Goal: Task Accomplishment & Management: Use online tool/utility

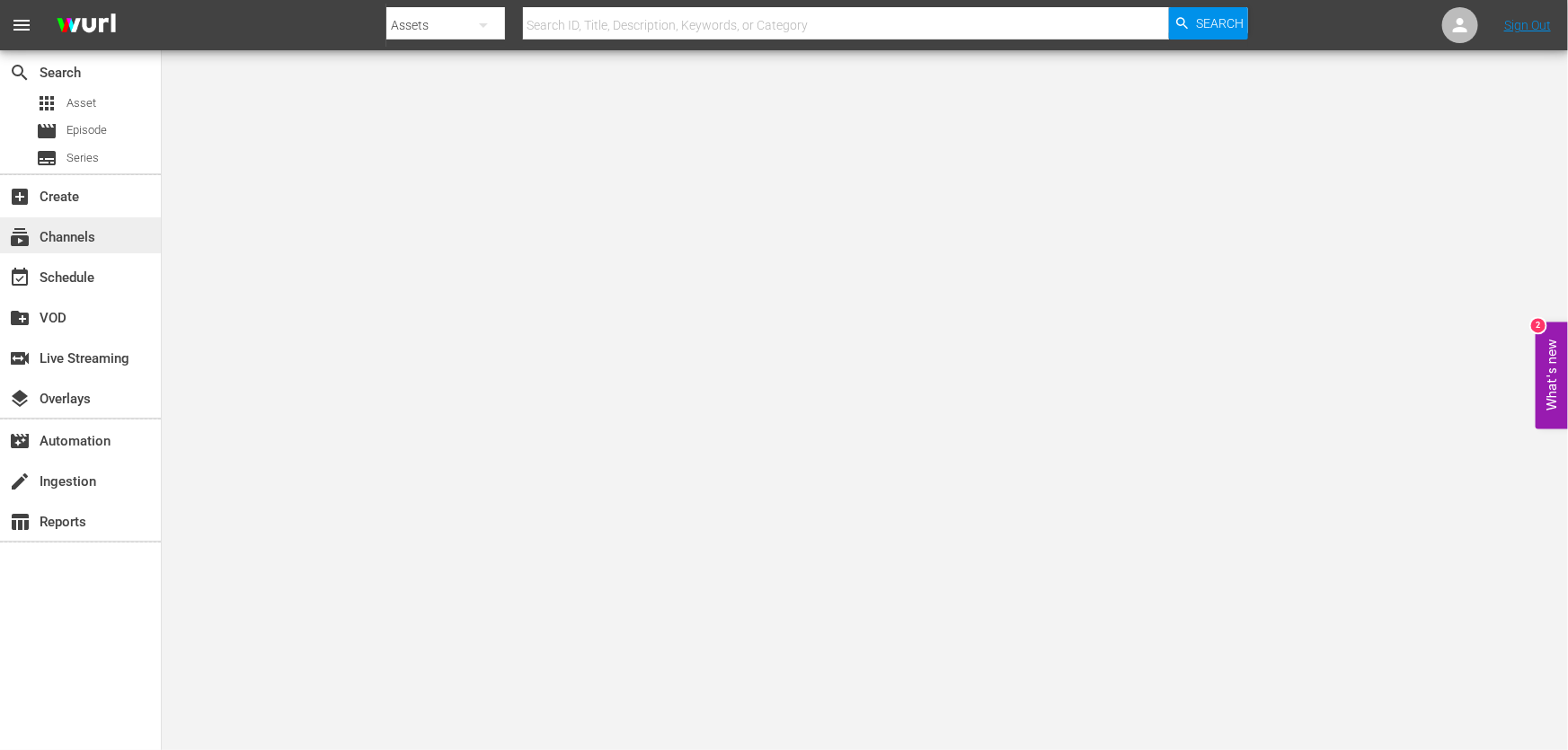
click at [90, 226] on div "subscriptions Channels" at bounding box center [50, 235] width 101 height 17
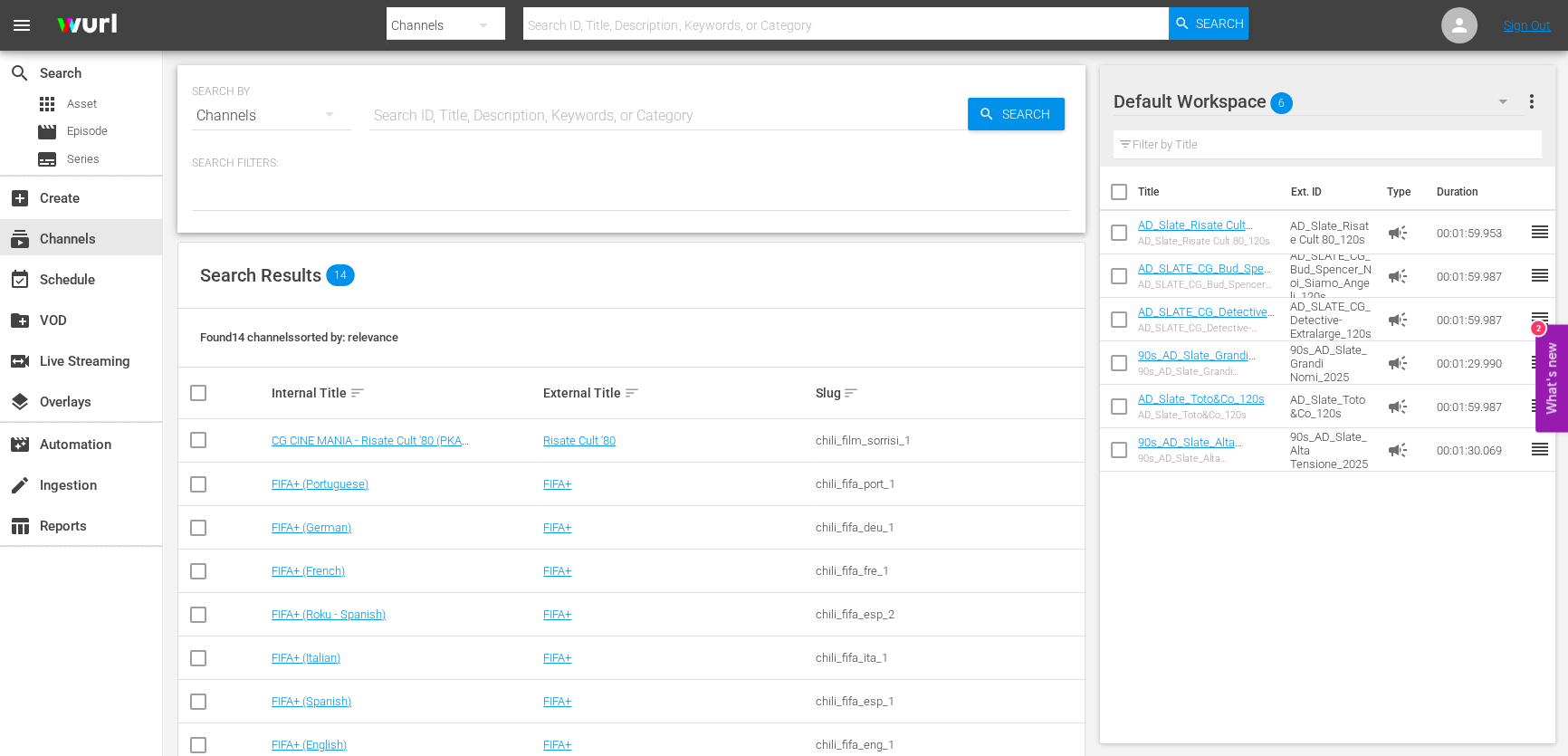
click at [554, 120] on input "text" at bounding box center [669, 116] width 599 height 43
click at [558, 122] on input "text" at bounding box center [669, 116] width 599 height 43
type input "grandi nomi"
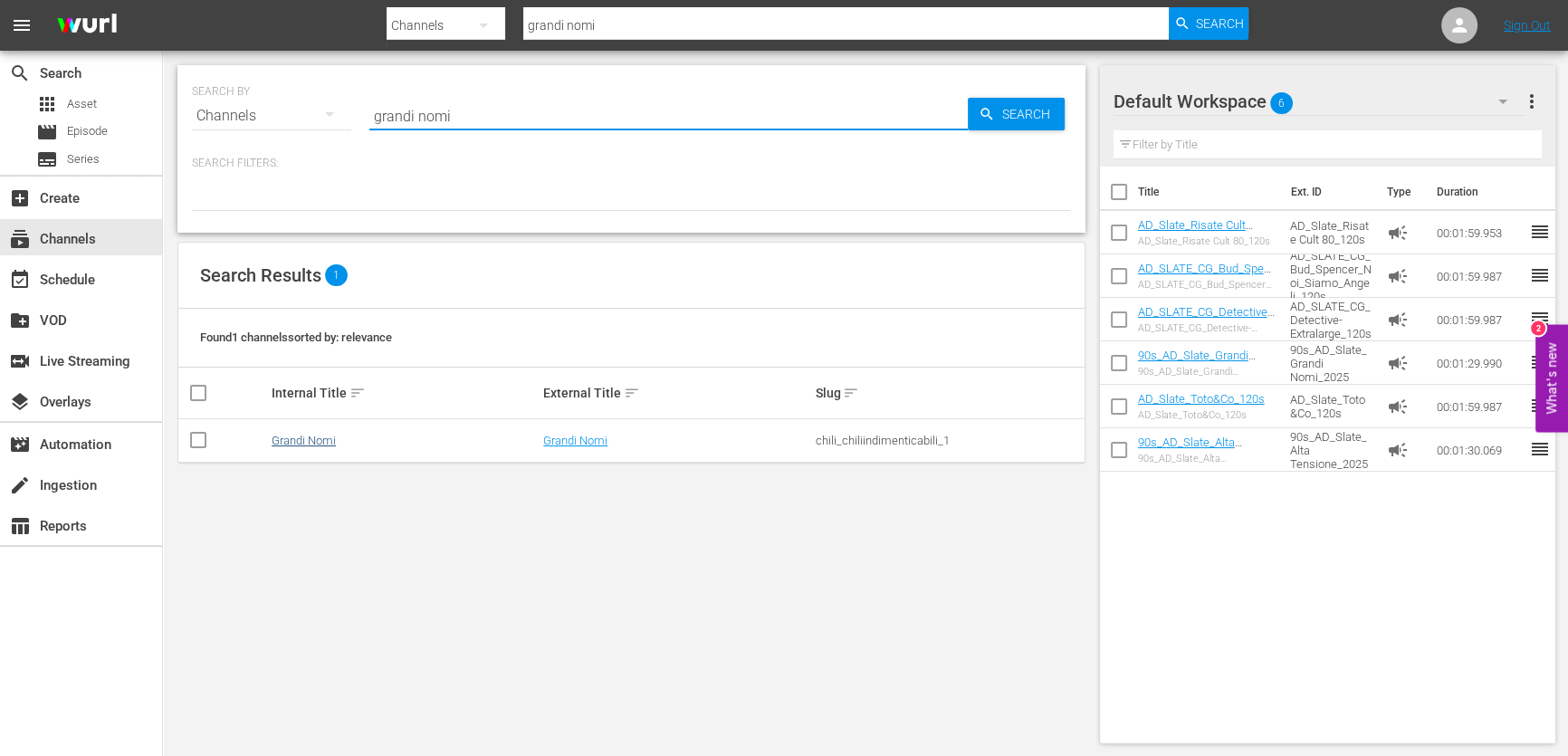
type input "grandi nomi"
click at [332, 445] on link "Grandi Nomi" at bounding box center [304, 440] width 65 height 14
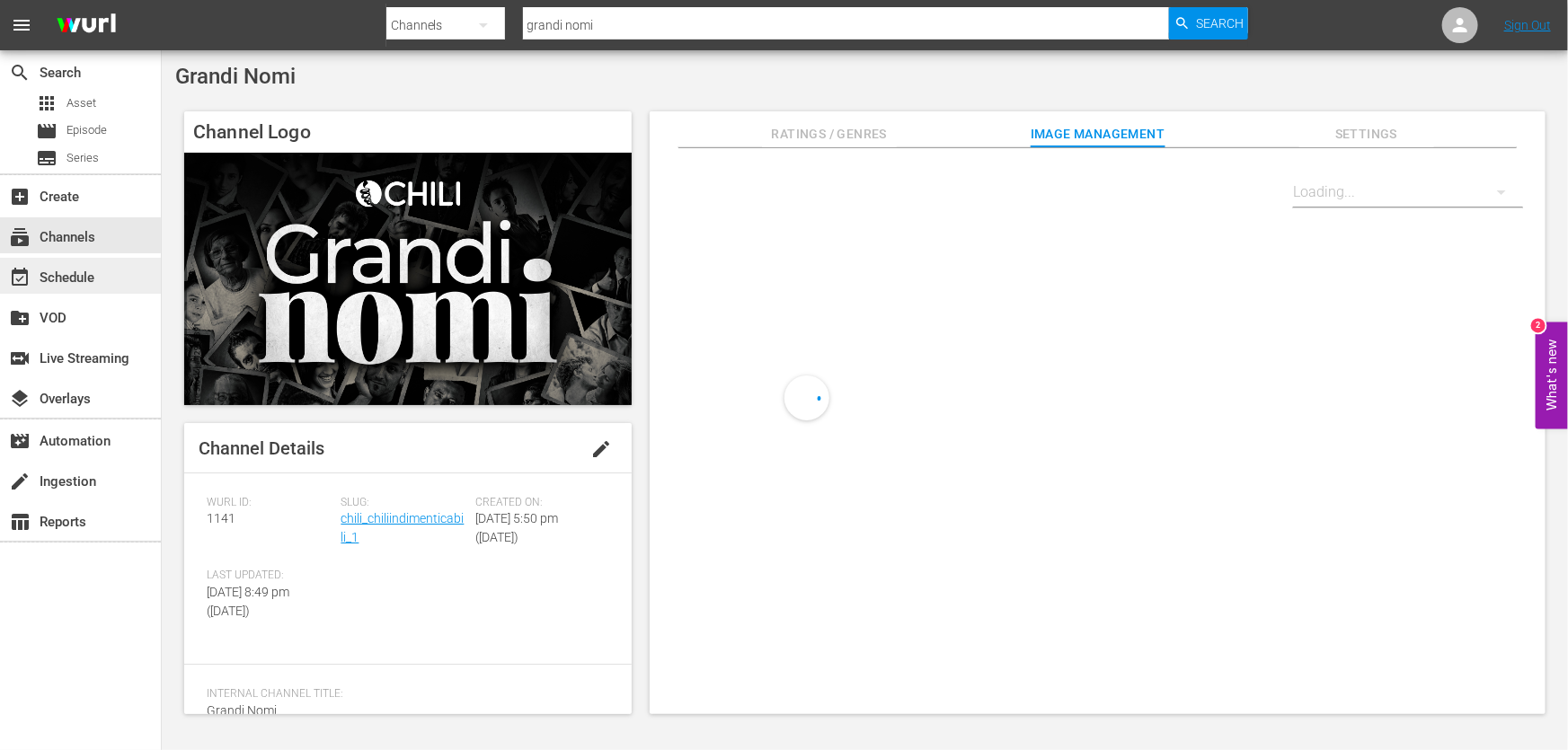
click at [65, 278] on div "event_available Schedule" at bounding box center [50, 275] width 101 height 17
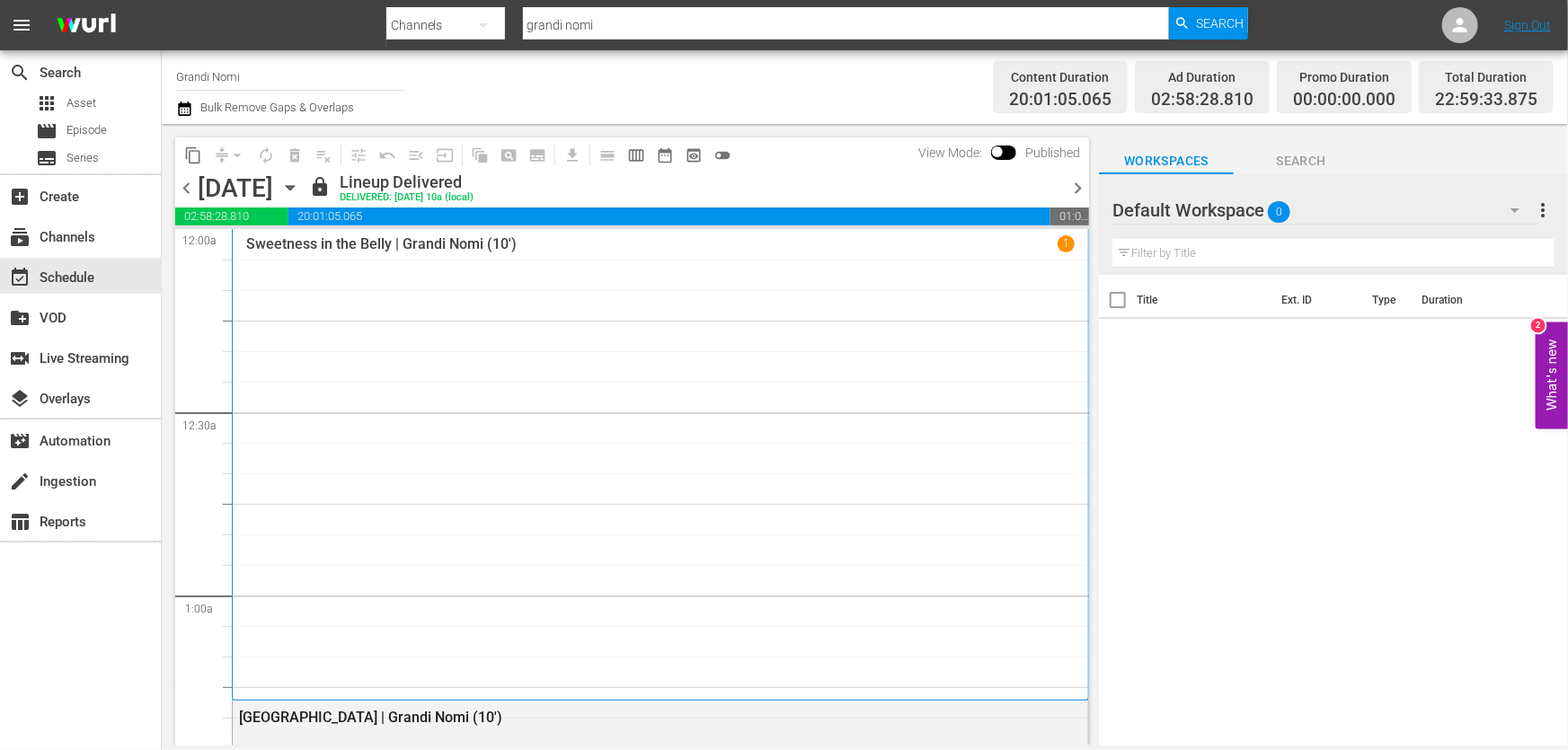
click at [1077, 186] on span "chevron_right" at bounding box center [1077, 188] width 22 height 22
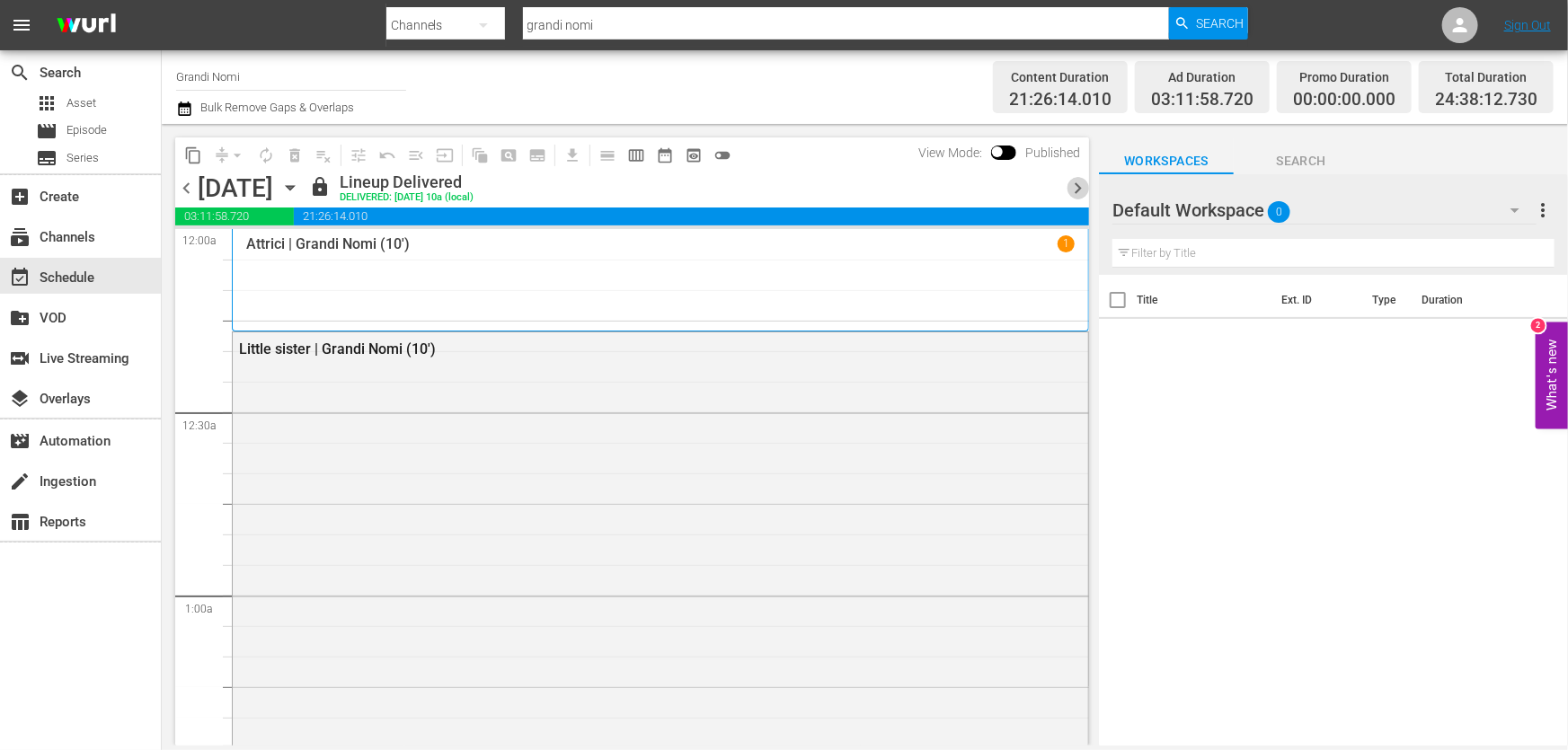
click at [1077, 186] on span "chevron_right" at bounding box center [1077, 188] width 22 height 22
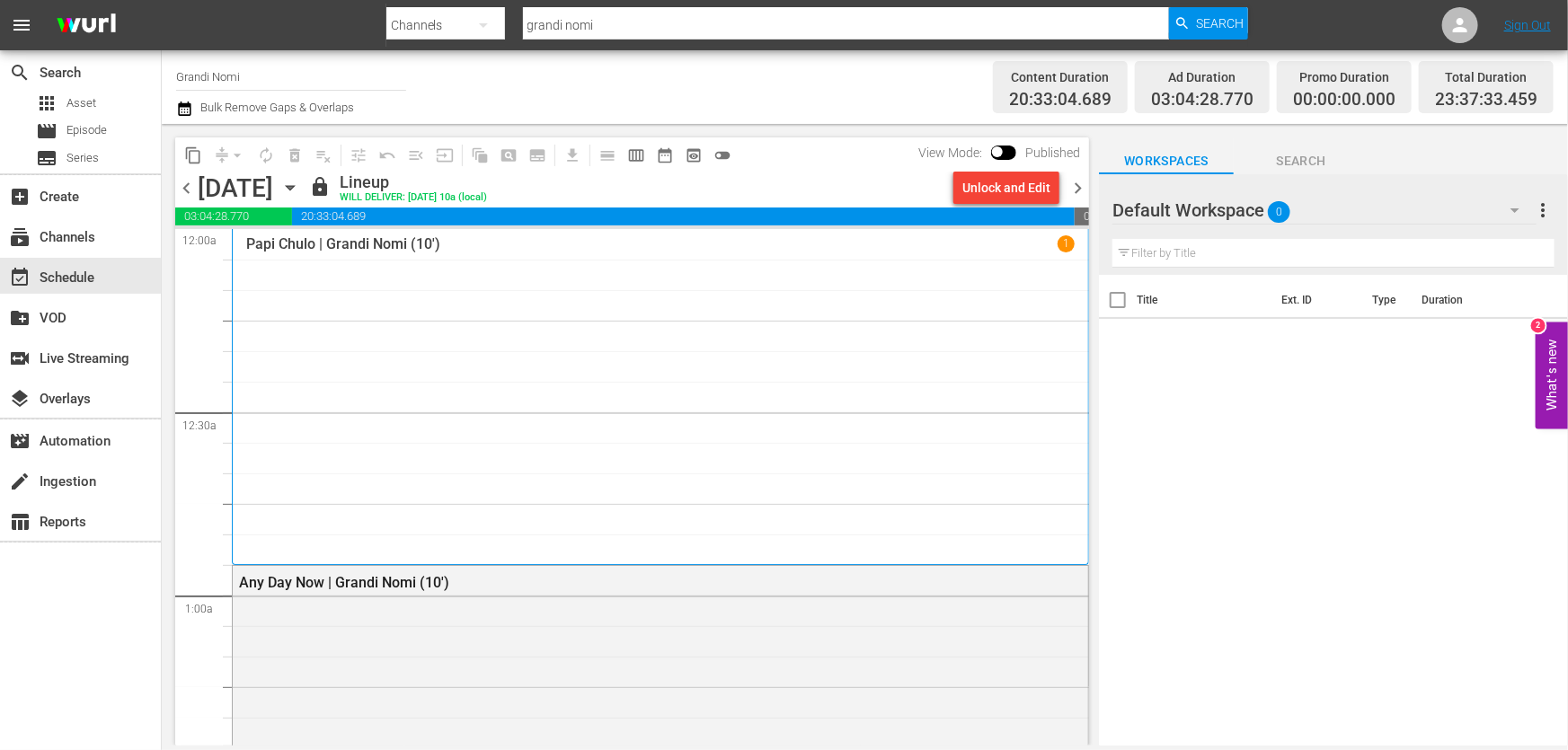
click at [1077, 186] on span "chevron_right" at bounding box center [1077, 188] width 22 height 22
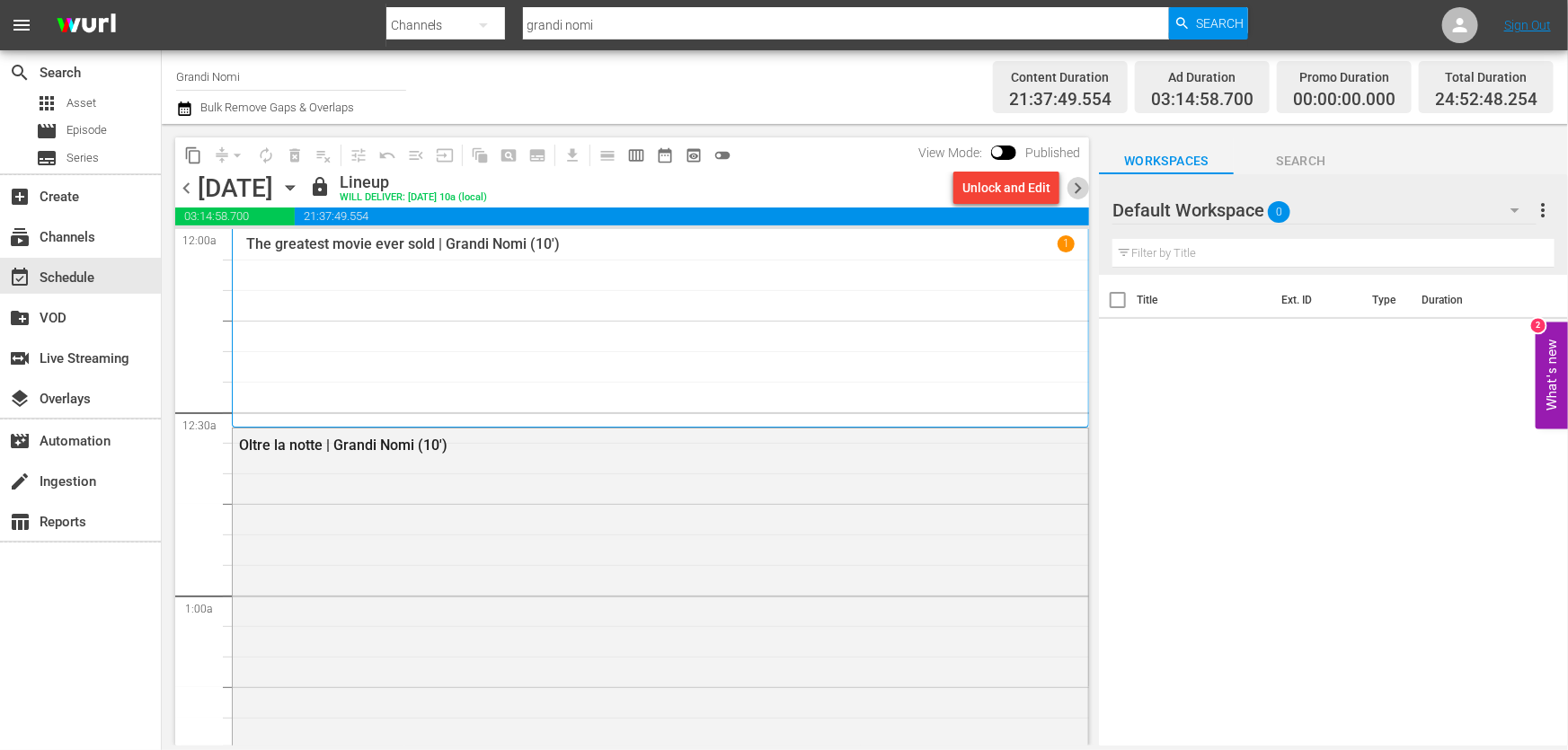
click at [1073, 185] on span "chevron_right" at bounding box center [1077, 188] width 22 height 22
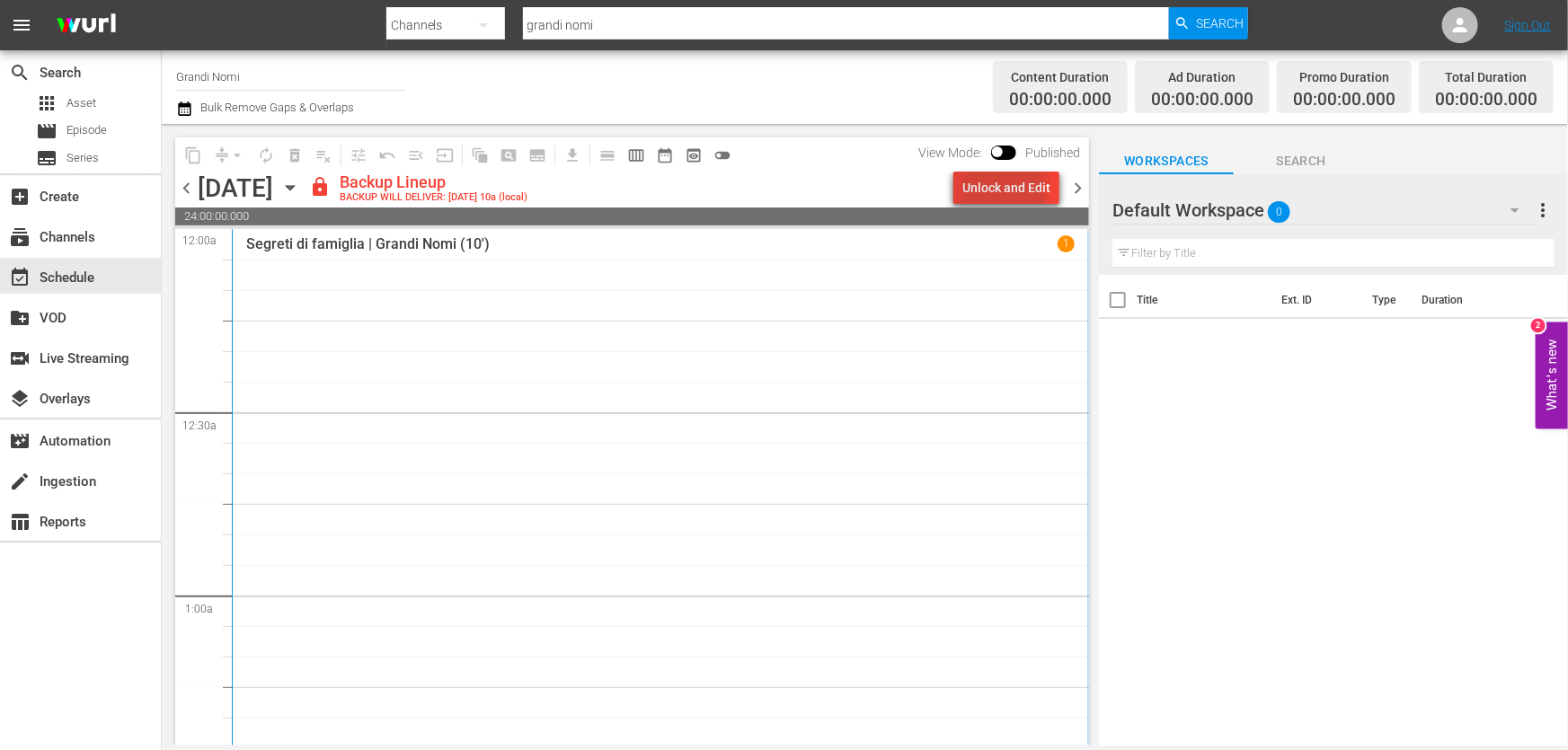
click at [995, 194] on div "Unlock and Edit" at bounding box center [1006, 187] width 88 height 32
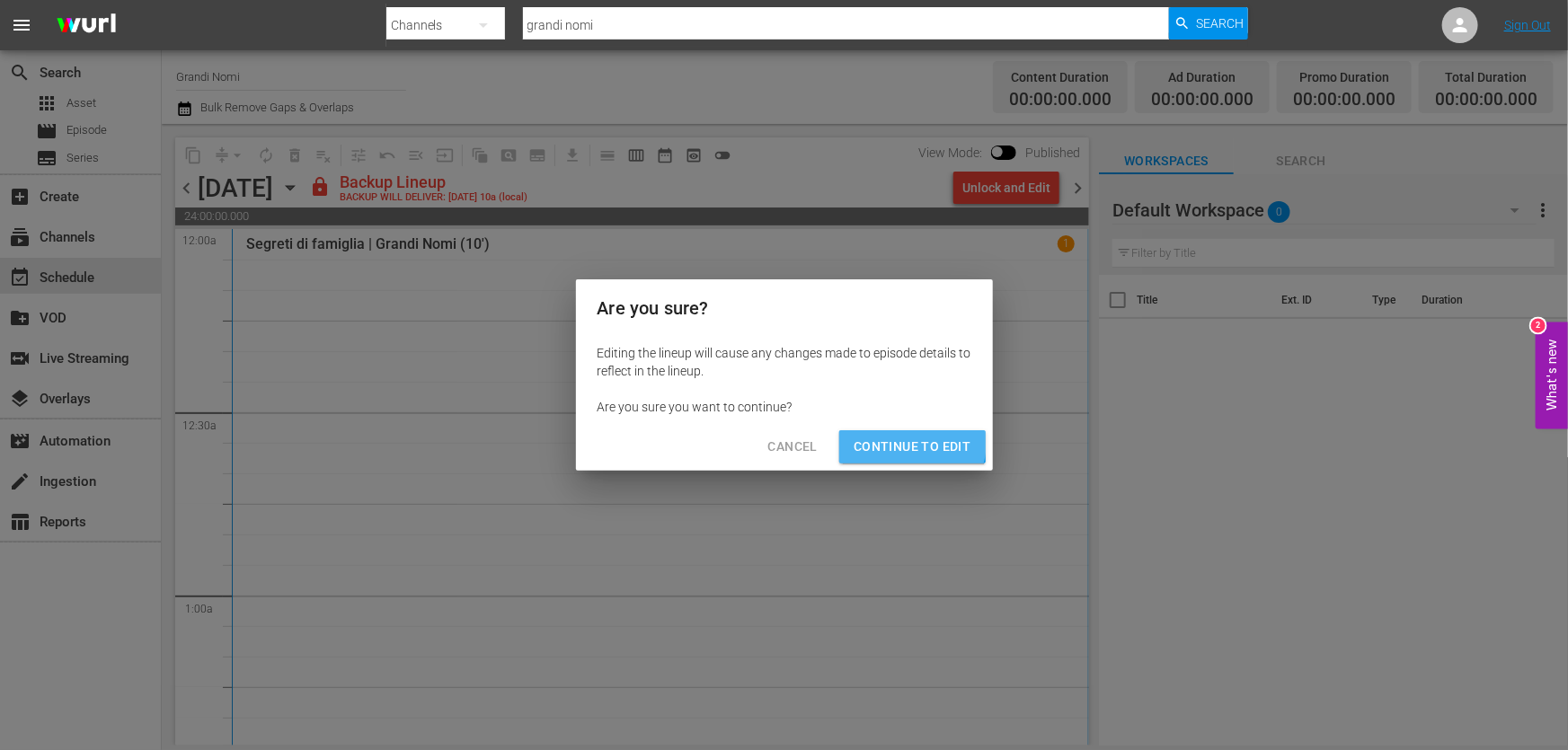
click at [901, 442] on span "Continue to Edit" at bounding box center [911, 447] width 116 height 22
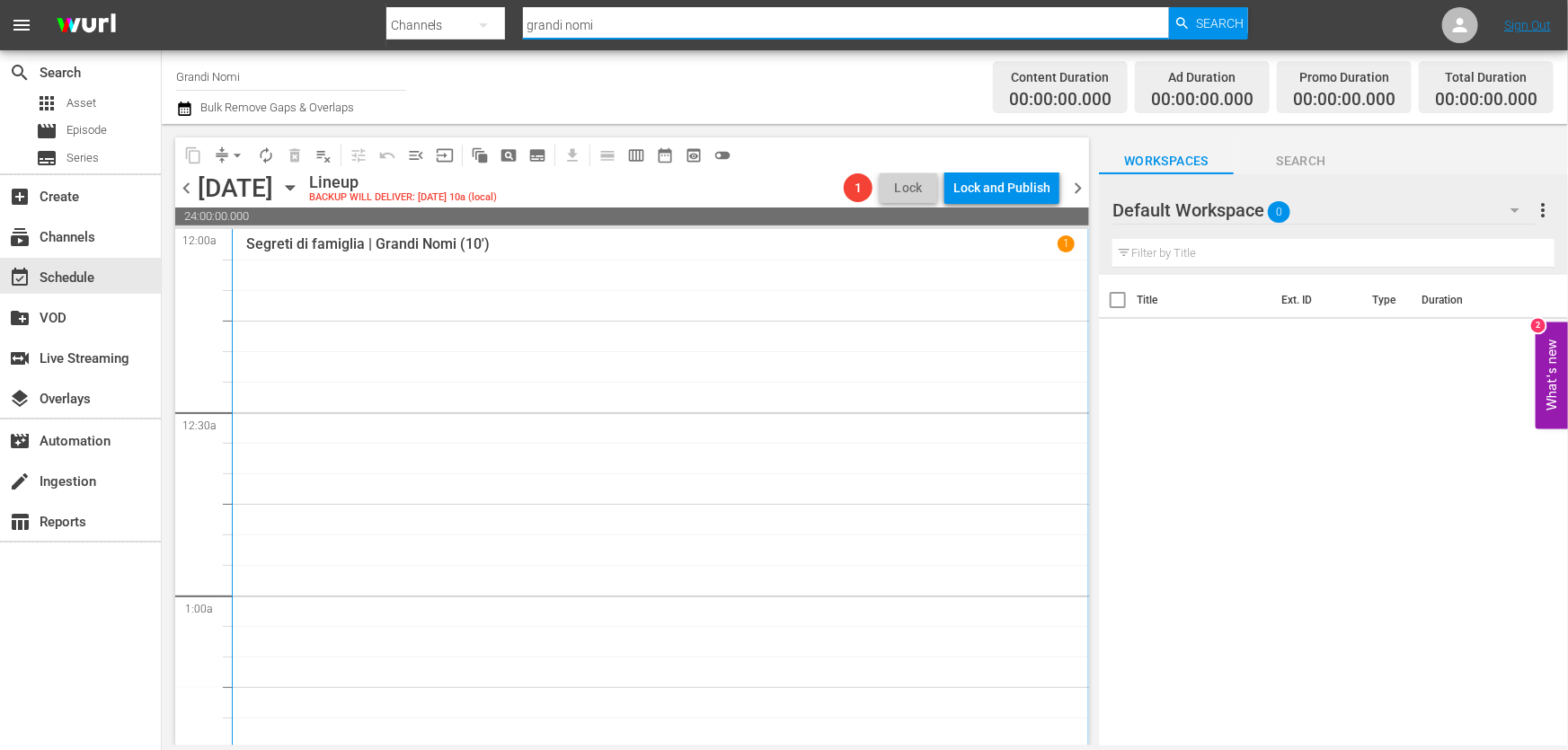
click at [602, 31] on input "grandi nomi" at bounding box center [846, 25] width 647 height 43
drag, startPoint x: 485, startPoint y: 44, endPoint x: 309, endPoint y: 68, distance: 177.6
click at [309, 68] on div "menu Search By Channels Search ID, Title, Description, Keywords, or Category gr…" at bounding box center [784, 372] width 1568 height 745
paste input "[PERSON_NAME]"
type input "[PERSON_NAME]"
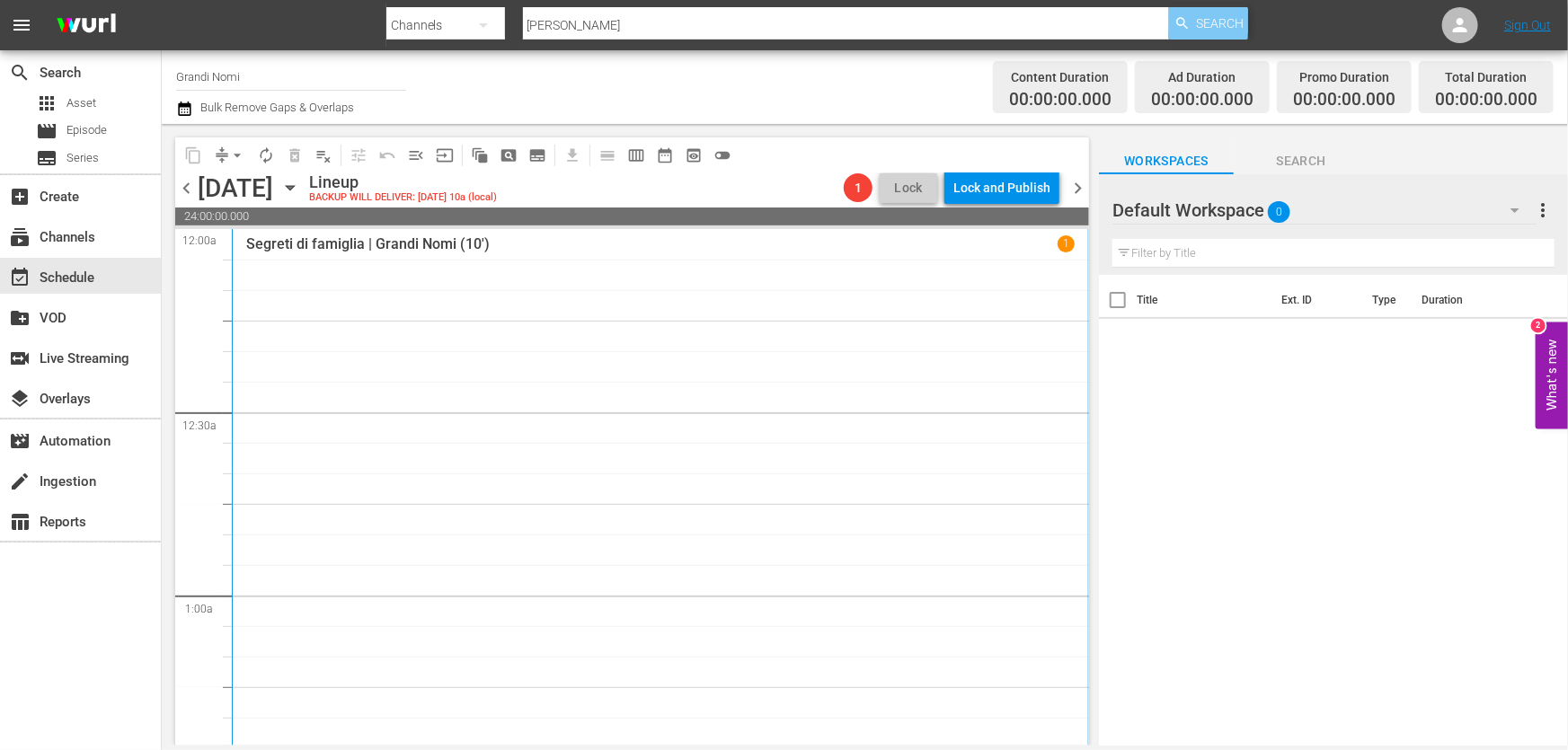
click at [1217, 21] on span "Search" at bounding box center [1220, 23] width 48 height 32
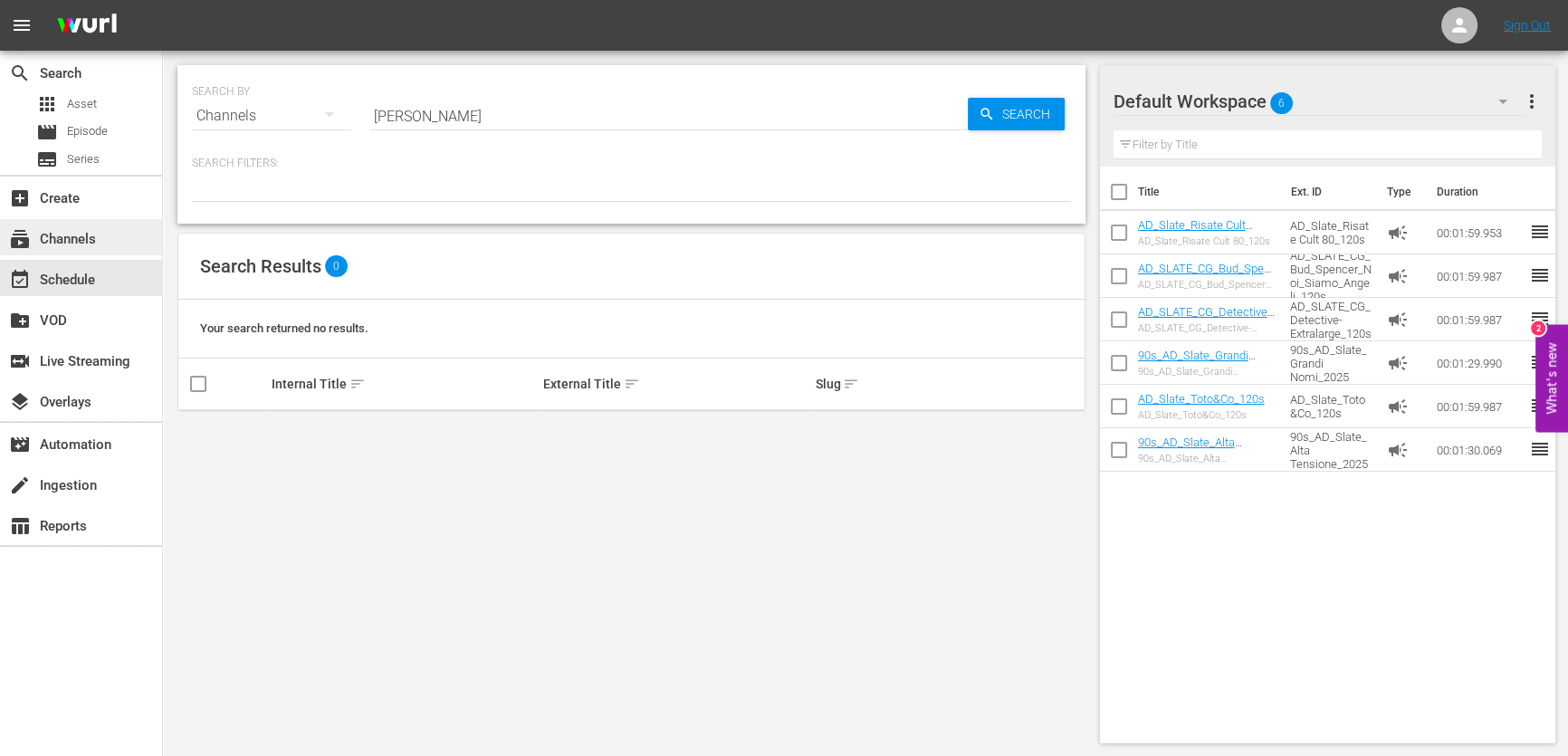
click at [91, 245] on div "subscriptions Channels" at bounding box center [51, 237] width 102 height 17
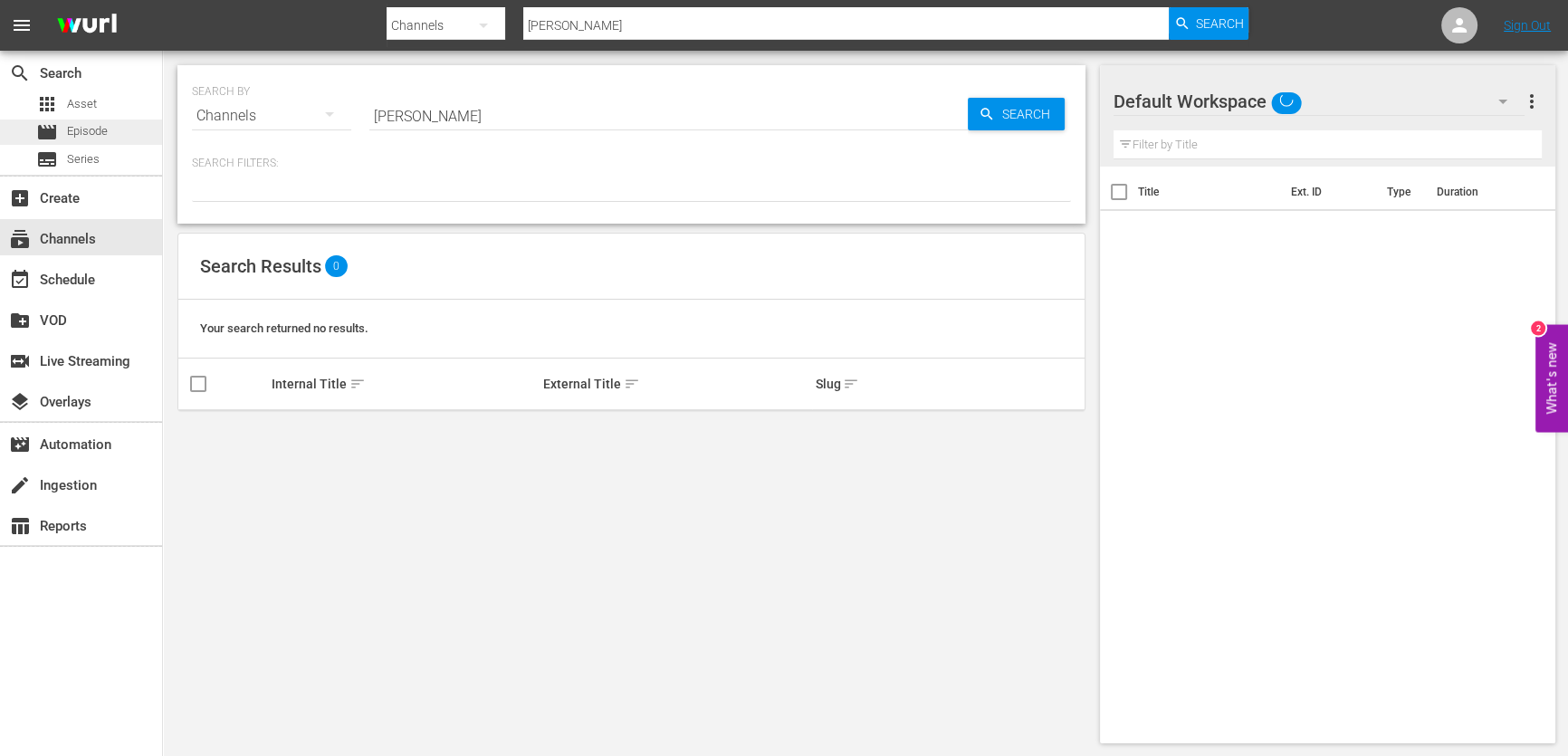
click at [95, 132] on span "Episode" at bounding box center [88, 131] width 41 height 18
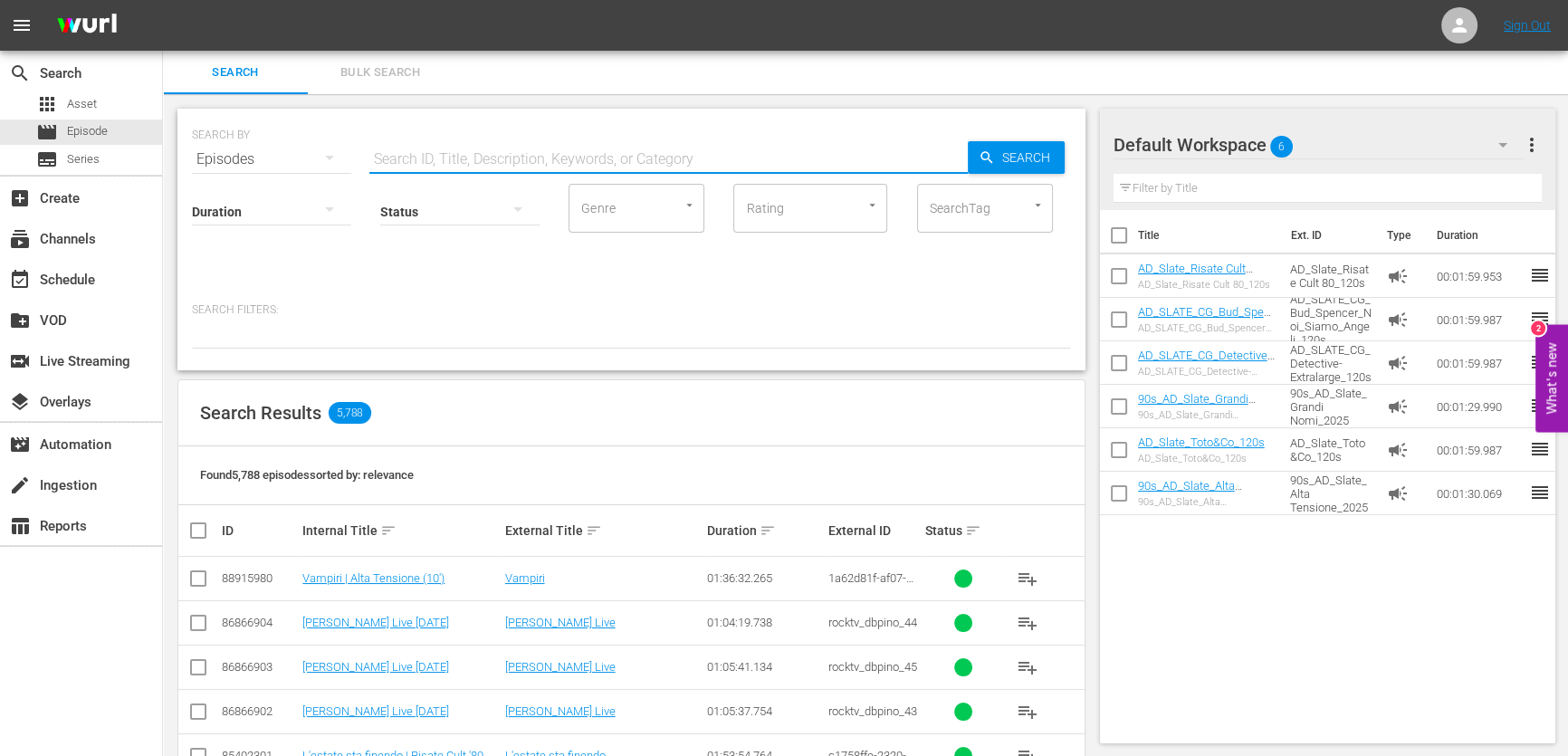
click at [479, 153] on input "text" at bounding box center [669, 159] width 599 height 43
paste input "[PERSON_NAME]"
type input "[PERSON_NAME]"
click at [1033, 163] on span "Search" at bounding box center [1029, 157] width 69 height 32
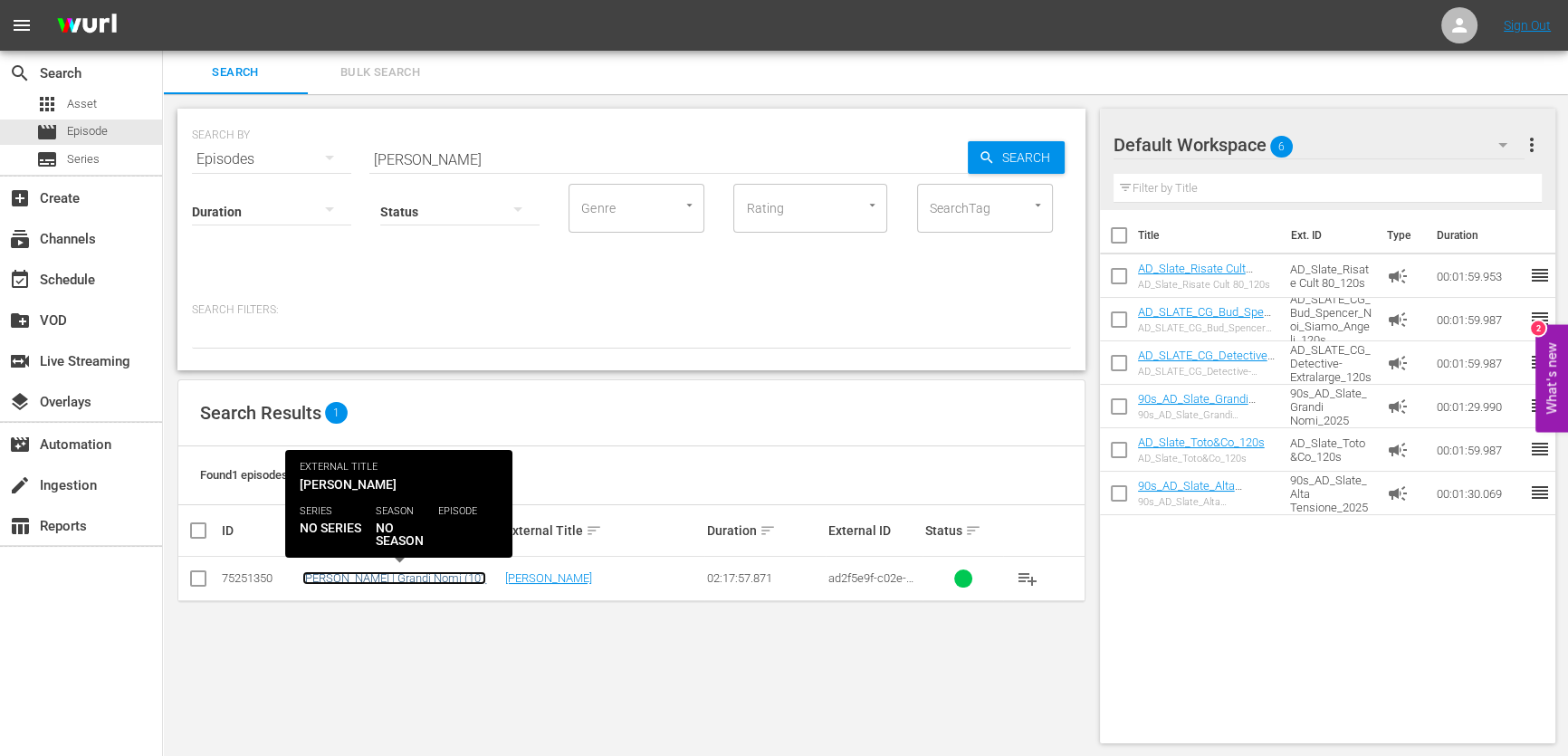
click at [392, 576] on link "[PERSON_NAME] | Grandi Nomi (10')" at bounding box center [394, 578] width 184 height 14
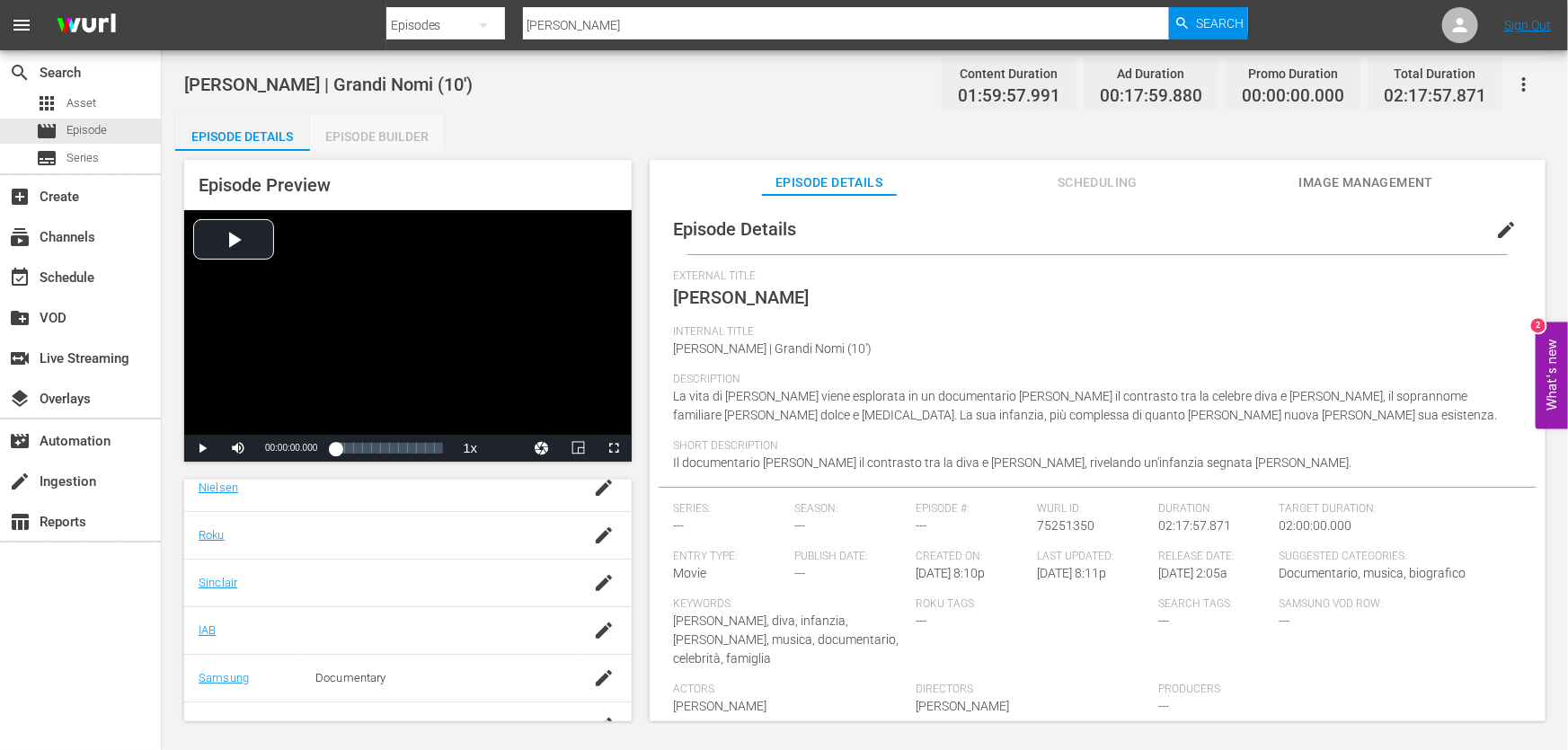
click at [424, 122] on div "Episode Builder" at bounding box center [377, 136] width 135 height 43
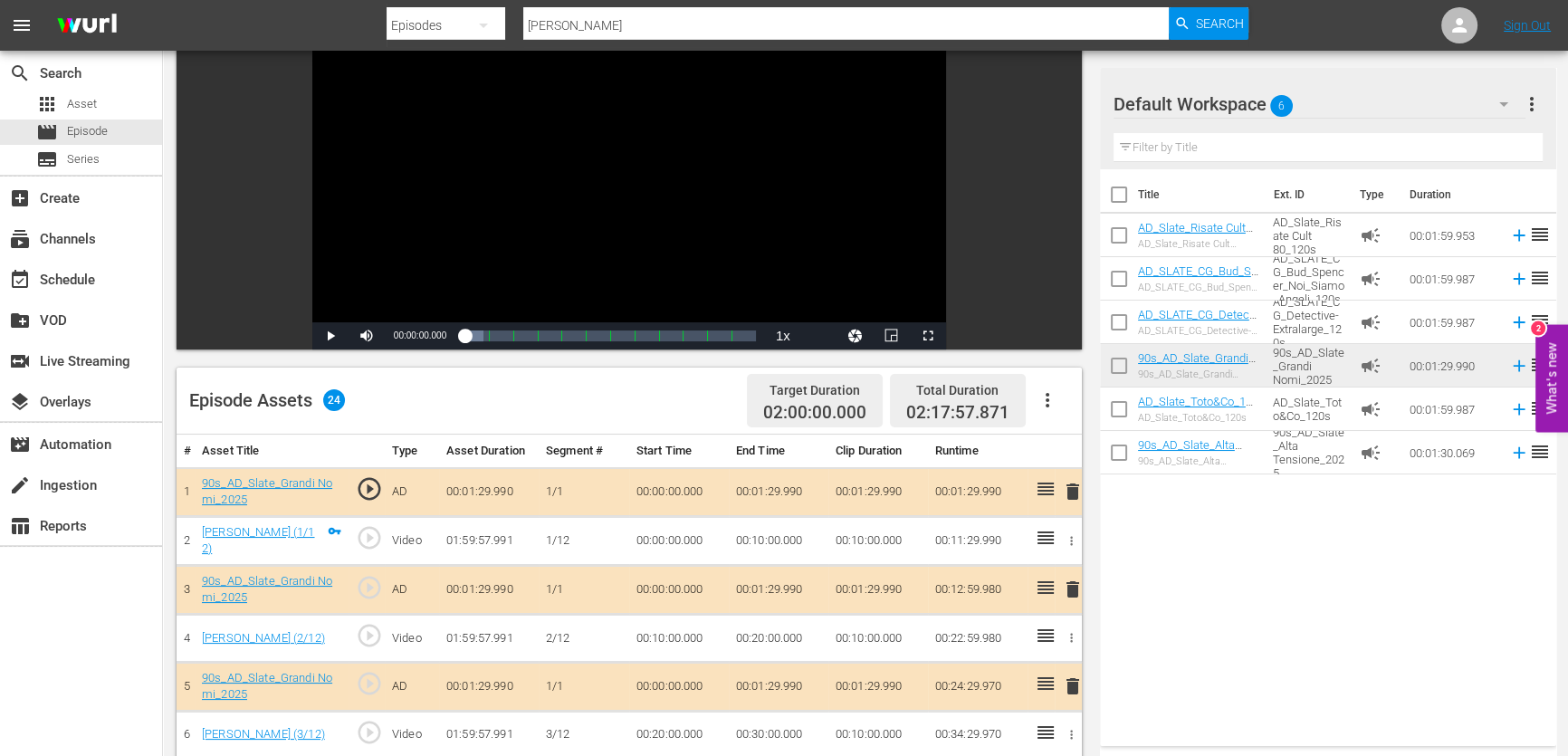
scroll to position [164, 0]
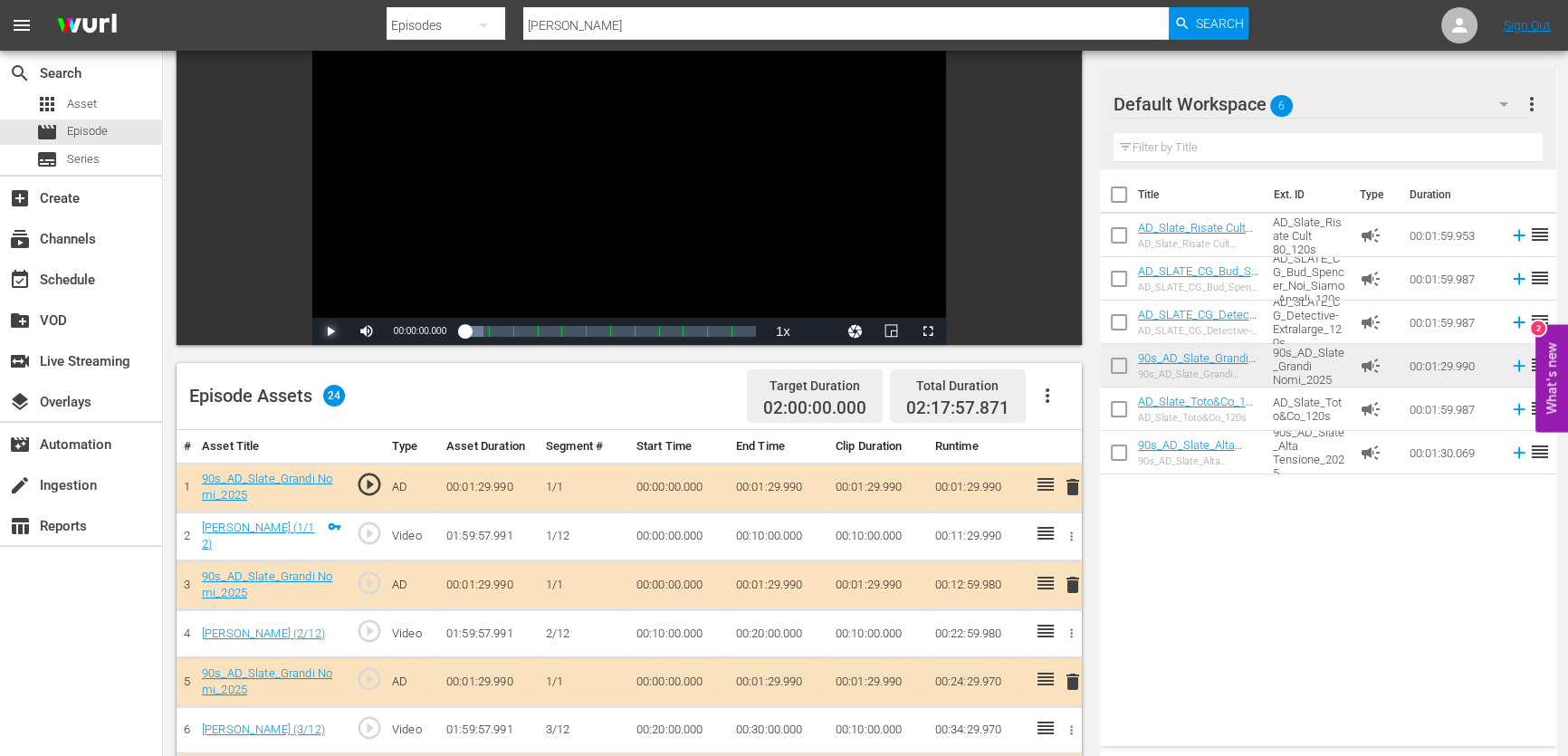
click at [331, 332] on span "Video Player" at bounding box center [331, 332] width 0 height 0
click at [483, 333] on div "00:08:43.915 Whitney (1/12)" at bounding box center [482, 332] width 1 height 18
click at [503, 334] on div "Loaded : 5.50% 00:15:16.852 Whitney (2/12) 00:06:22.343 [GEOGRAPHIC_DATA] 1: 00…" at bounding box center [611, 332] width 292 height 18
click at [526, 337] on div "Loaded : 11.10% 00:27:30.335 [PERSON_NAME] (3/12) 00:13:09.851 [GEOGRAPHIC_DATA…" at bounding box center [611, 332] width 292 height 18
click at [555, 335] on div "Loaded : 19.44% 00:41:28.600 Whitney (4/12) 00:23:01.332 [GEOGRAPHIC_DATA] 3: 0…" at bounding box center [611, 332] width 292 height 18
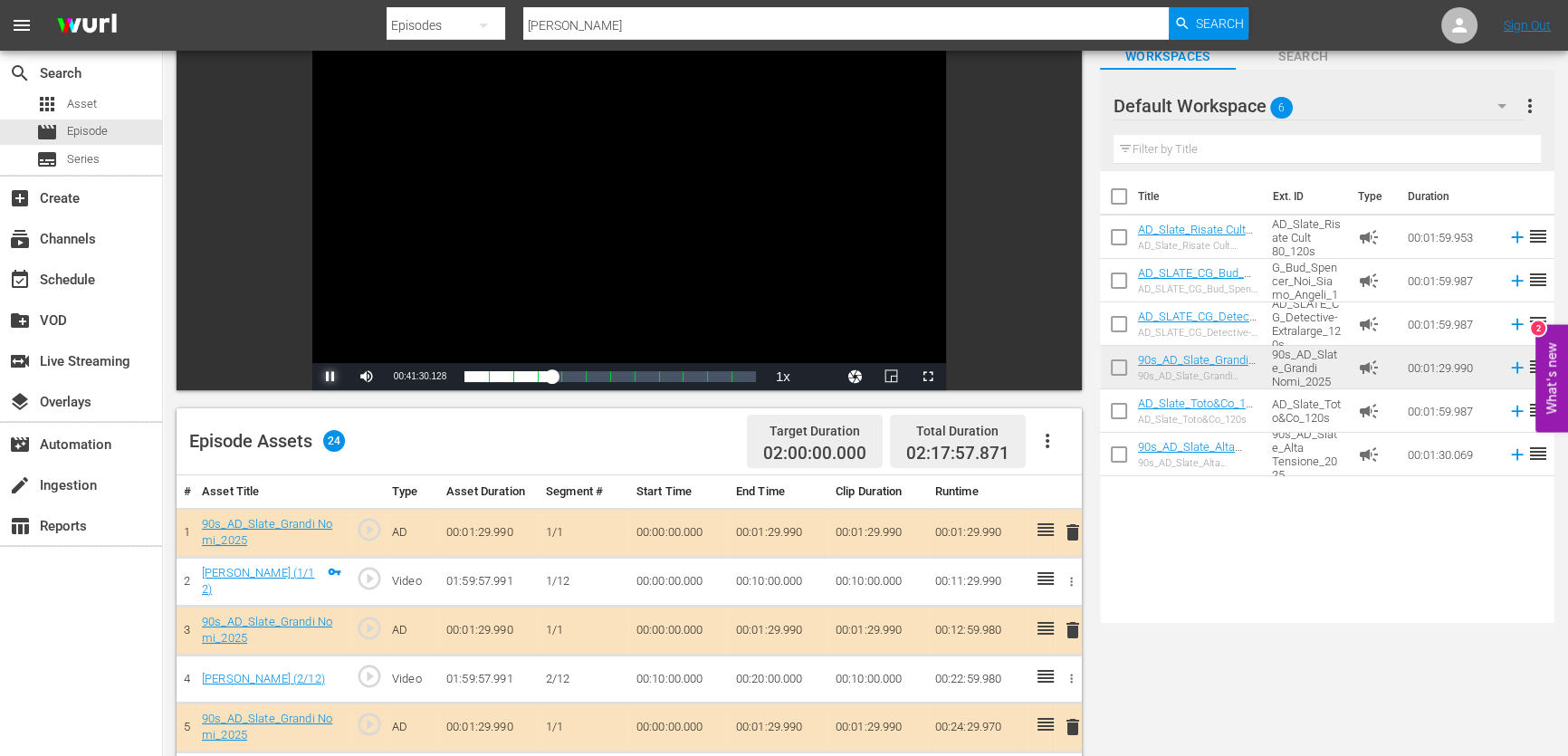
scroll to position [81, 0]
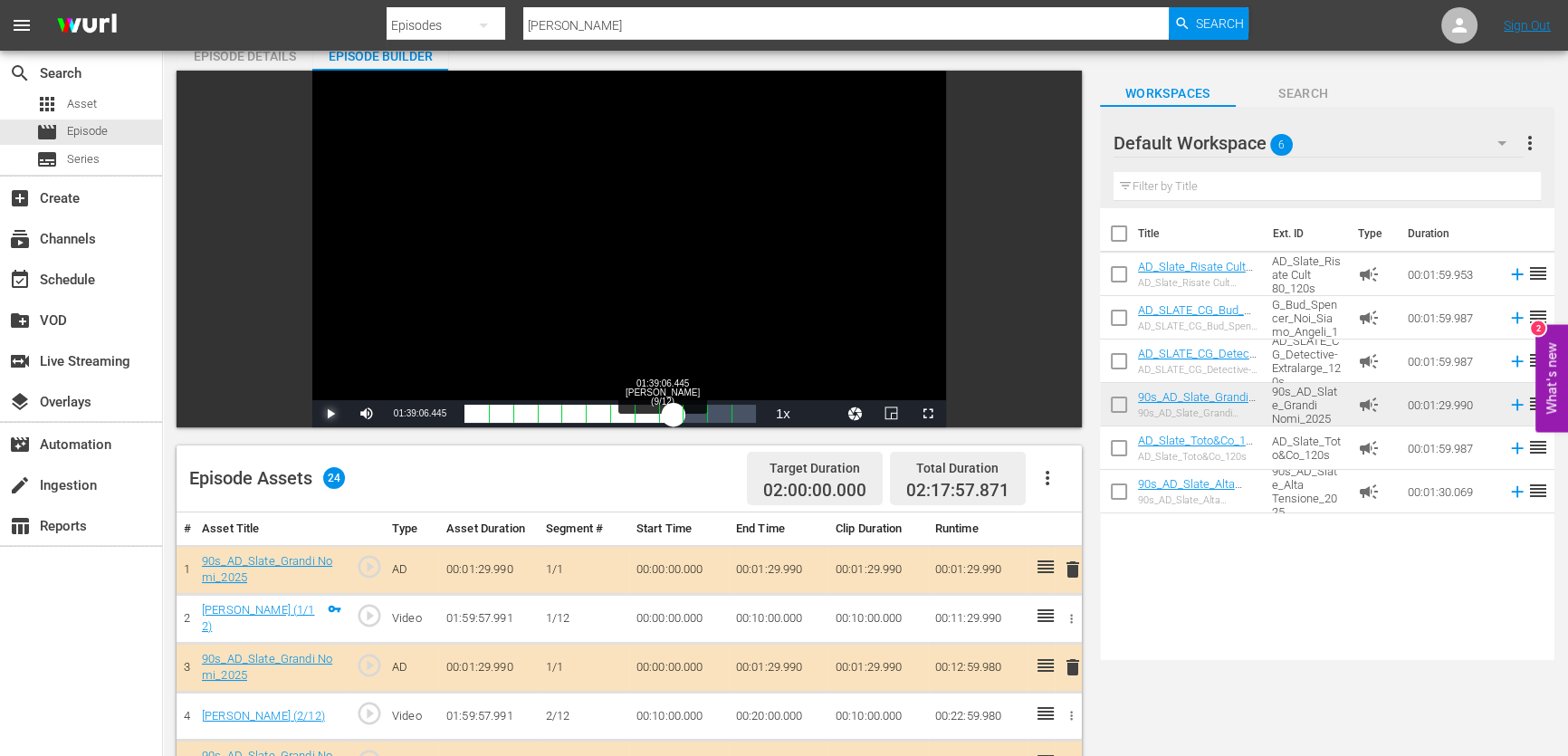
click at [675, 415] on div "Loaded : 30.20% 01:39:06.445 [PERSON_NAME] (9/12) 00:35:32.247 [GEOGRAPHIC_DATA…" at bounding box center [611, 414] width 292 height 18
click at [331, 414] on span "Video Player" at bounding box center [331, 414] width 0 height 0
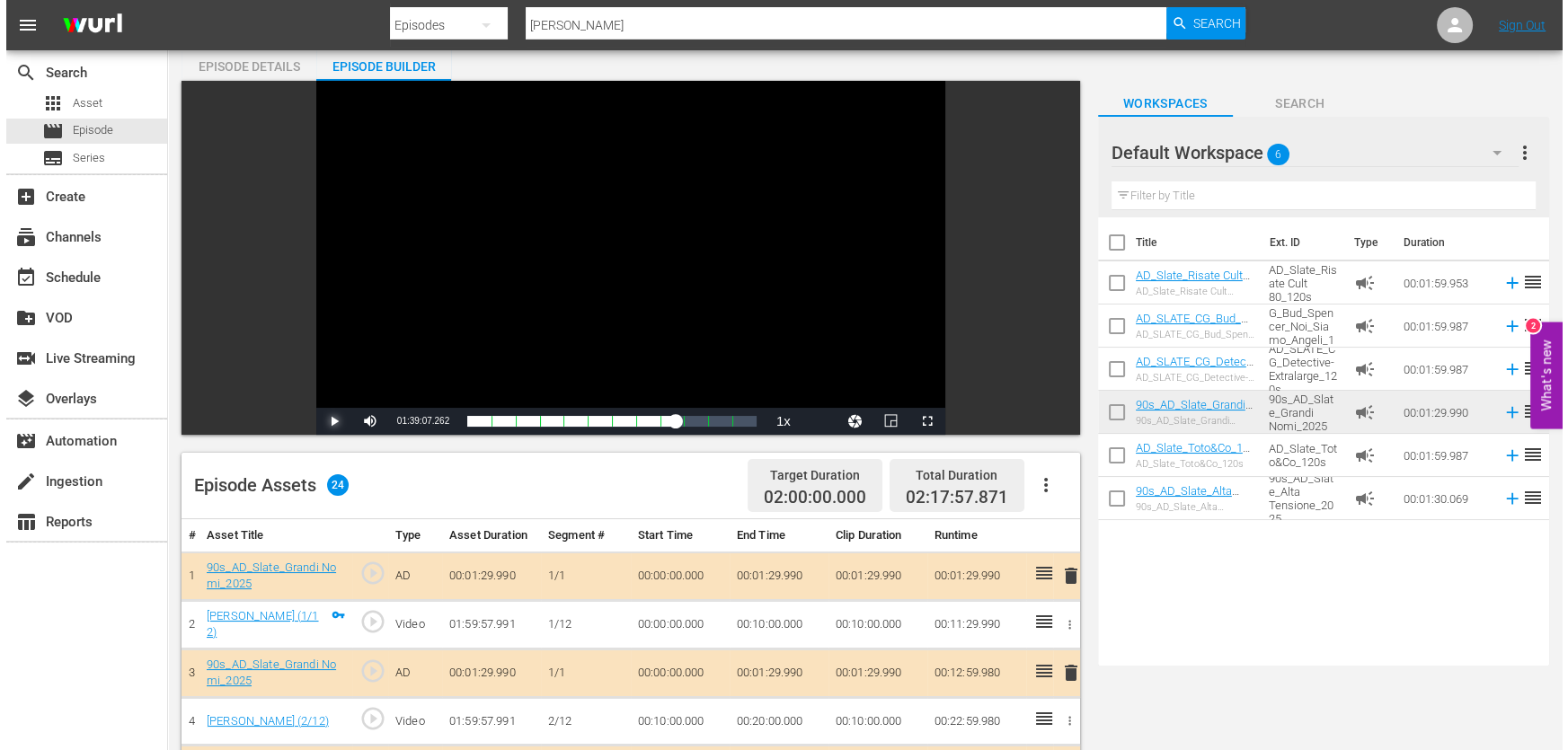
scroll to position [0, 0]
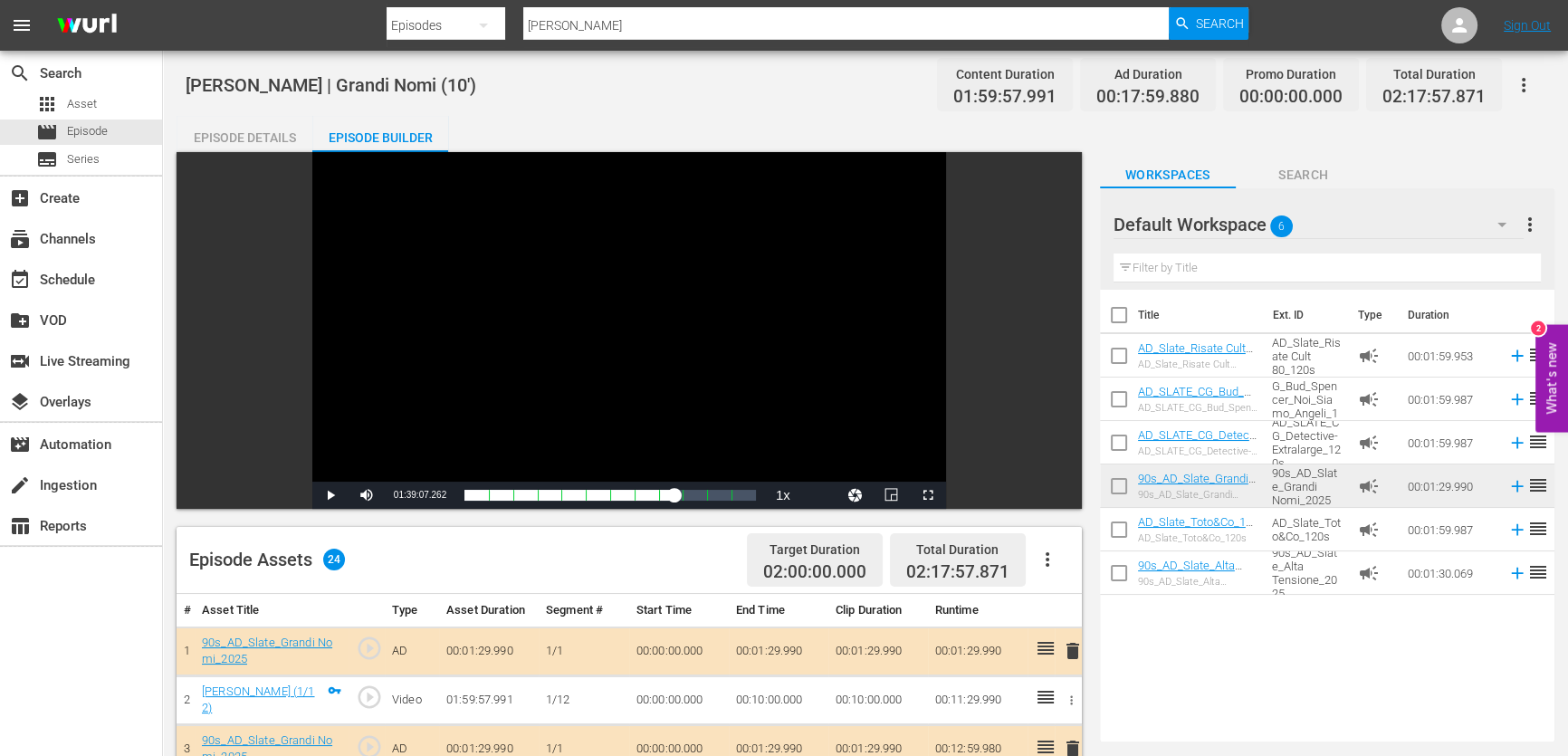
click at [225, 139] on div "Episode Details" at bounding box center [244, 137] width 136 height 43
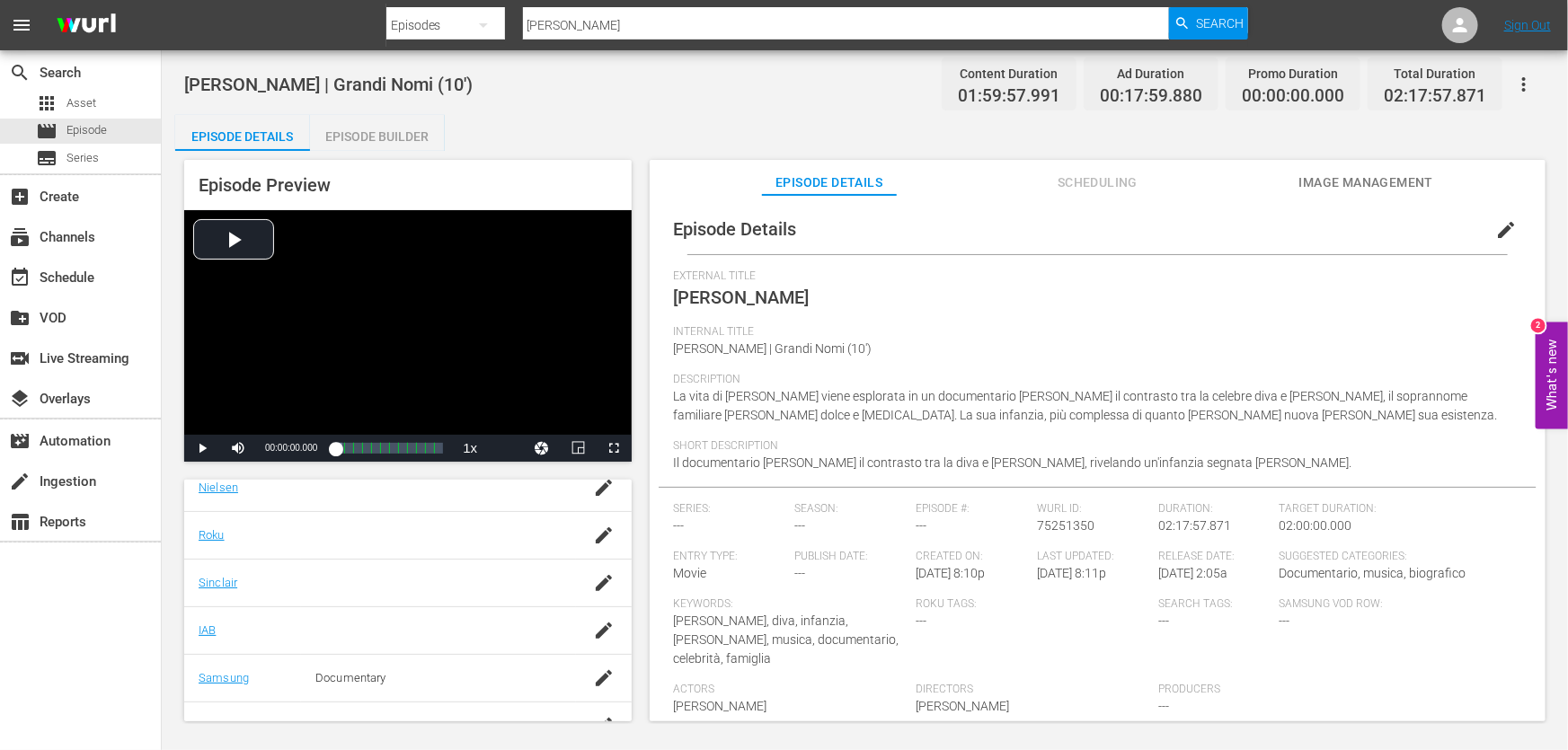
click at [1386, 183] on span "Image Management" at bounding box center [1366, 182] width 135 height 22
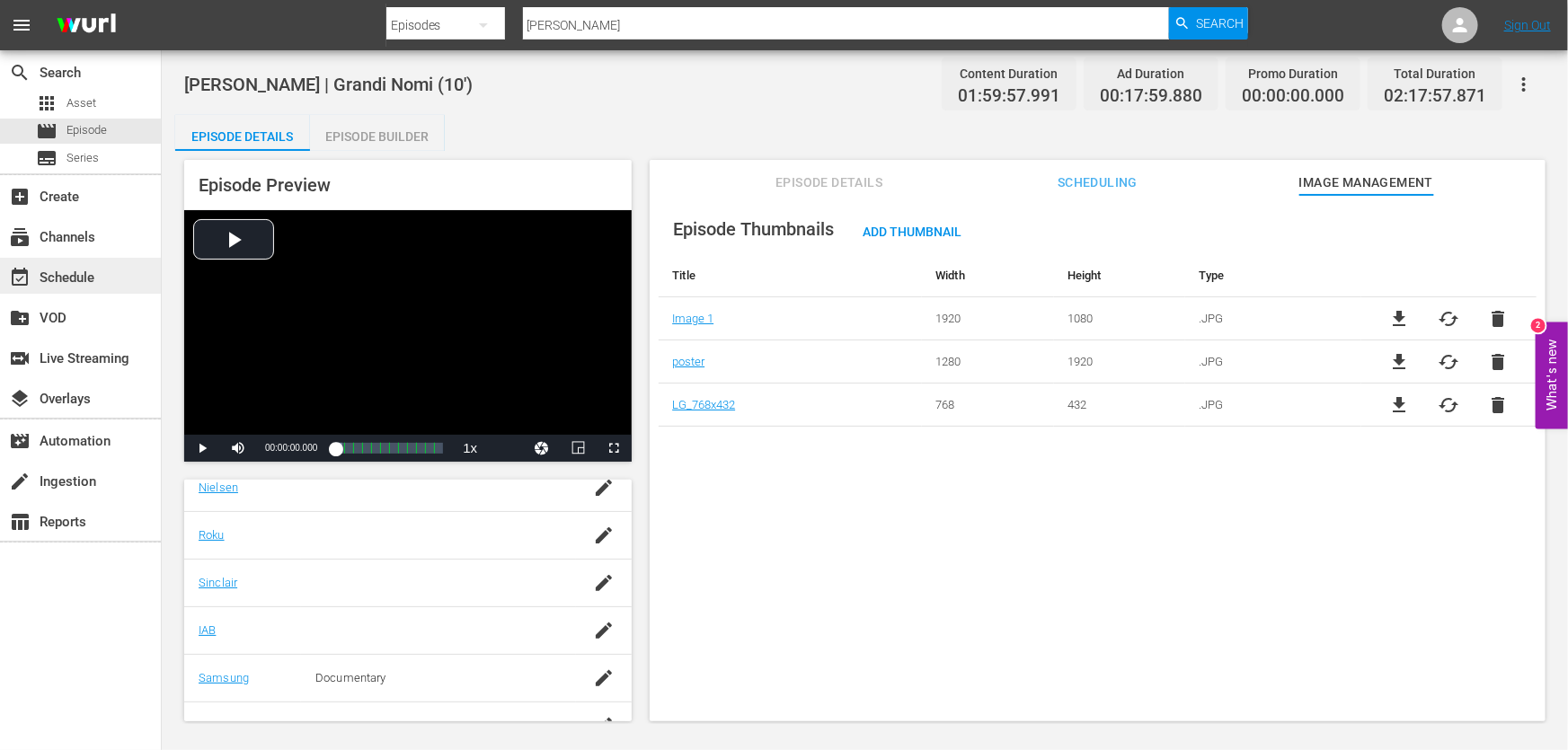
click at [69, 264] on div "event_available Schedule" at bounding box center [80, 275] width 160 height 36
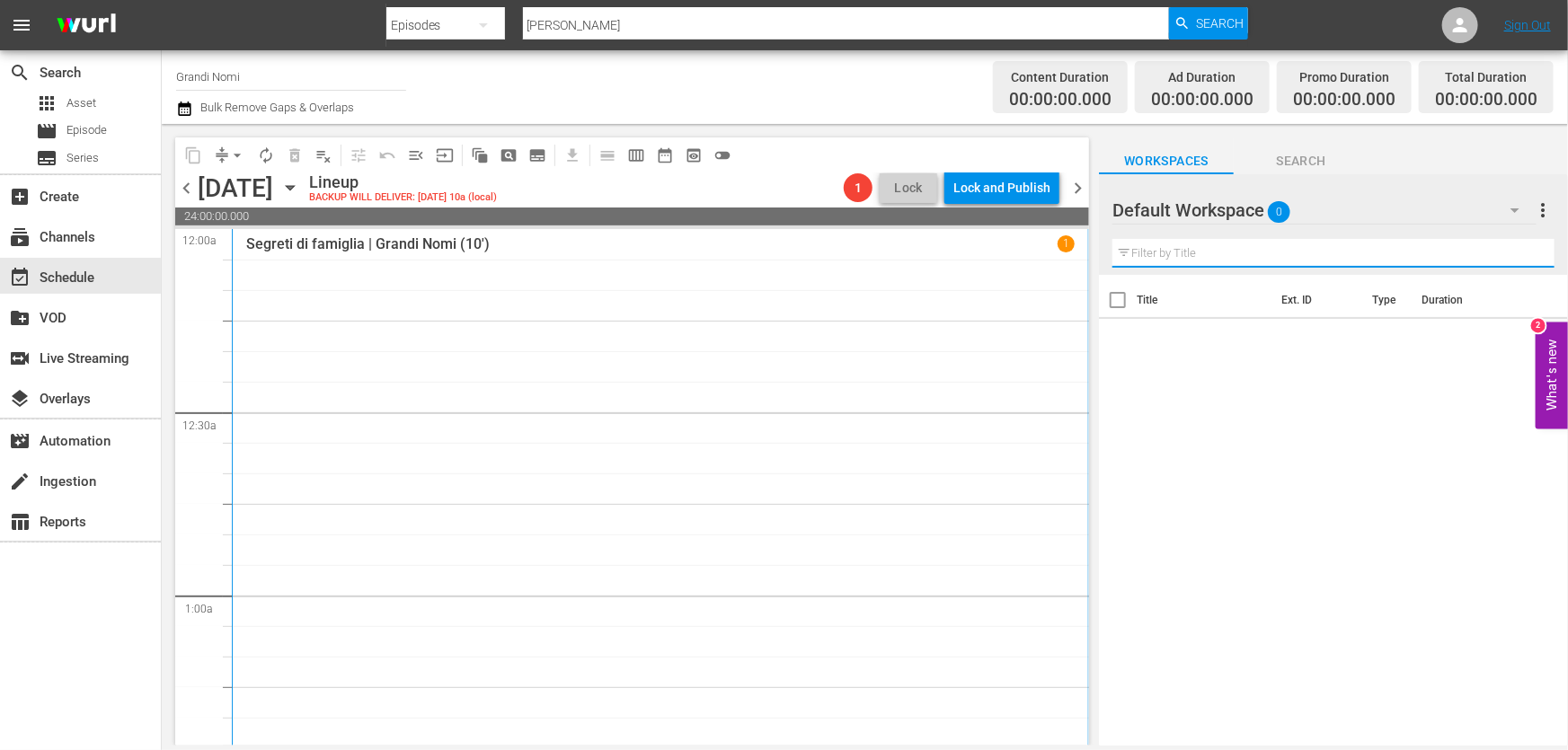
click at [1248, 261] on input "text" at bounding box center [1333, 253] width 442 height 28
paste input "Studio 54"
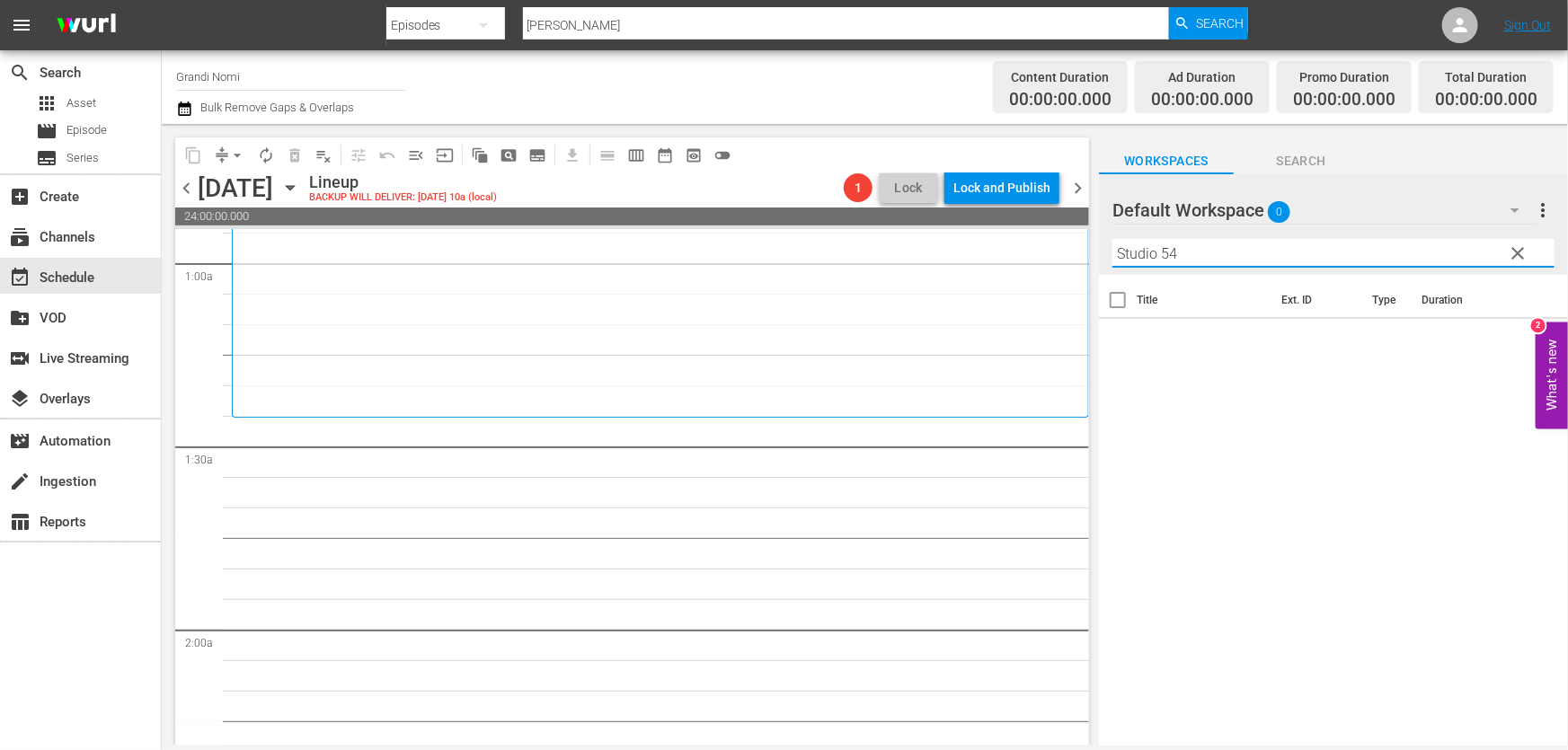
scroll to position [326, 0]
type input "Studio 54"
click at [1392, 215] on div "Default Workspace 0" at bounding box center [1324, 210] width 424 height 50
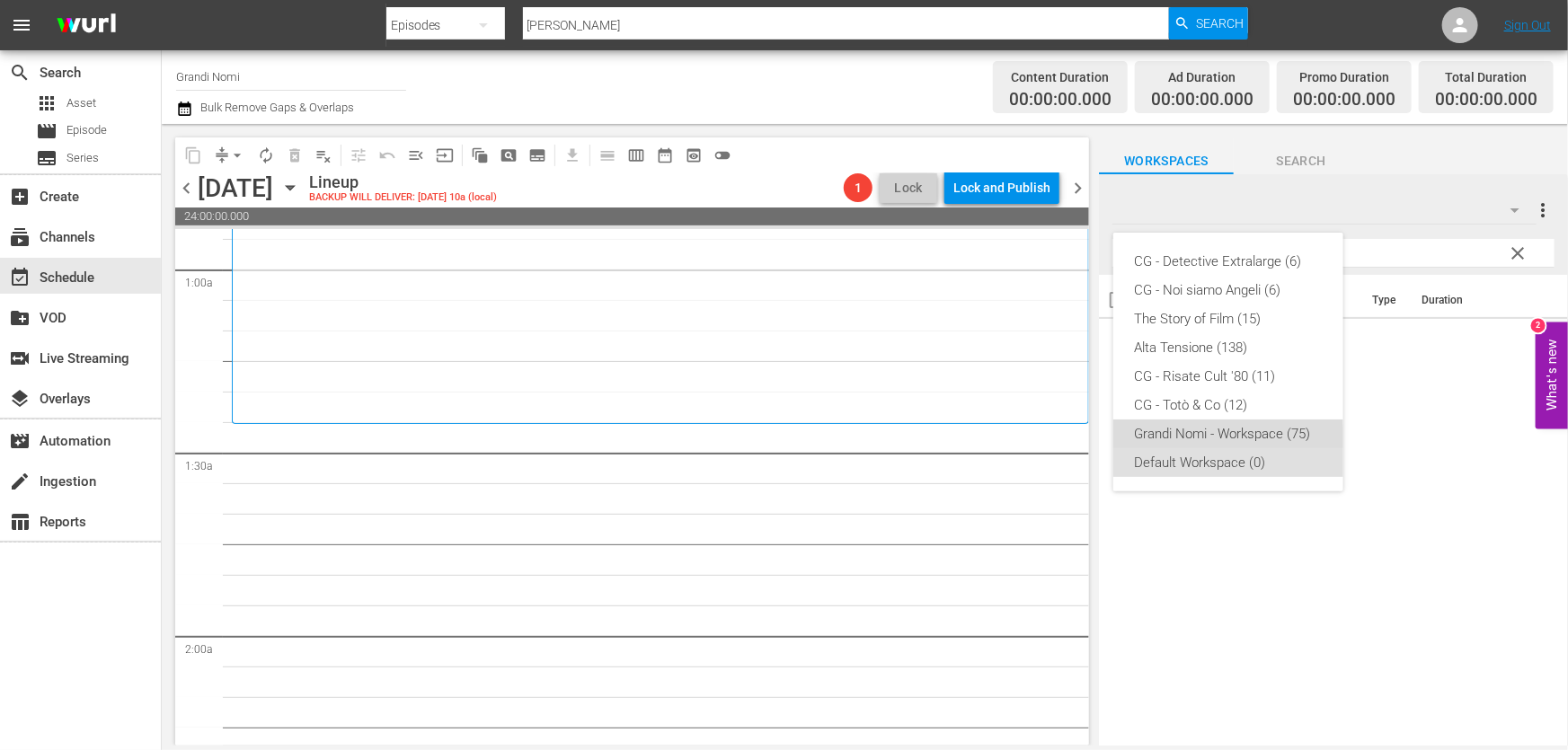
click at [1211, 438] on div "Grandi Nomi - Workspace (75)" at bounding box center [1229, 434] width 187 height 28
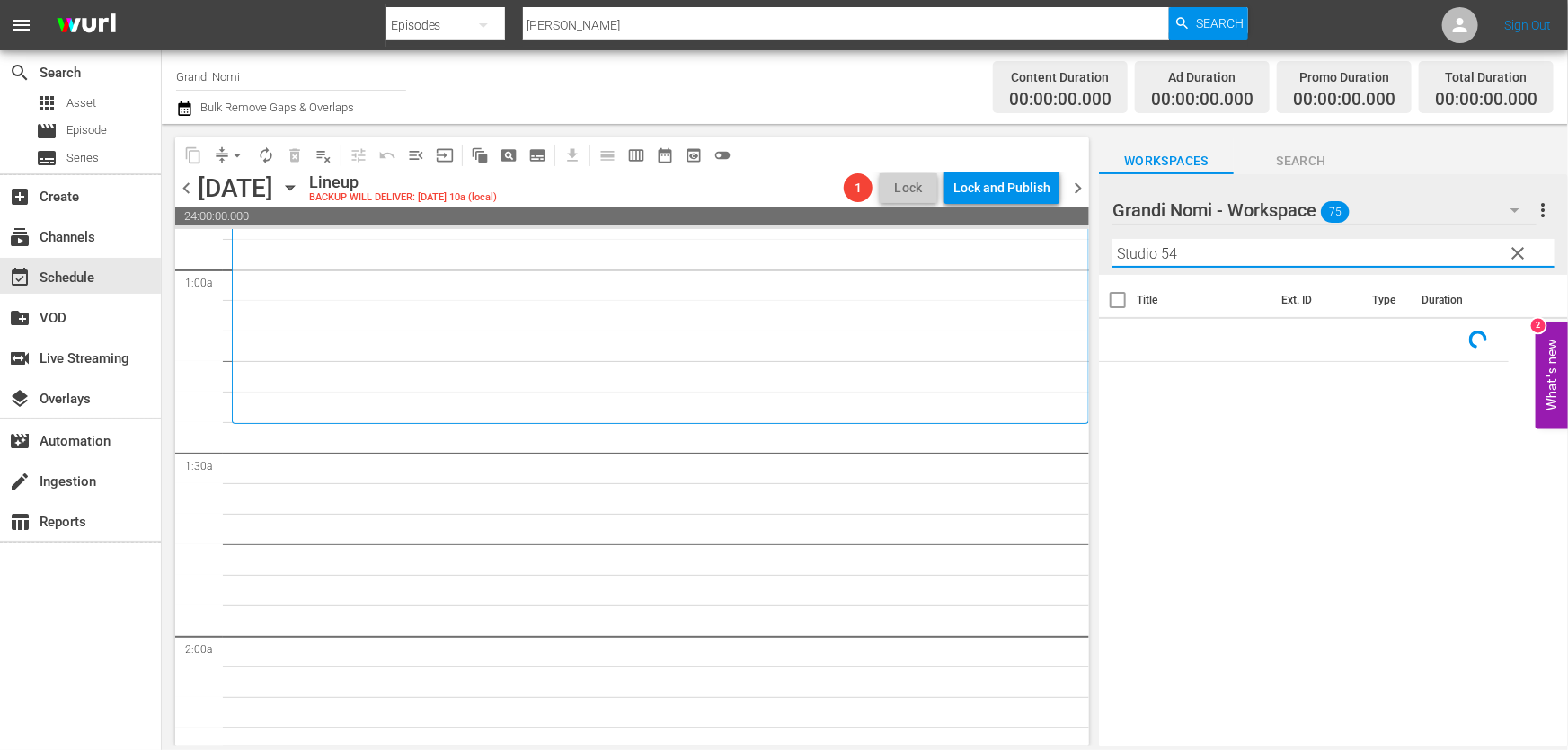
click at [1223, 260] on input "Studio 54" at bounding box center [1333, 253] width 442 height 28
click at [102, 126] on span "Episode" at bounding box center [87, 130] width 40 height 18
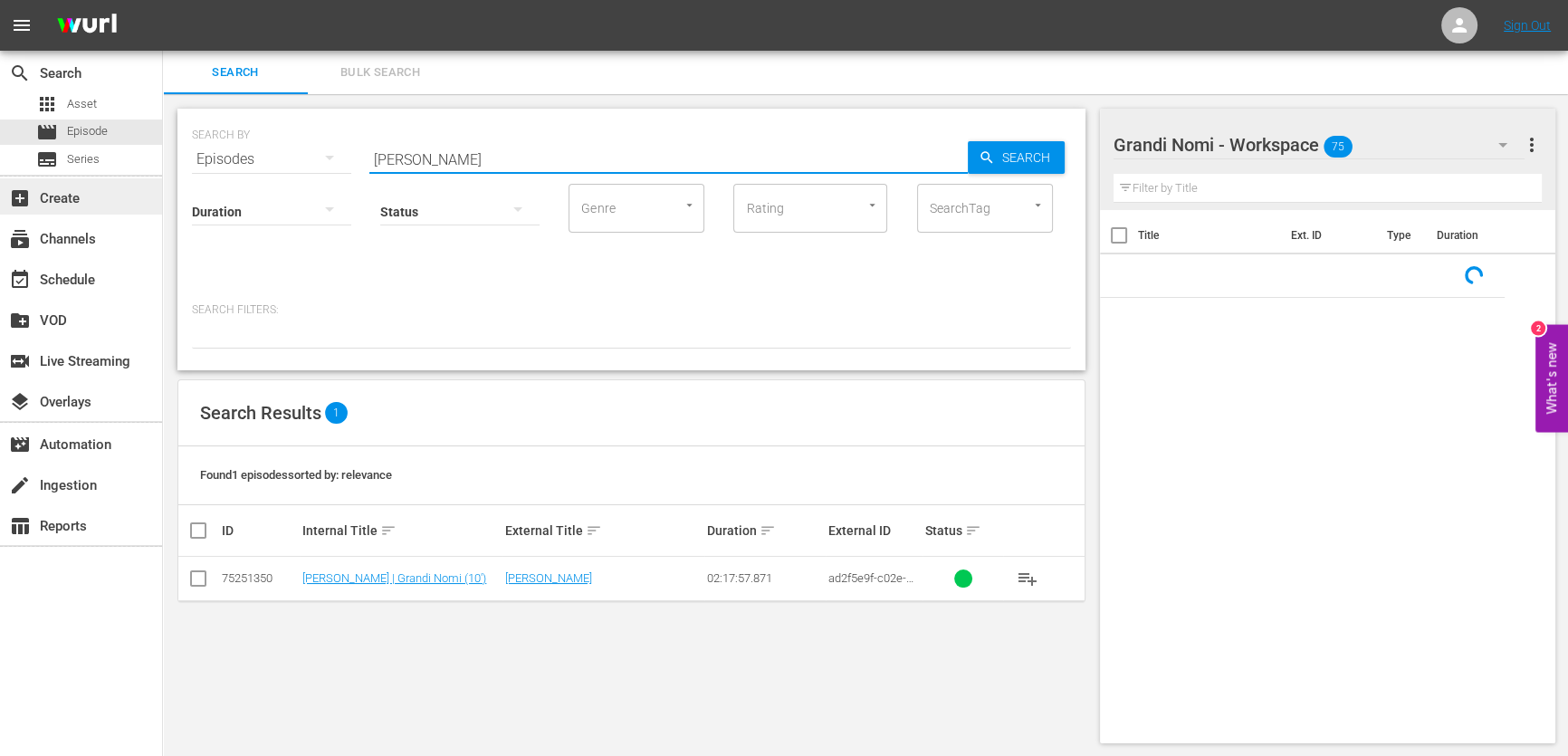
drag, startPoint x: 464, startPoint y: 159, endPoint x: 128, endPoint y: 204, distance: 339.0
click at [163, 0] on div "search Search apps Asset movie Episode subtitles Series add_box Create subscrip…" at bounding box center [865, 0] width 1405 height 0
paste input "Studio 54"
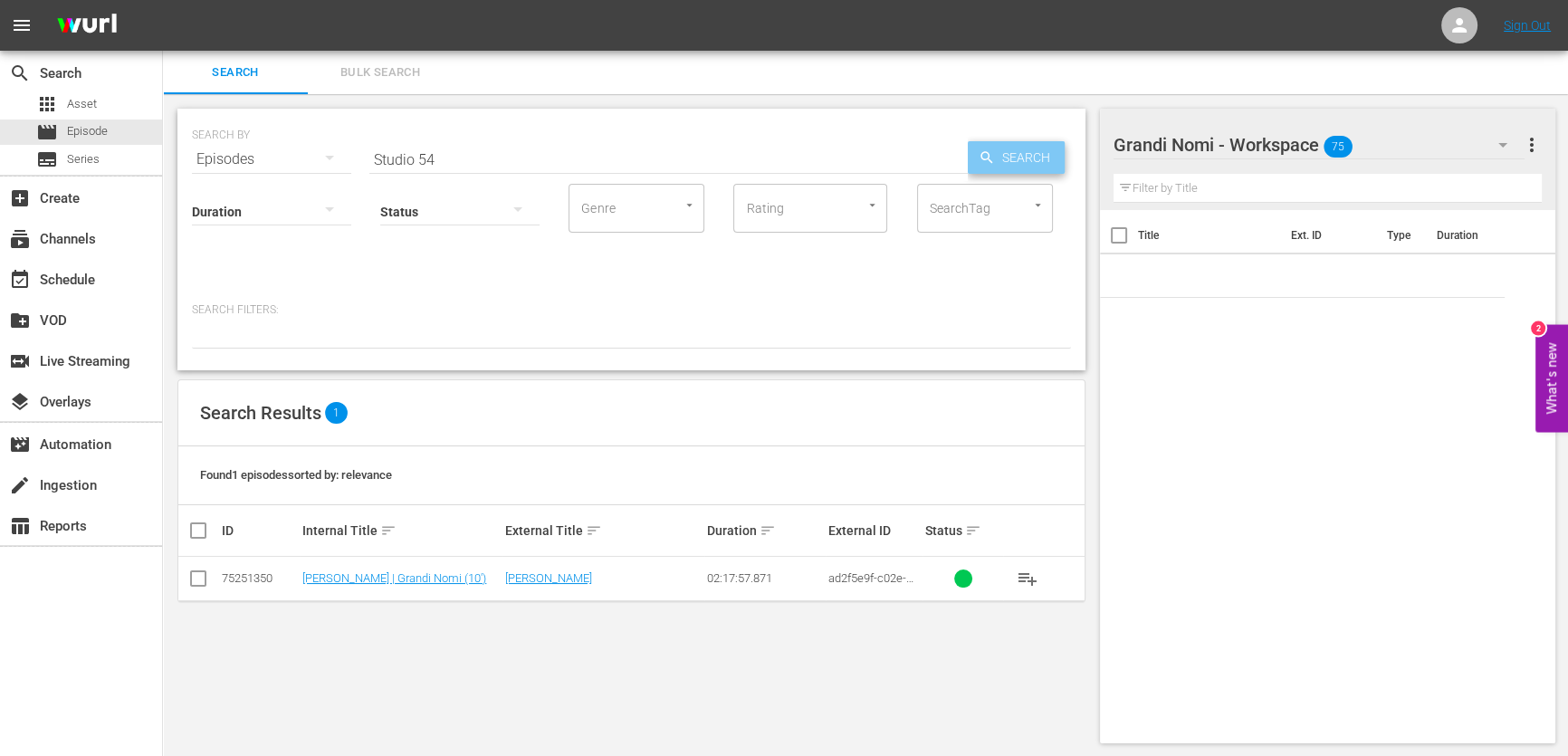
click at [1047, 162] on span "Search" at bounding box center [1029, 157] width 69 height 32
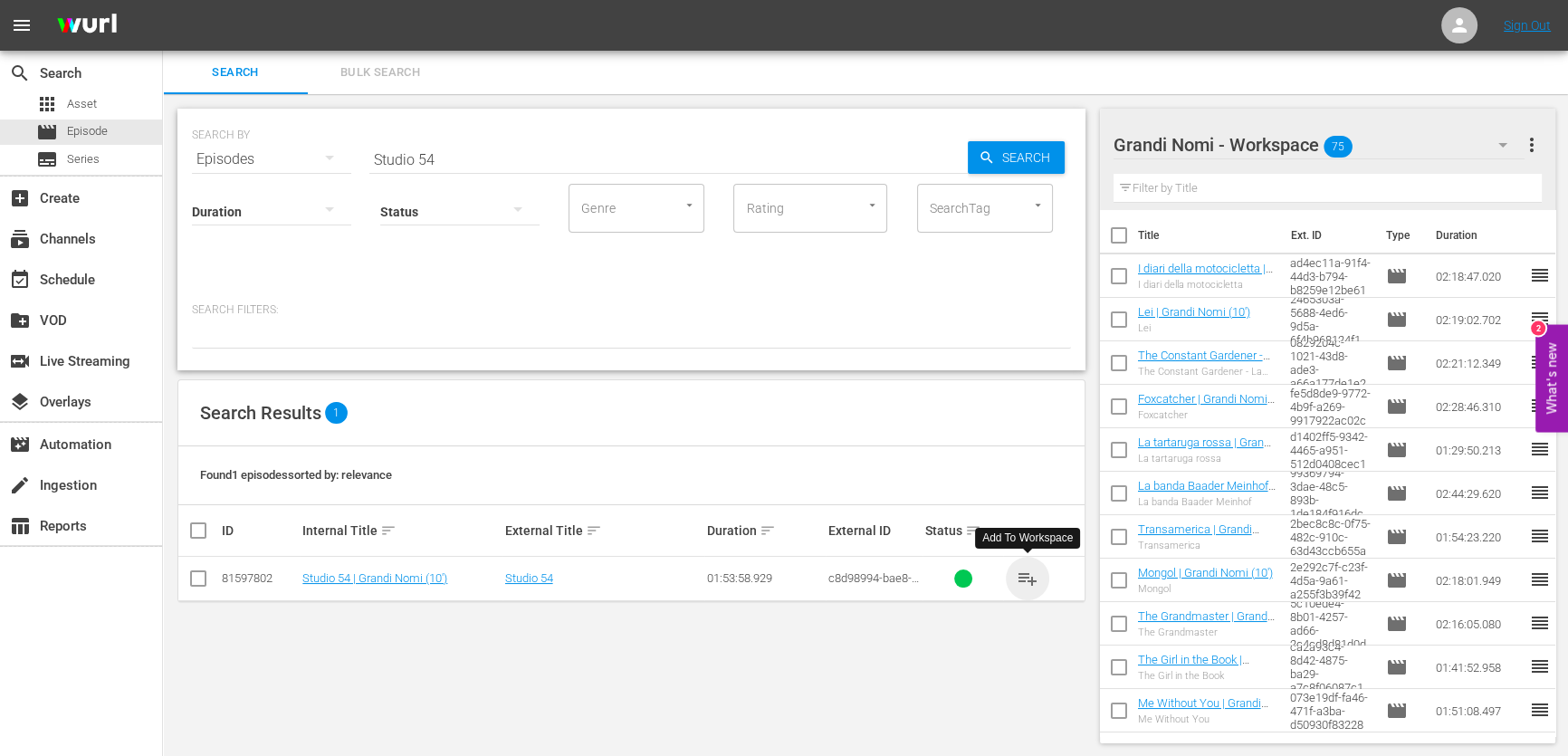
click at [1020, 577] on span "playlist_add" at bounding box center [1027, 579] width 22 height 22
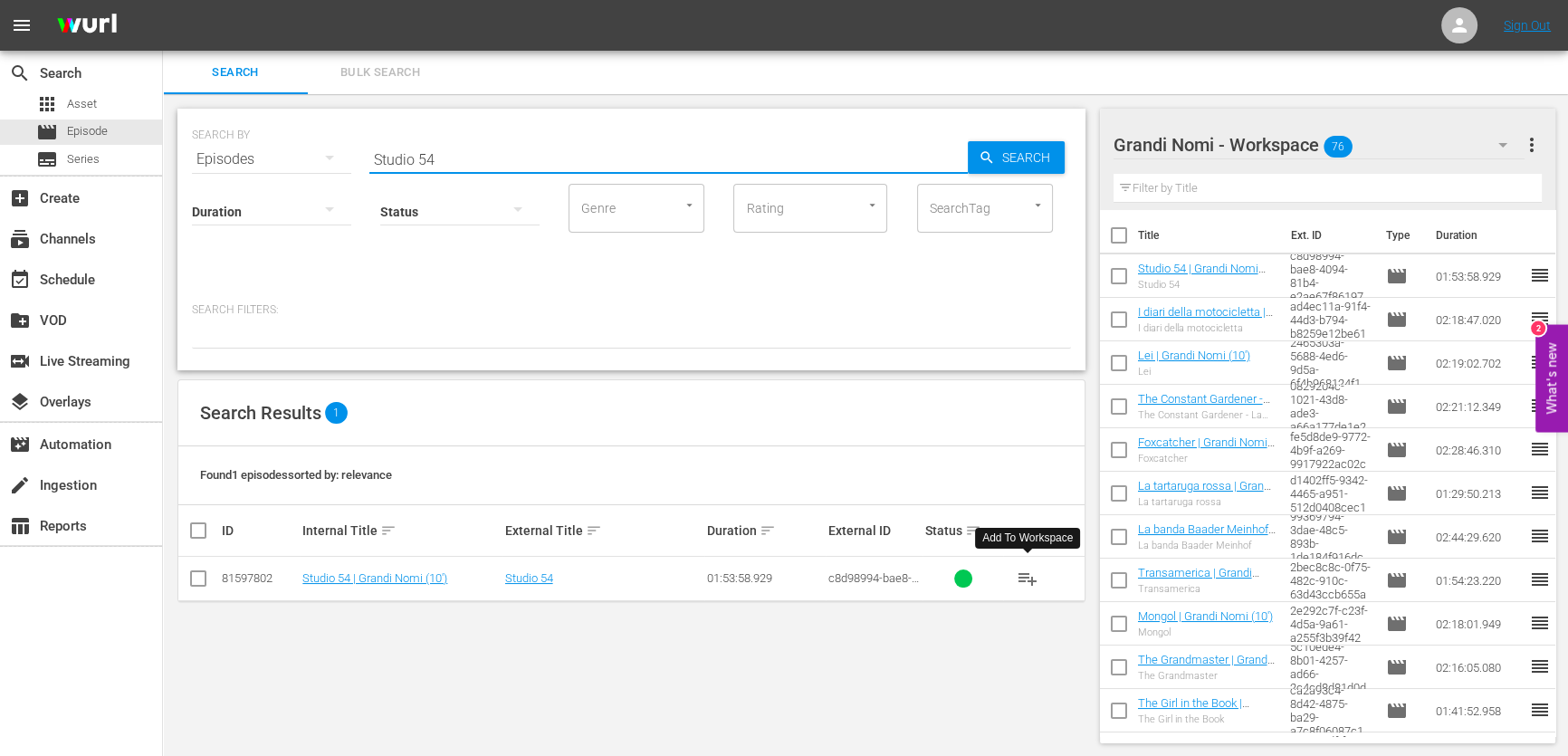
drag, startPoint x: 467, startPoint y: 151, endPoint x: 281, endPoint y: 157, distance: 186.1
click at [281, 157] on div "SEARCH BY Search By Episodes Search ID, Title, Description, Keywords, or Catego…" at bounding box center [631, 148] width 879 height 66
paste input "Gimme Danger"
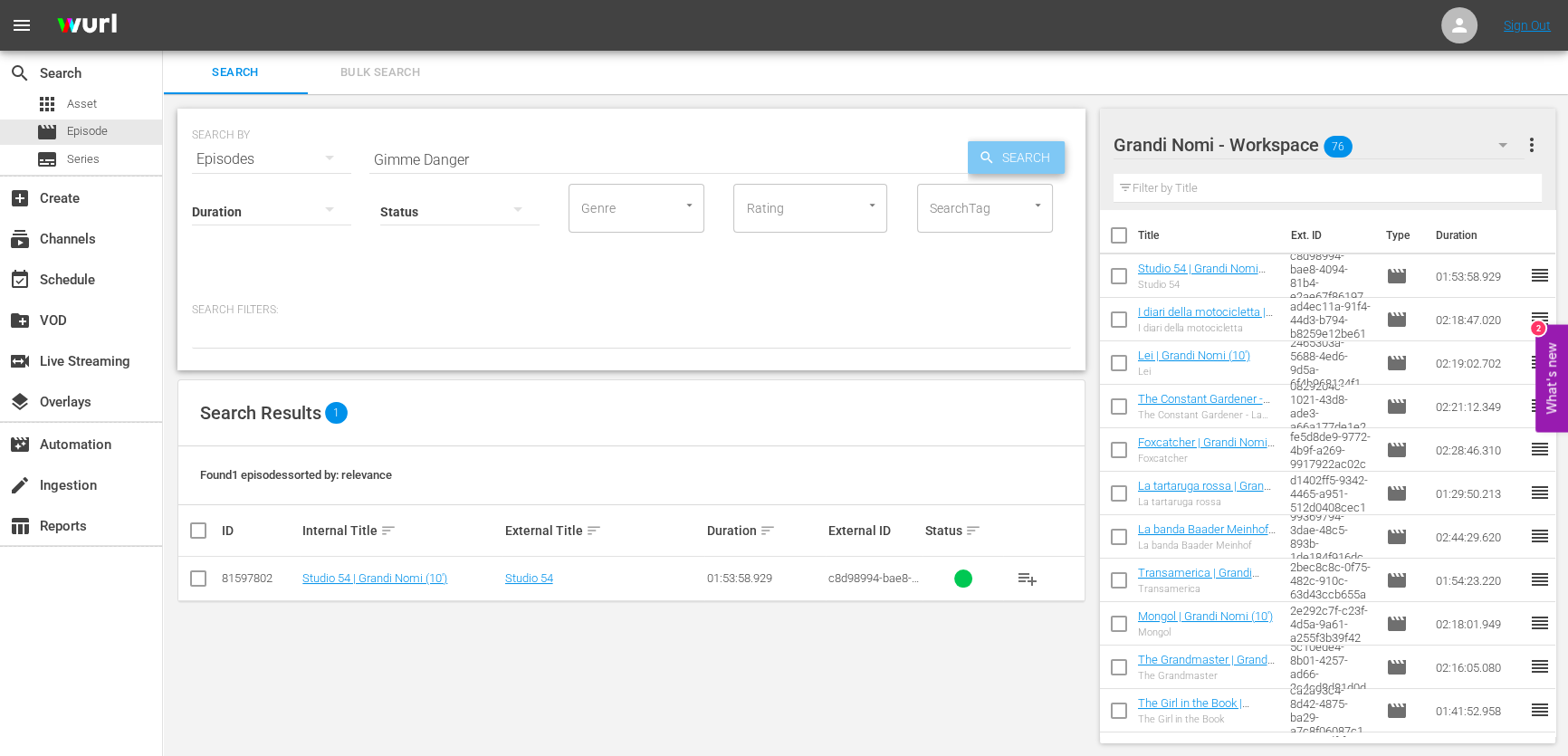
click at [1025, 153] on span "Search" at bounding box center [1029, 157] width 69 height 32
click at [1032, 570] on span "playlist_add" at bounding box center [1027, 579] width 22 height 22
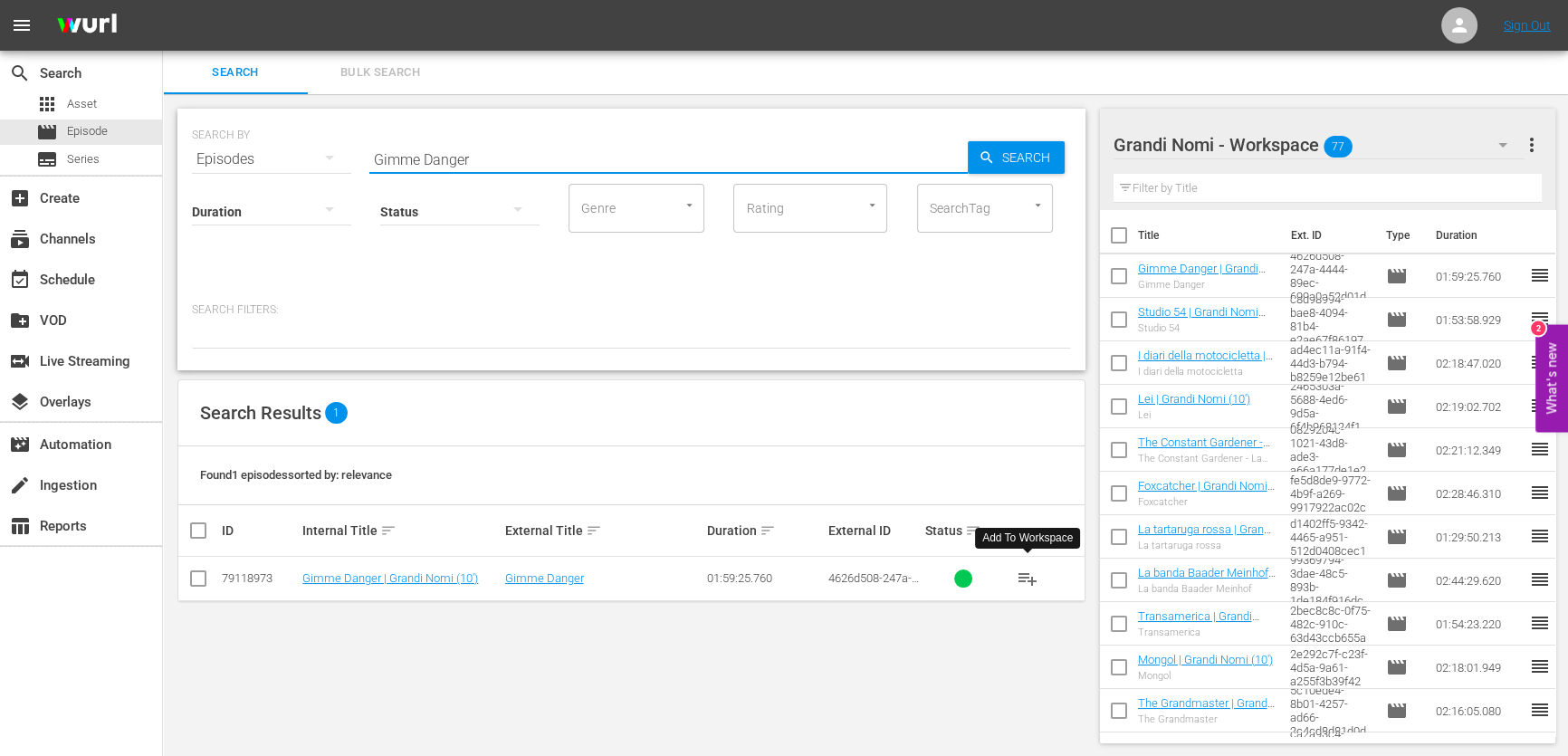
drag, startPoint x: 470, startPoint y: 161, endPoint x: 269, endPoint y: 184, distance: 202.3
click at [273, 182] on div "SEARCH BY Search By Episodes Search ID, Title, Description, Keywords, or Catego…" at bounding box center [631, 239] width 908 height 262
paste input "I Gatti Persiani"
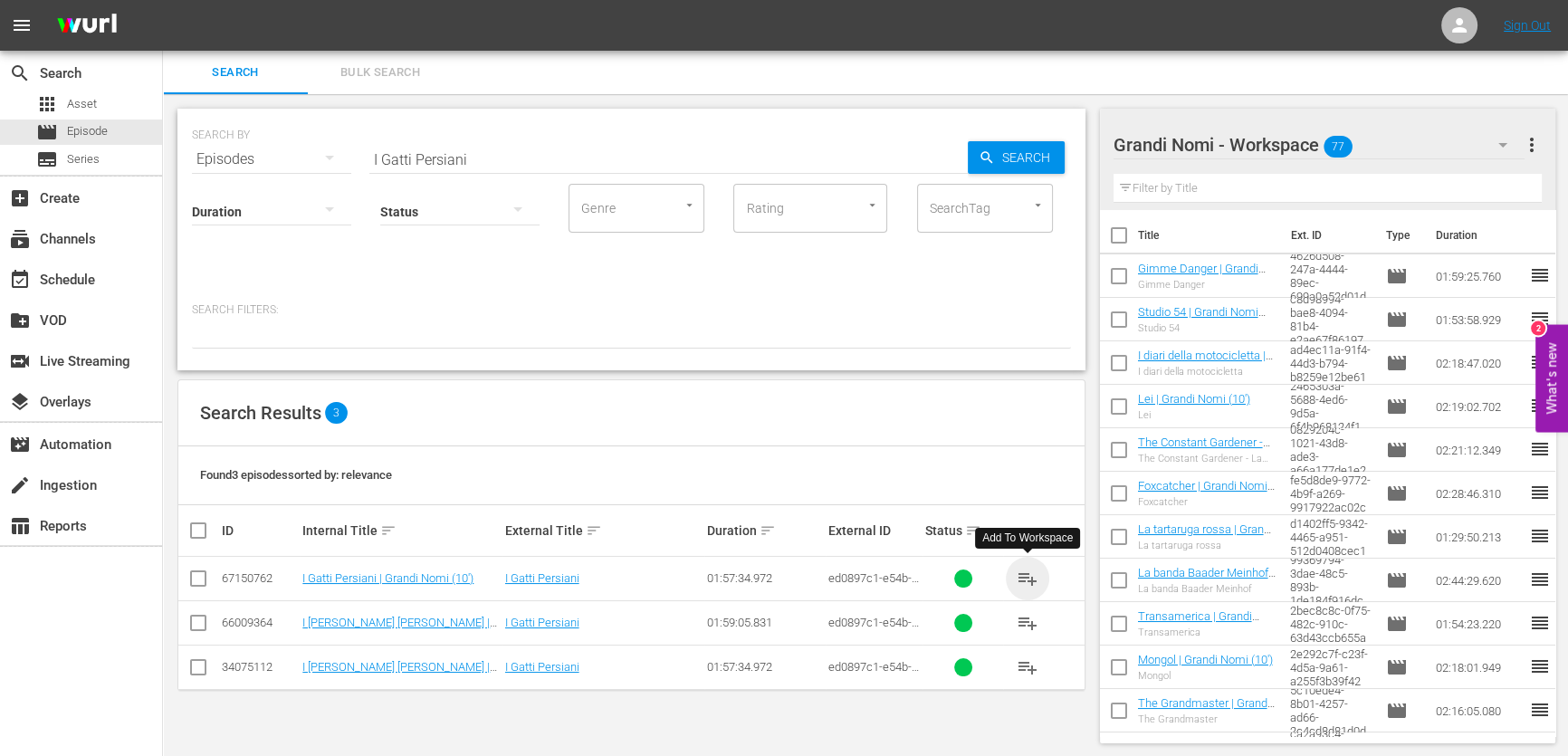
click at [1029, 577] on span "playlist_add" at bounding box center [1027, 579] width 22 height 22
drag, startPoint x: 471, startPoint y: 157, endPoint x: 245, endPoint y: 173, distance: 226.6
click at [245, 173] on div "SEARCH BY Search By Episodes Search ID, Title, Description, Keywords, or Catego…" at bounding box center [631, 239] width 908 height 262
paste input "Siren"
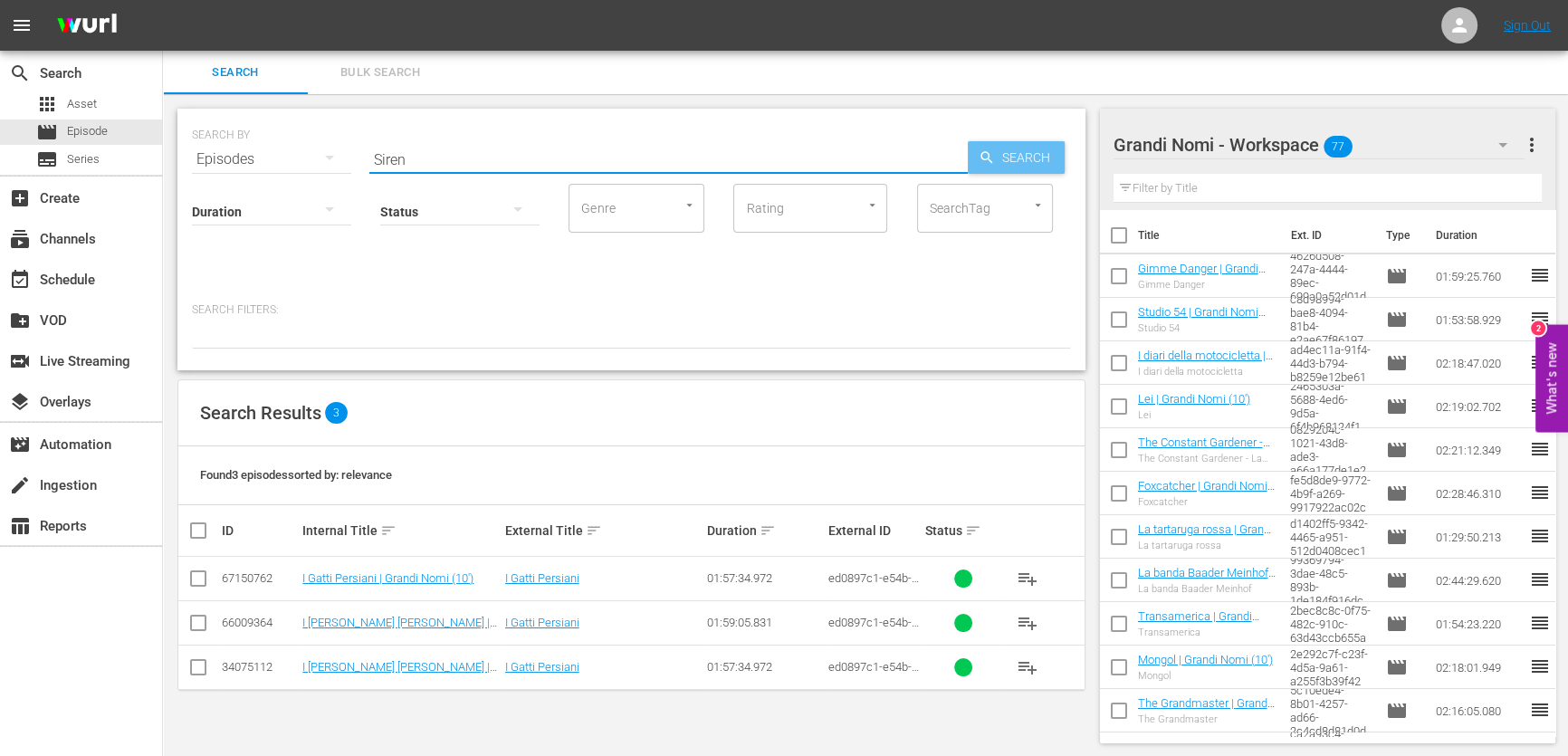
click at [1024, 166] on span "Search" at bounding box center [1029, 157] width 69 height 32
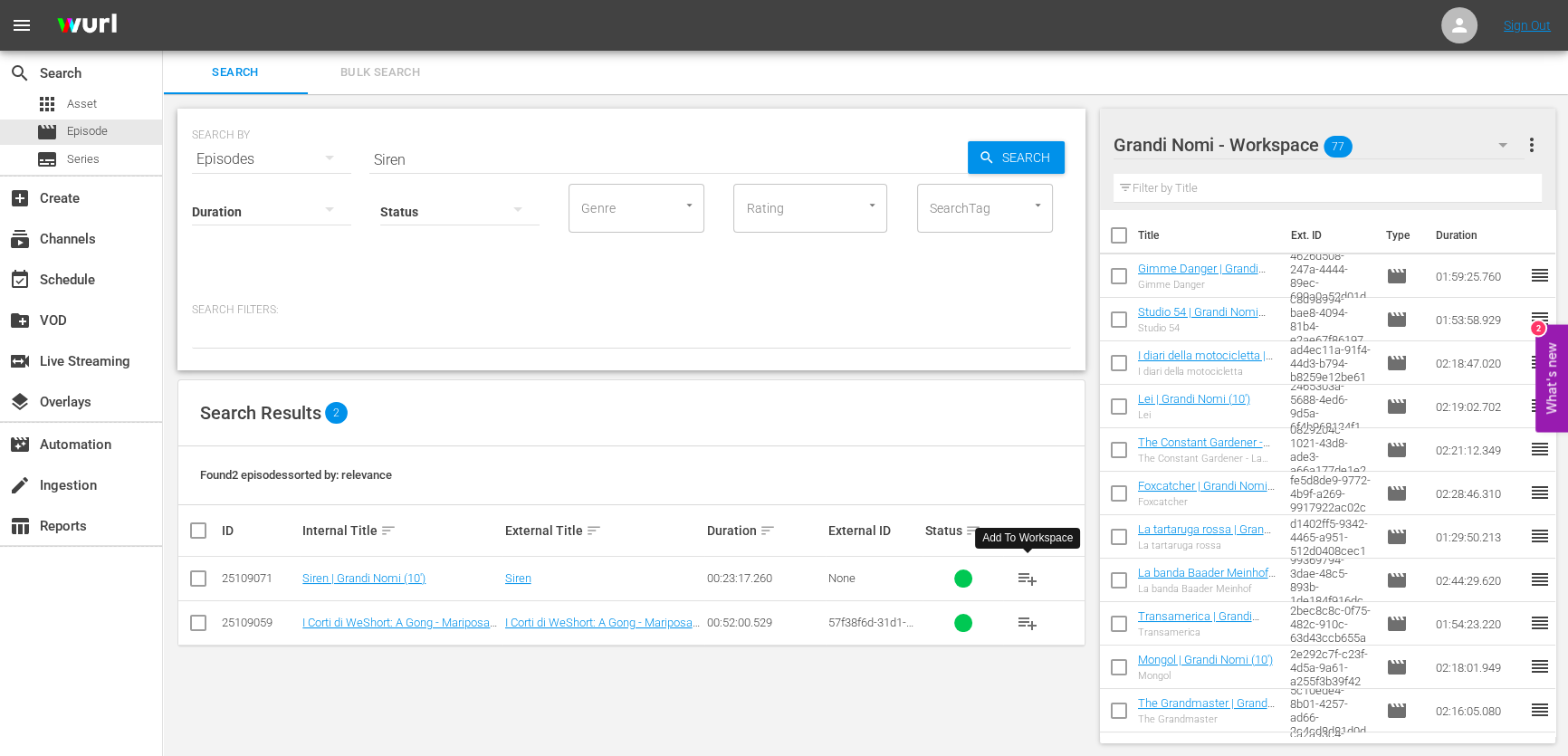
click at [1022, 579] on span "playlist_add" at bounding box center [1027, 579] width 22 height 22
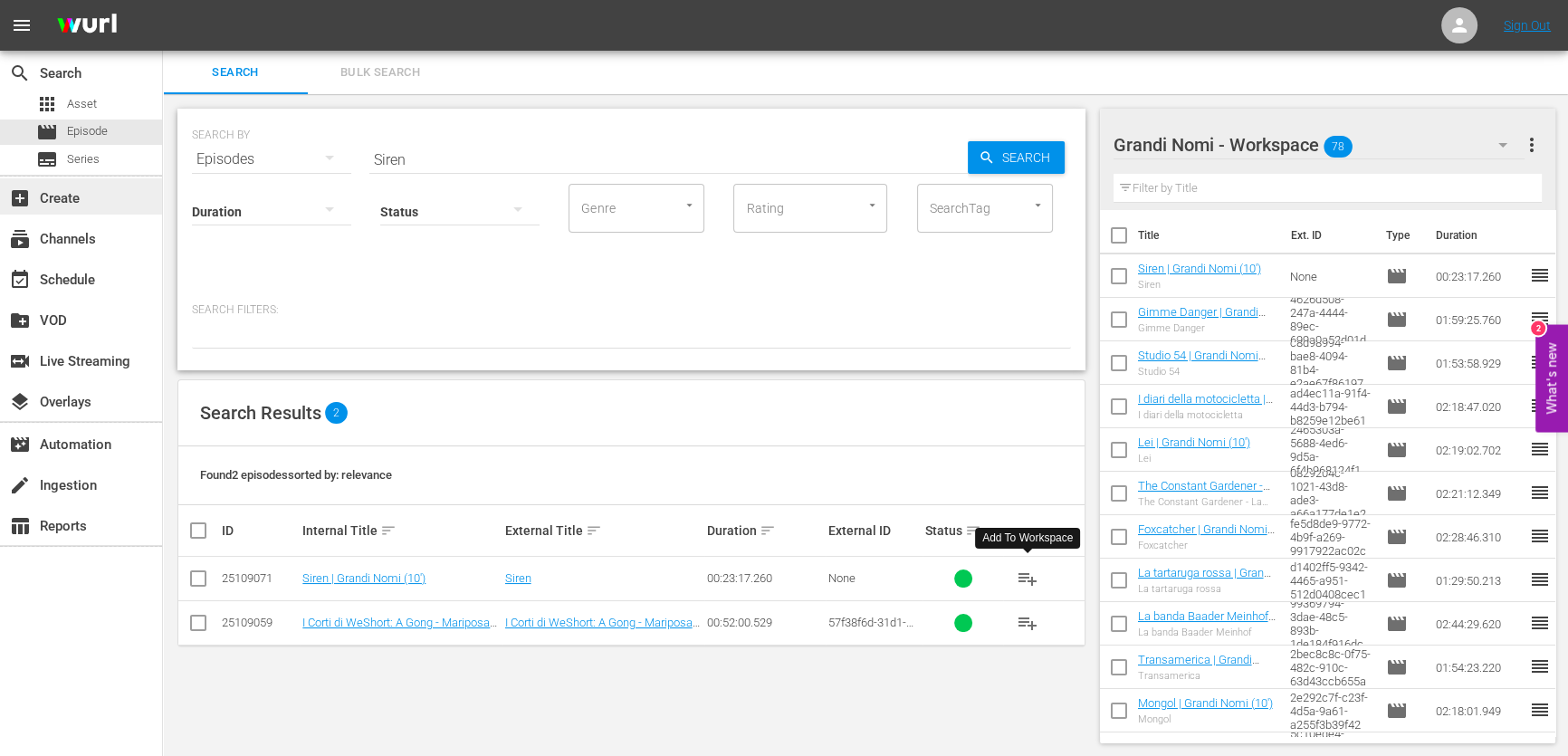
drag, startPoint x: 474, startPoint y: 162, endPoint x: 0, endPoint y: 216, distance: 477.1
click at [163, 0] on div "search Search apps Asset movie Episode subtitles Series add_box Create subscrip…" at bounding box center [865, 0] width 1405 height 0
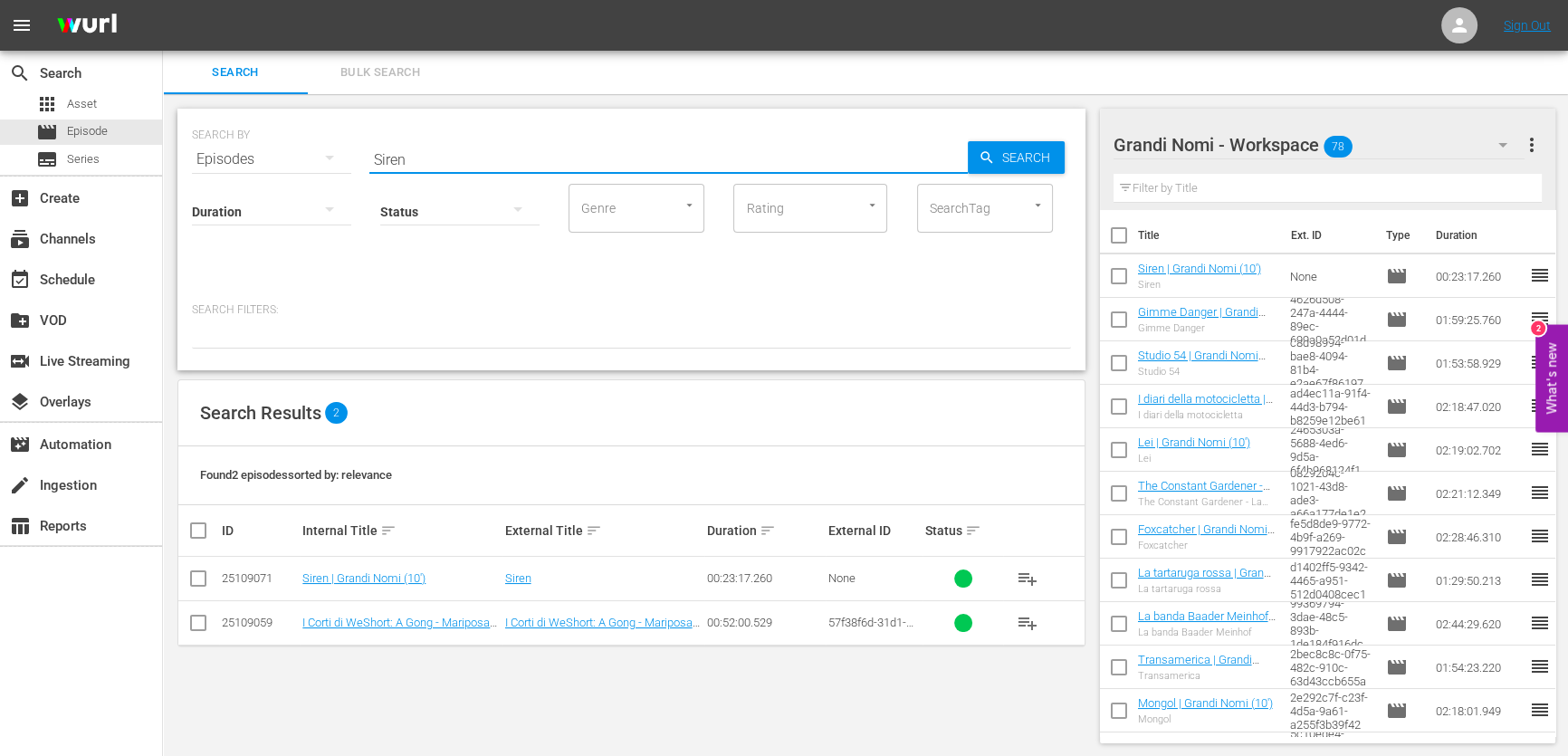
paste input "The Griddle House"
click at [1027, 580] on span "playlist_add" at bounding box center [1027, 579] width 22 height 22
drag, startPoint x: 544, startPoint y: 160, endPoint x: 155, endPoint y: 215, distance: 392.9
click at [163, 0] on div "search Search apps Asset movie Episode subtitles Series add_box Create subscrip…" at bounding box center [865, 0] width 1405 height 0
paste input "[PERSON_NAME]"
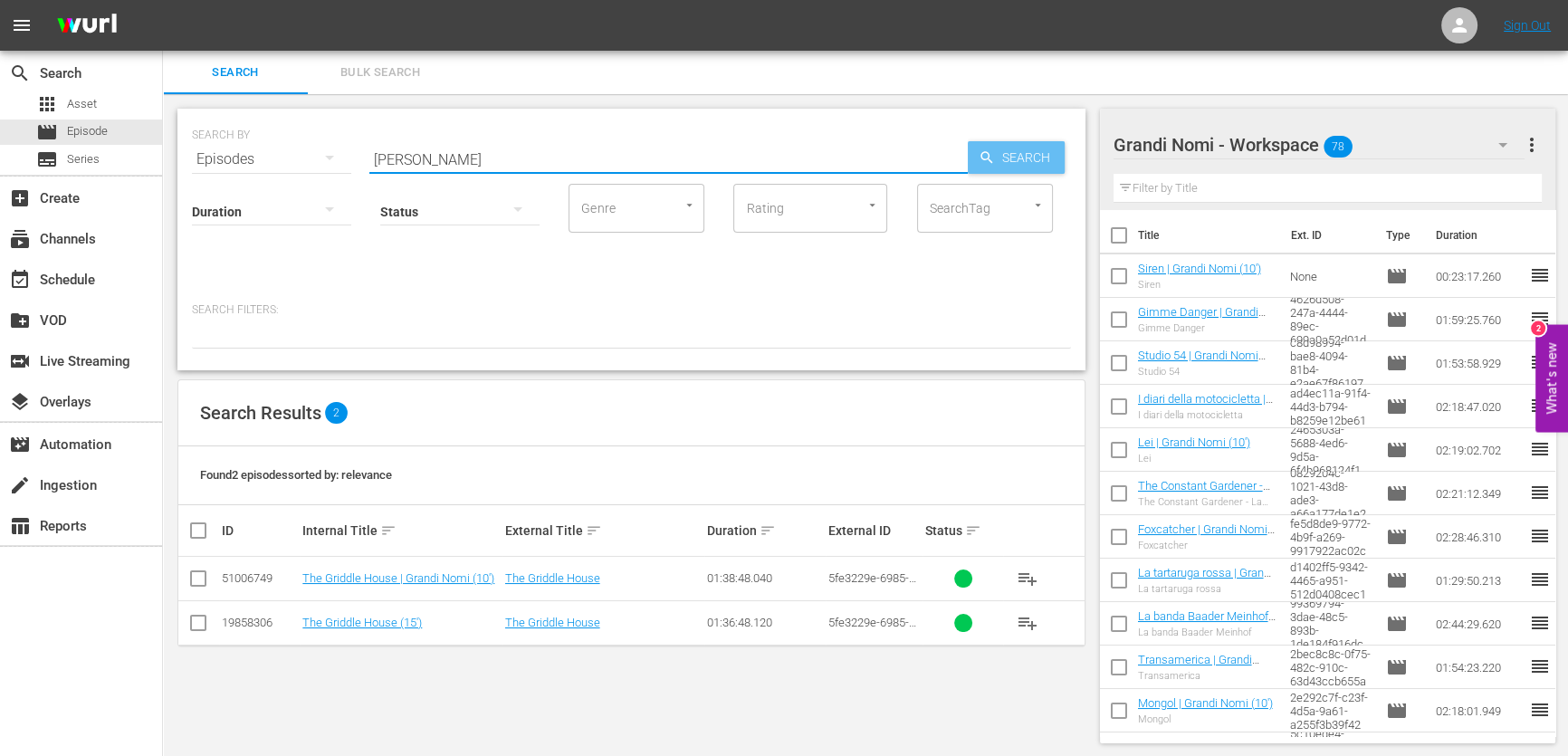
click at [1042, 171] on span "Search" at bounding box center [1029, 157] width 69 height 32
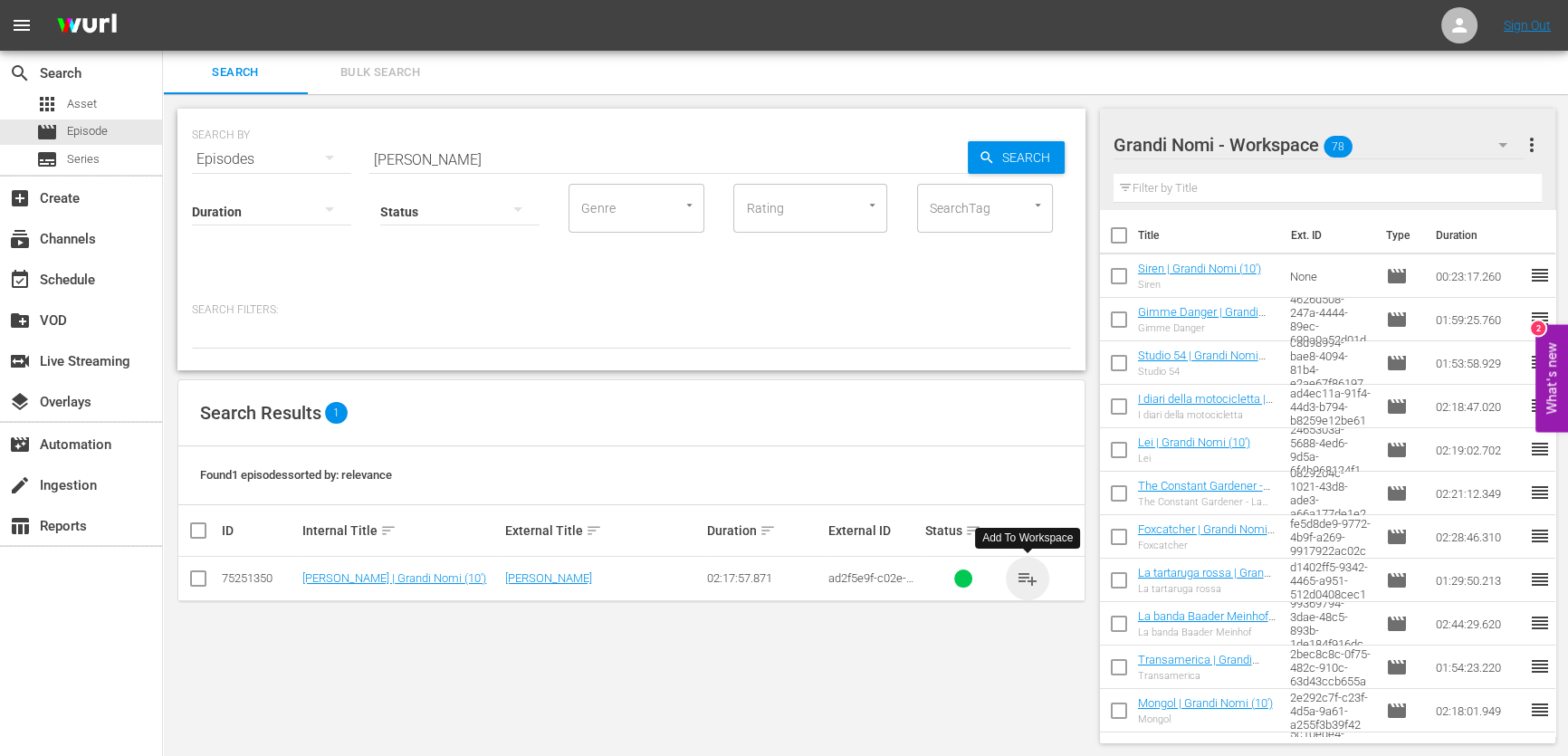
click at [1024, 574] on span "playlist_add" at bounding box center [1027, 579] width 22 height 22
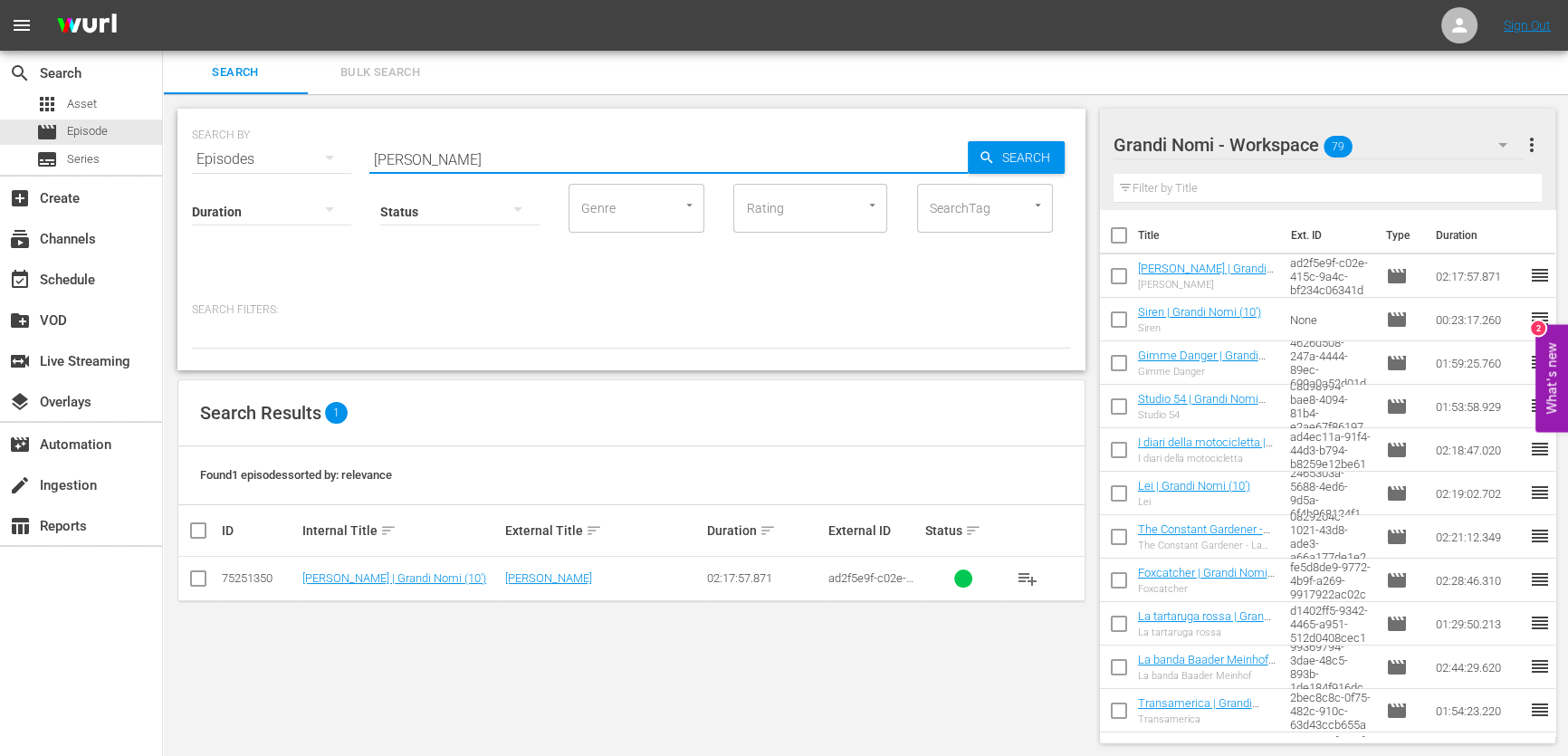
drag, startPoint x: 472, startPoint y: 160, endPoint x: 252, endPoint y: 179, distance: 220.8
click at [252, 179] on div "SEARCH BY Search By Episodes Search ID, Title, Description, Keywords, or Catego…" at bounding box center [631, 239] width 908 height 262
paste input "Al di là del tempo"
click at [1042, 148] on span "Search" at bounding box center [1029, 157] width 69 height 32
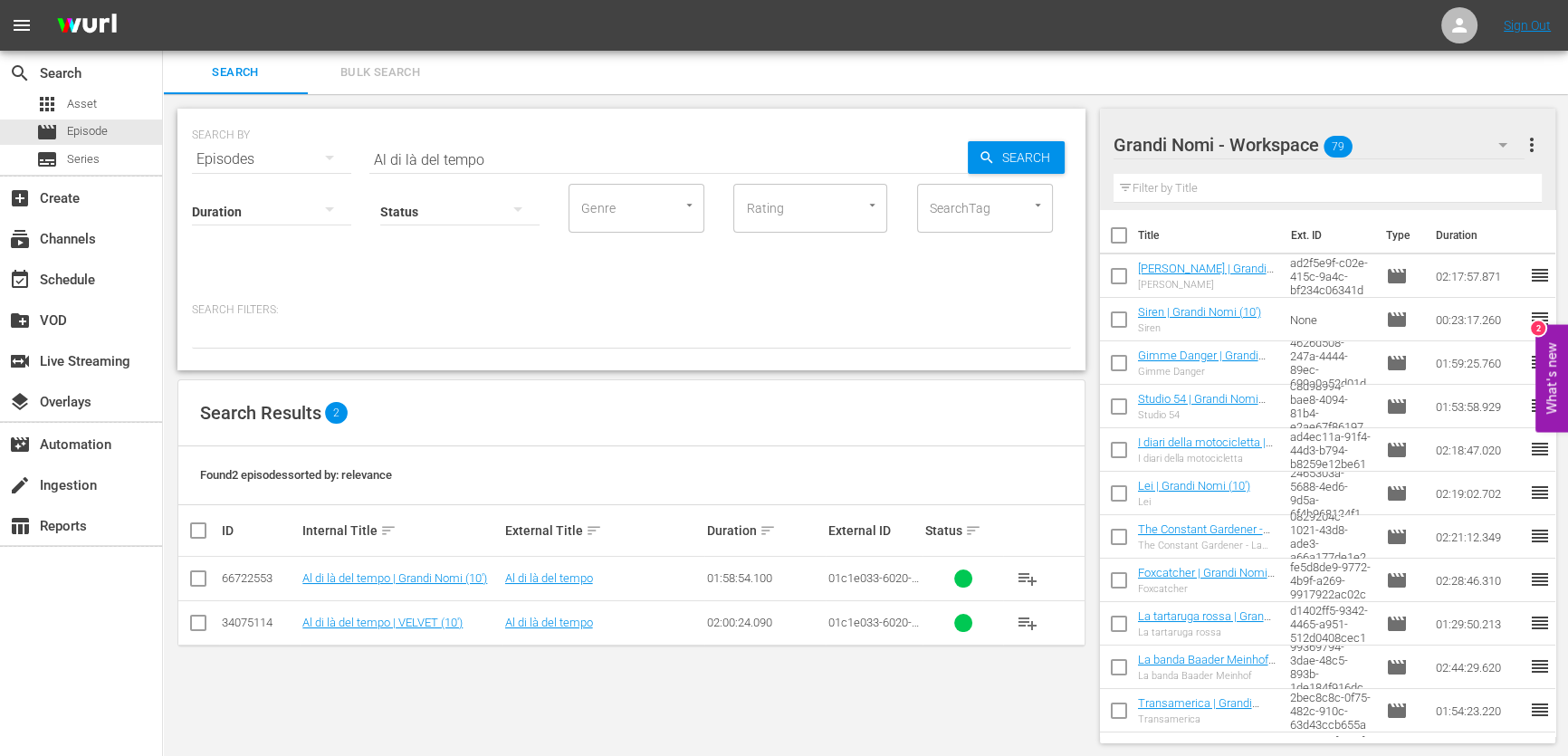
click at [1020, 578] on span "playlist_add" at bounding box center [1027, 579] width 22 height 22
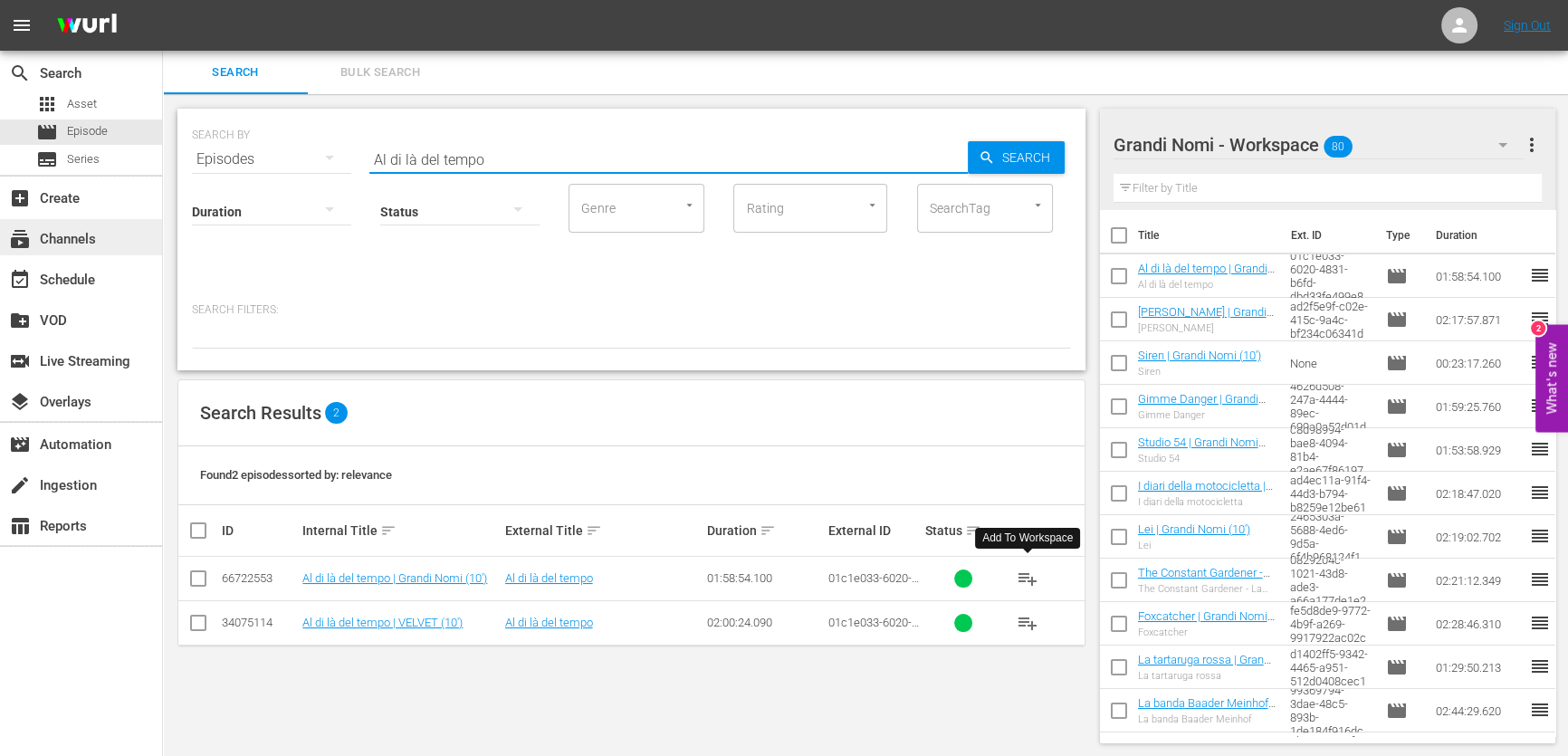
drag, startPoint x: 553, startPoint y: 166, endPoint x: 107, endPoint y: 223, distance: 449.6
click at [163, 0] on div "search Search apps Asset movie Episode subtitles Series add_box Create subscrip…" at bounding box center [865, 0] width 1405 height 0
paste input "Final Portrait"
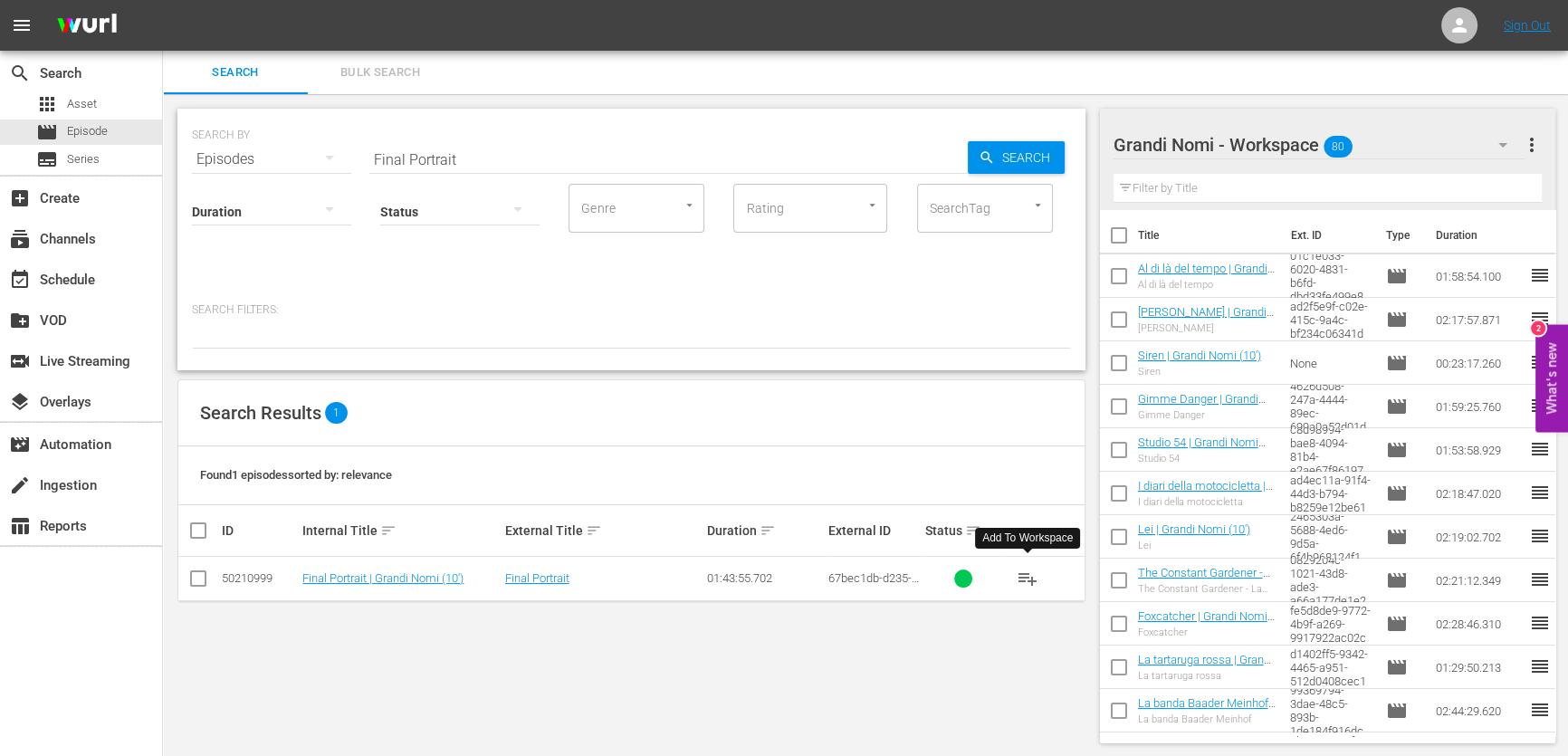
click at [1014, 571] on button "playlist_add" at bounding box center [1027, 579] width 43 height 43
drag, startPoint x: 310, startPoint y: 186, endPoint x: 210, endPoint y: 204, distance: 101.6
click at [210, 204] on div "SEARCH BY Search By Episodes Search ID, Title, Description, Keywords, or Catego…" at bounding box center [631, 239] width 908 height 262
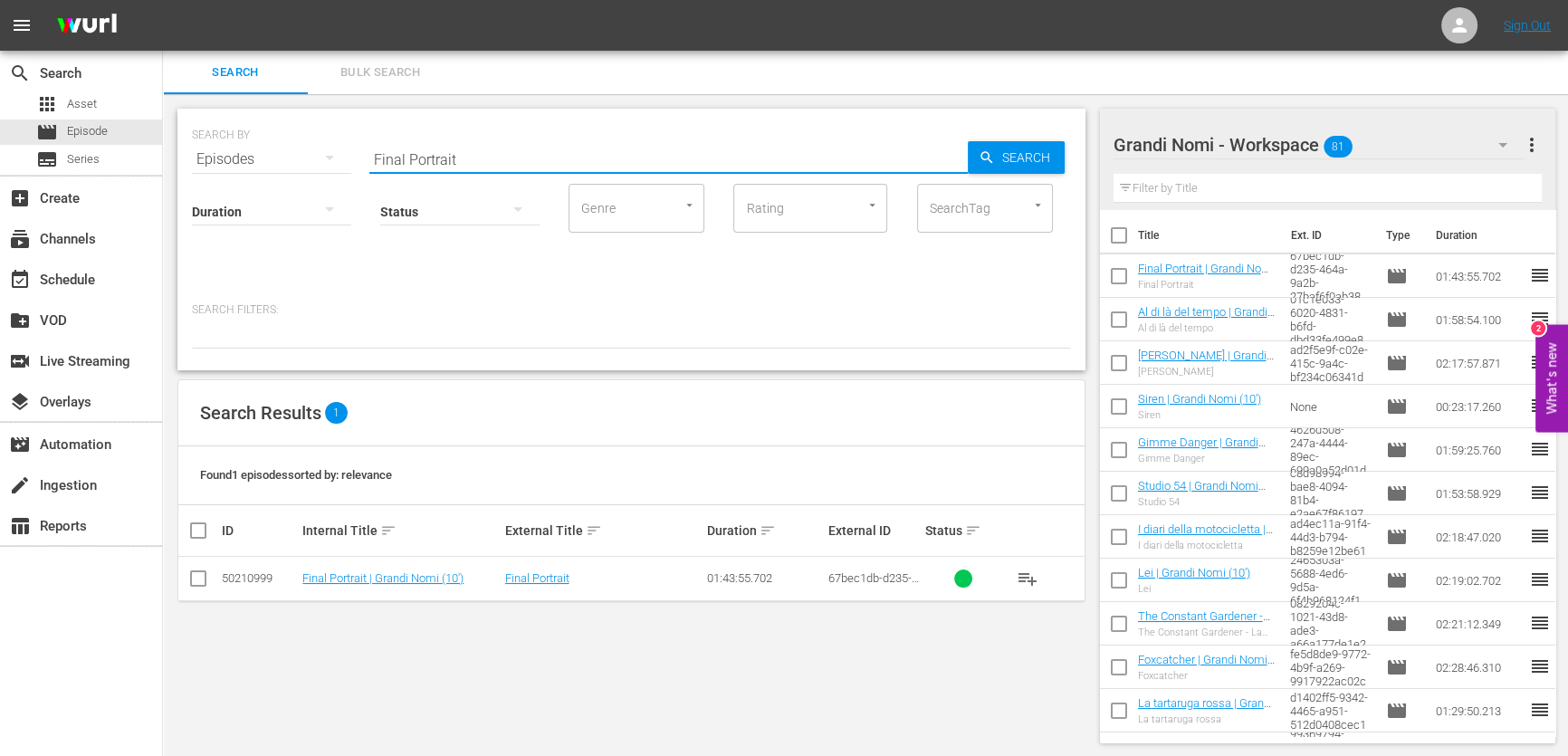
paste input "Quello che so di lei"
click at [1001, 158] on span "Search" at bounding box center [1029, 157] width 69 height 32
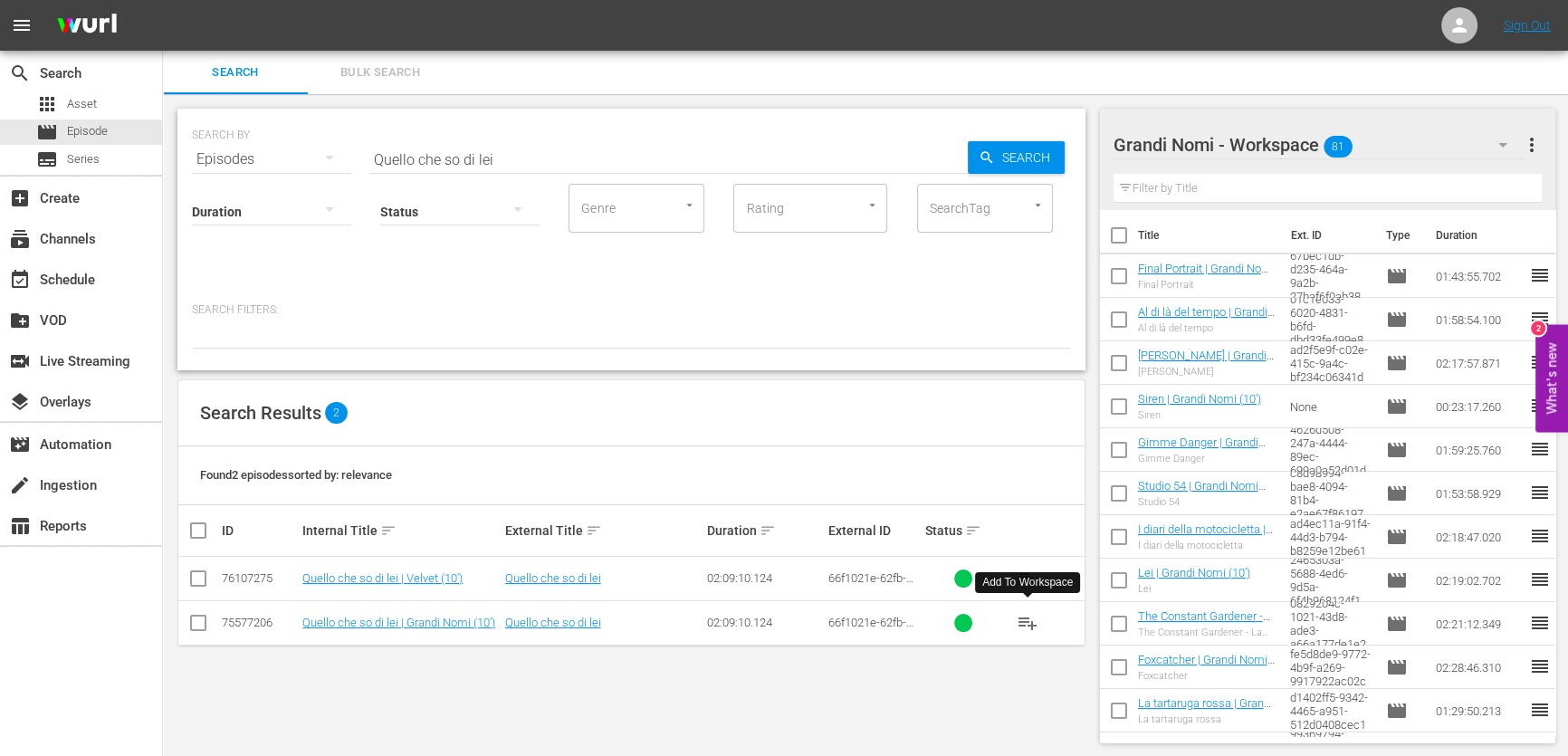
click at [1035, 621] on span "playlist_add" at bounding box center [1027, 623] width 22 height 22
click at [504, 168] on div "Status" at bounding box center [460, 200] width 159 height 66
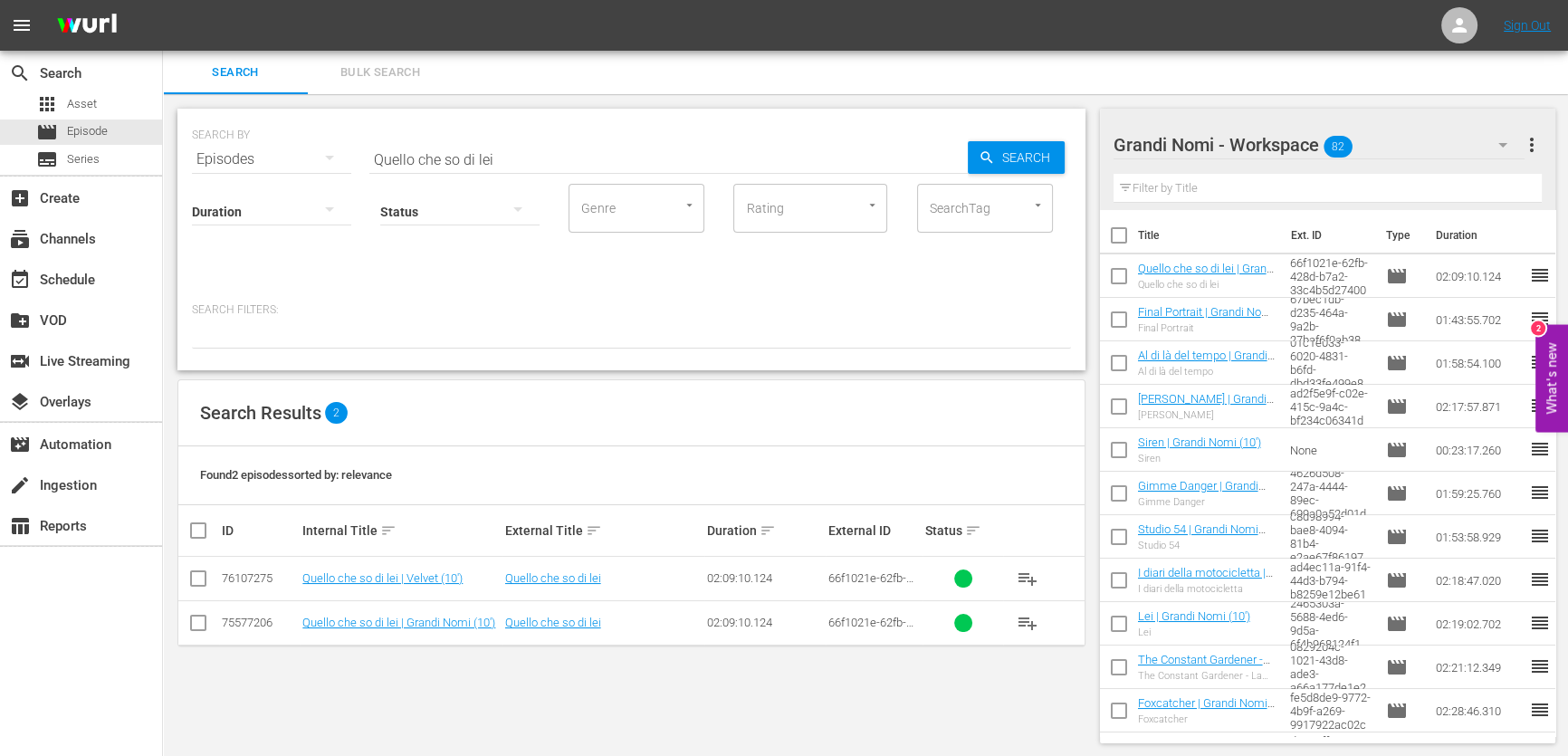
drag, startPoint x: 480, startPoint y: 163, endPoint x: 190, endPoint y: 197, distance: 292.0
click at [190, 197] on div "SEARCH BY Search By Episodes Search ID, Title, Description, Keywords, or Catego…" at bounding box center [631, 239] width 908 height 262
paste input "[PERSON_NAME]"
click at [986, 166] on div "Search" at bounding box center [1015, 157] width 97 height 32
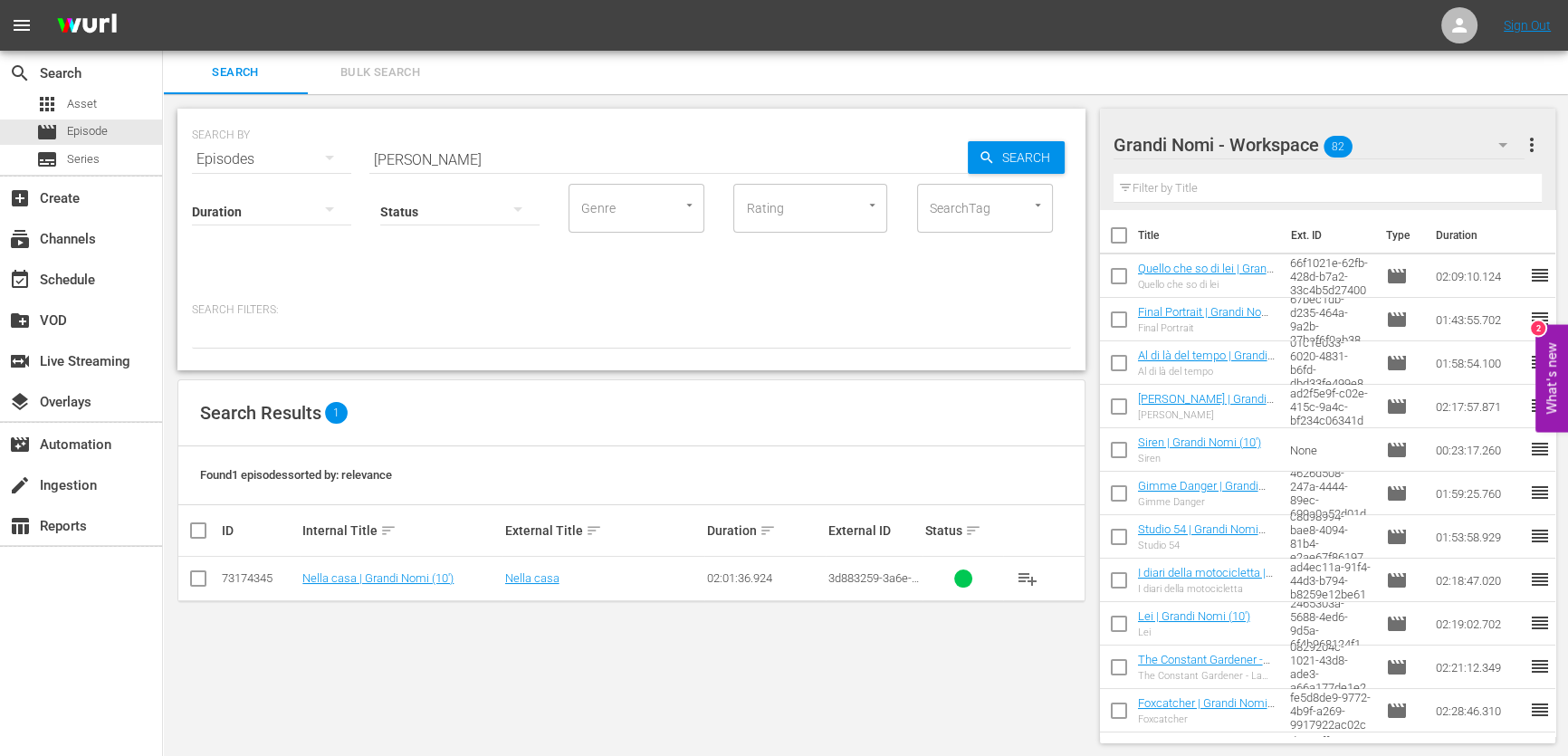
click at [1023, 579] on span "playlist_add" at bounding box center [1027, 579] width 22 height 22
drag, startPoint x: 462, startPoint y: 159, endPoint x: 227, endPoint y: 189, distance: 236.9
click at [227, 181] on div "SEARCH BY Search By Episodes Search ID, Title, Description, Keywords, or Catego…" at bounding box center [631, 239] width 908 height 262
paste input "Mein Führer - La veramente [PERSON_NAME] su [PERSON_NAME]"
type input "Mein Führer - La veramente [PERSON_NAME] su [PERSON_NAME]"
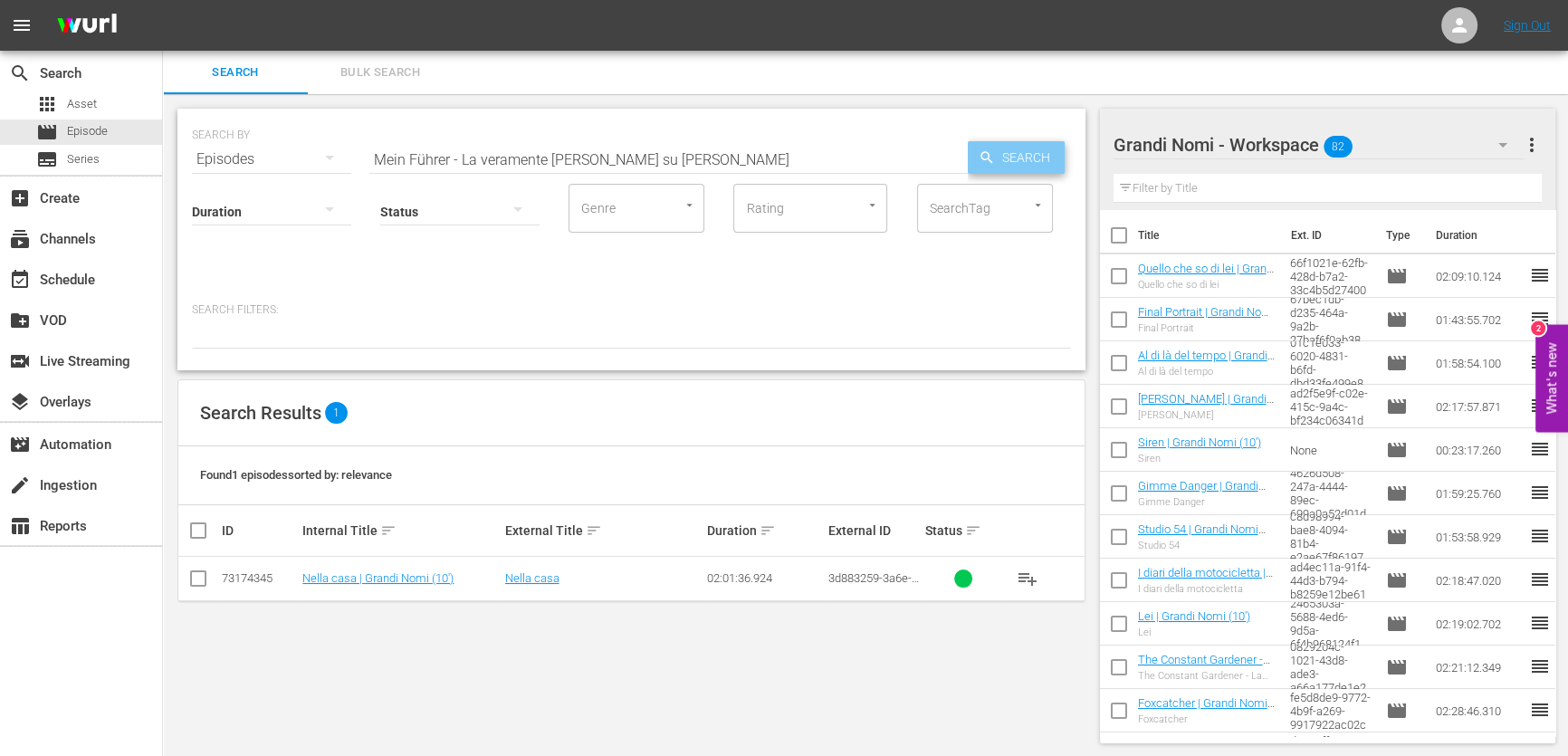
click at [1016, 162] on span "Search" at bounding box center [1029, 157] width 69 height 32
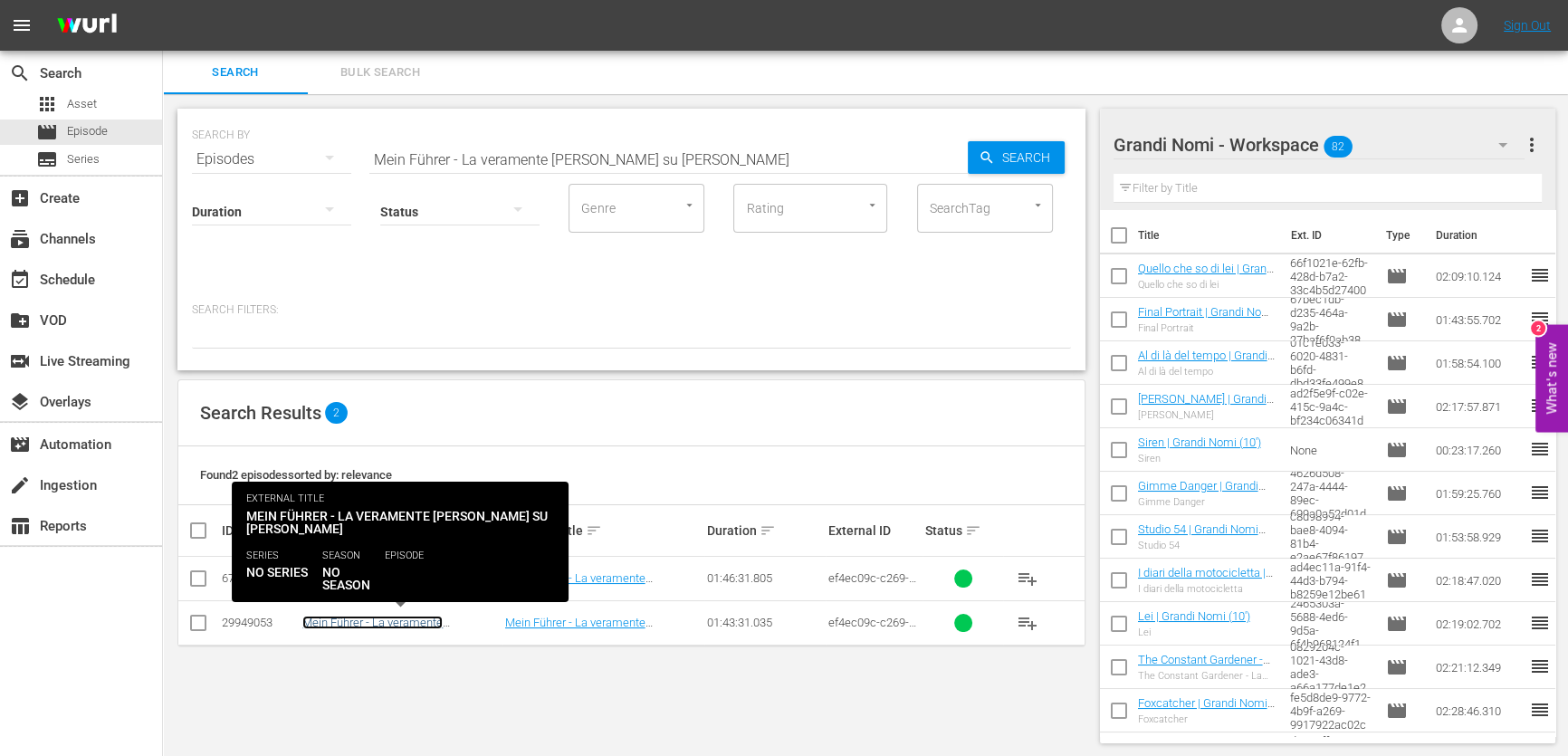
click at [366, 619] on link "Mein Führer - La veramente [PERSON_NAME] su [PERSON_NAME] | Grandi Nomi (10')" at bounding box center [398, 636] width 192 height 41
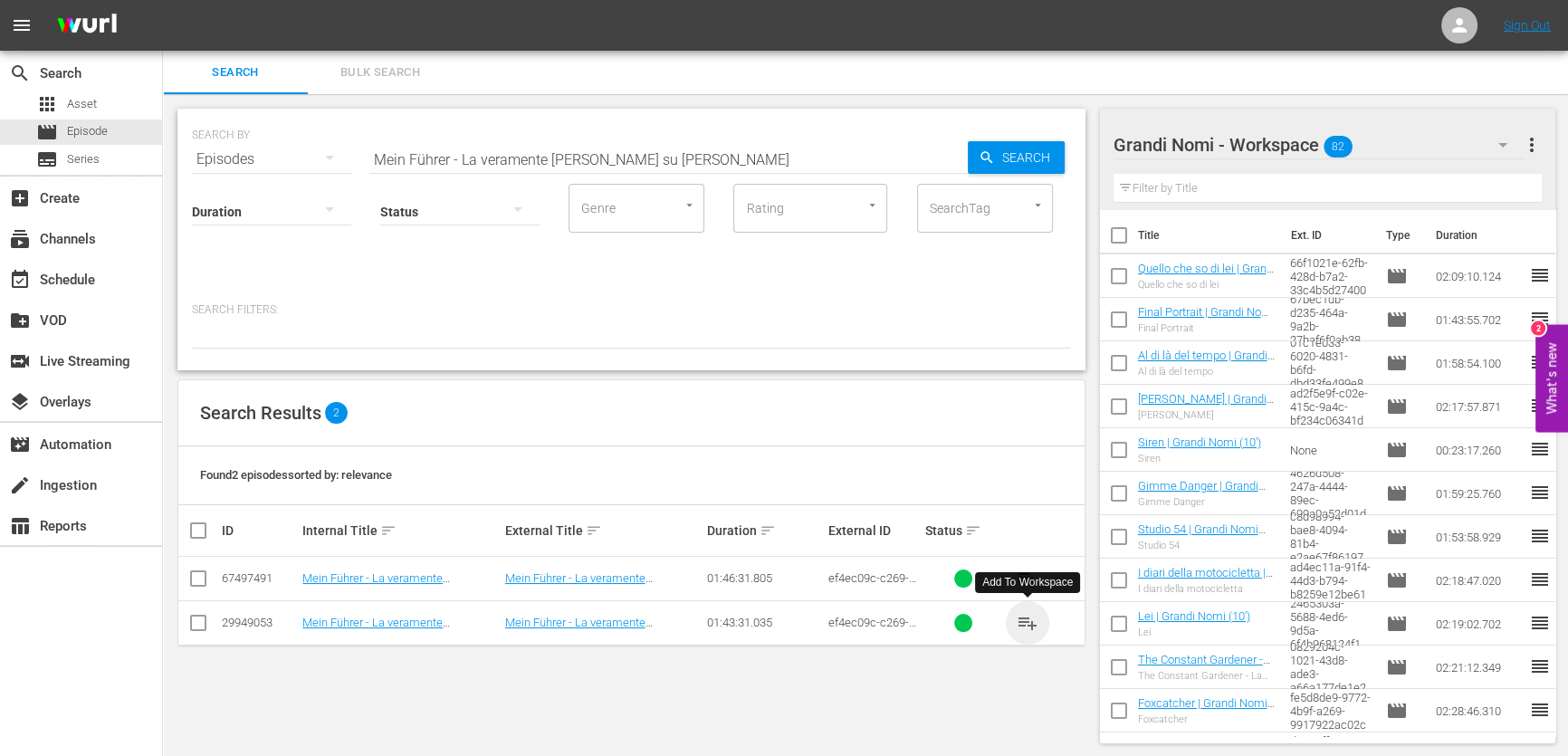
click at [1036, 616] on span "playlist_add" at bounding box center [1027, 623] width 22 height 22
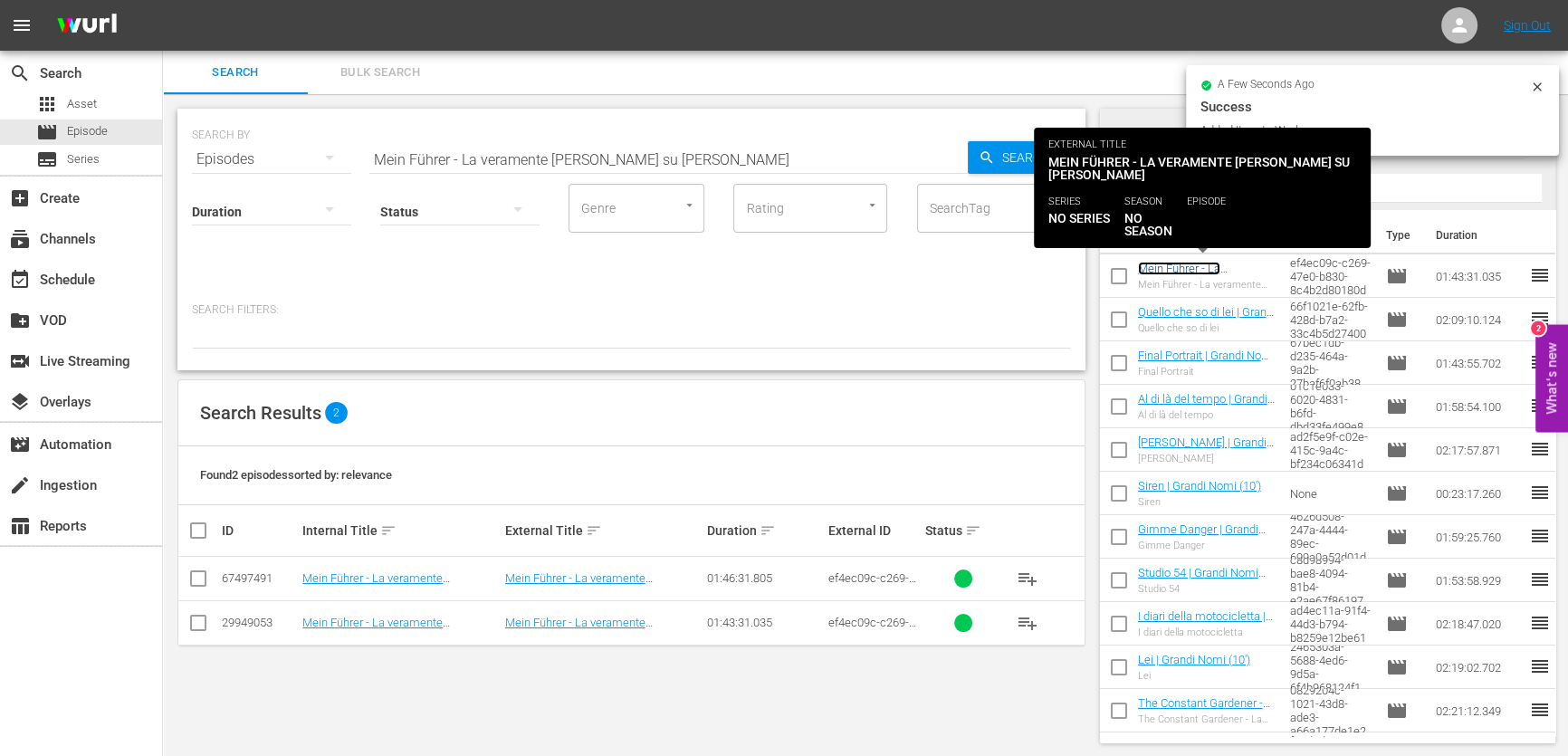
click at [1204, 271] on link "Mein Führer - La veramente [PERSON_NAME] su [PERSON_NAME] | Grandi Nomi (10')" at bounding box center [1202, 295] width 128 height 67
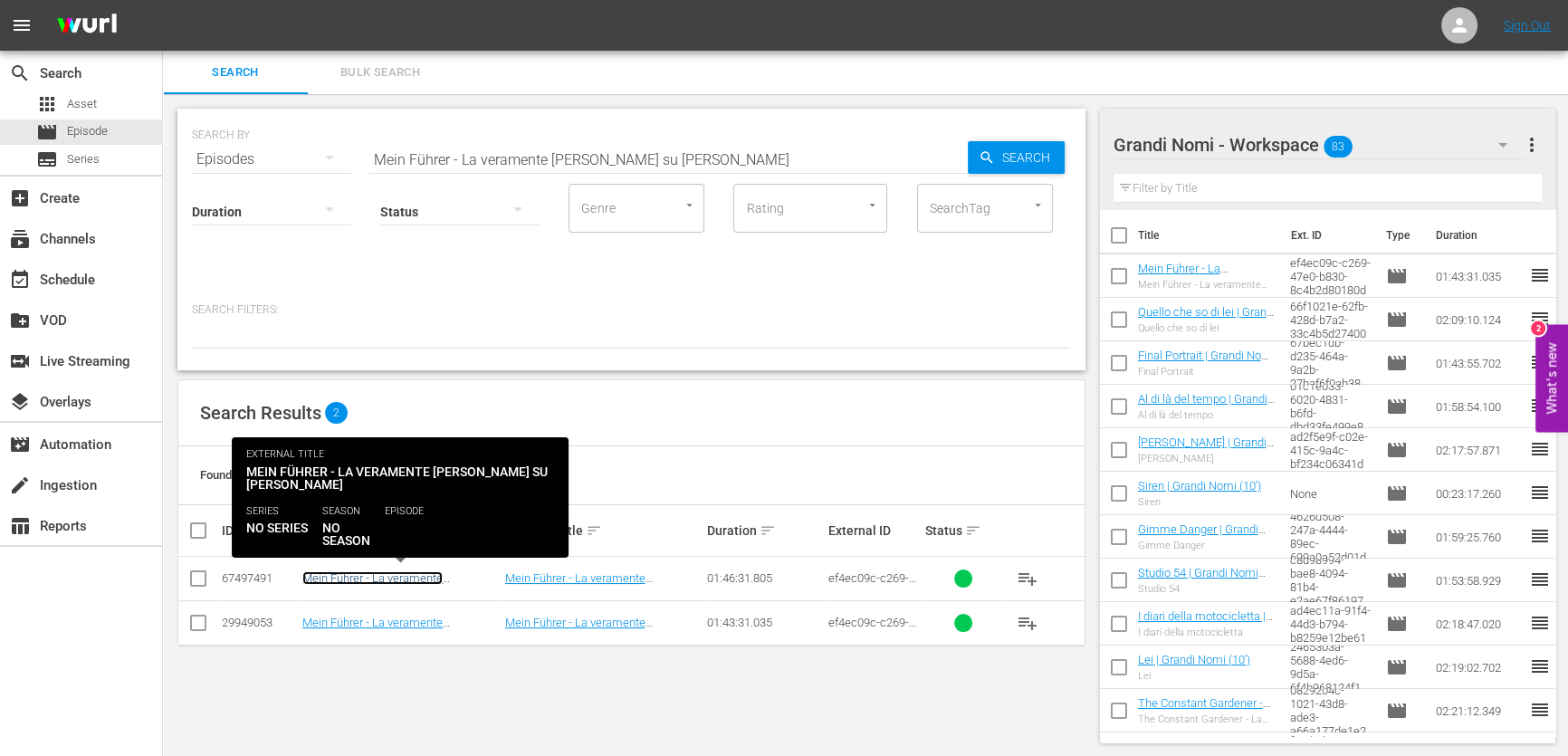
click at [432, 574] on link "Mein Führer - La veramente [PERSON_NAME] su [PERSON_NAME] | SMILE (10')" at bounding box center [398, 591] width 192 height 41
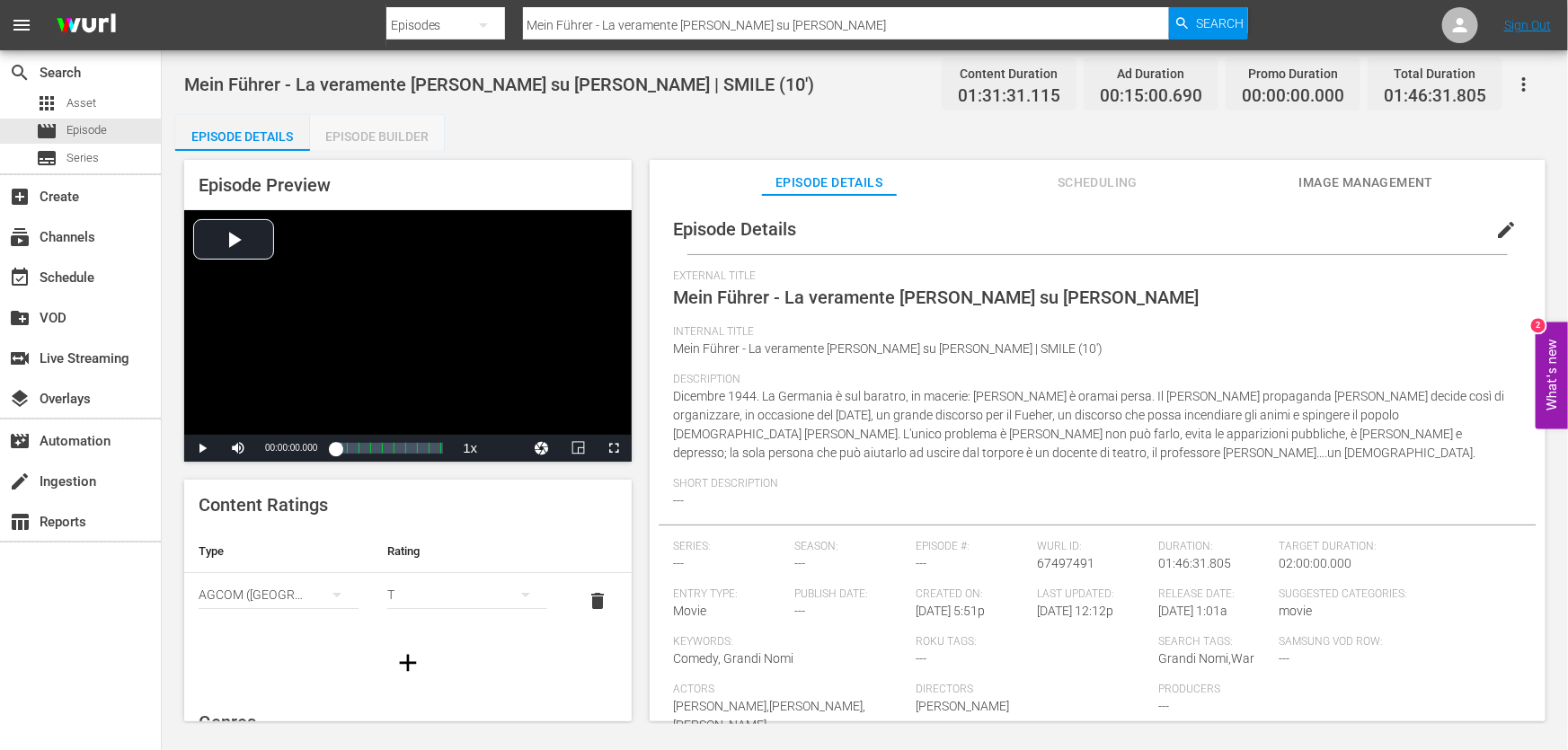
click at [401, 135] on div "Episode Builder" at bounding box center [377, 136] width 135 height 43
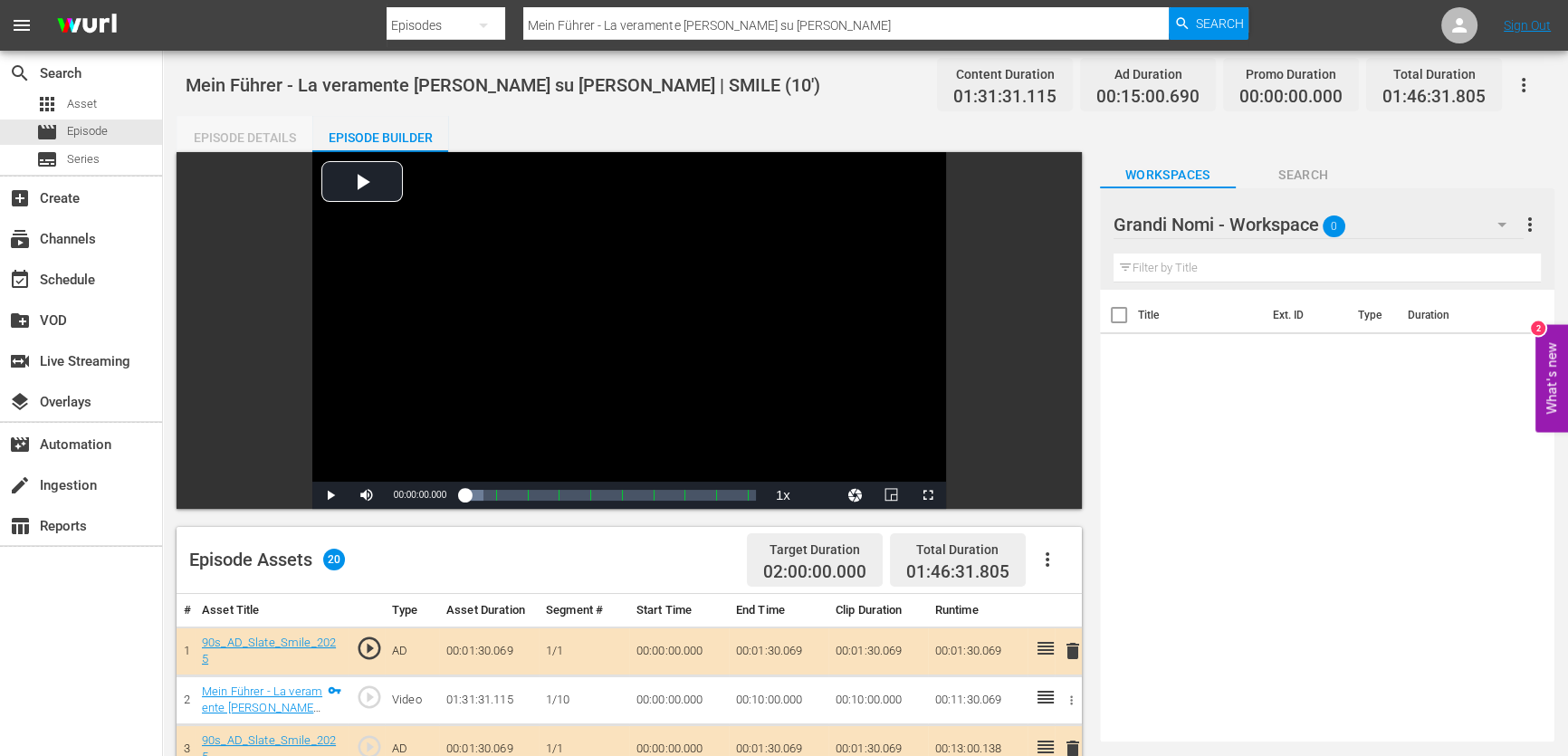
click at [282, 130] on div "Episode Details" at bounding box center [244, 137] width 136 height 43
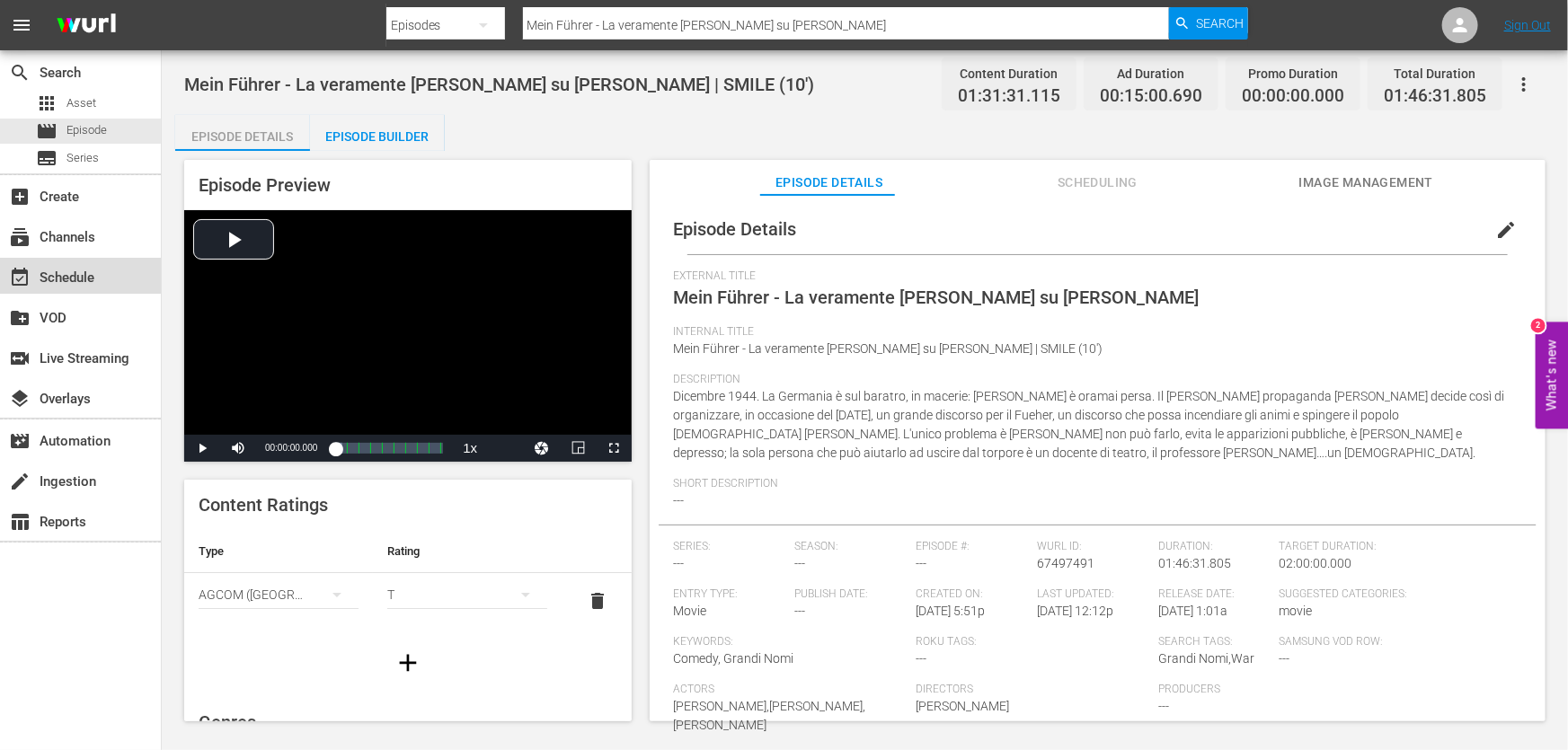
click at [83, 272] on div "event_available Schedule" at bounding box center [50, 275] width 101 height 17
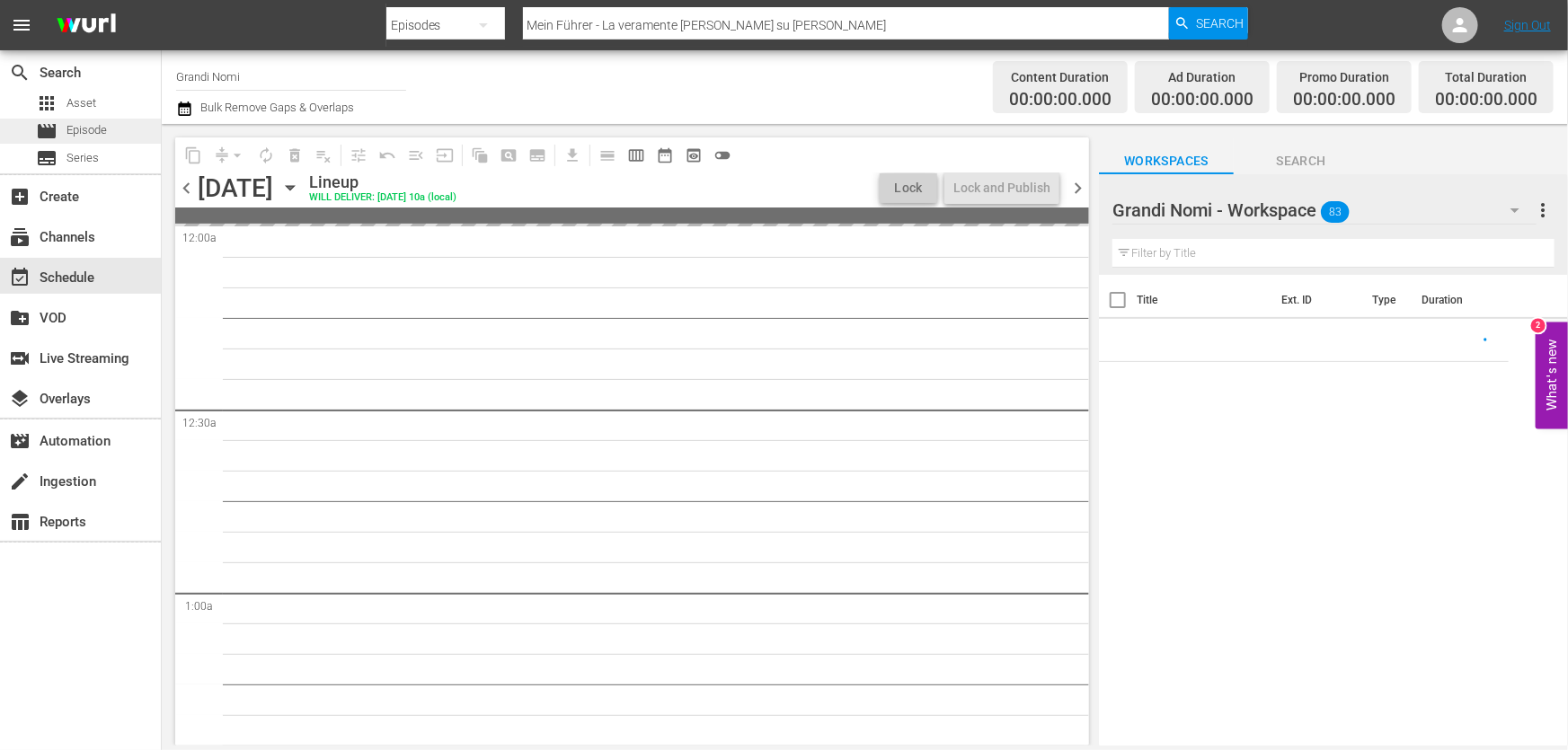
click at [108, 135] on div "movie Episode" at bounding box center [80, 130] width 160 height 25
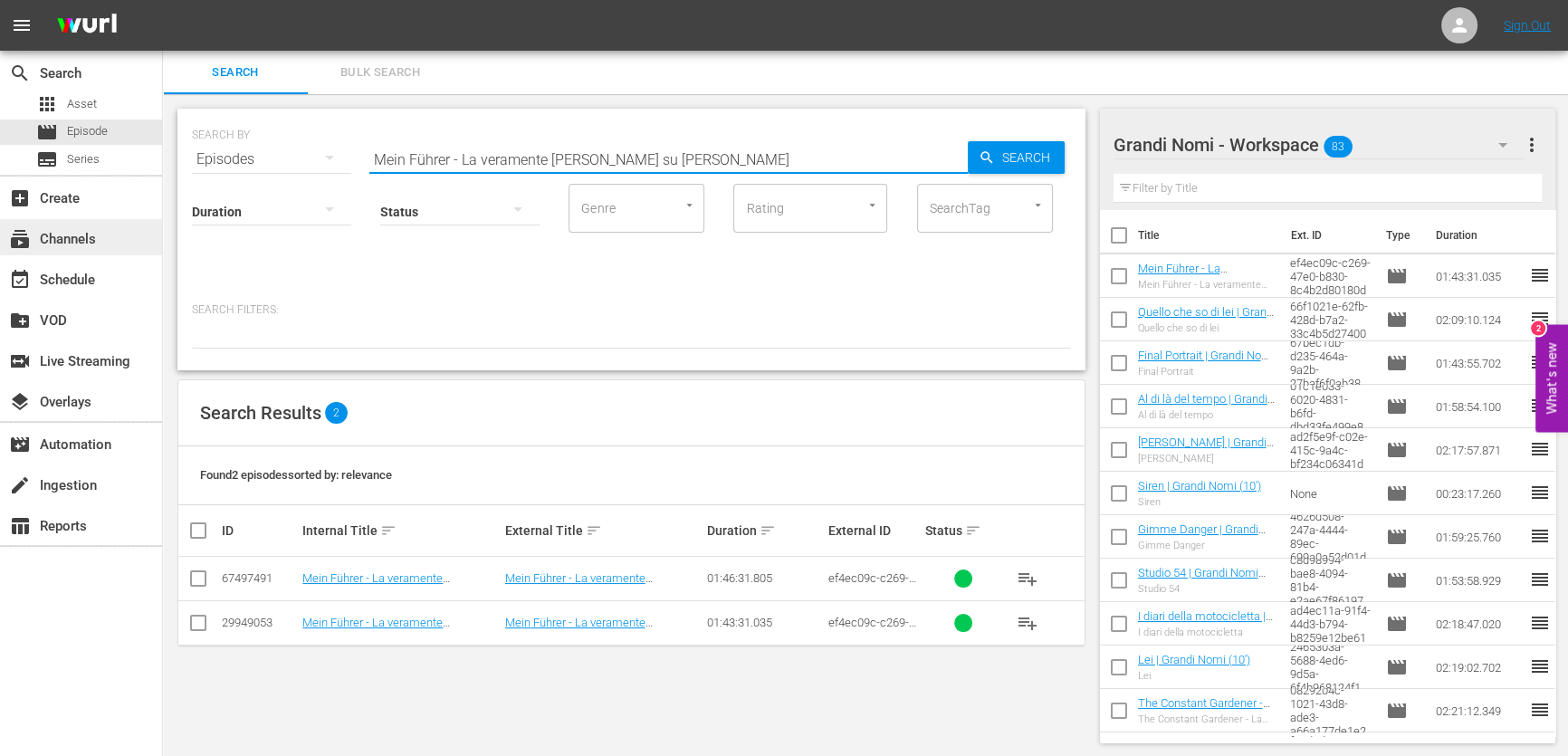
drag, startPoint x: 720, startPoint y: 157, endPoint x: 22, endPoint y: 225, distance: 701.3
click at [163, 0] on div "search Search apps Asset movie Episode subtitles Series add_box Create subscrip…" at bounding box center [865, 0] width 1405 height 0
paste input "La ragazza senza nome"
type input "La ragazza senza nome"
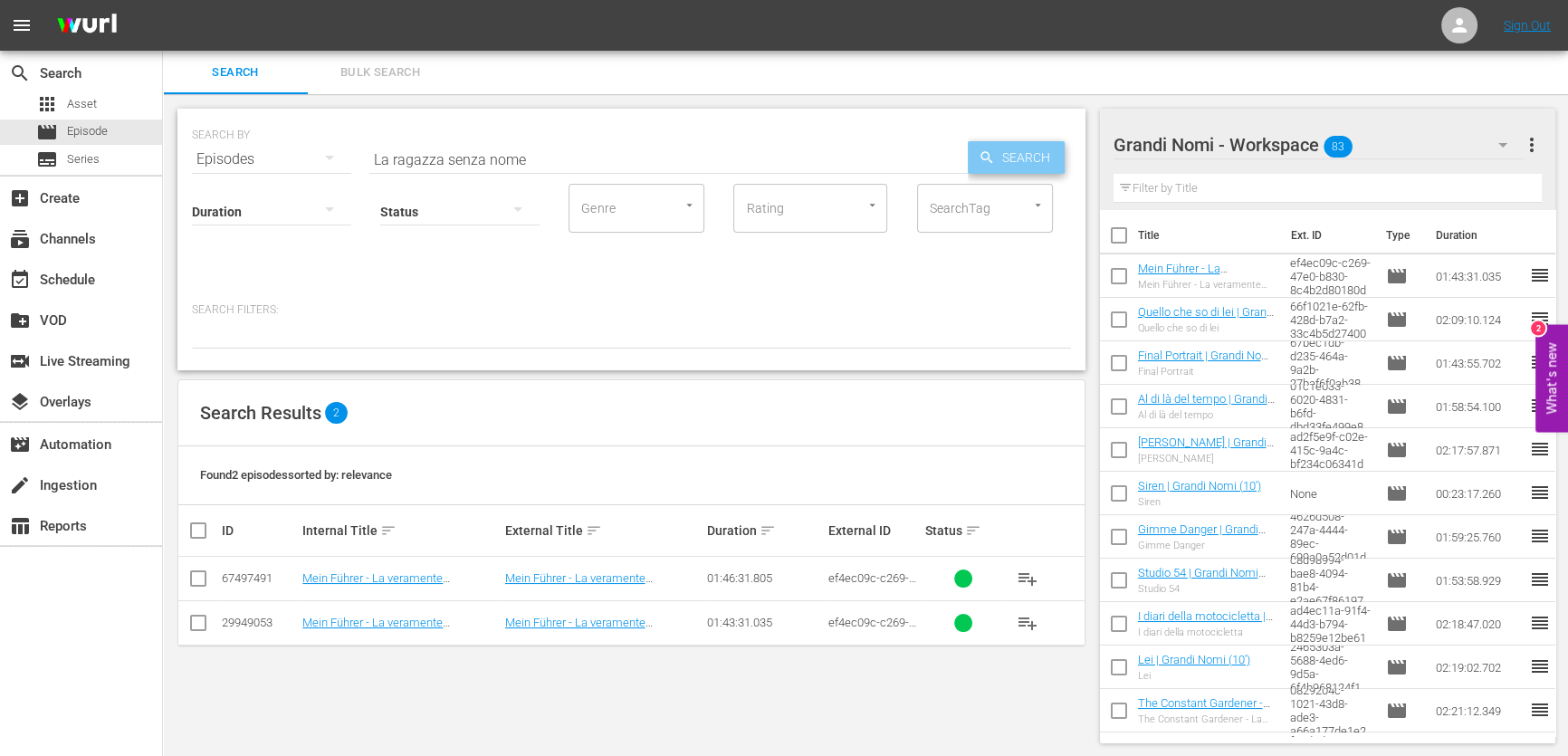
click at [1018, 160] on span "Search" at bounding box center [1029, 157] width 69 height 32
click at [1035, 621] on span "playlist_add" at bounding box center [1027, 623] width 22 height 22
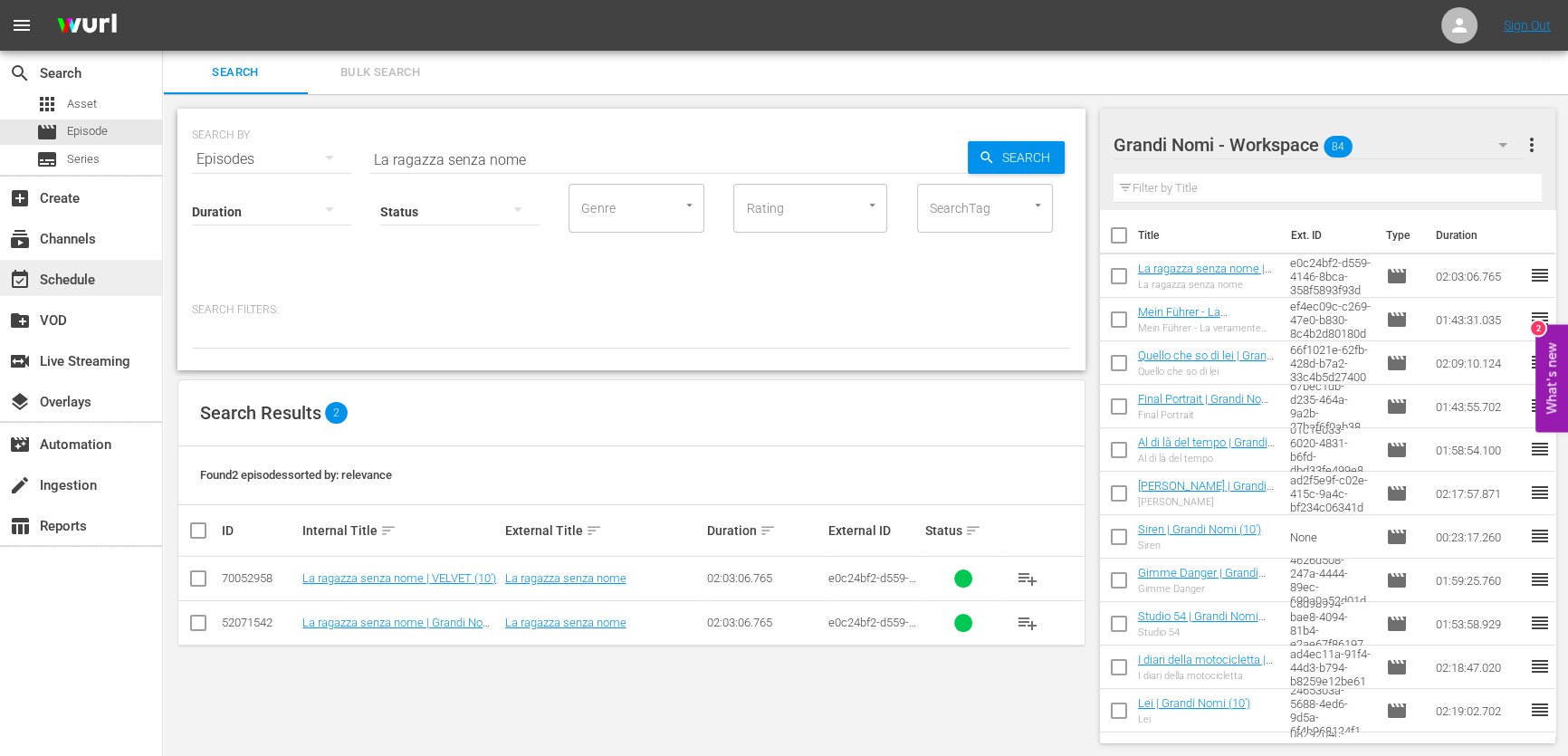
click at [94, 277] on div "event_available Schedule" at bounding box center [51, 277] width 102 height 17
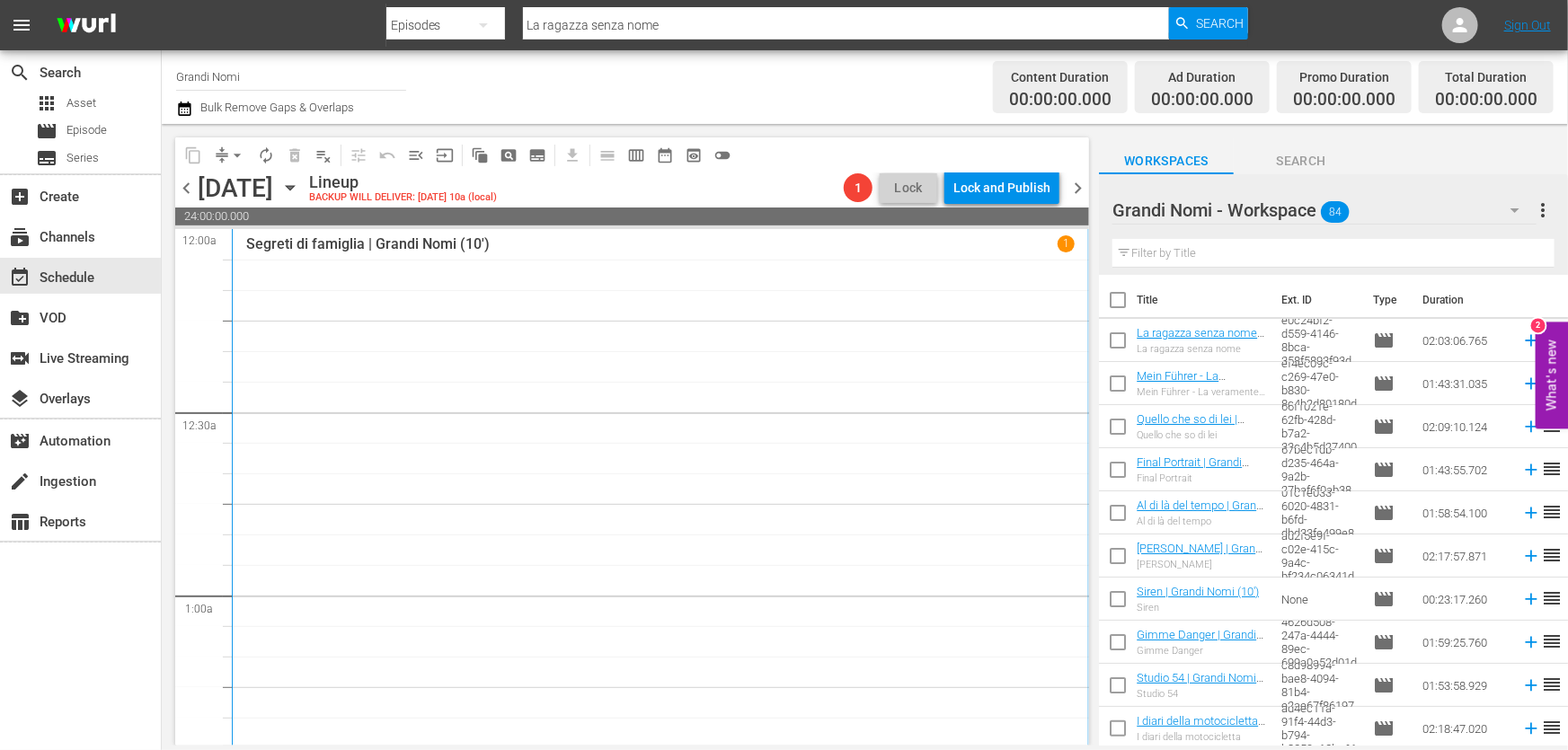
click at [1217, 263] on input "text" at bounding box center [1333, 253] width 442 height 28
paste input "Studio 54"
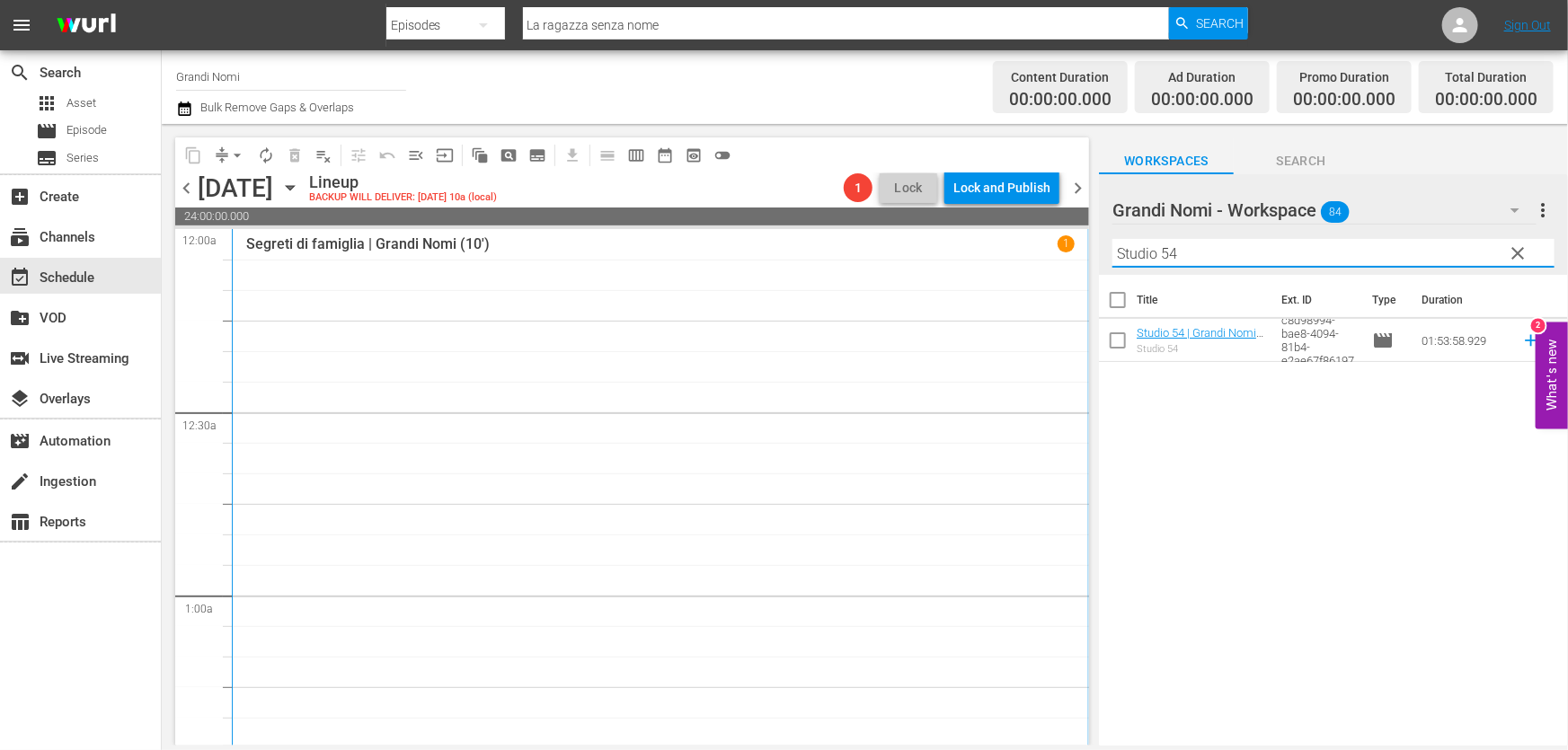
click at [1527, 336] on icon at bounding box center [1531, 341] width 20 height 20
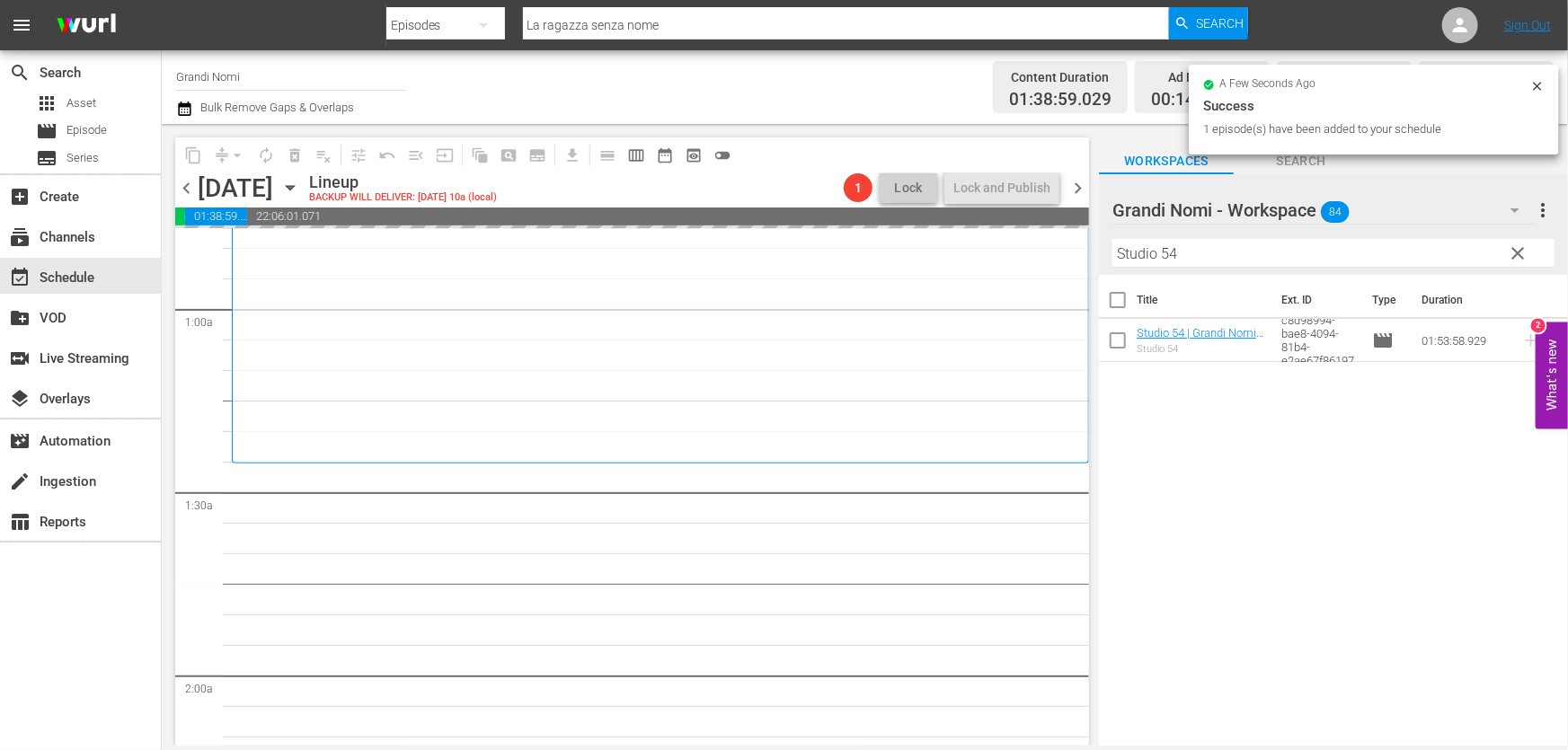
scroll to position [326, 0]
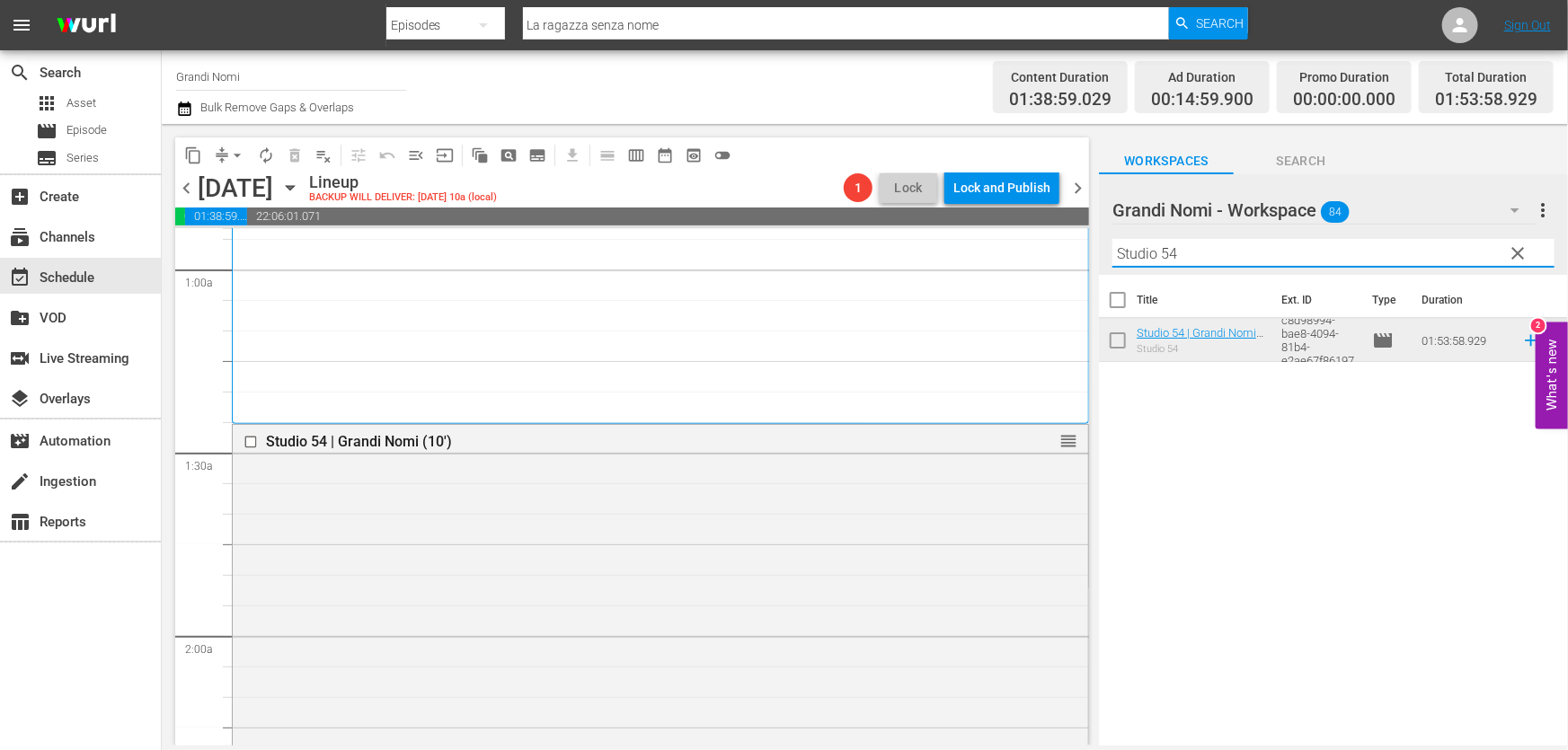
drag, startPoint x: 1231, startPoint y: 258, endPoint x: 1126, endPoint y: 260, distance: 105.0
click at [1231, 258] on input "Studio 54" at bounding box center [1333, 253] width 442 height 28
drag, startPoint x: 1126, startPoint y: 260, endPoint x: 995, endPoint y: 280, distance: 132.5
click at [995, 280] on div "content_copy compress arrow_drop_down autorenew_outlined delete_forever_outline…" at bounding box center [864, 435] width 1406 height 622
paste input "I Gatti Persiani"
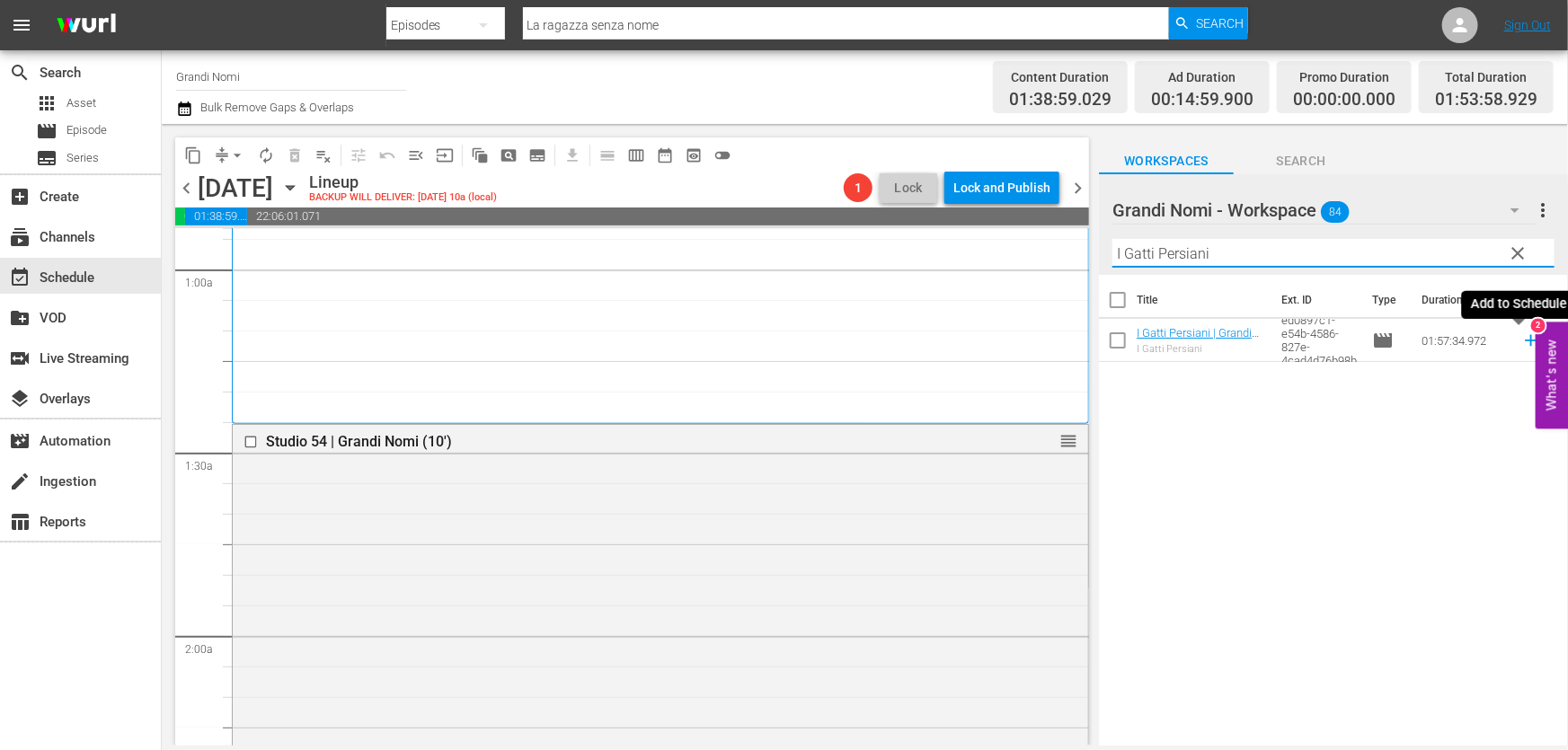
click at [1521, 341] on icon at bounding box center [1531, 341] width 20 height 20
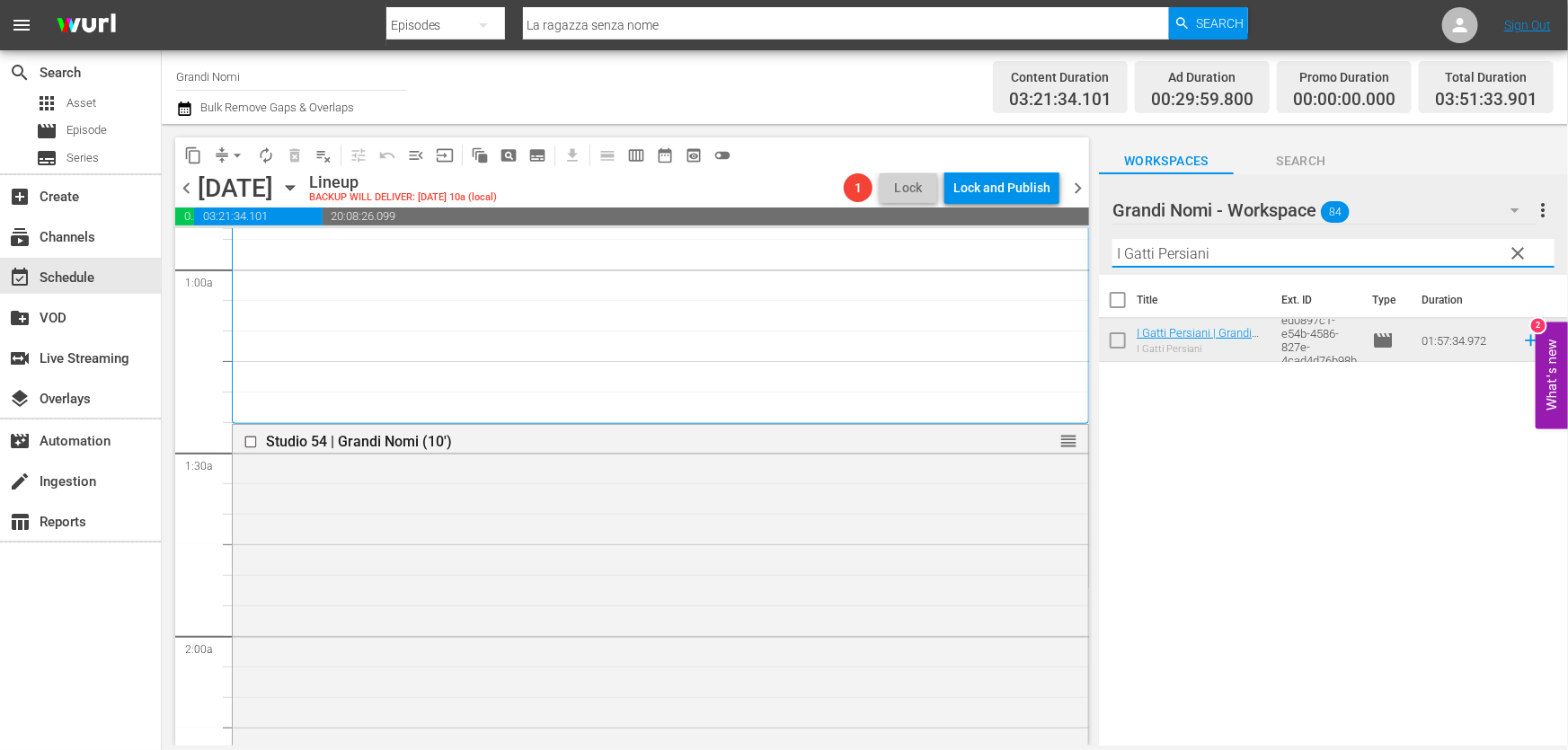
drag, startPoint x: 1209, startPoint y: 251, endPoint x: 970, endPoint y: 293, distance: 242.7
click at [938, 275] on div "content_copy compress arrow_drop_down autorenew_outlined delete_forever_outline…" at bounding box center [864, 435] width 1406 height 622
paste input "Gimme Danger"
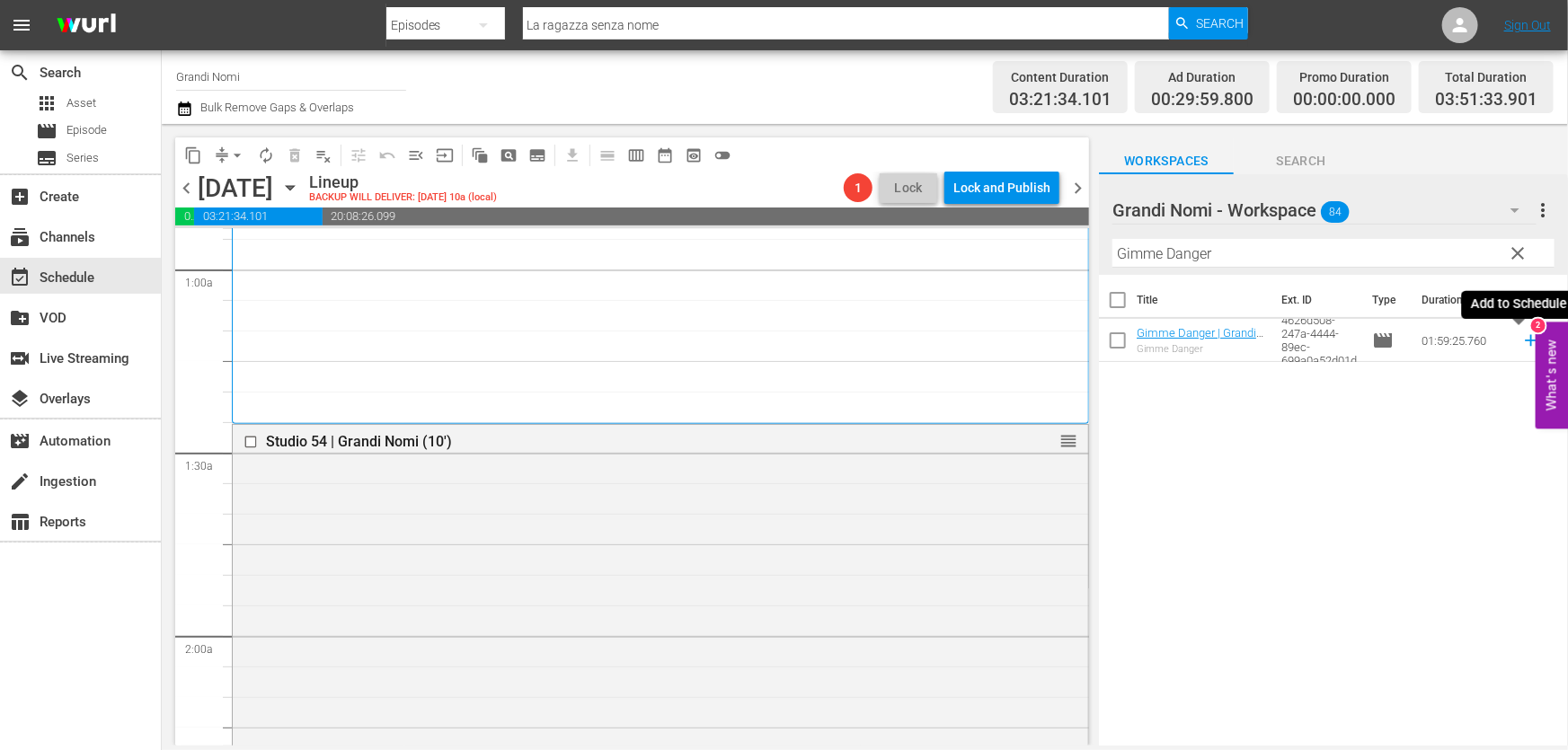
click at [1525, 341] on icon at bounding box center [1530, 340] width 12 height 12
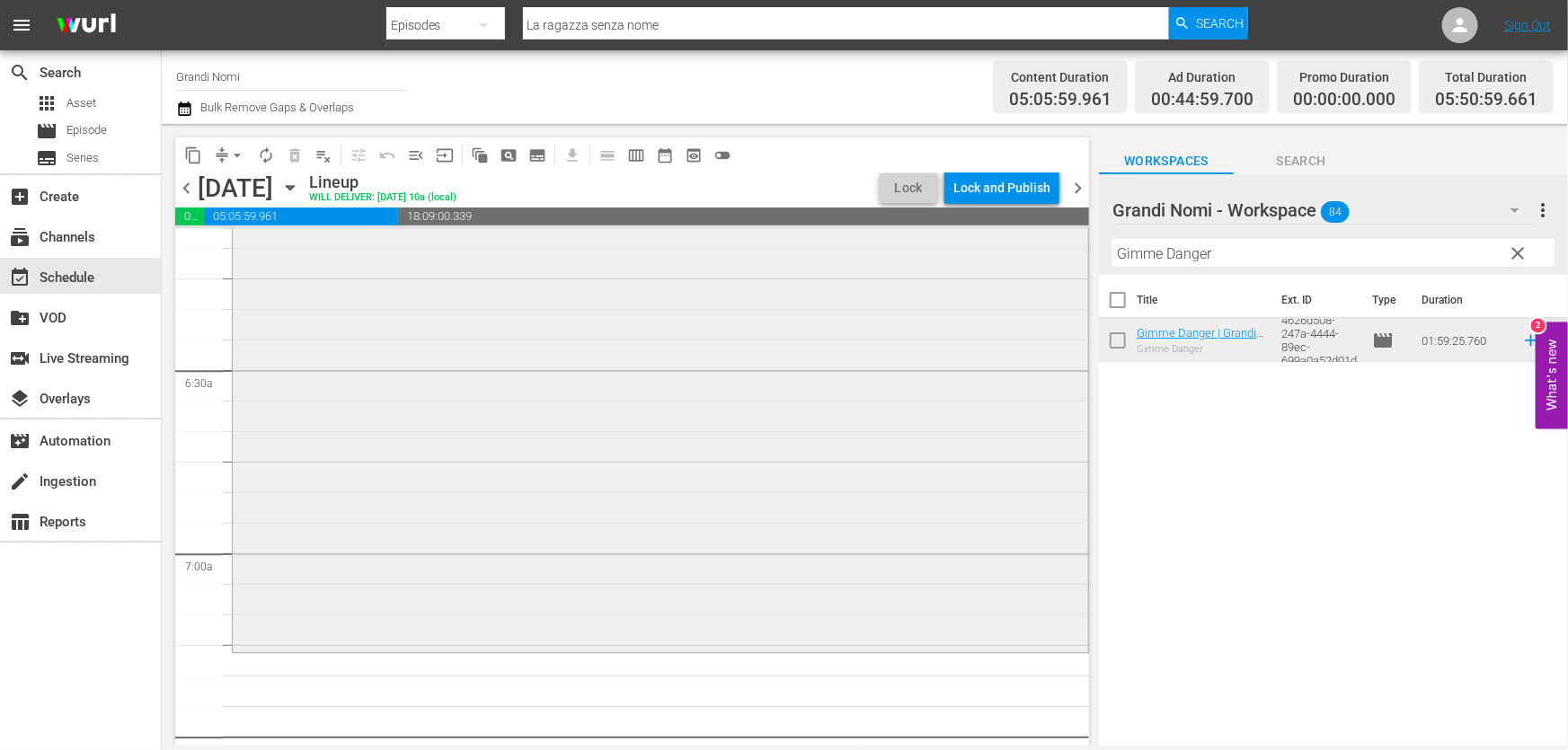
scroll to position [2368, 0]
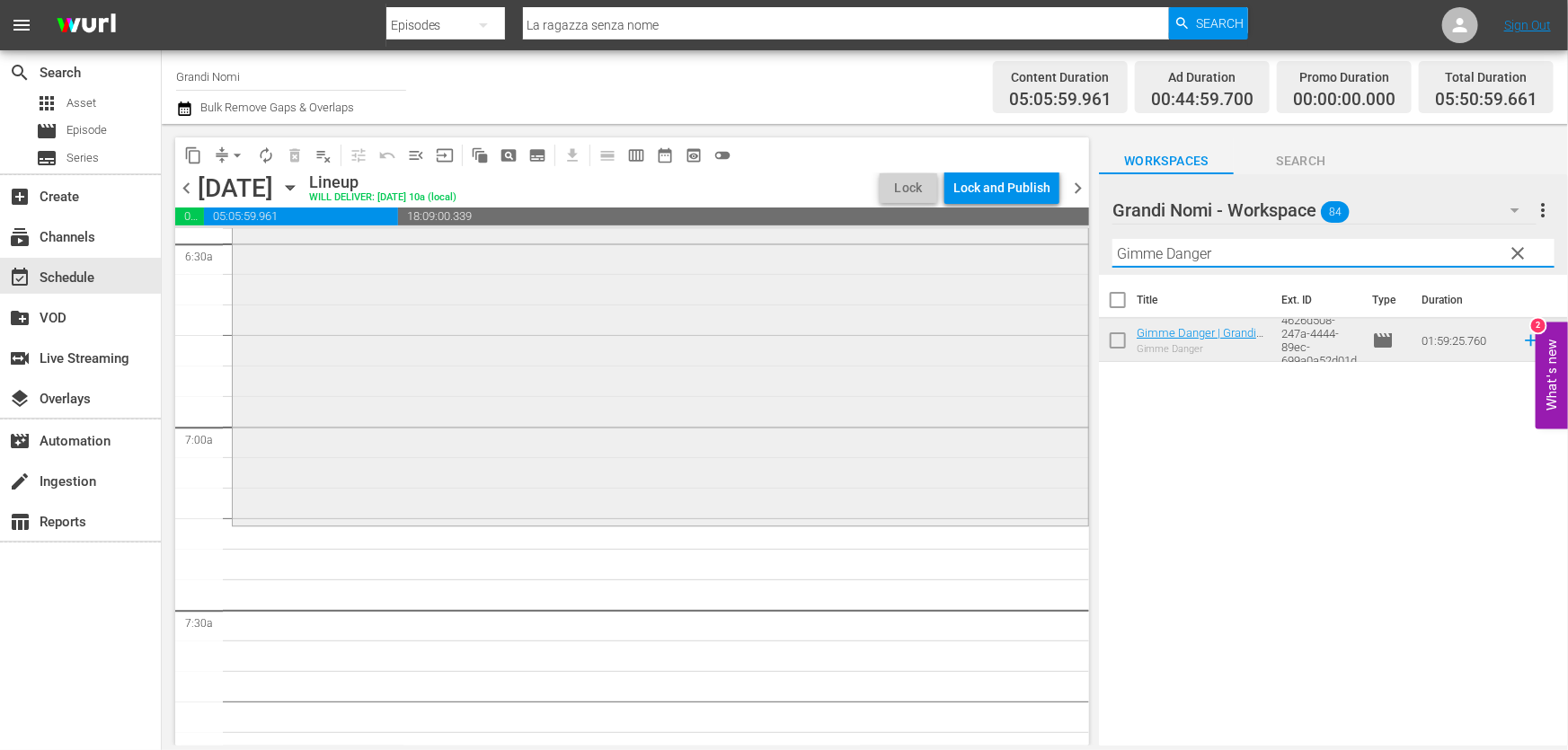
drag, startPoint x: 1231, startPoint y: 255, endPoint x: 692, endPoint y: 309, distance: 541.7
click at [692, 309] on div "content_copy compress arrow_drop_down autorenew_outlined delete_forever_outline…" at bounding box center [864, 435] width 1406 height 622
paste input "Siren"
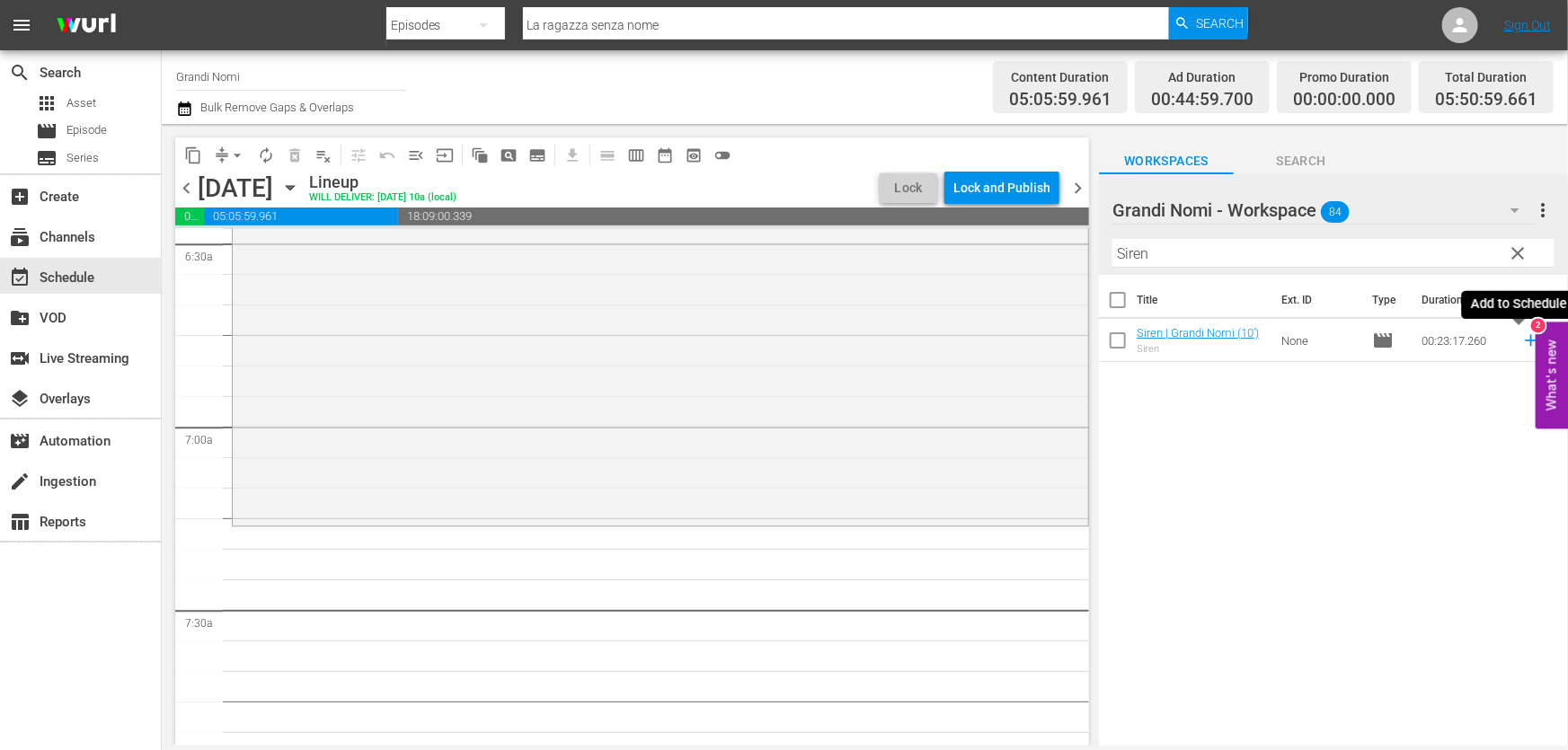
click at [1525, 341] on icon at bounding box center [1530, 340] width 12 height 12
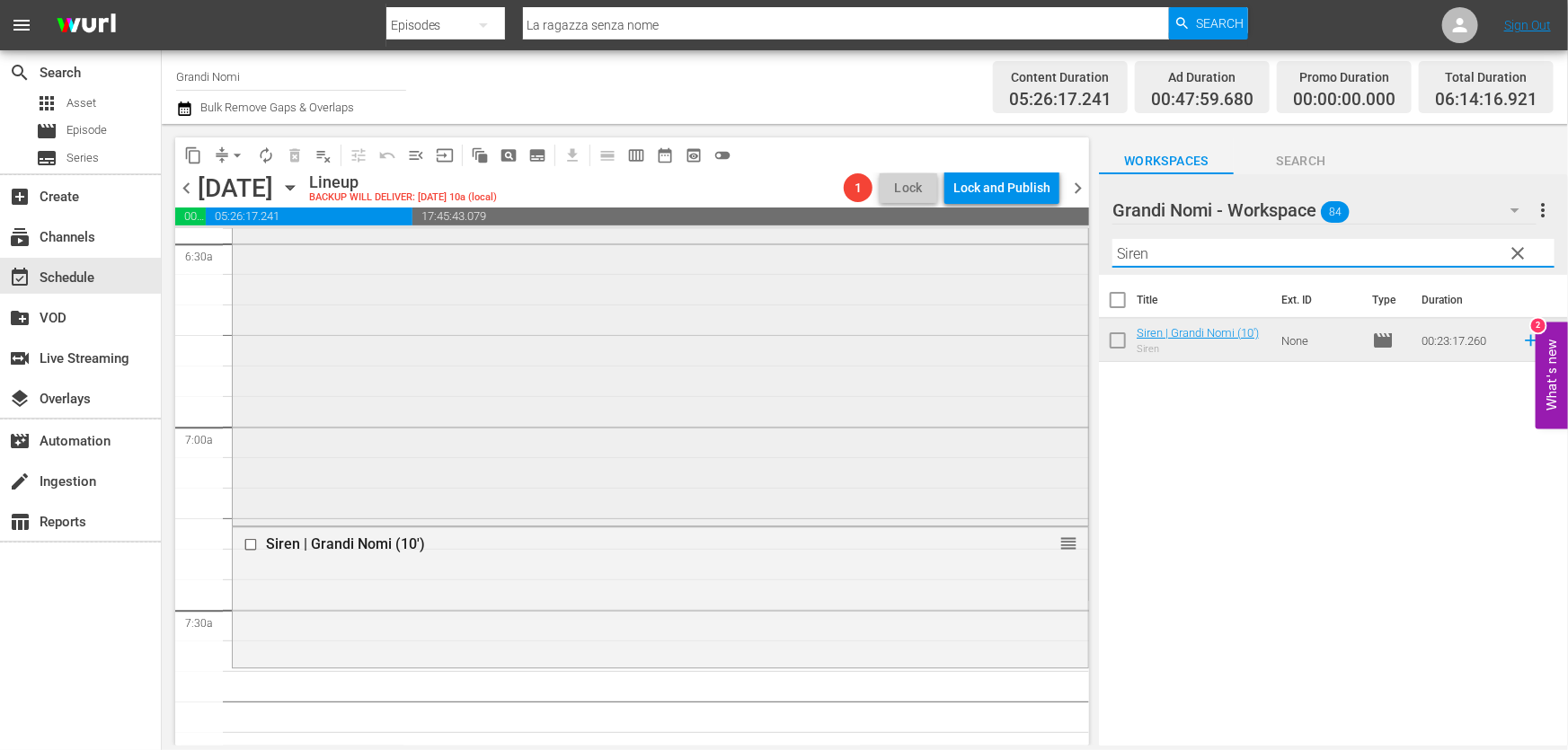
drag, startPoint x: 1310, startPoint y: 250, endPoint x: 843, endPoint y: 274, distance: 467.6
click at [843, 274] on div "content_copy compress arrow_drop_down autorenew_outlined delete_forever_outline…" at bounding box center [864, 435] width 1406 height 622
paste input "The Griddle House"
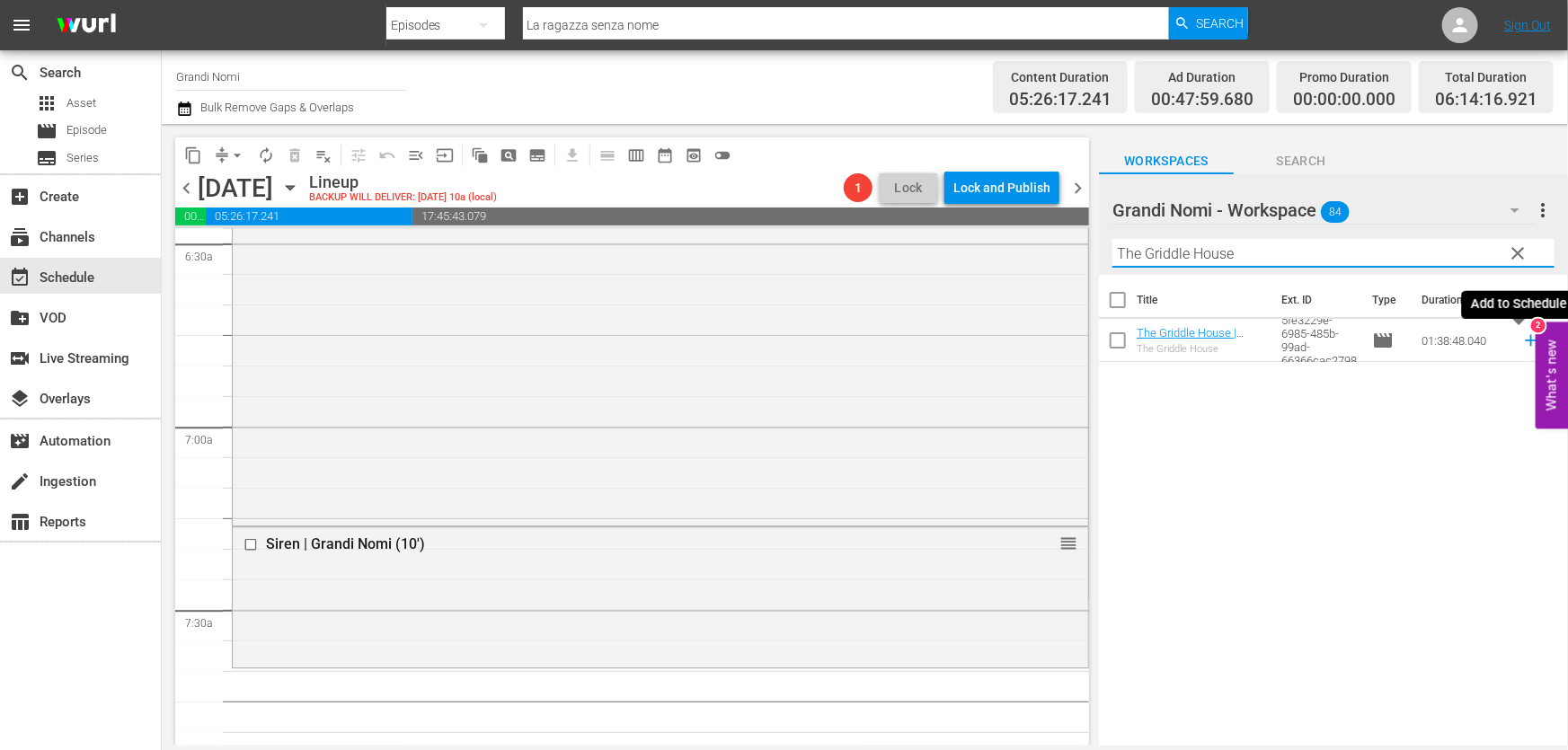
click at [1525, 341] on icon at bounding box center [1530, 340] width 12 height 12
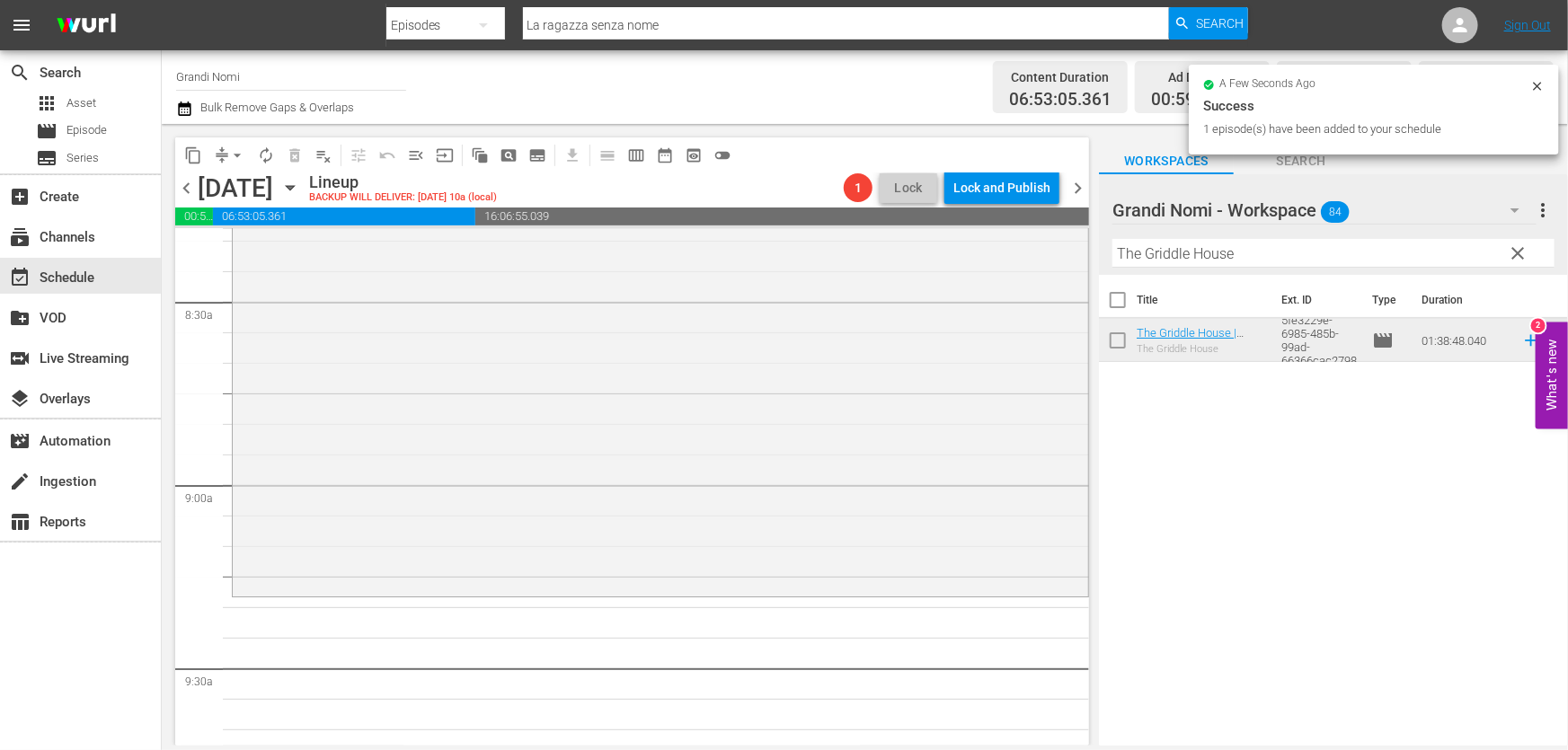
scroll to position [3185, 0]
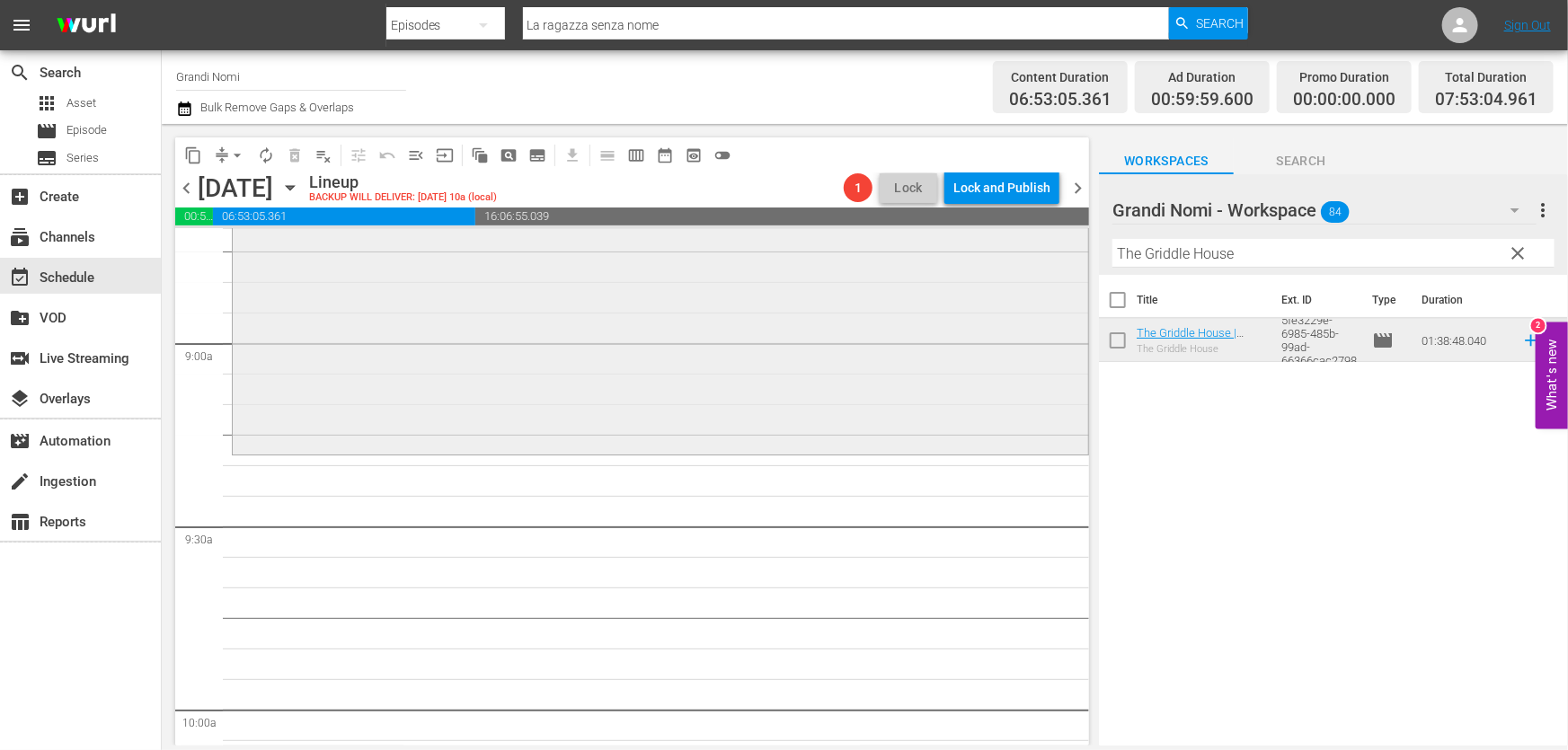
drag, startPoint x: 1271, startPoint y: 258, endPoint x: 961, endPoint y: 298, distance: 312.6
click at [961, 297] on div "content_copy compress arrow_drop_down autorenew_outlined delete_forever_outline…" at bounding box center [864, 435] width 1406 height 622
paste input "[PERSON_NAME]"
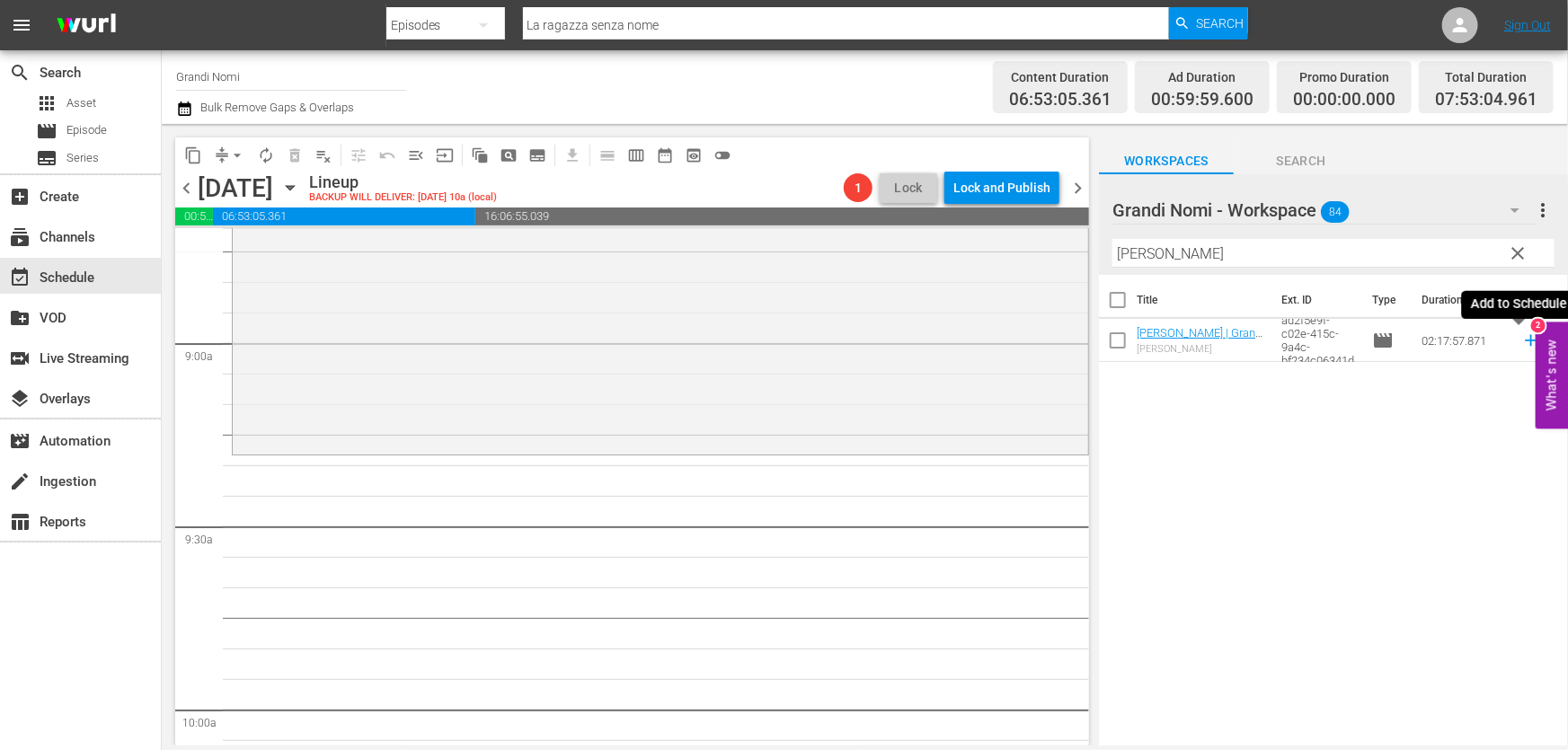
click at [1525, 341] on icon at bounding box center [1530, 340] width 12 height 12
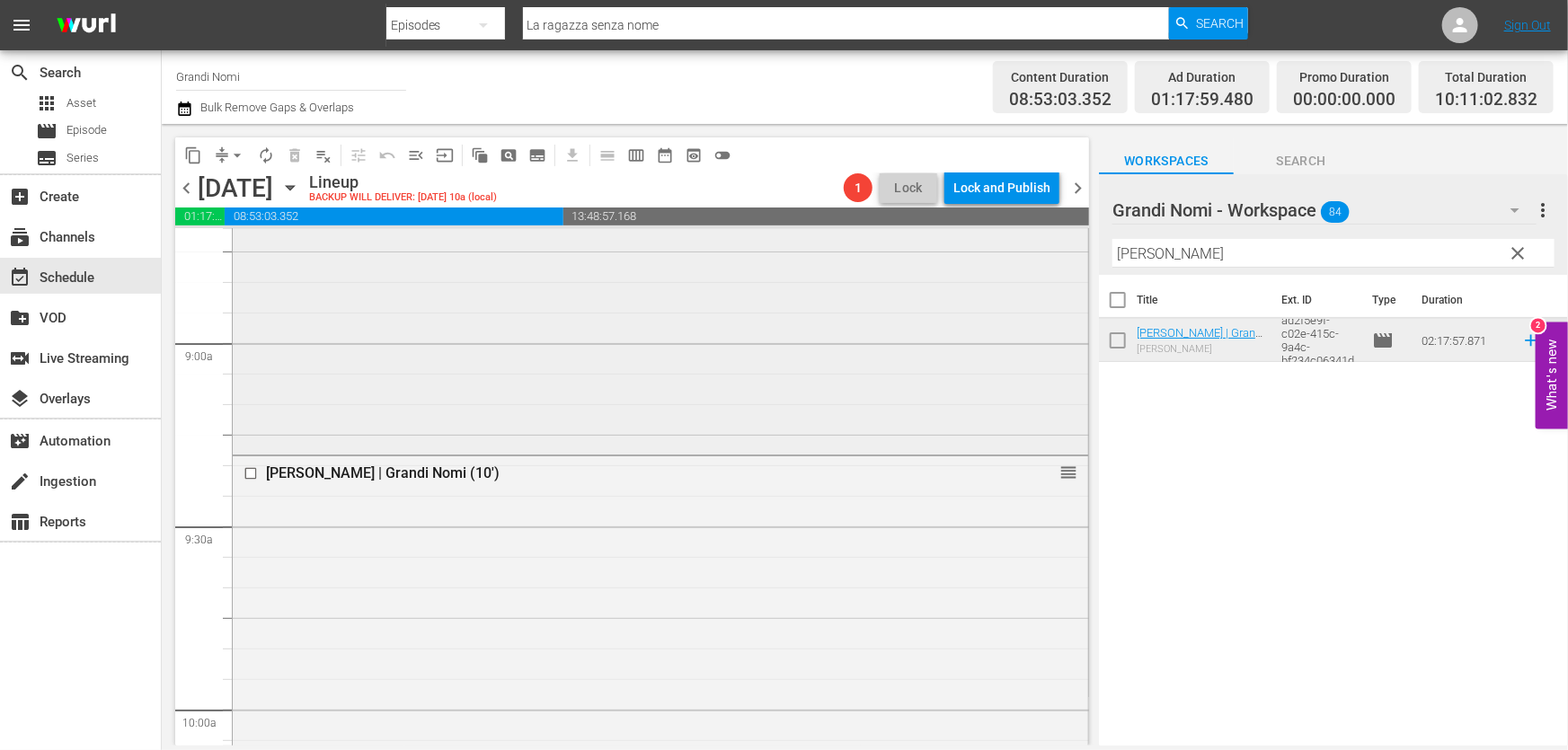
drag, startPoint x: 1213, startPoint y: 259, endPoint x: 760, endPoint y: 322, distance: 457.4
click at [766, 320] on div "content_copy compress arrow_drop_down autorenew_outlined delete_forever_outline…" at bounding box center [864, 435] width 1406 height 622
paste input "Al di là del tempo"
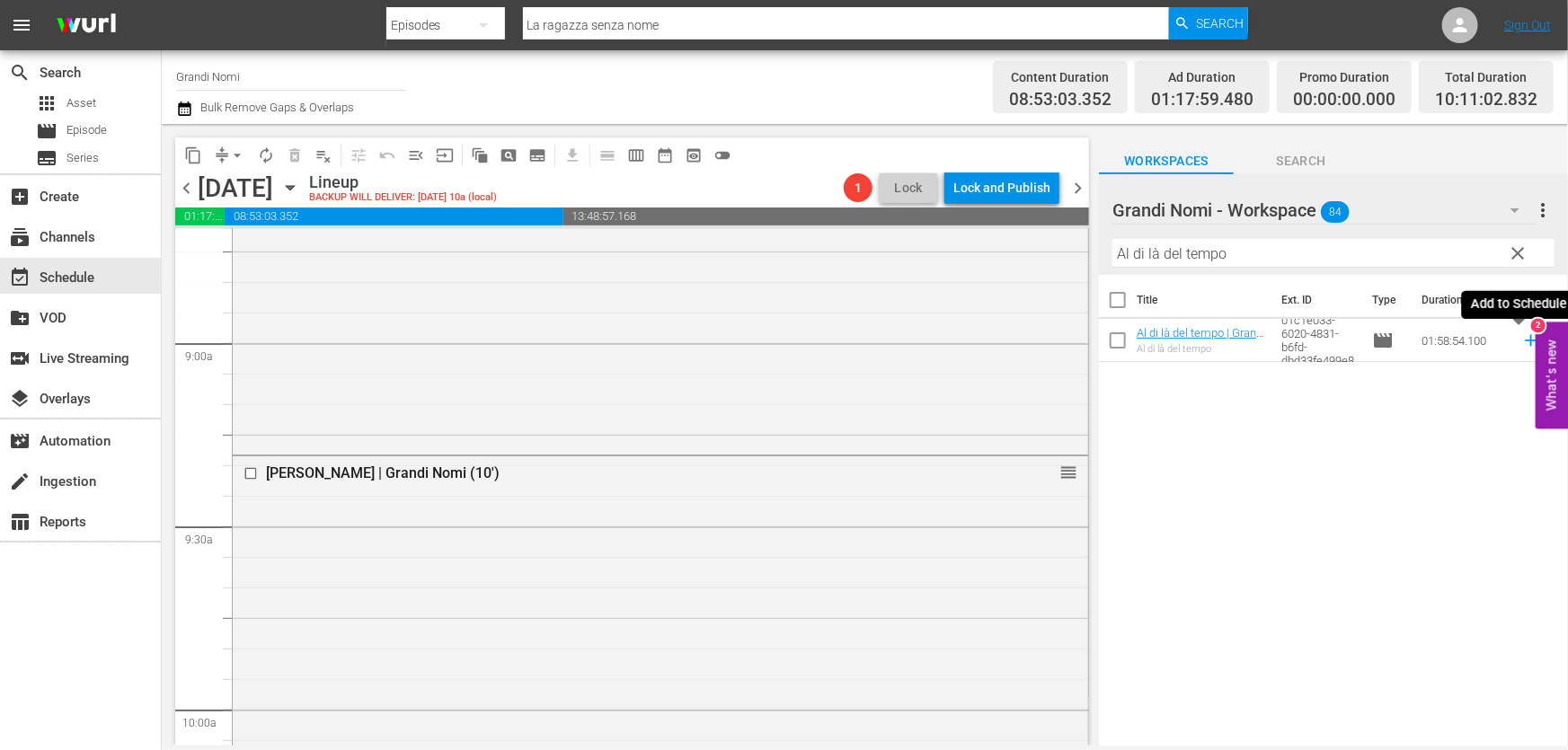
click at [1521, 346] on icon at bounding box center [1531, 341] width 20 height 20
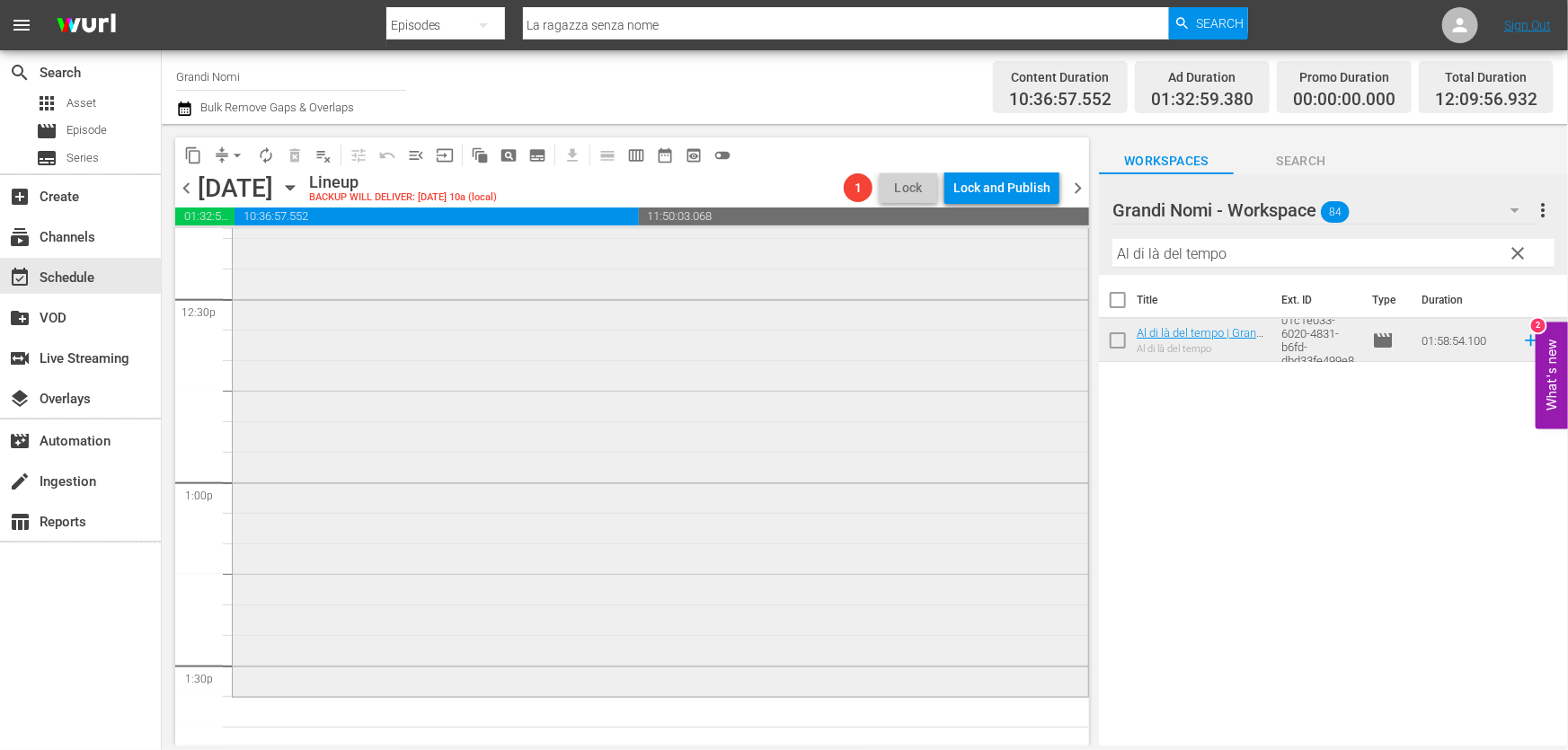
scroll to position [4655, 0]
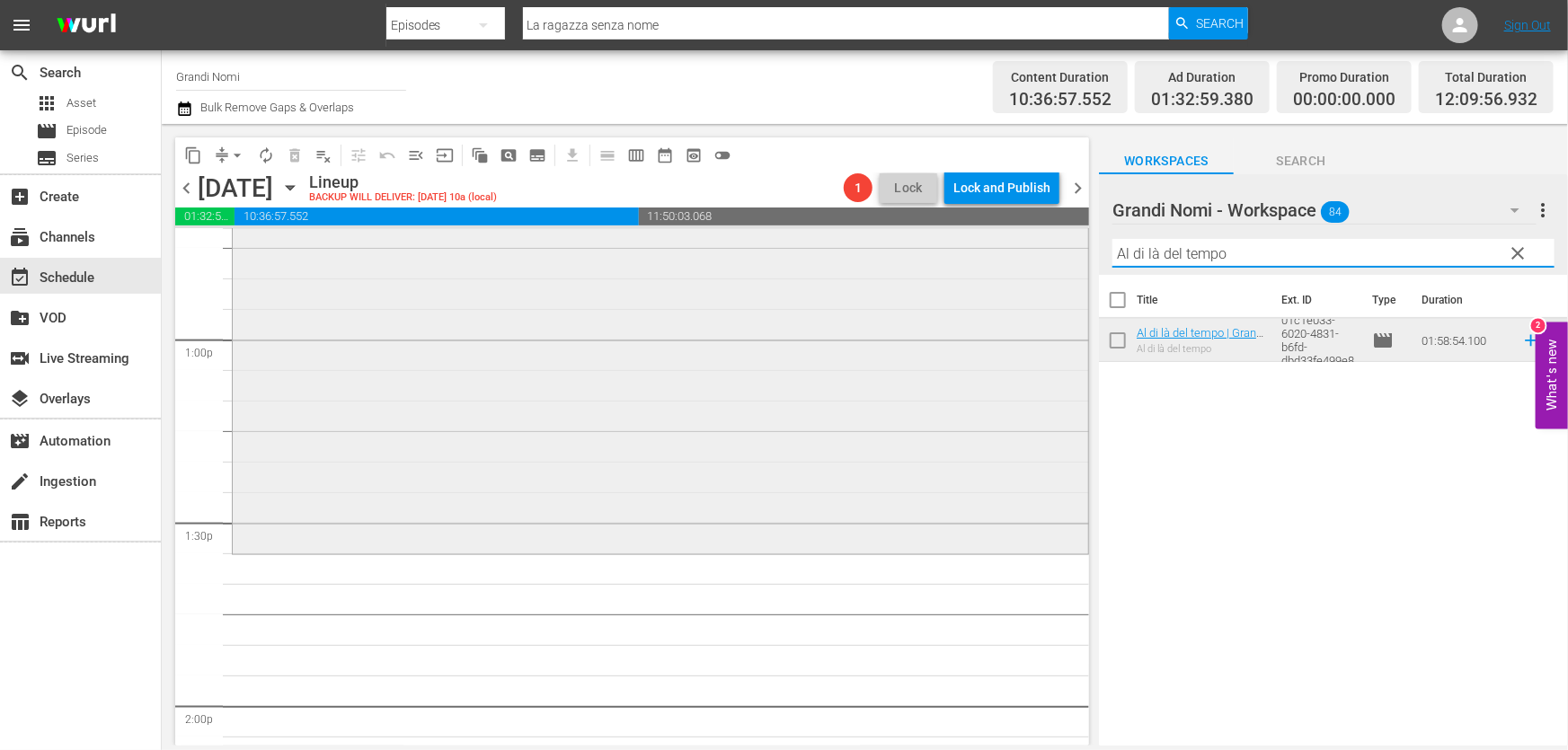
drag, startPoint x: 1241, startPoint y: 259, endPoint x: 820, endPoint y: 288, distance: 422.0
click at [820, 288] on div "content_copy compress arrow_drop_down autorenew_outlined delete_forever_outline…" at bounding box center [864, 435] width 1406 height 622
paste input "Final Portrait"
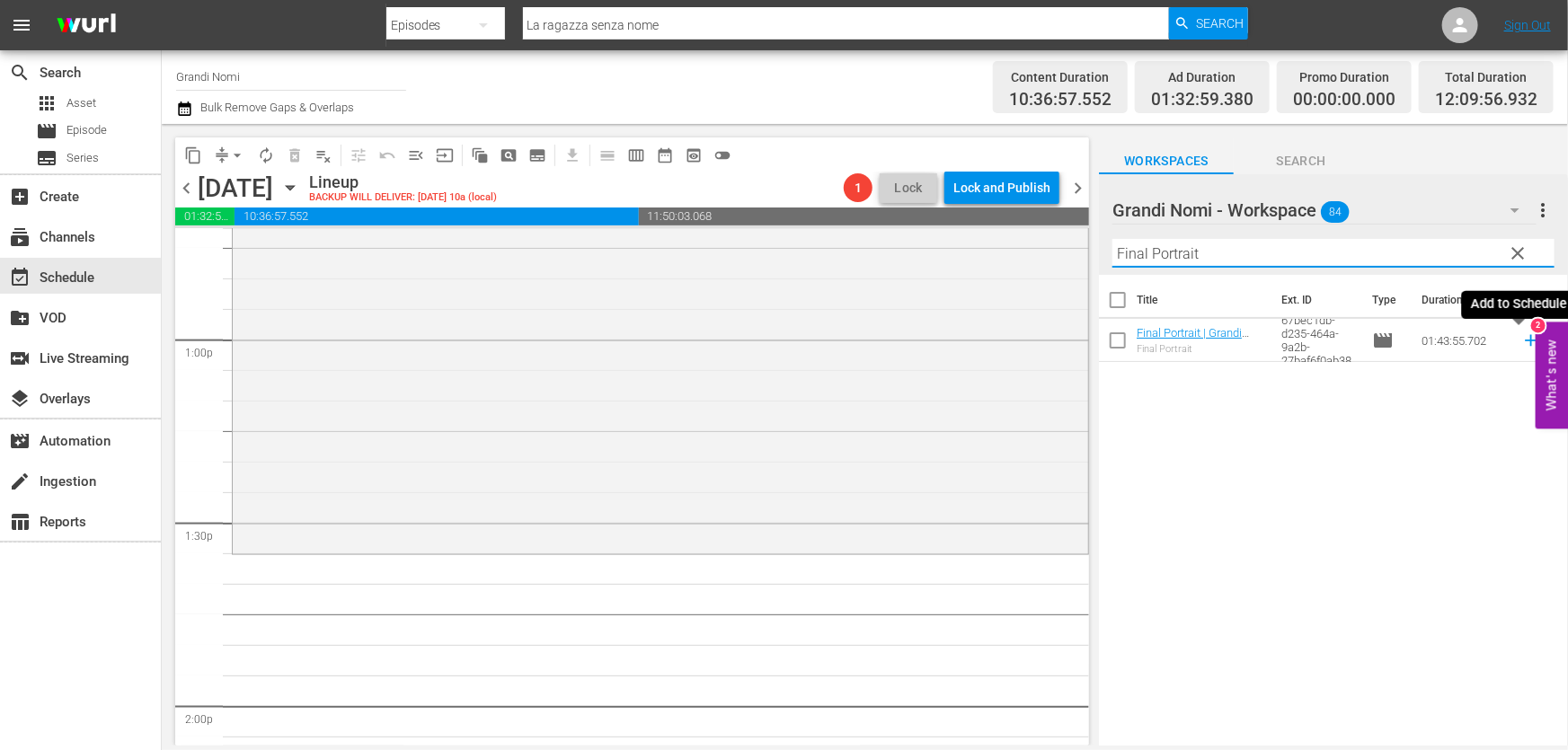
click at [1521, 341] on icon at bounding box center [1531, 341] width 20 height 20
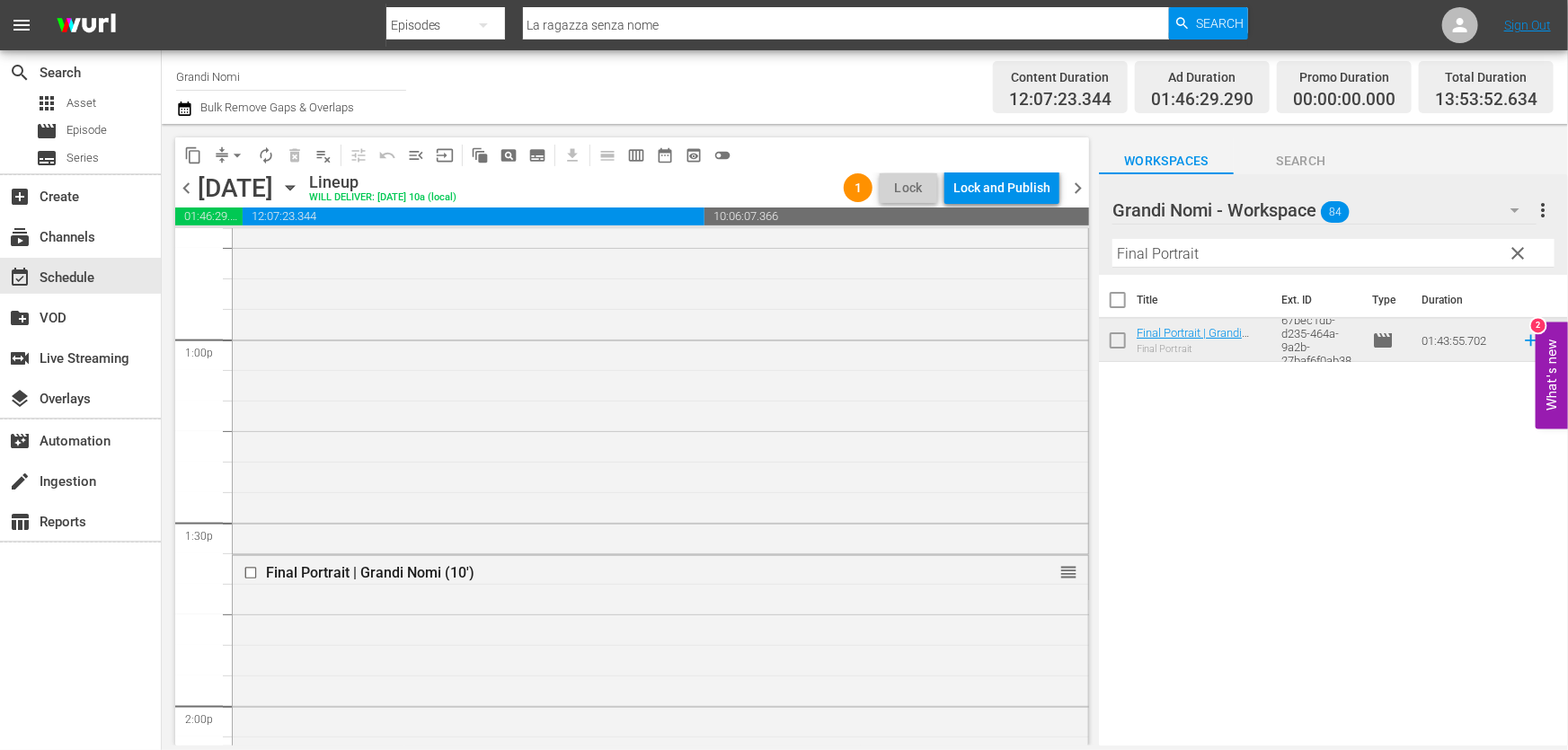
click at [1251, 272] on div "Filter by Title Final Portrait" at bounding box center [1333, 253] width 442 height 43
drag, startPoint x: 1238, startPoint y: 259, endPoint x: 870, endPoint y: 289, distance: 369.2
click at [879, 288] on div "content_copy compress arrow_drop_down autorenew_outlined delete_forever_outline…" at bounding box center [864, 435] width 1406 height 622
paste input "Quello che so di lei"
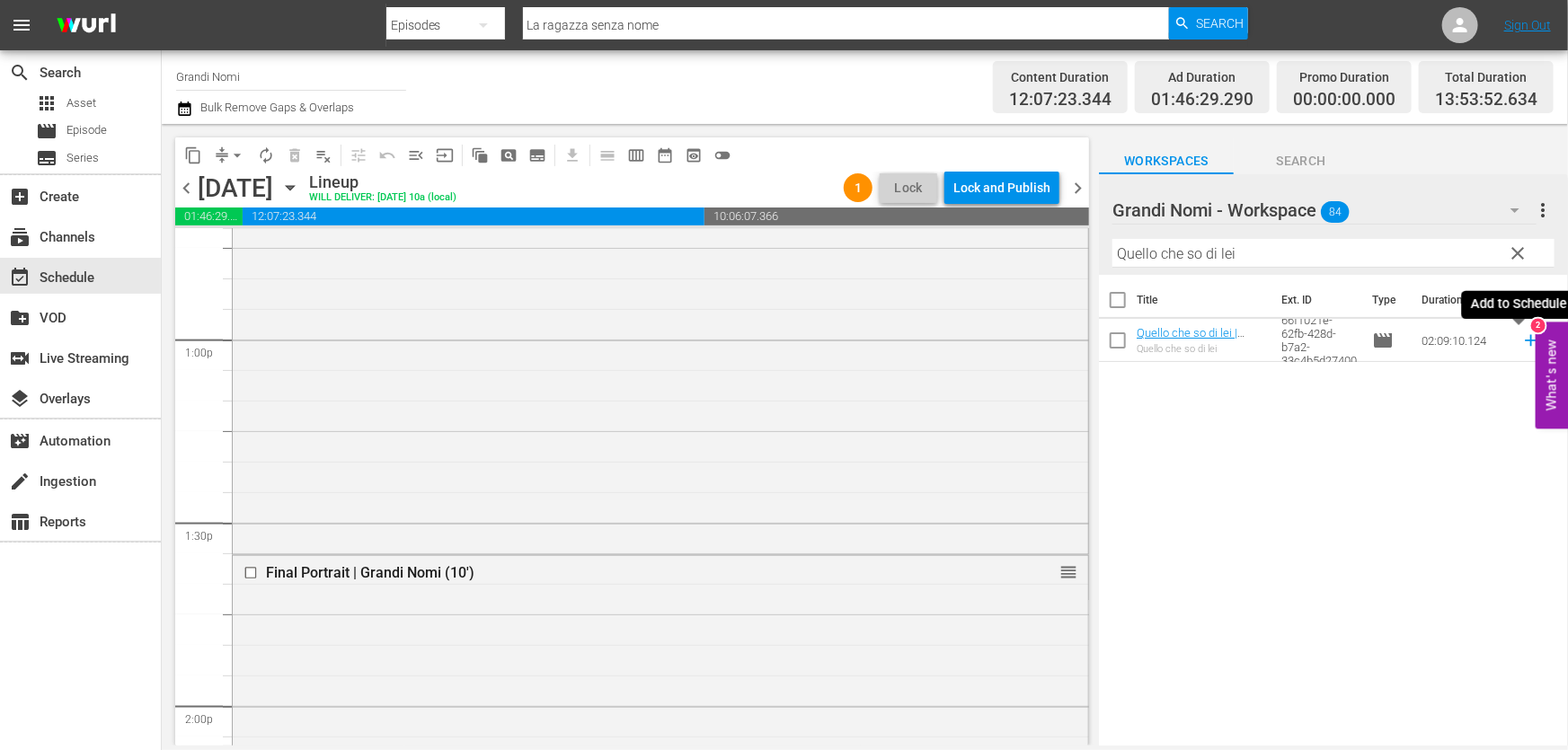
click at [1525, 337] on icon at bounding box center [1530, 340] width 12 height 12
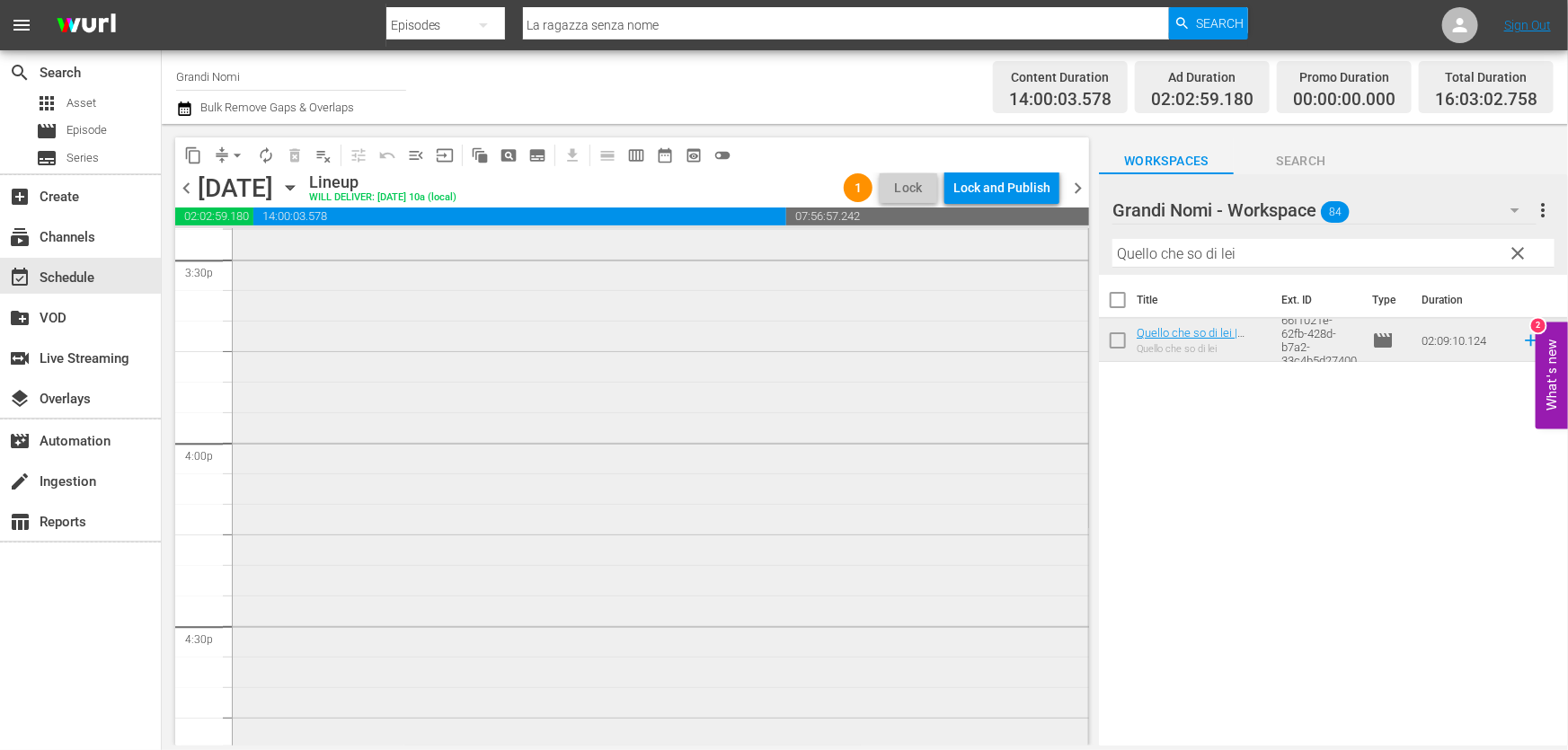
scroll to position [6044, 0]
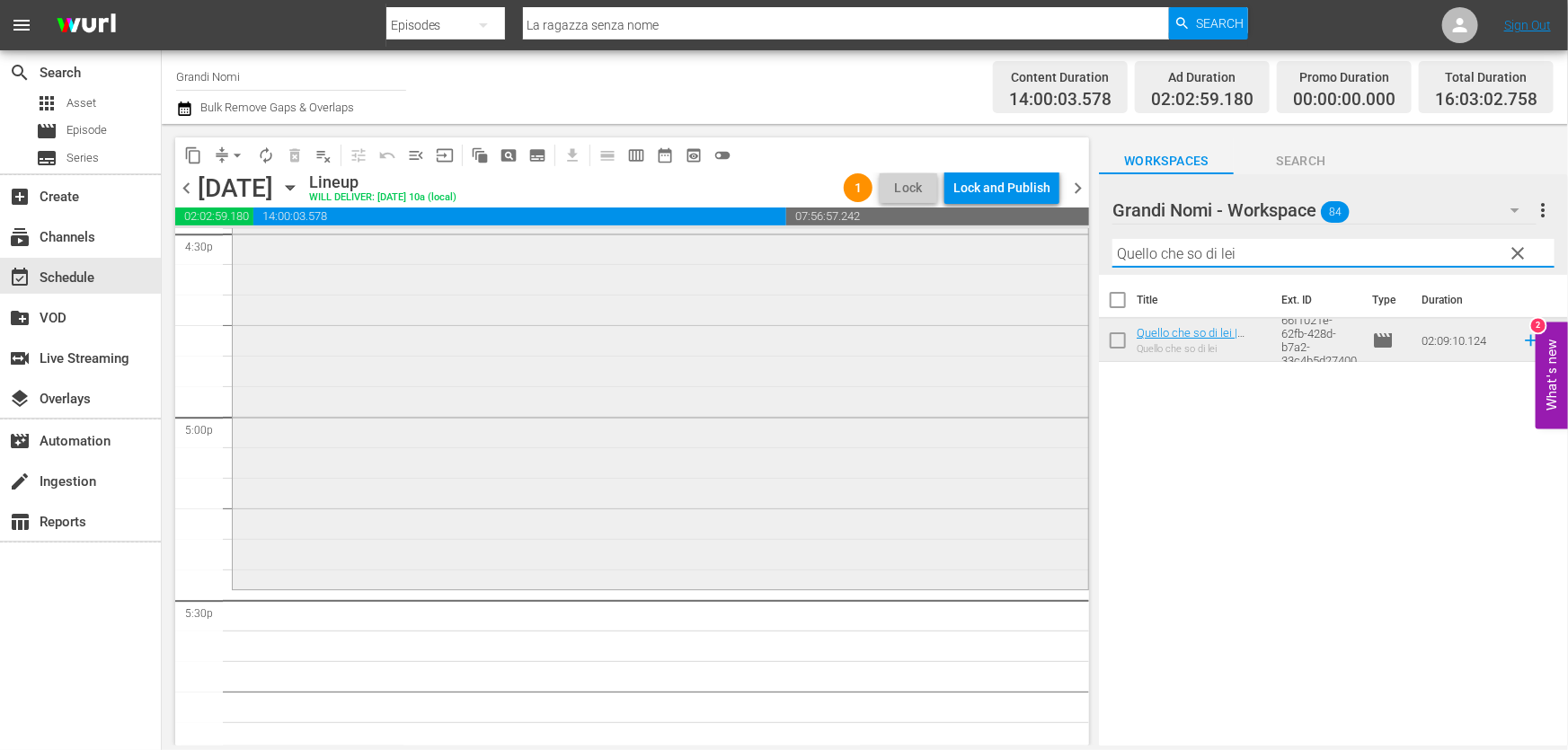
drag, startPoint x: 1264, startPoint y: 259, endPoint x: 961, endPoint y: 303, distance: 306.2
click at [982, 296] on div "content_copy compress arrow_drop_down autorenew_outlined delete_forever_outline…" at bounding box center [864, 435] width 1406 height 622
paste input "[PERSON_NAME]"
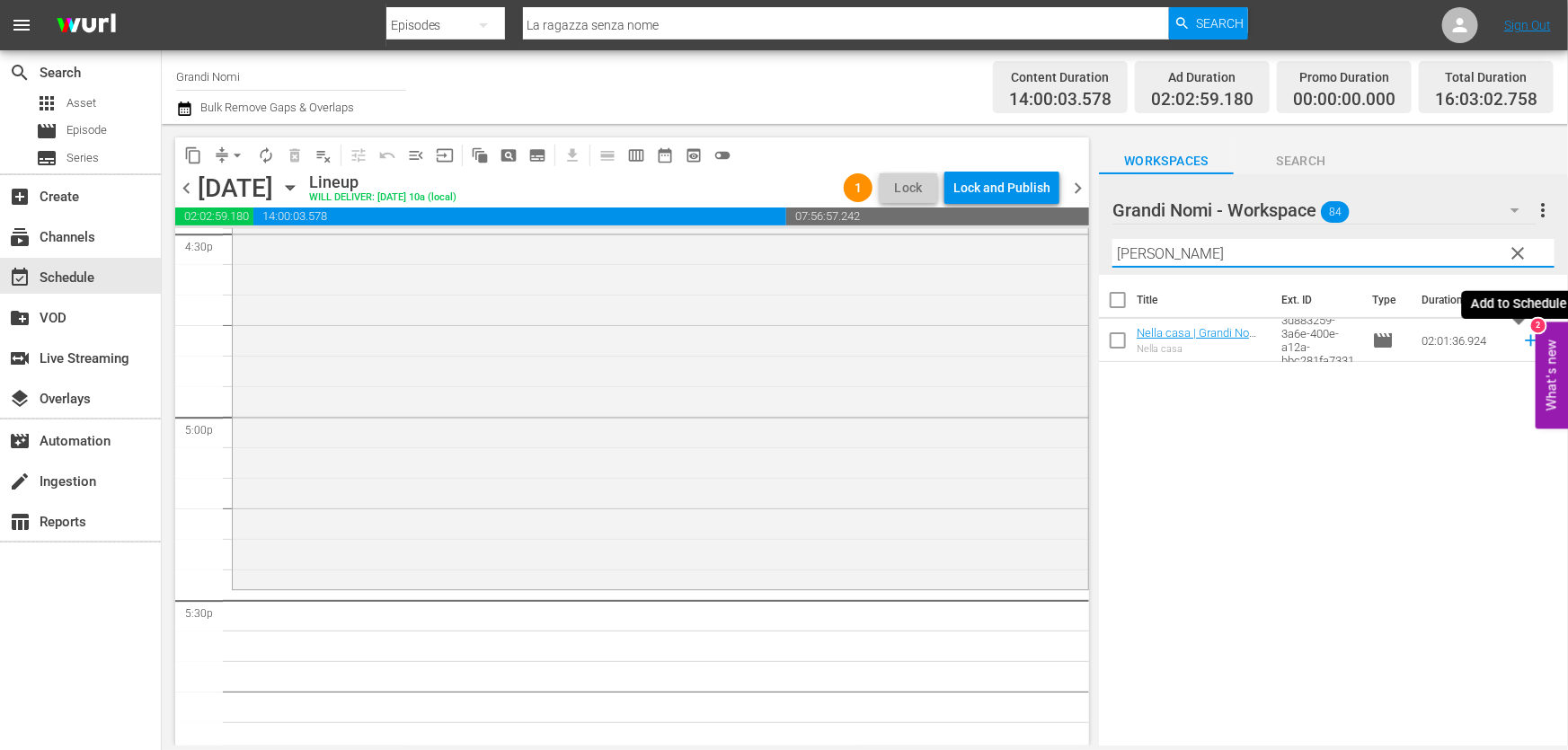
click at [1525, 344] on icon at bounding box center [1530, 340] width 12 height 12
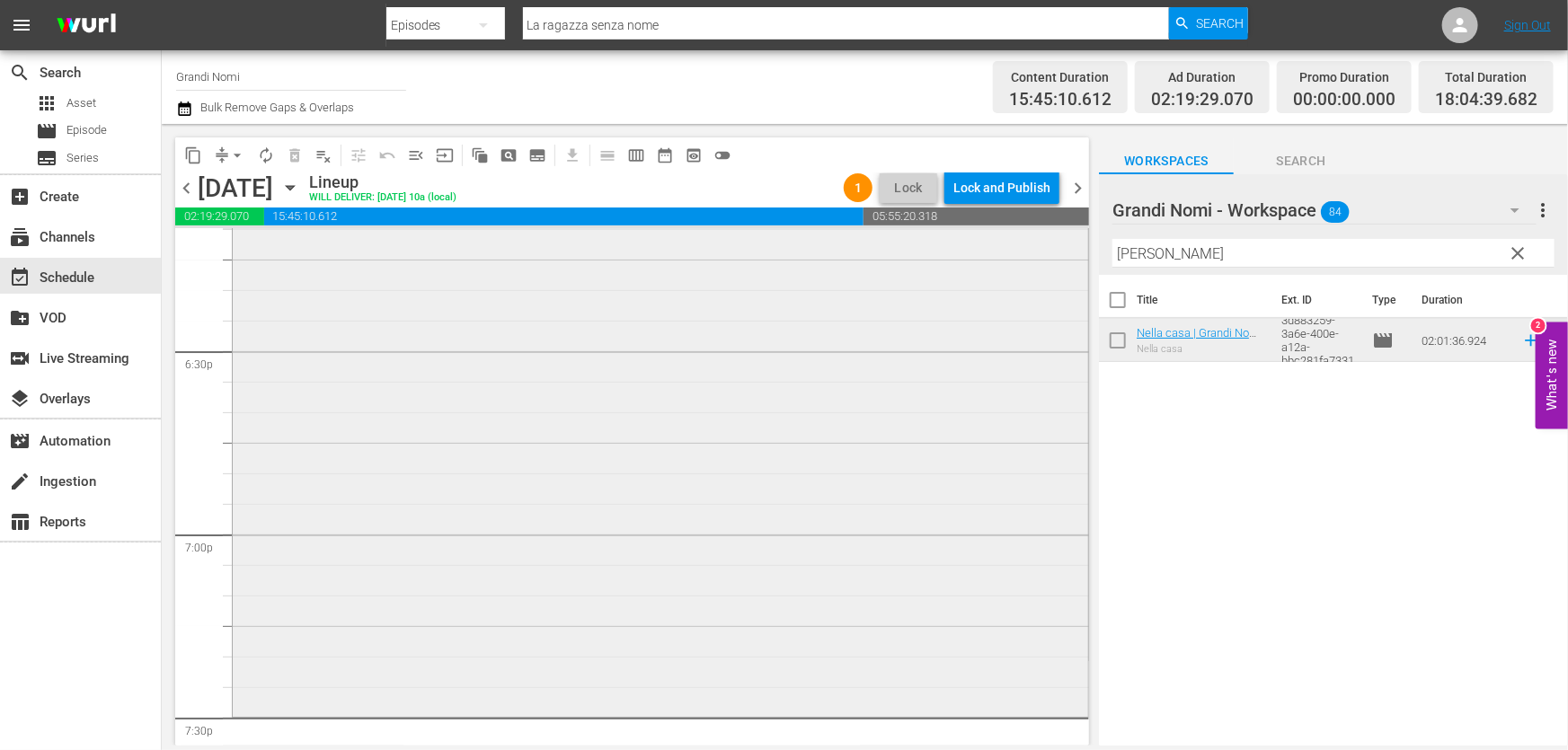
scroll to position [6778, 0]
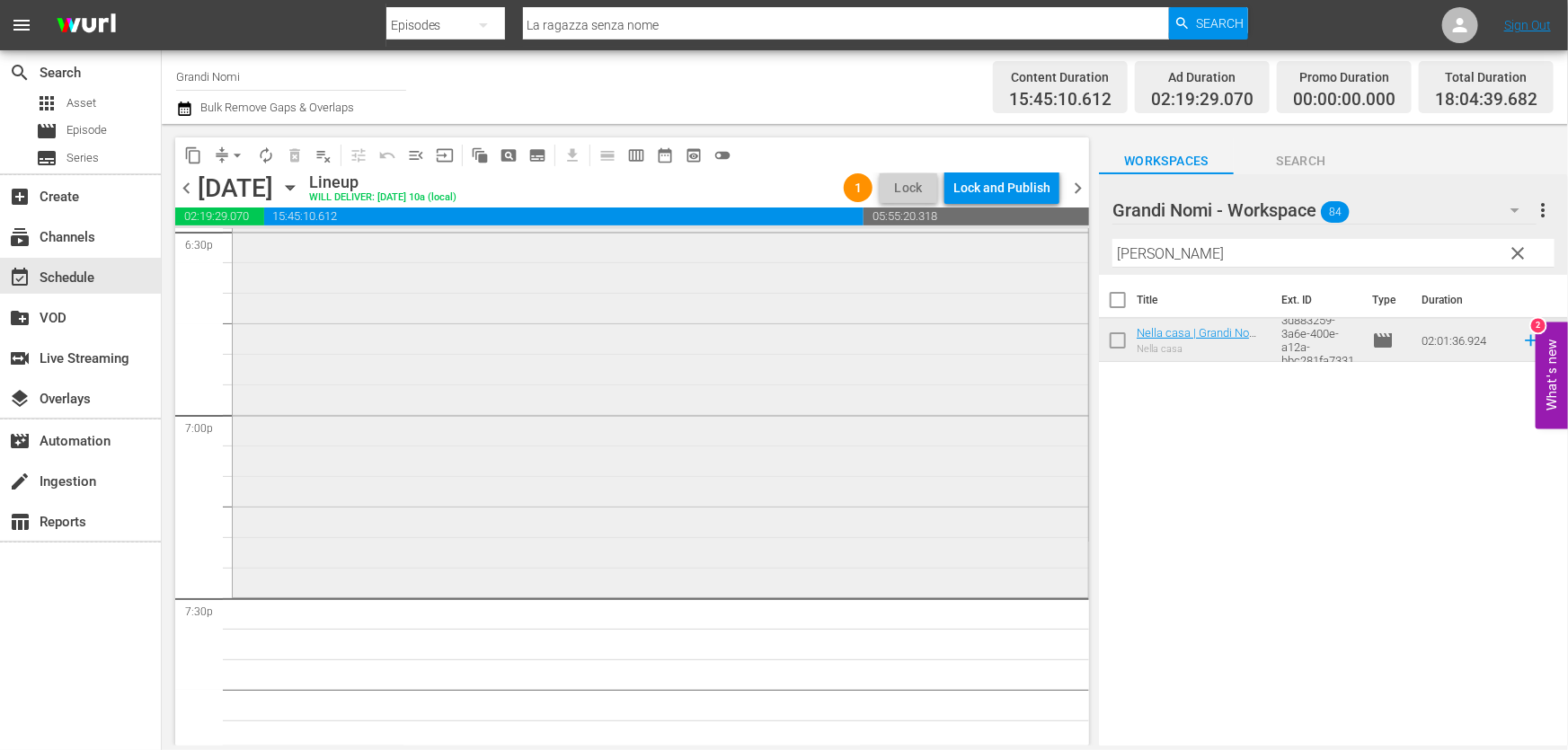
drag, startPoint x: 1231, startPoint y: 258, endPoint x: 872, endPoint y: 297, distance: 361.1
click at [898, 294] on div "content_copy compress arrow_drop_down autorenew_outlined delete_forever_outline…" at bounding box center [864, 435] width 1406 height 622
paste input "Mein Führer - La veramente [PERSON_NAME] su [PERSON_NAME]"
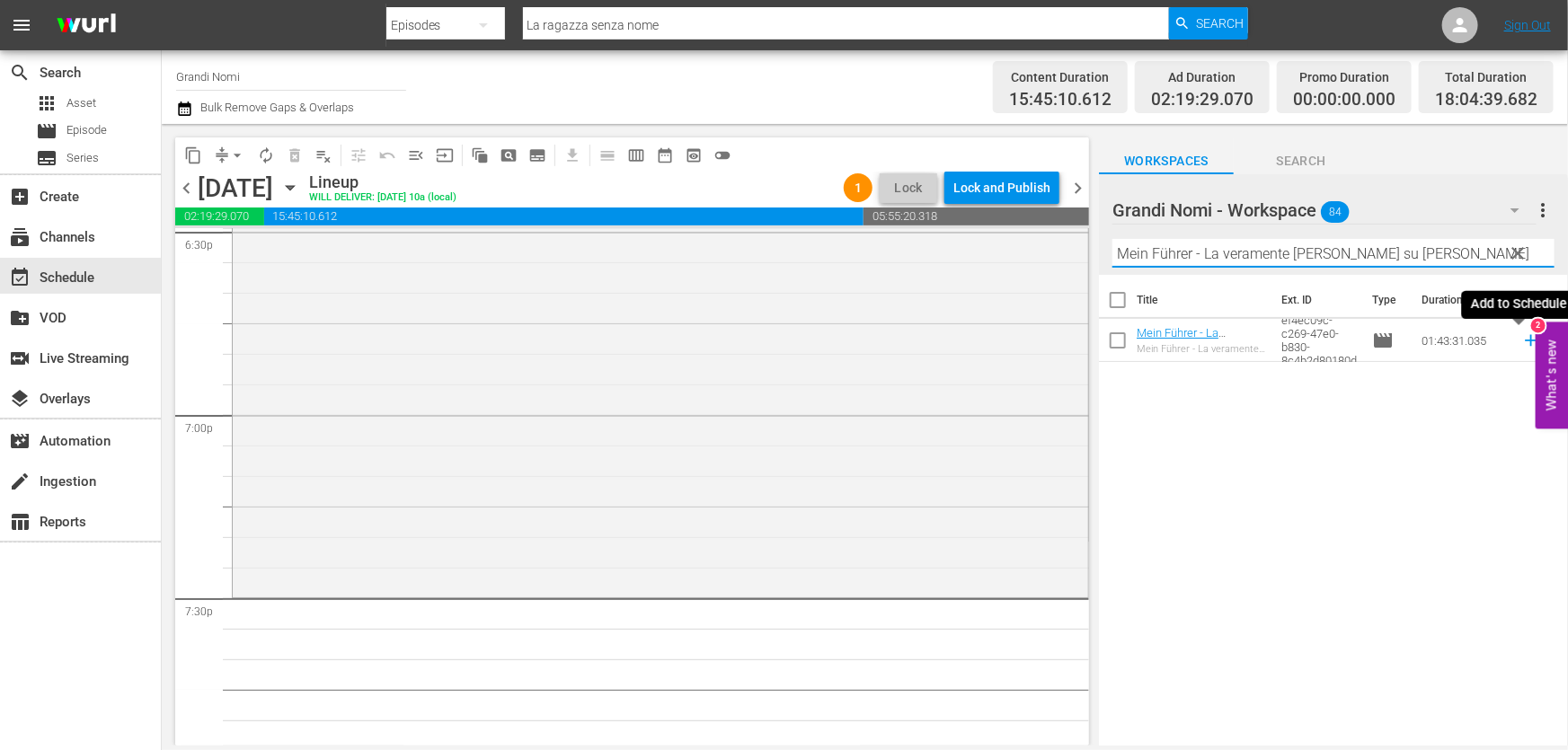
click at [1521, 342] on icon at bounding box center [1531, 341] width 20 height 20
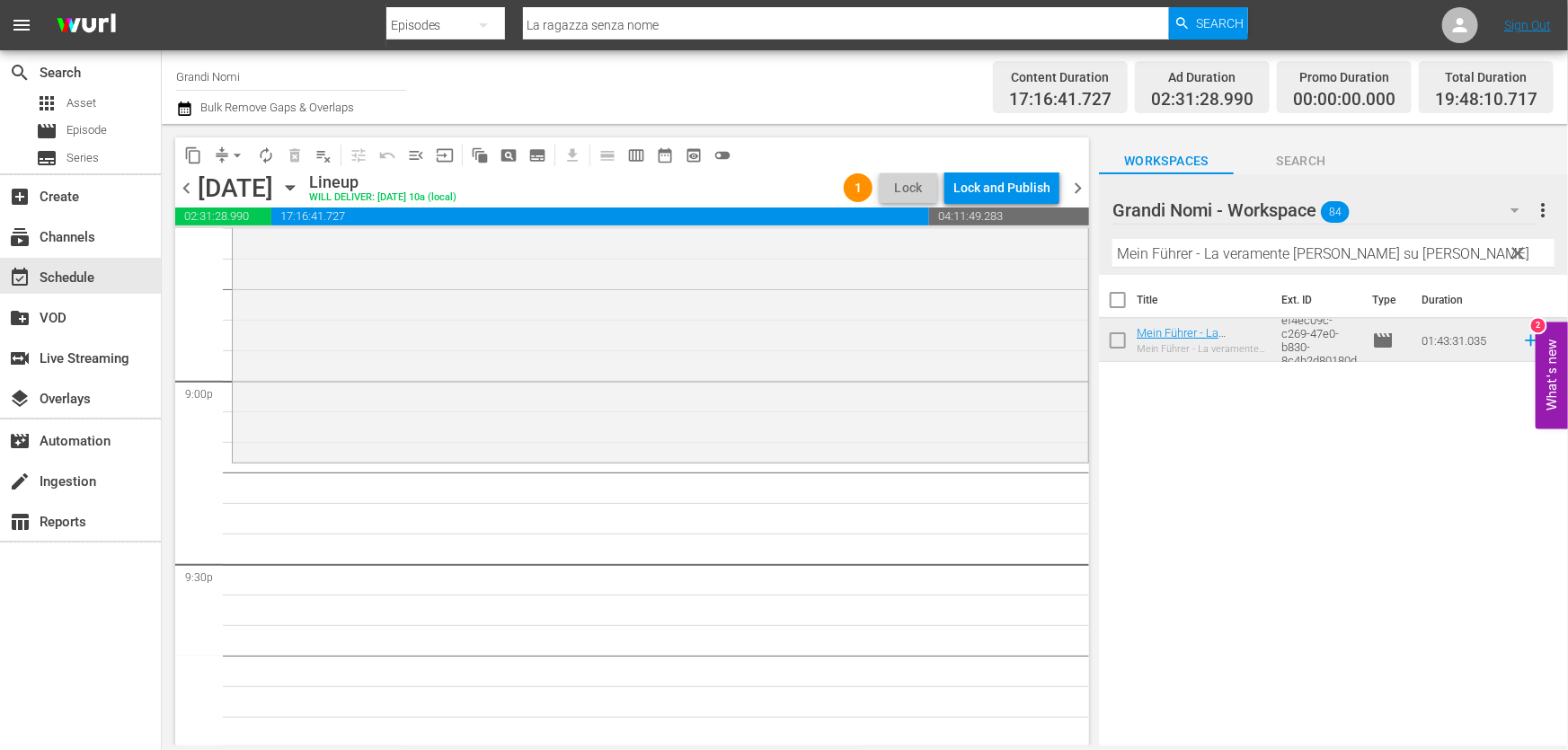
scroll to position [7677, 0]
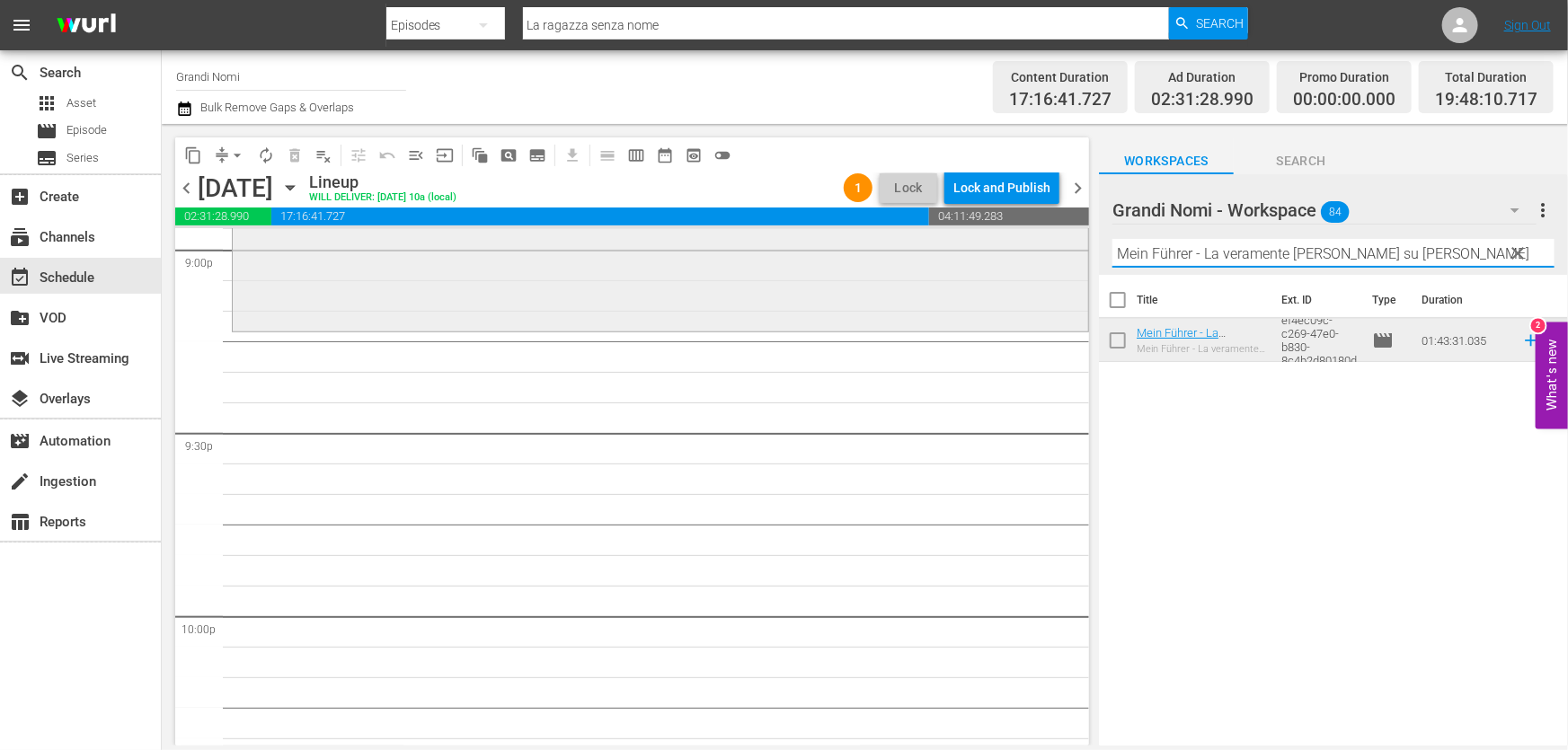
drag, startPoint x: 1454, startPoint y: 256, endPoint x: 804, endPoint y: 304, distance: 651.8
click at [808, 303] on div "content_copy compress arrow_drop_down autorenew_outlined delete_forever_outline…" at bounding box center [864, 435] width 1406 height 622
paste input "La ragazza senza nome"
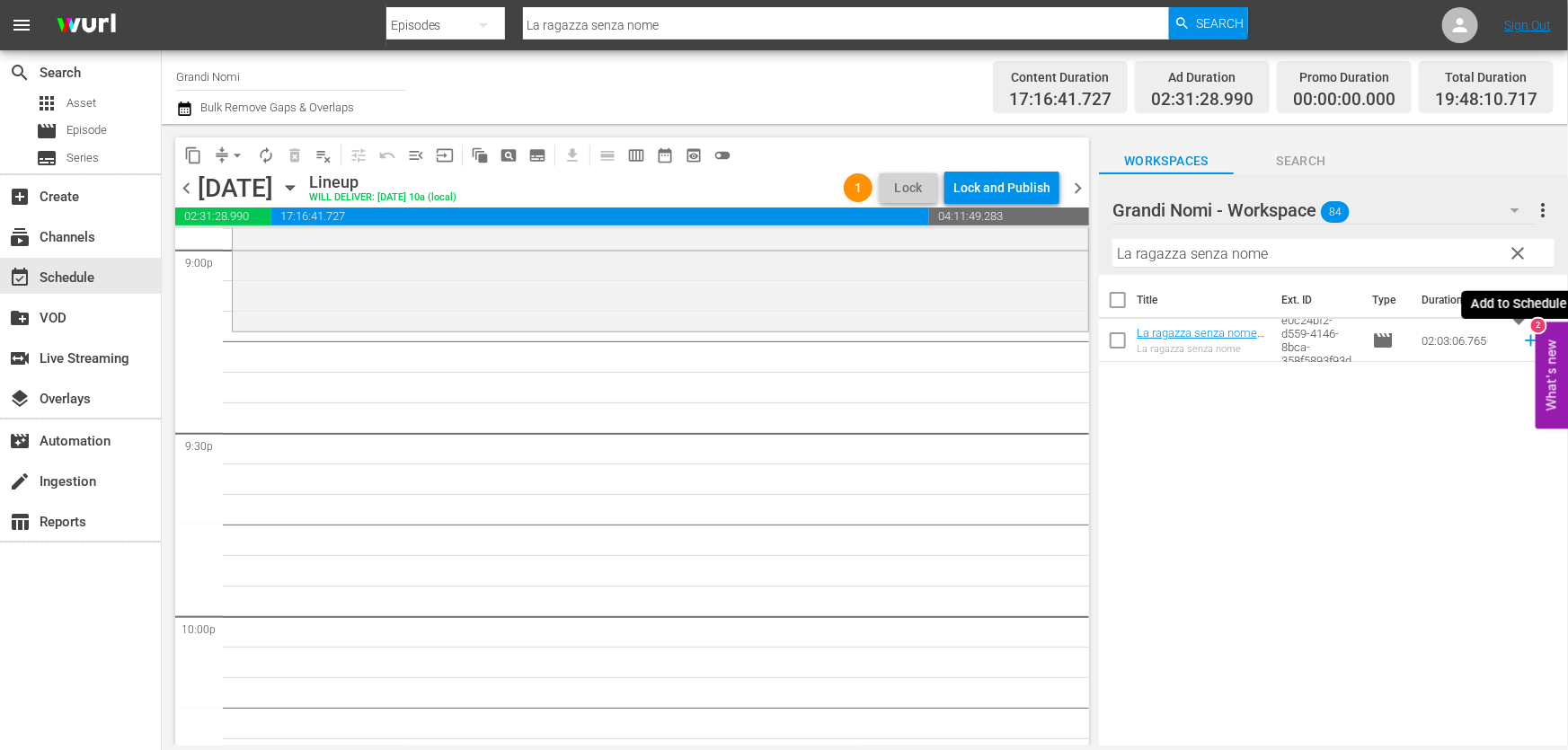
click at [1521, 347] on icon at bounding box center [1531, 341] width 20 height 20
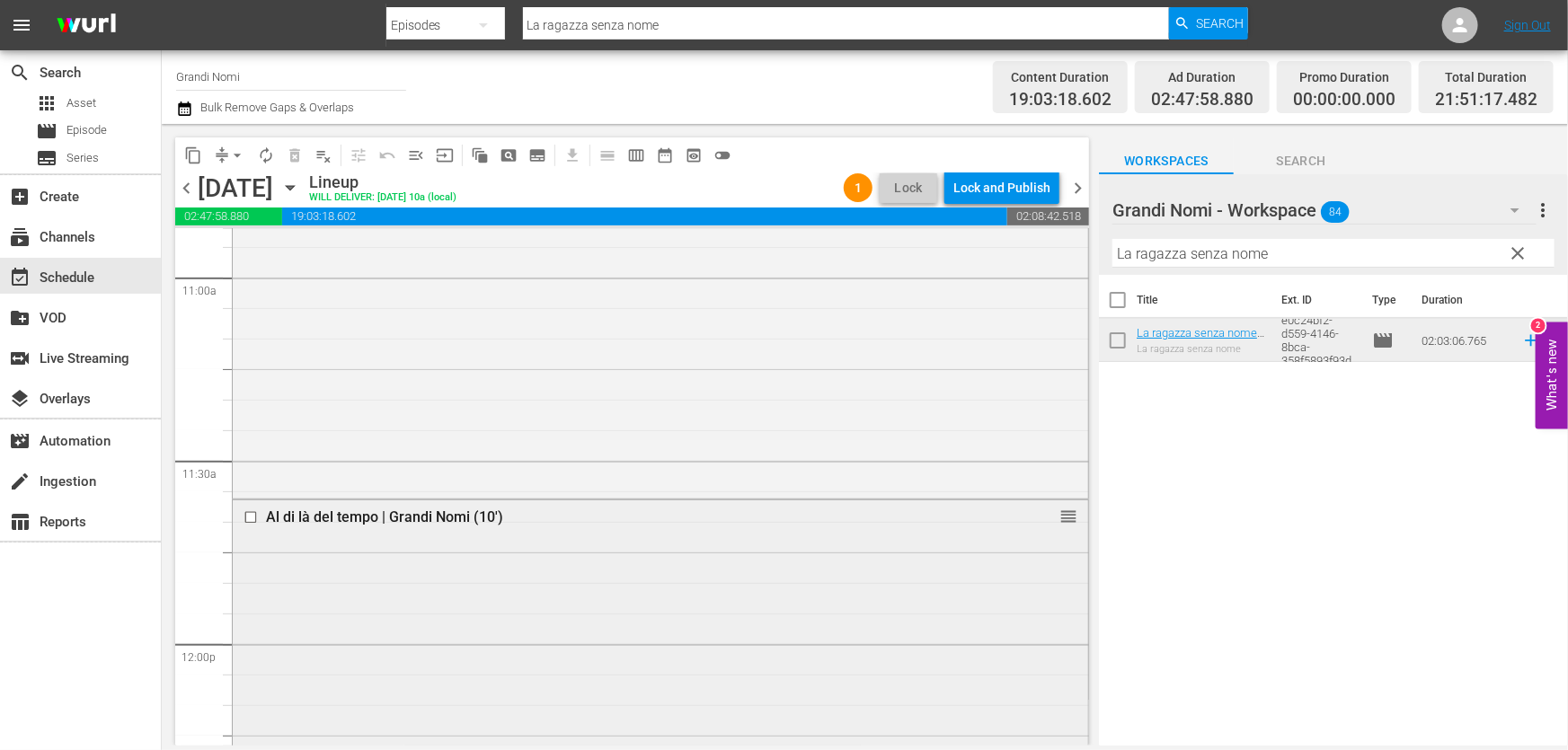
scroll to position [4247, 0]
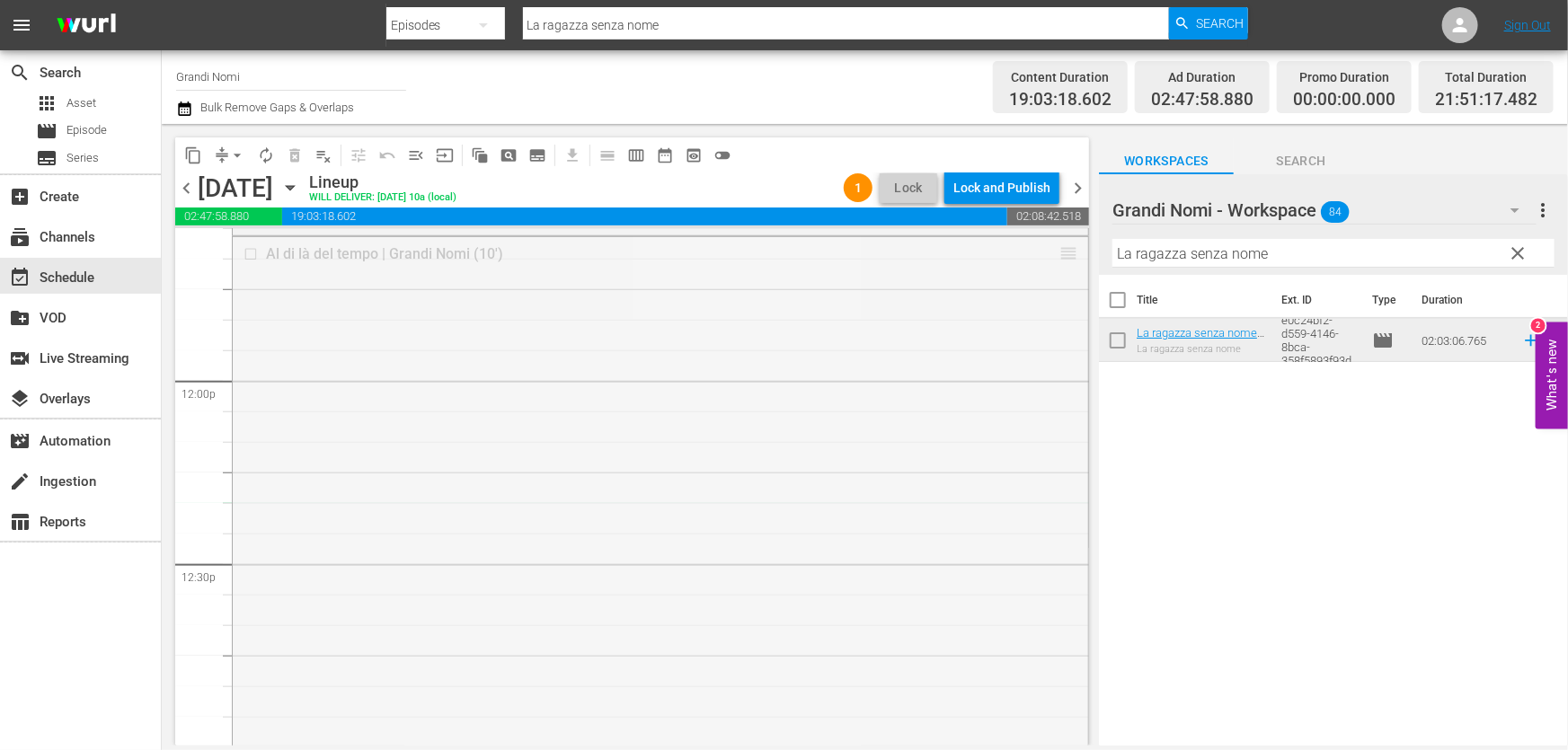
drag, startPoint x: 1060, startPoint y: 253, endPoint x: 1001, endPoint y: 509, distance: 262.7
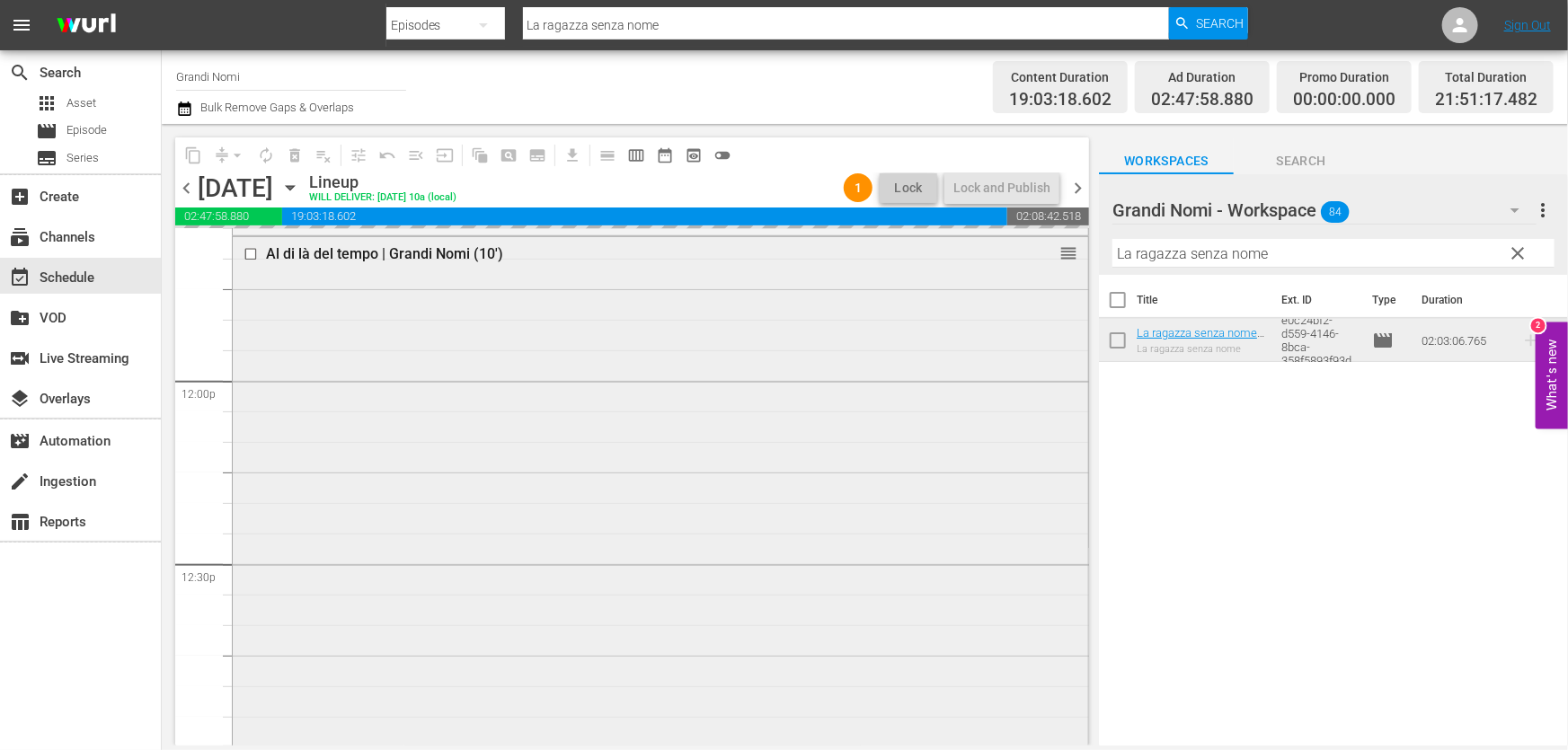
drag, startPoint x: 1337, startPoint y: 255, endPoint x: 562, endPoint y: 372, distance: 783.8
click at [562, 371] on div "content_copy compress arrow_drop_down autorenew_outlined delete_forever_outline…" at bounding box center [864, 435] width 1406 height 622
paste input "e Creature di Prometeo/Le Creaturei di Capucci"
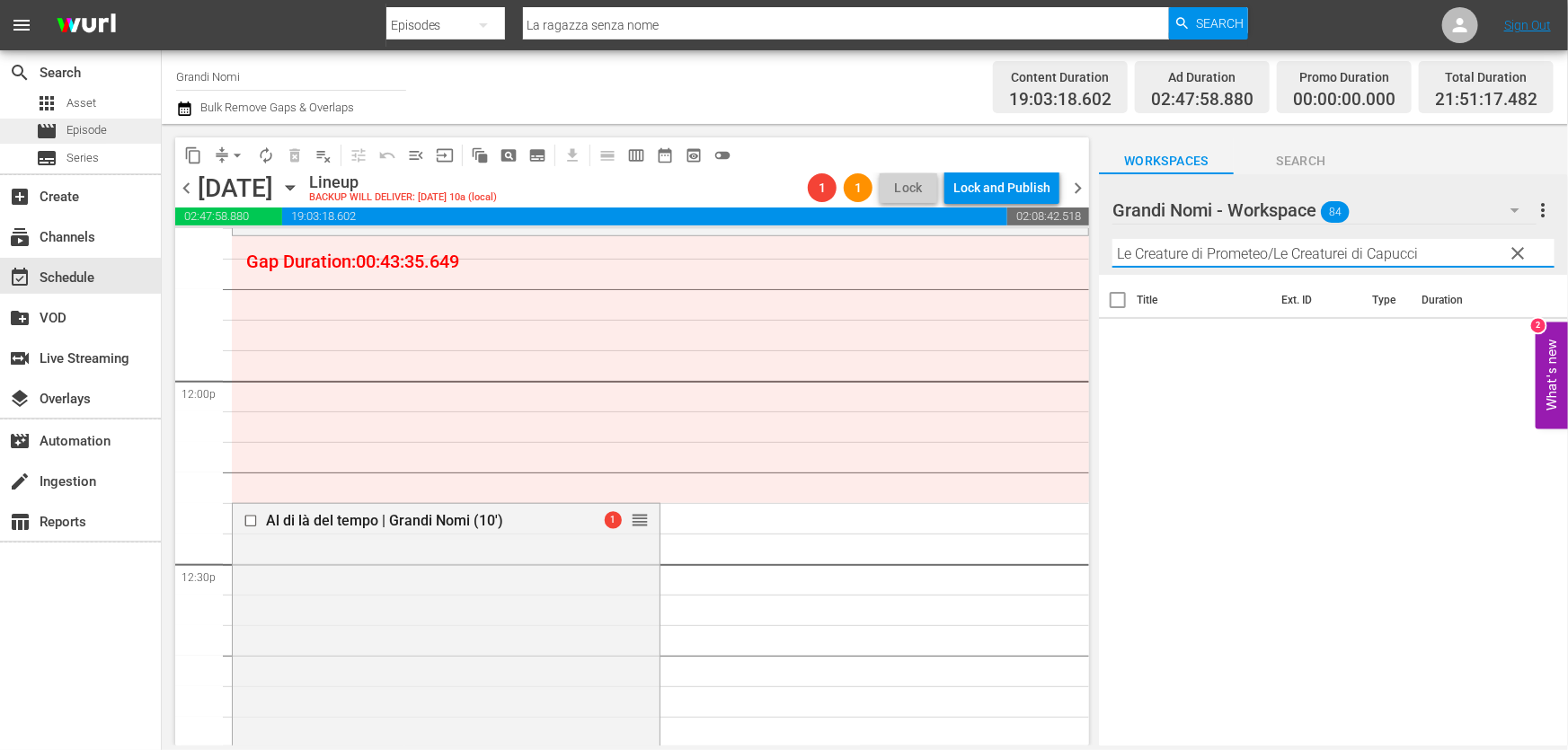
type input "Le Creature di Prometeo/Le Creaturei di Capucci"
click at [94, 129] on span "Episode" at bounding box center [87, 130] width 40 height 18
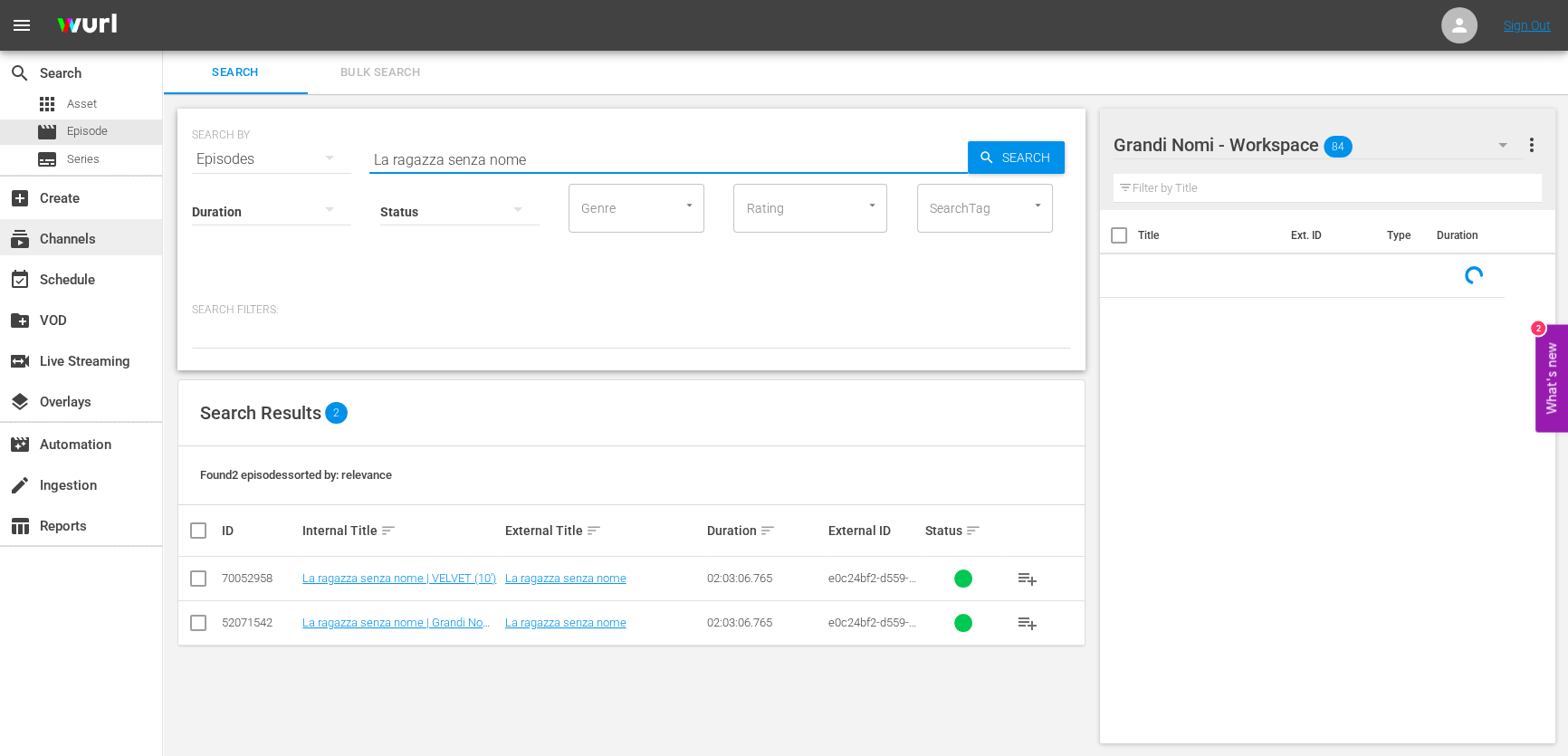
drag, startPoint x: 567, startPoint y: 166, endPoint x: 0, endPoint y: 221, distance: 569.7
click at [163, 0] on div "search Search apps Asset movie Episode subtitles Series add_box Create subscrip…" at bounding box center [865, 0] width 1405 height 0
paste input "e Creature di Prometeo/Le Creaturei di Capucci"
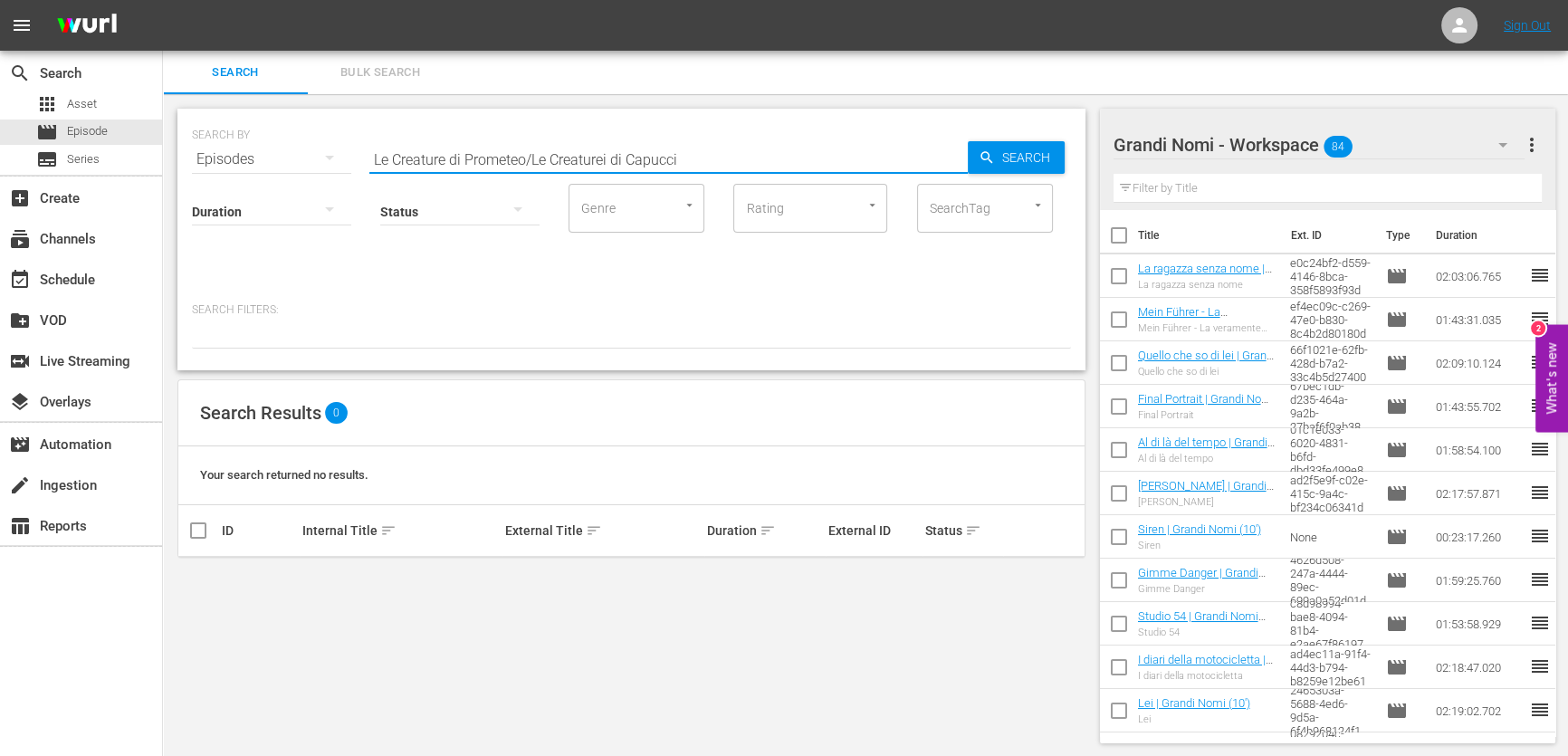
drag, startPoint x: 527, startPoint y: 154, endPoint x: 917, endPoint y: 134, distance: 390.5
click at [906, 135] on div "SEARCH BY Search By Episodes Search ID, Title, Description, Keywords, or Catego…" at bounding box center [631, 148] width 879 height 66
type input "Le Creature di Prometeo"
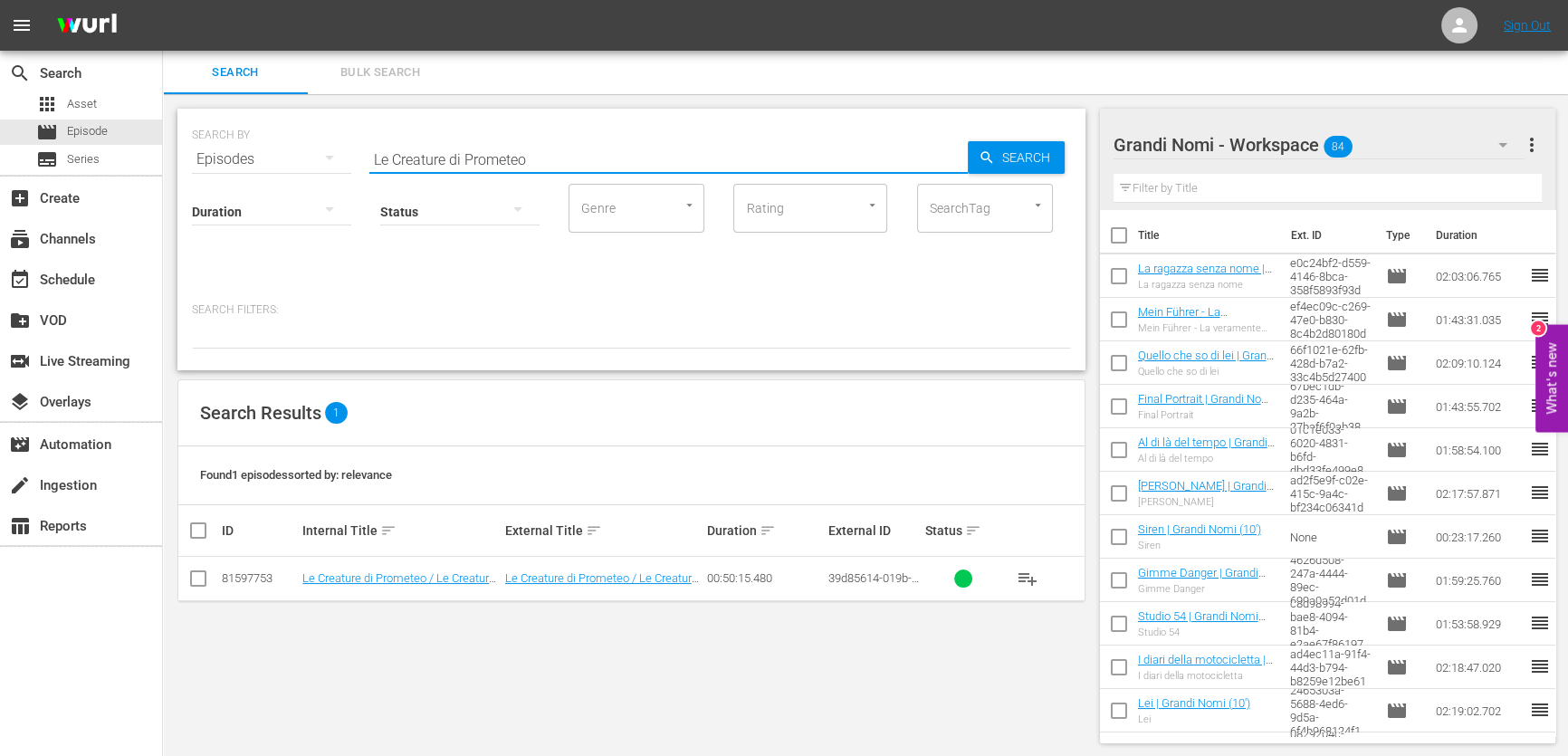
click at [1034, 576] on span "playlist_add" at bounding box center [1027, 579] width 22 height 22
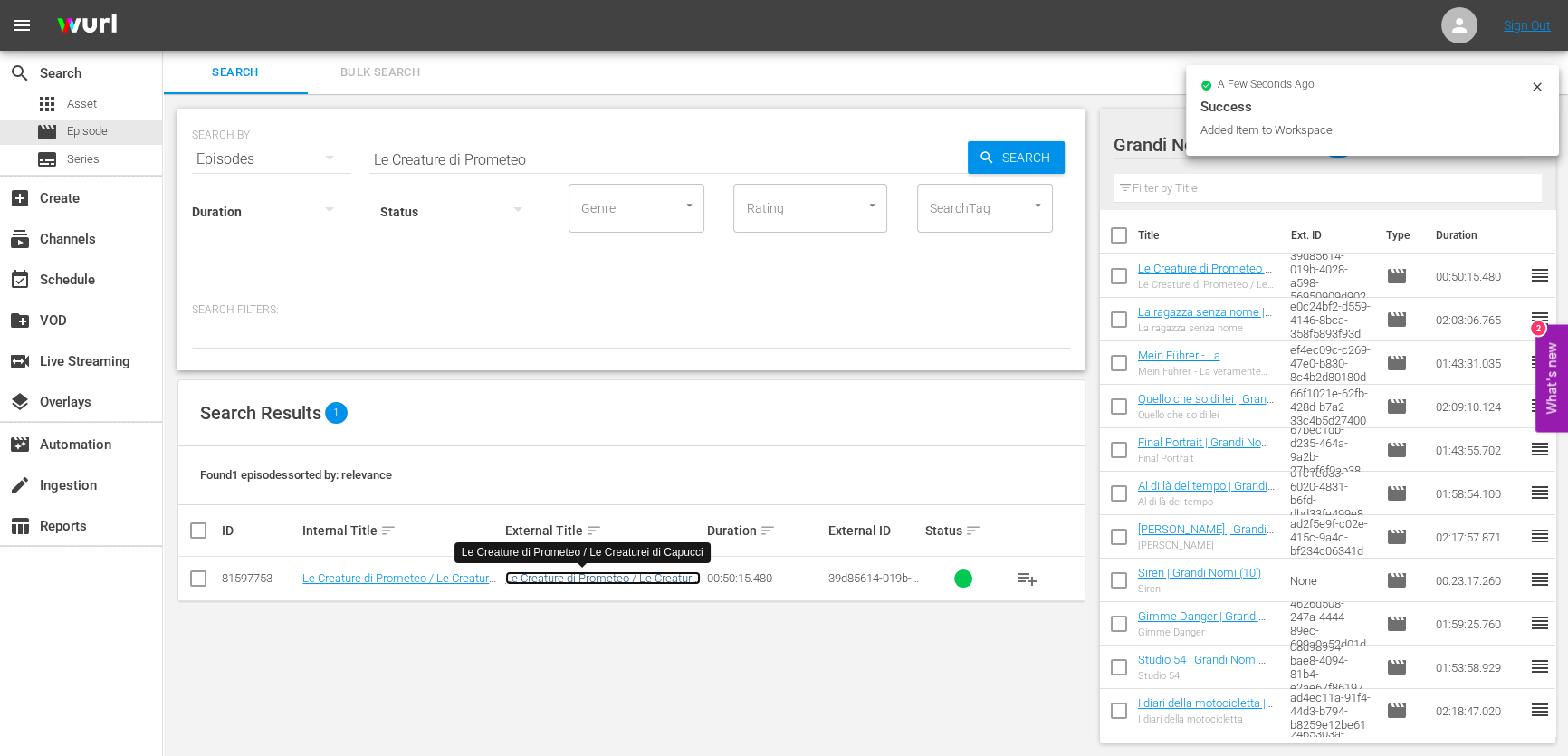
click at [582, 571] on link "Le Creature di Prometeo / Le Creaturei di Capucci" at bounding box center [603, 584] width 196 height 27
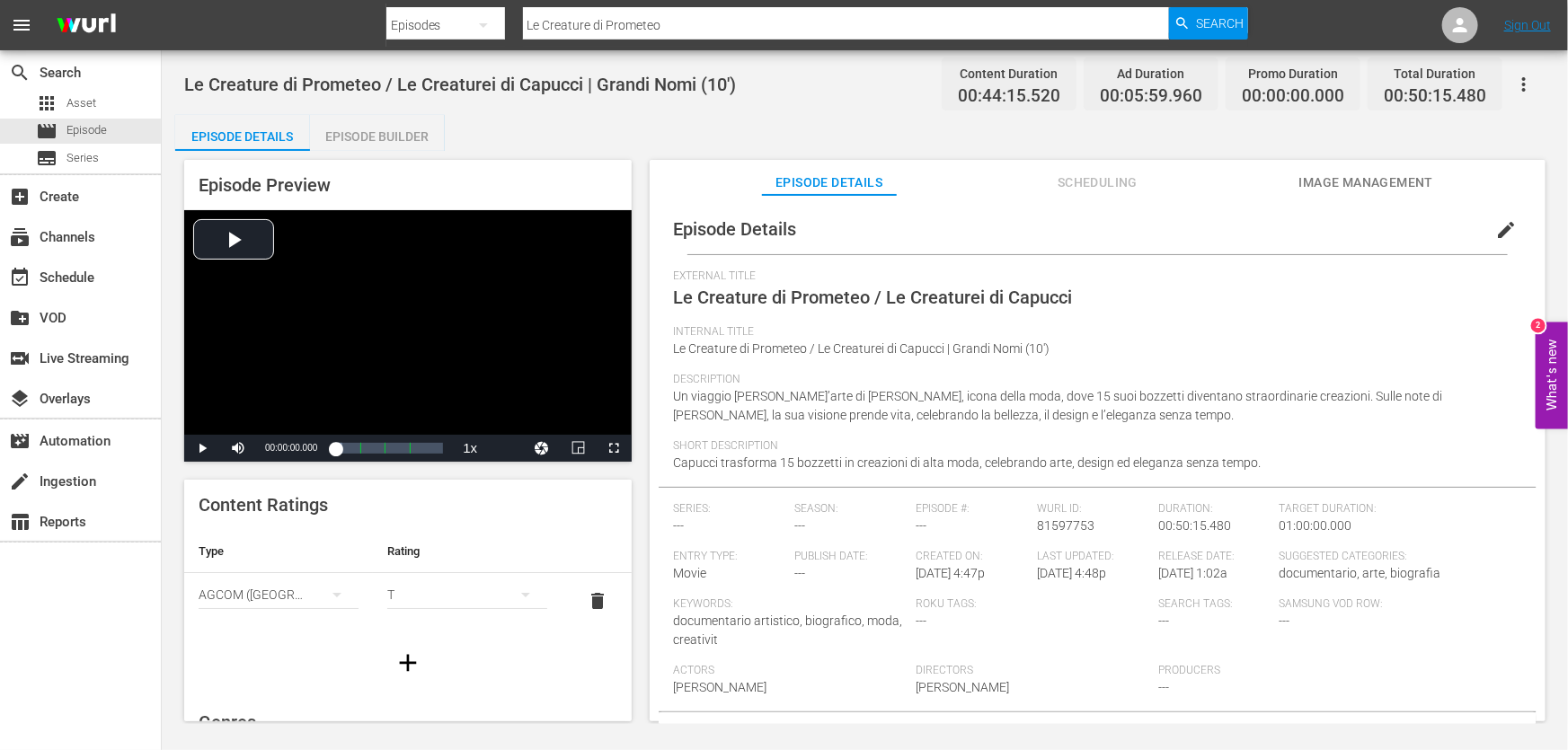
click at [364, 136] on div "Episode Builder" at bounding box center [377, 136] width 135 height 43
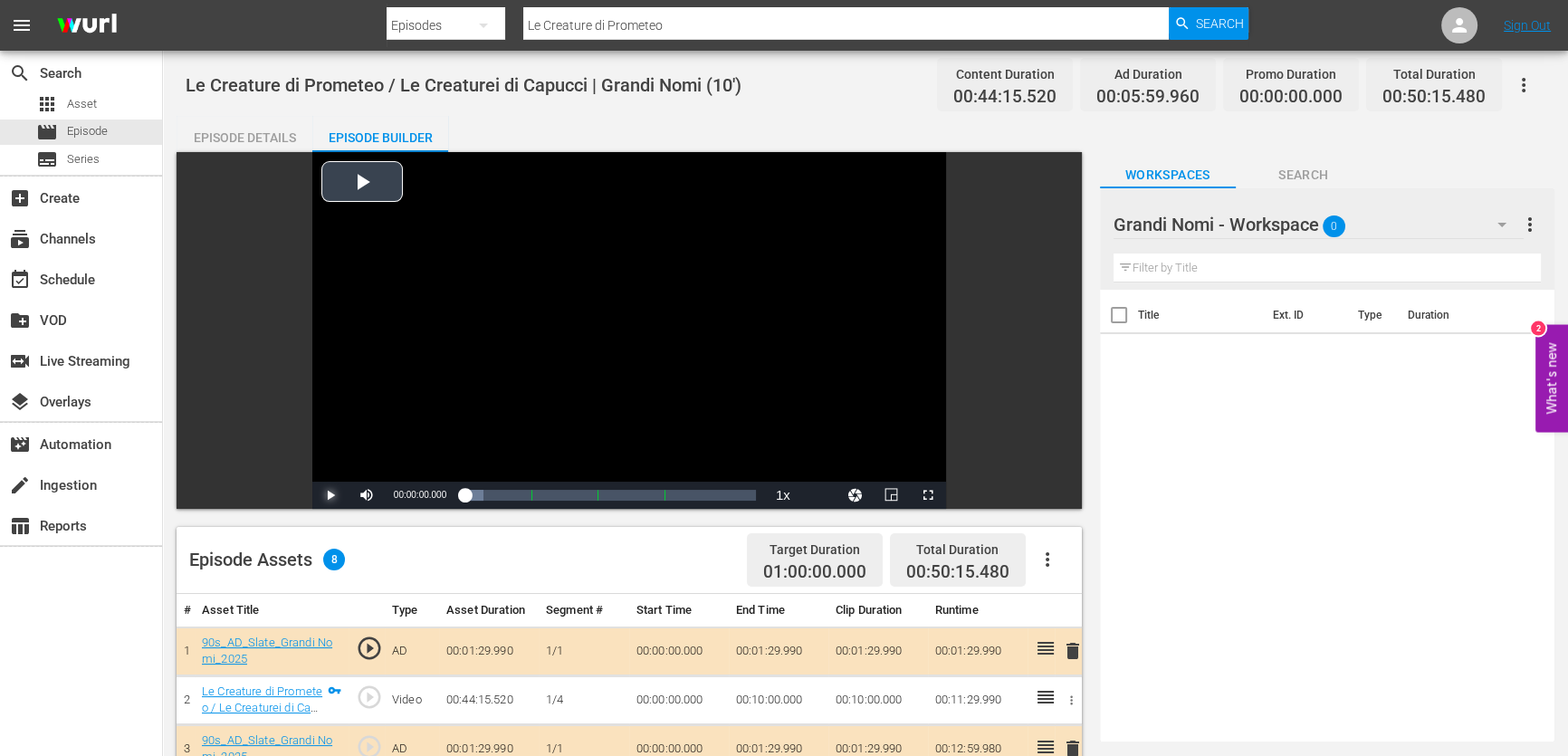
click at [331, 495] on span "Video Player" at bounding box center [331, 495] width 0 height 0
click at [452, 354] on div "Video Player" at bounding box center [629, 317] width 634 height 330
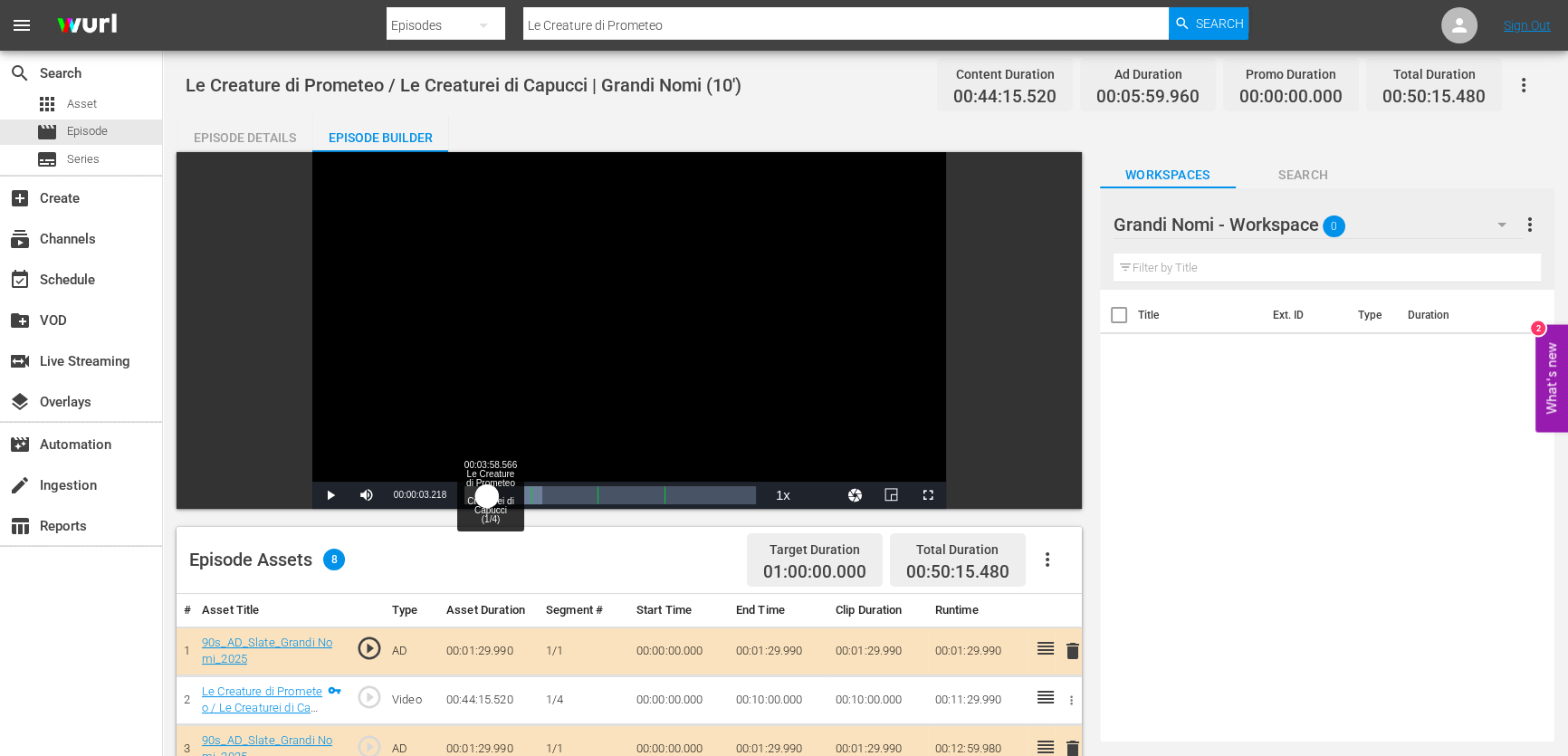
click at [492, 502] on div "Loaded : 26.69% 00:03:58.566 Le Creature di Prometeo / Le Creaturei di Capucci …" at bounding box center [611, 495] width 292 height 18
click at [525, 488] on div "Loaded : 8.82% 00:09:13.474 Le Creature di Prometeo / Le Creaturei di Capucci (…" at bounding box center [611, 495] width 292 height 18
click at [562, 494] on div "00:16:51.521 Le Creature di Prometeo / Le Creaturei di Capucci (2/4)" at bounding box center [561, 495] width 1 height 18
click at [624, 497] on div "Loaded : 31.89% 00:26:52.709 Le Creature di Prometeo / Le Creaturei di Capucci …" at bounding box center [611, 495] width 292 height 18
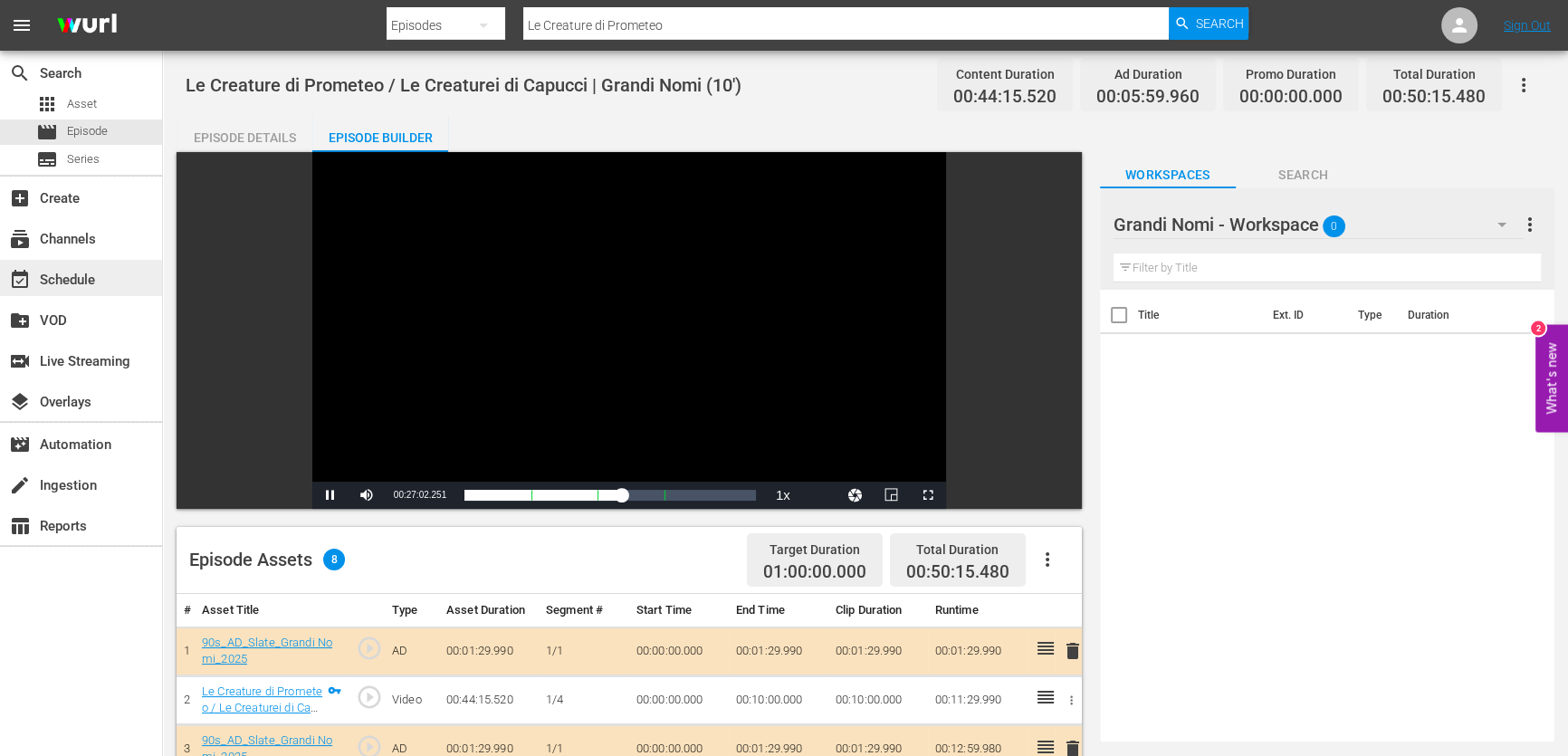
click at [101, 272] on div "event_available Schedule" at bounding box center [51, 277] width 102 height 17
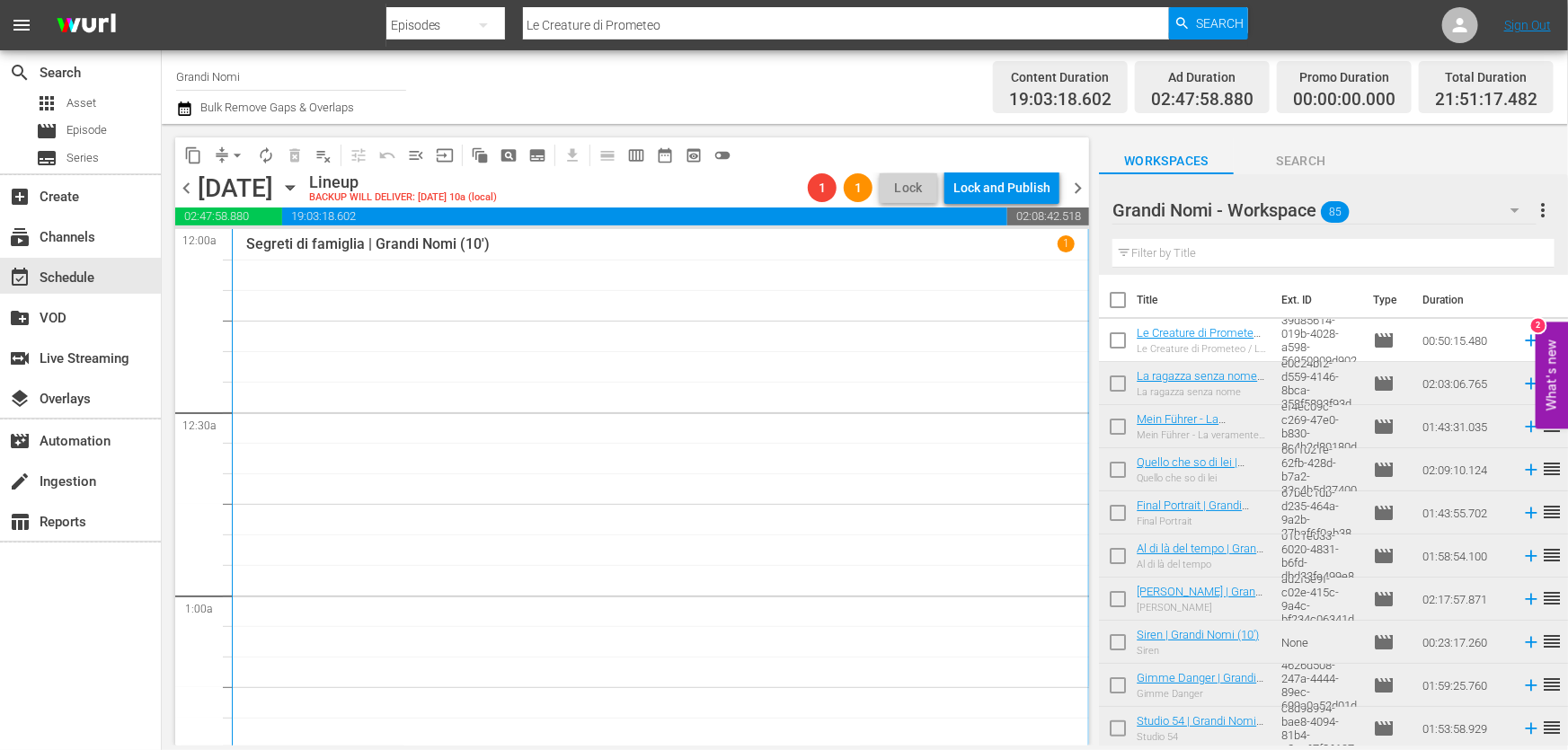
drag, startPoint x: 691, startPoint y: 28, endPoint x: 175, endPoint y: 120, distance: 524.1
click at [175, 120] on div "menu Search By Episodes Search ID, Title, Description, Keywords, or Category Le…" at bounding box center [784, 372] width 1568 height 745
paste input "Studio 54"
type input "Studio 54"
click at [1215, 19] on span "Search" at bounding box center [1220, 23] width 48 height 32
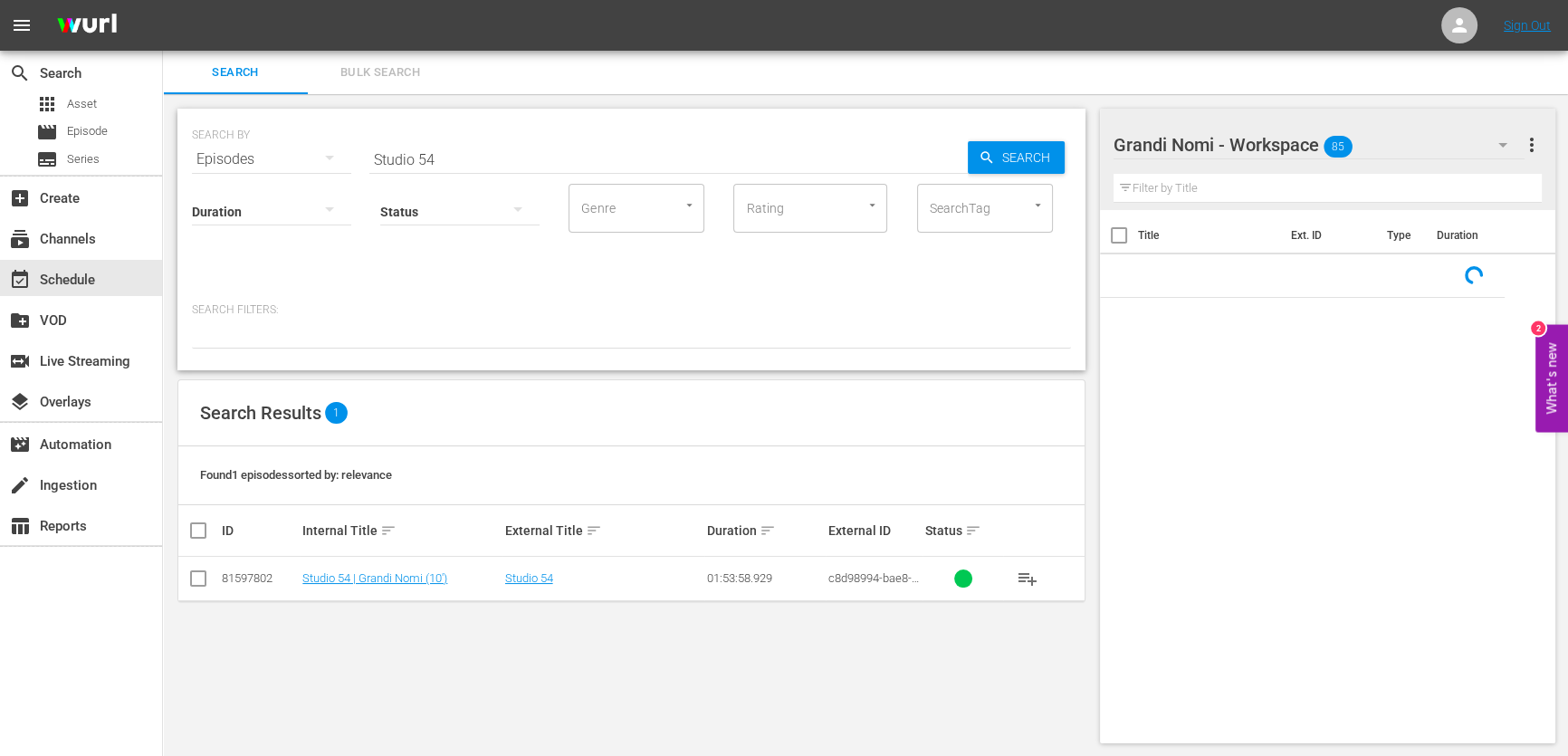
click at [395, 589] on td "Studio 54 | Grandi Nomi (10')" at bounding box center [400, 579] width 202 height 44
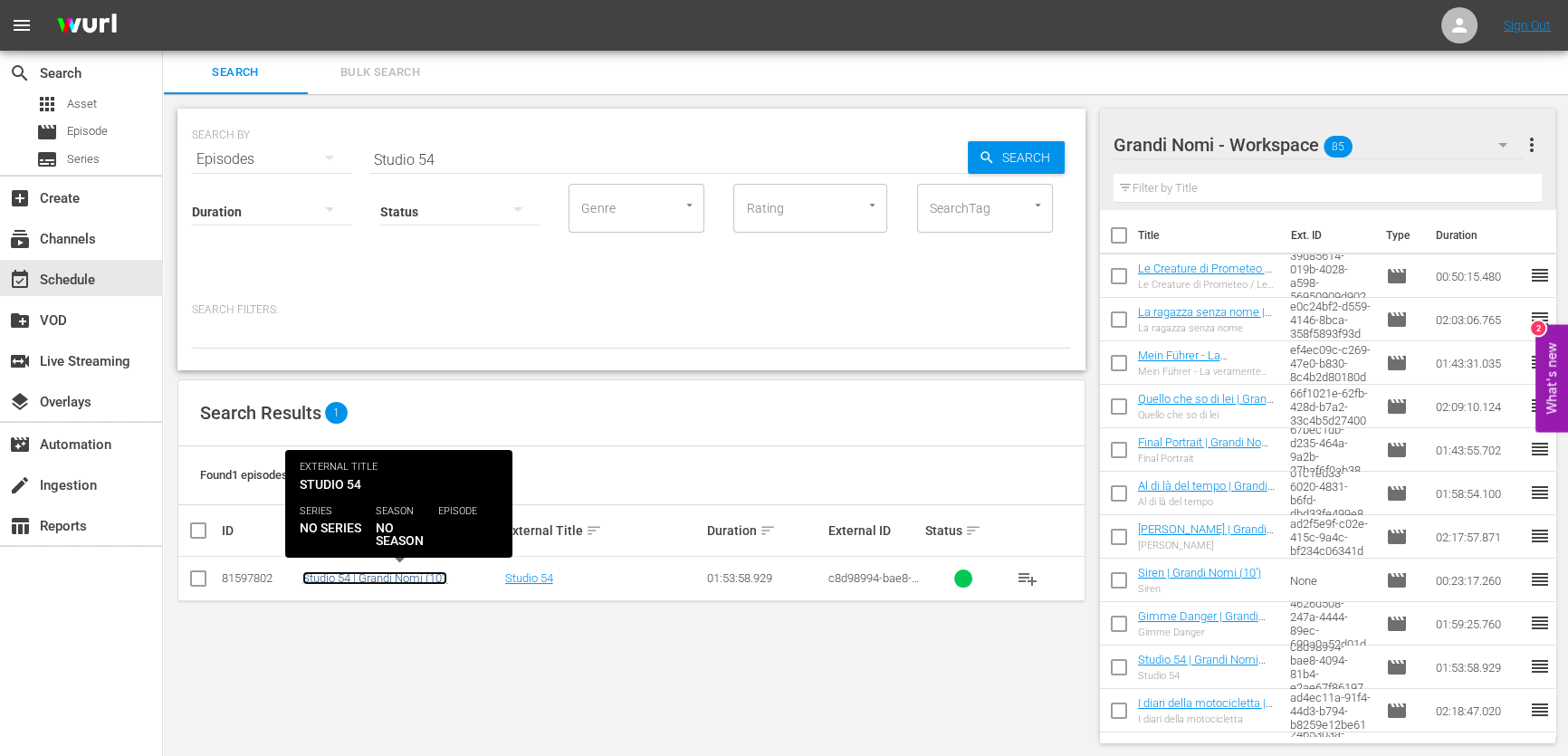
click at [389, 579] on link "Studio 54 | Grandi Nomi (10')" at bounding box center [374, 578] width 145 height 14
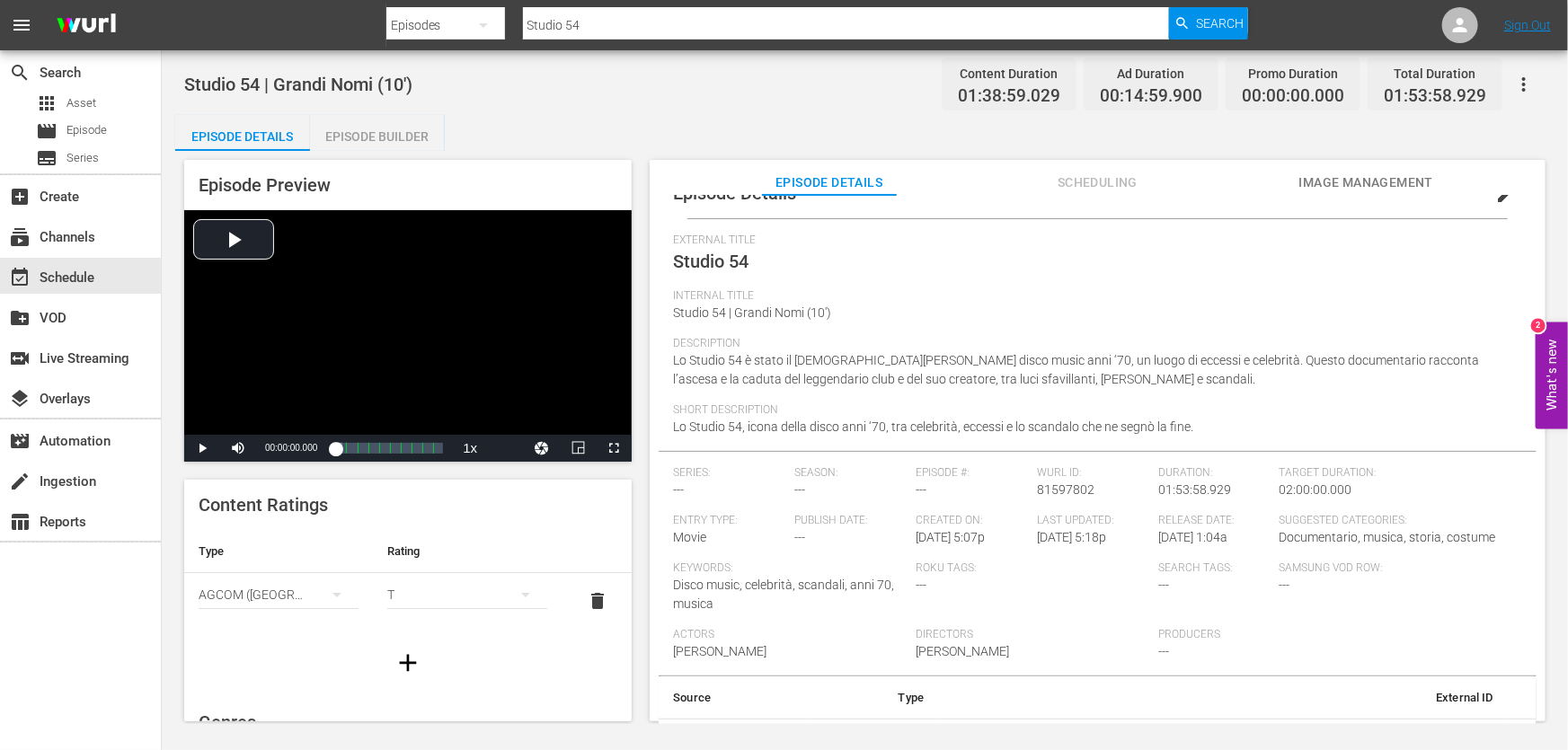
scroll to position [71, 0]
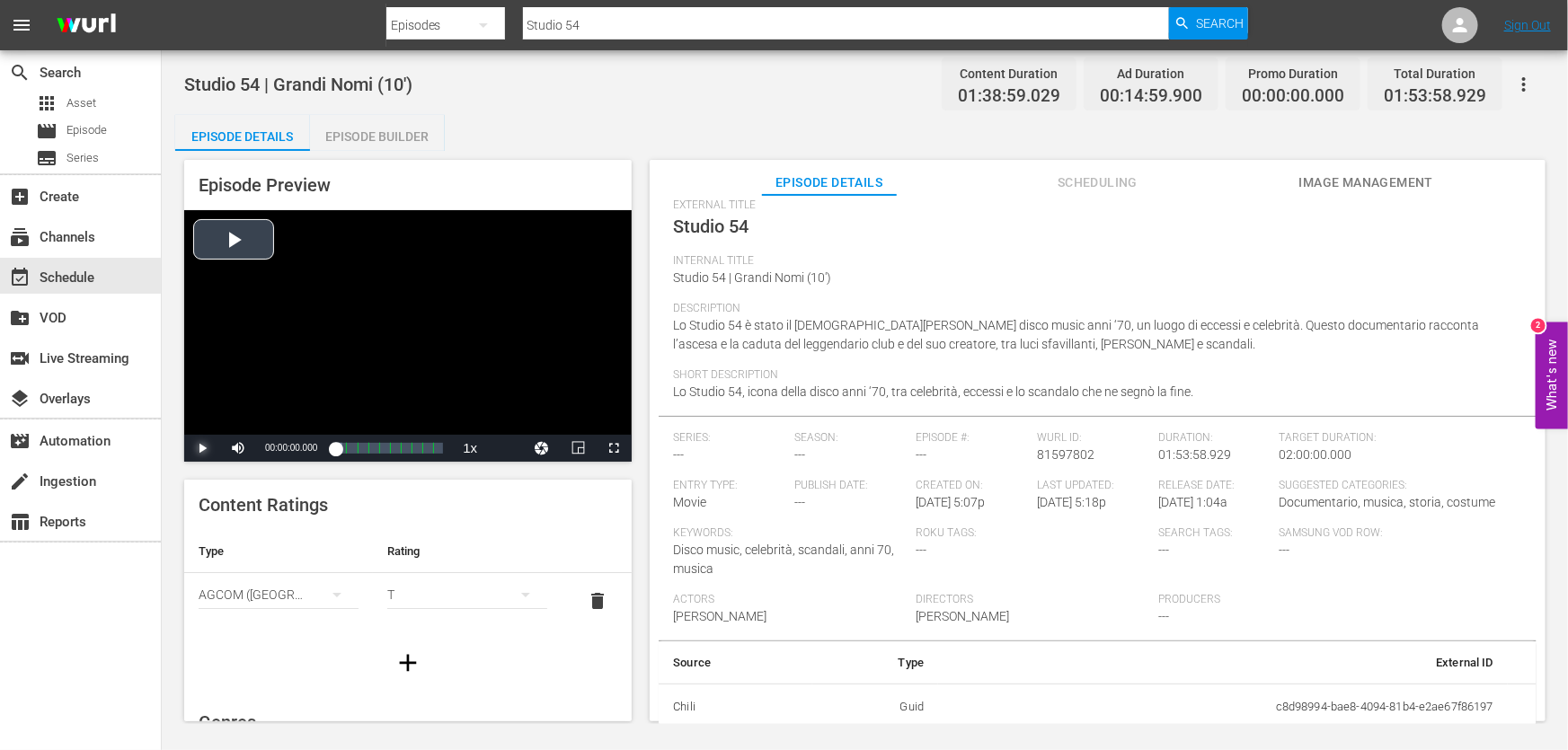
click at [202, 448] on span "Video Player" at bounding box center [202, 448] width 0 height 0
click at [348, 454] on div "00:00:01.117" at bounding box center [341, 448] width 13 height 18
click at [368, 453] on div "Loaded : 11.32% 00:28:59.727 Studio 54 (3/10) 00:10:11.500 [GEOGRAPHIC_DATA] 3:…" at bounding box center [389, 448] width 108 height 18
click at [395, 454] on div "Loaded : 27.71% 00:53:59.492 Studio 54 (5/10) 00:26:21.854 [GEOGRAPHIC_DATA] 4:…" at bounding box center [389, 448] width 108 height 18
click at [414, 451] on div "01:25:59.192 Studio 54 (8/10)" at bounding box center [413, 448] width 1 height 18
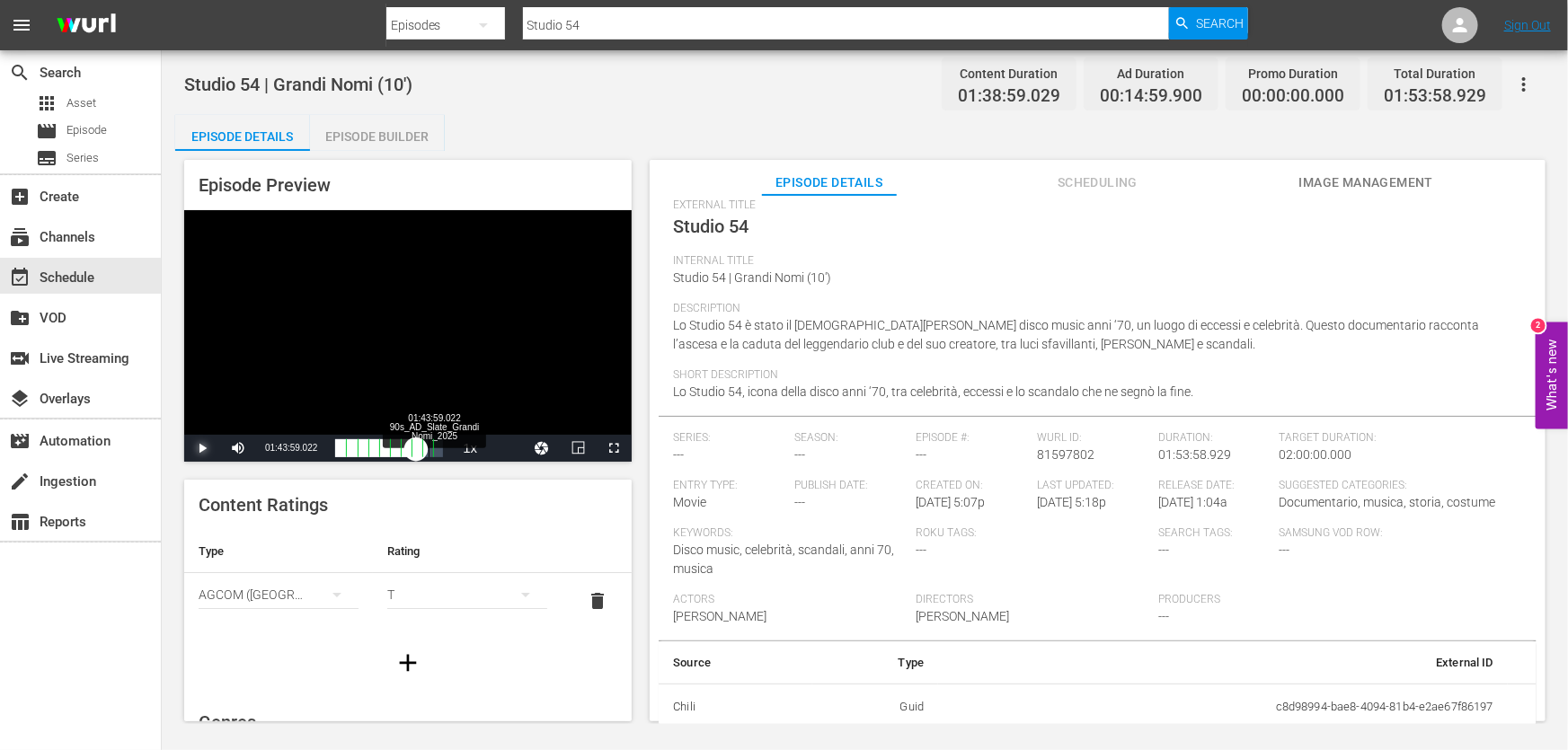
click at [429, 454] on div "01:43:59.022 90s_AD_Slate_Grandi Nomi_2025" at bounding box center [428, 448] width 1 height 18
click at [81, 275] on div "event_available Schedule" at bounding box center [50, 275] width 101 height 17
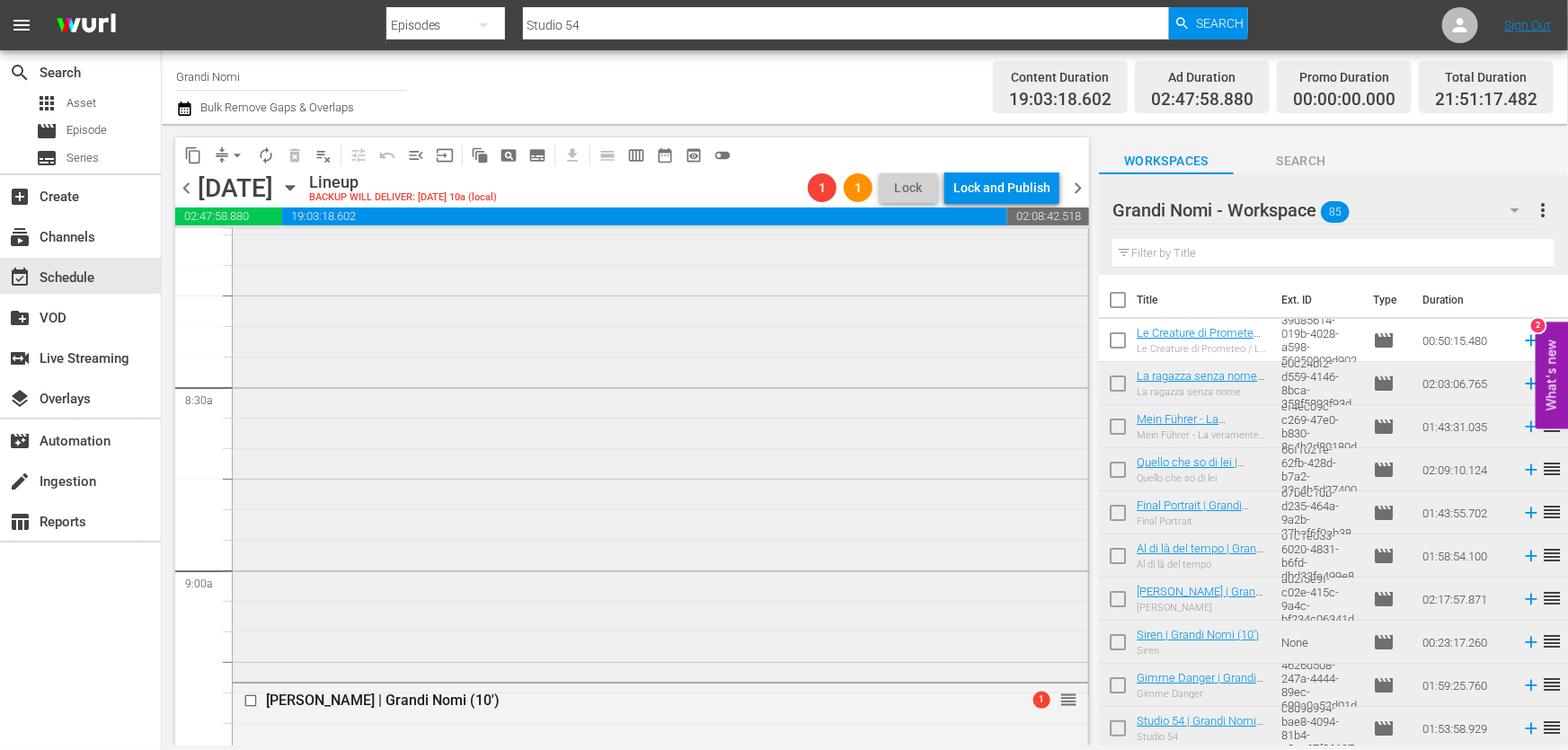
scroll to position [3103, 0]
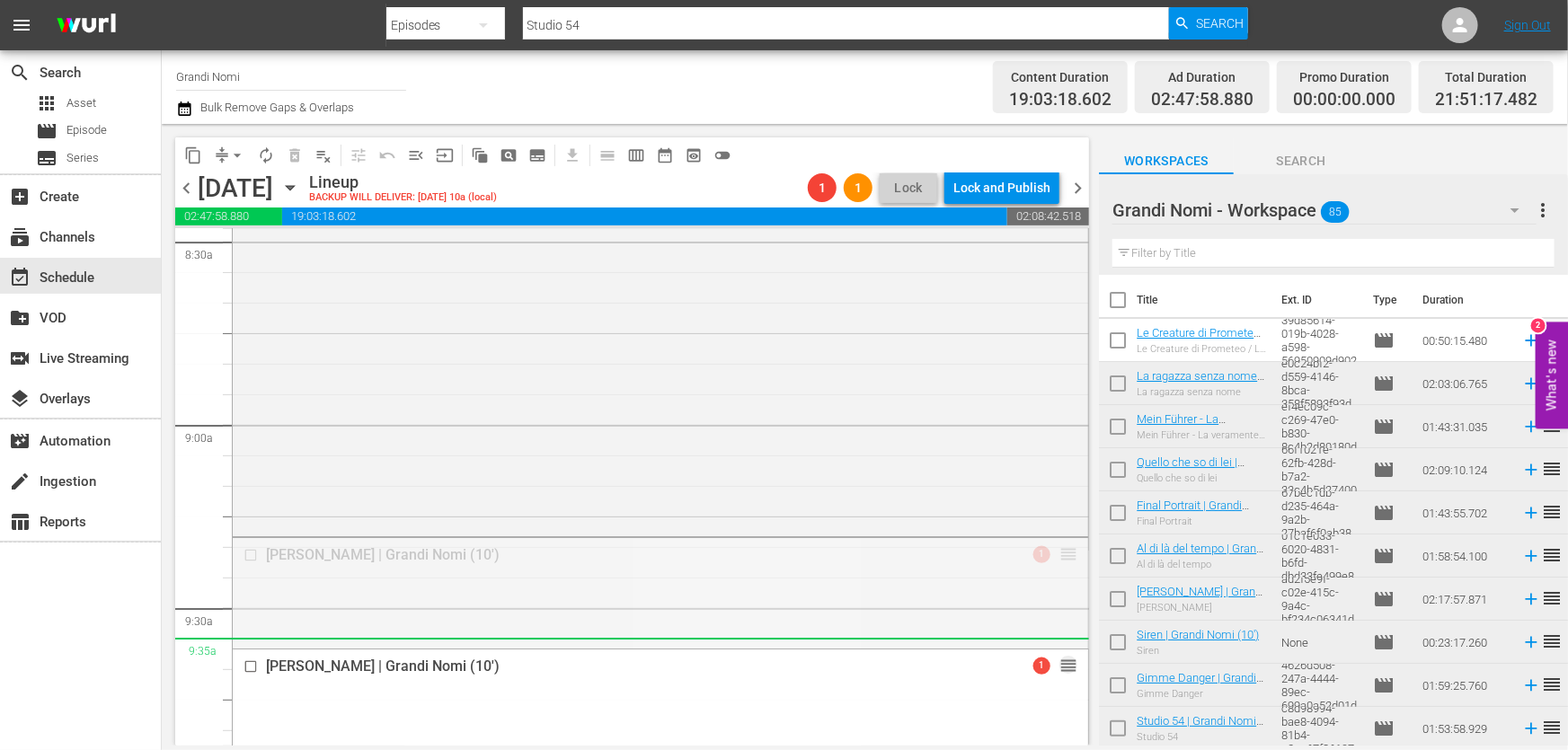
drag, startPoint x: 1054, startPoint y: 551, endPoint x: 1162, endPoint y: 305, distance: 268.7
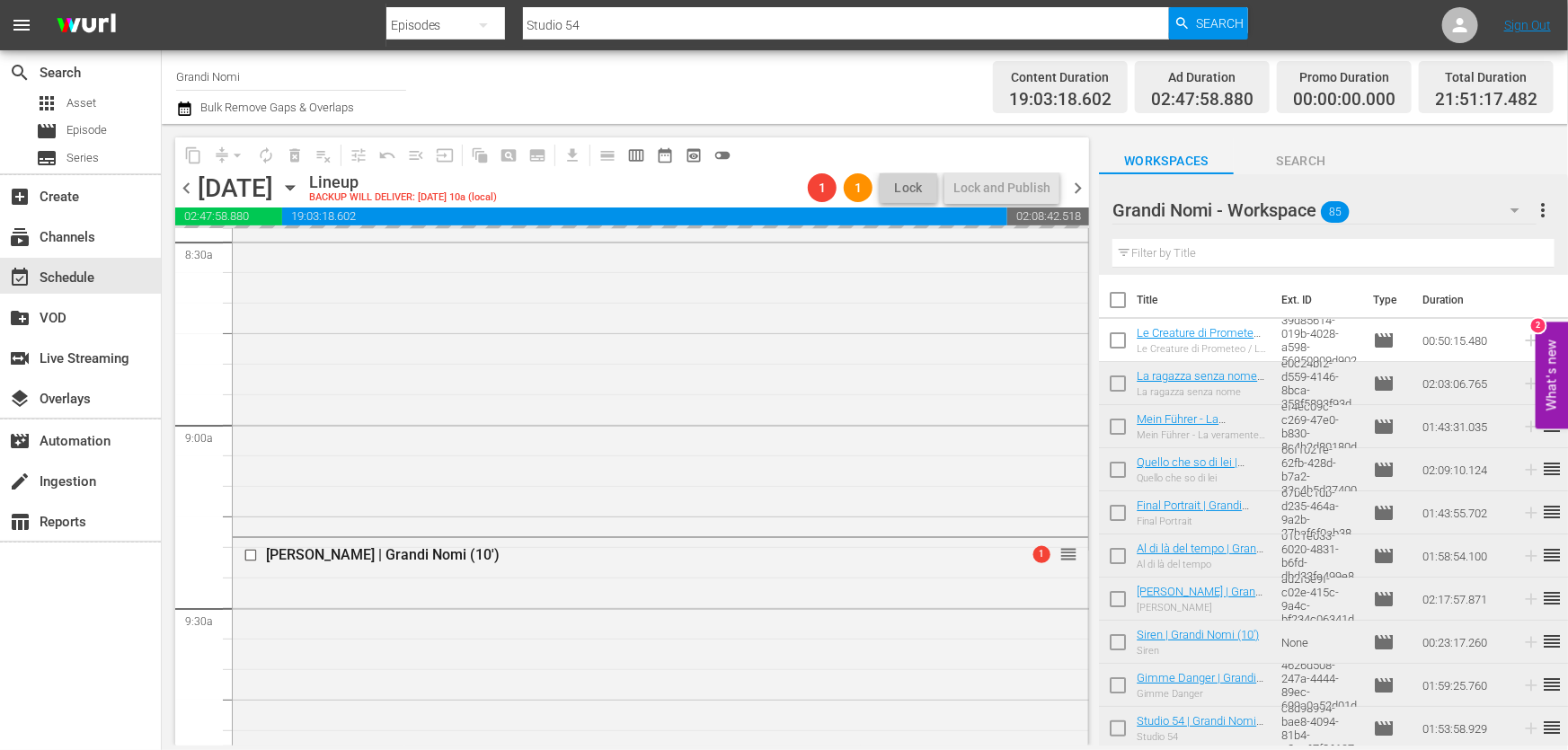
click at [1190, 247] on input "text" at bounding box center [1333, 253] width 442 height 28
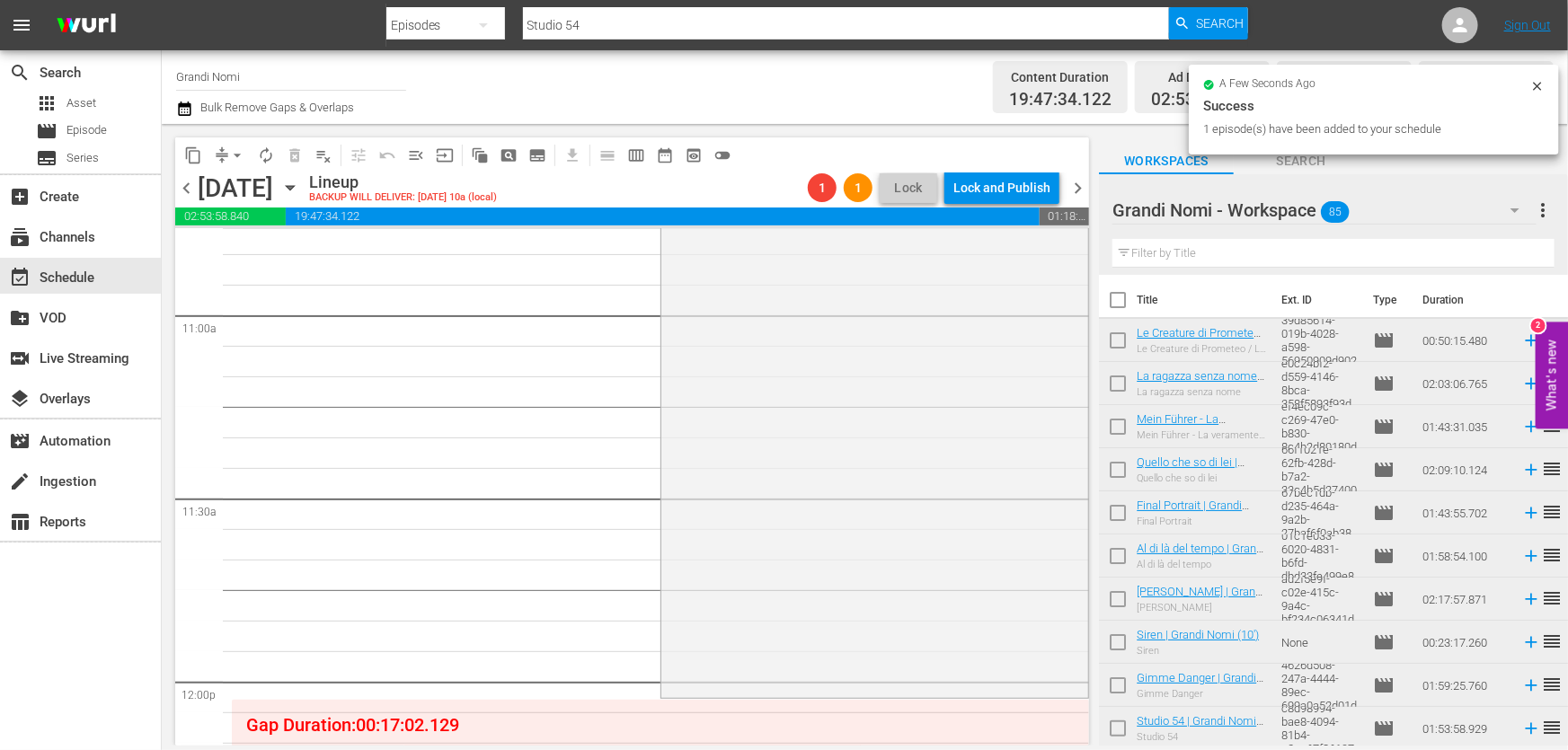
scroll to position [4083, 0]
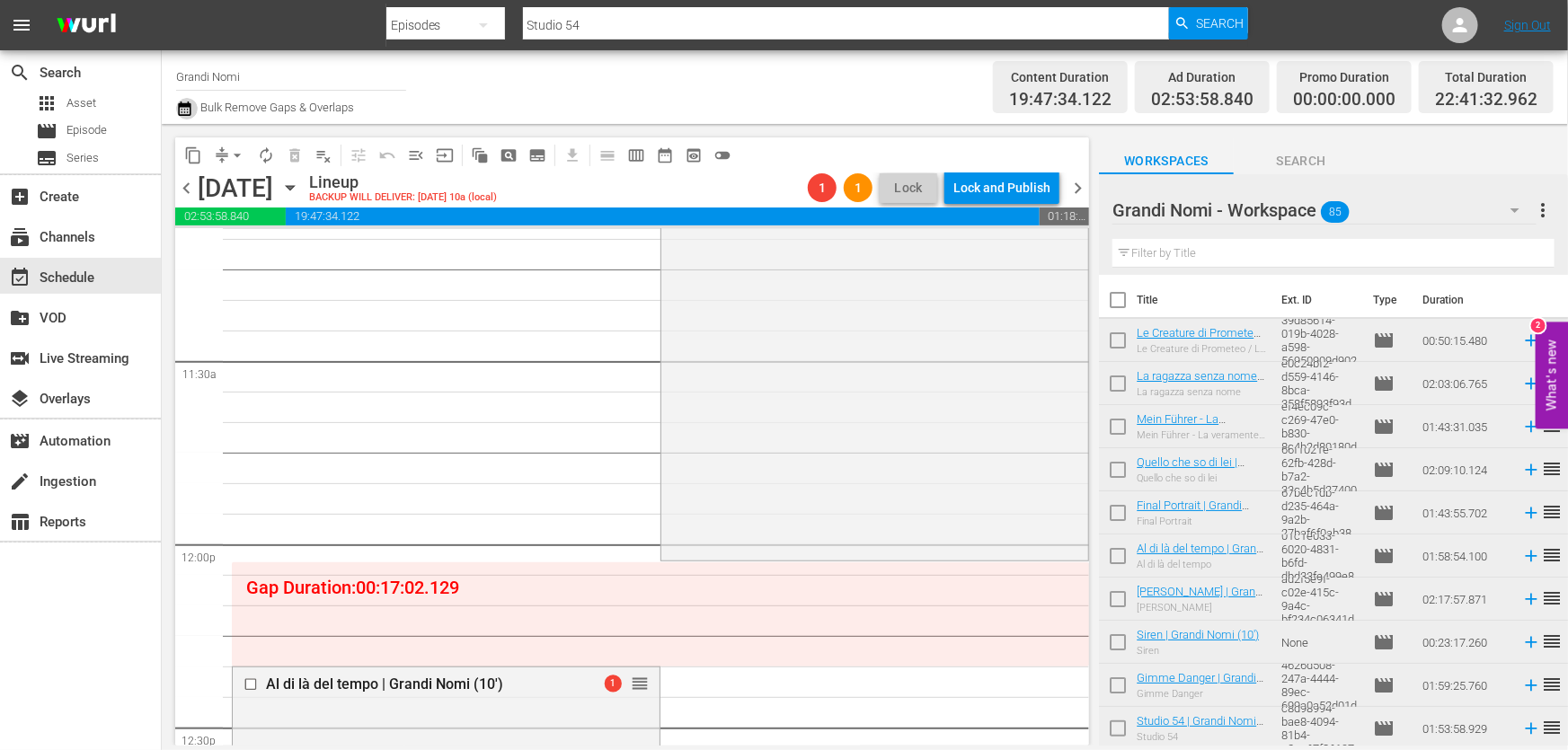
click at [178, 109] on icon "button" at bounding box center [184, 109] width 17 height 22
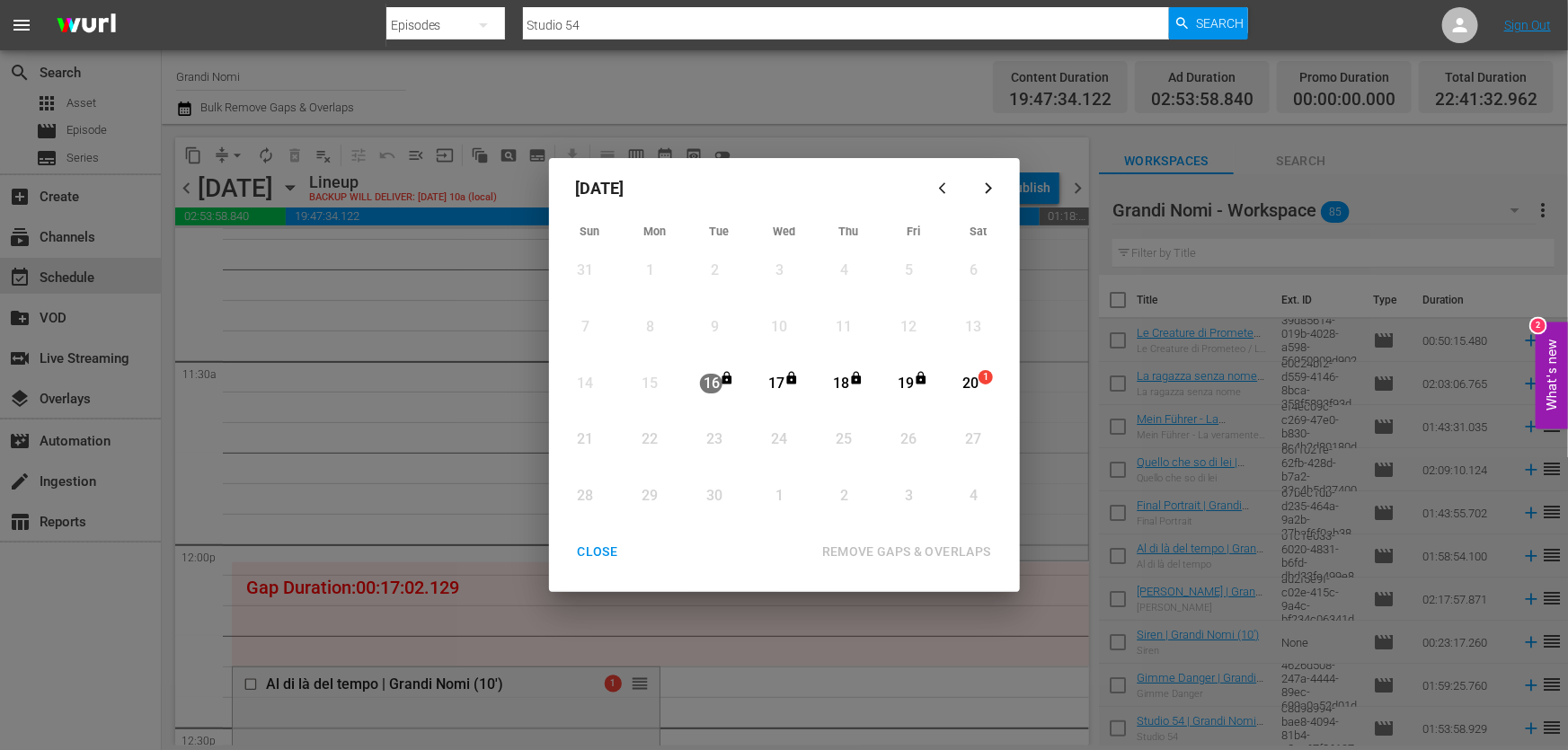
click at [969, 384] on div "20" at bounding box center [970, 384] width 22 height 21
click at [953, 544] on div "REMOVE GAPS & OVERLAPS" at bounding box center [907, 552] width 198 height 22
click at [595, 559] on div "CLOSE" at bounding box center [597, 552] width 69 height 22
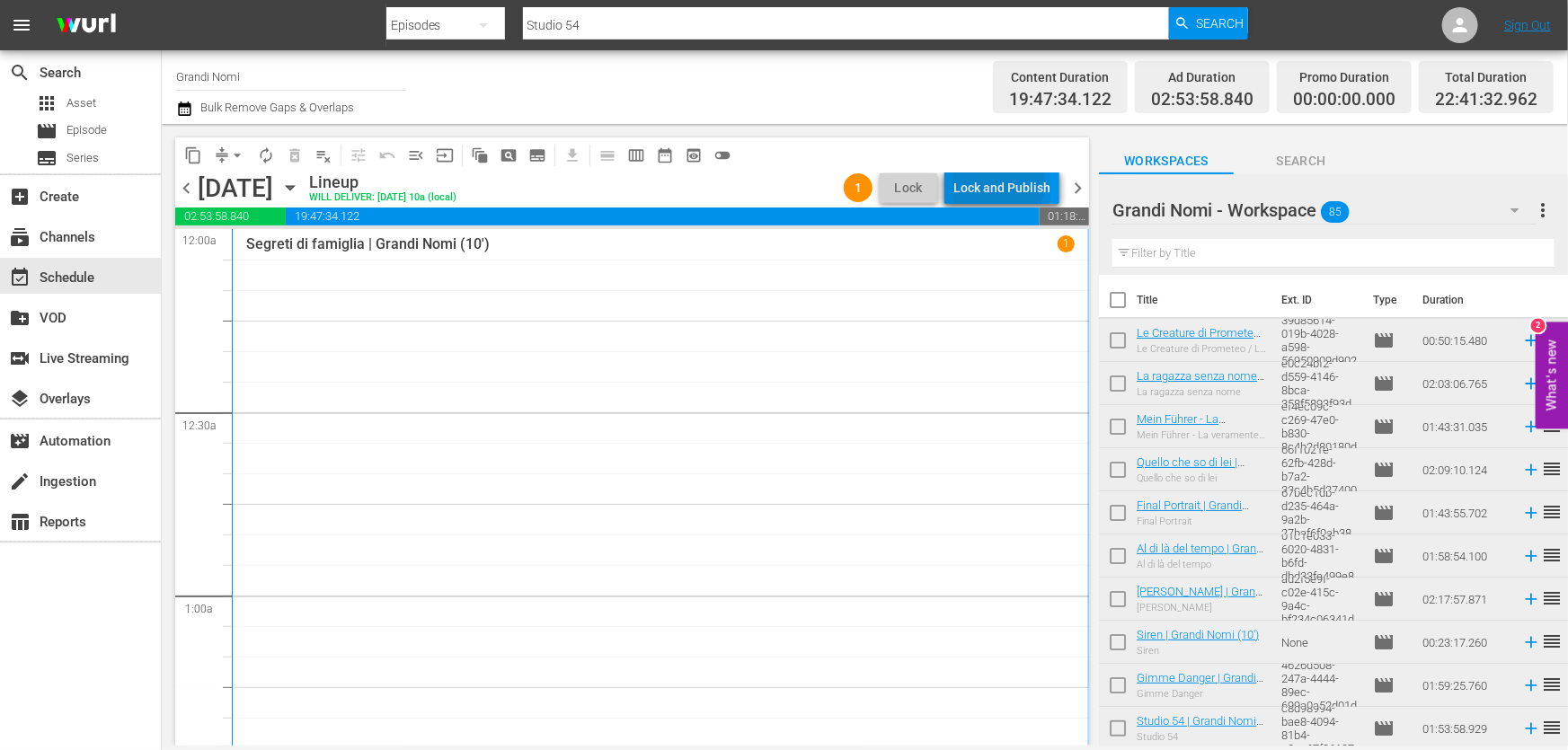
click at [994, 182] on div "Lock and Publish" at bounding box center [1002, 187] width 97 height 32
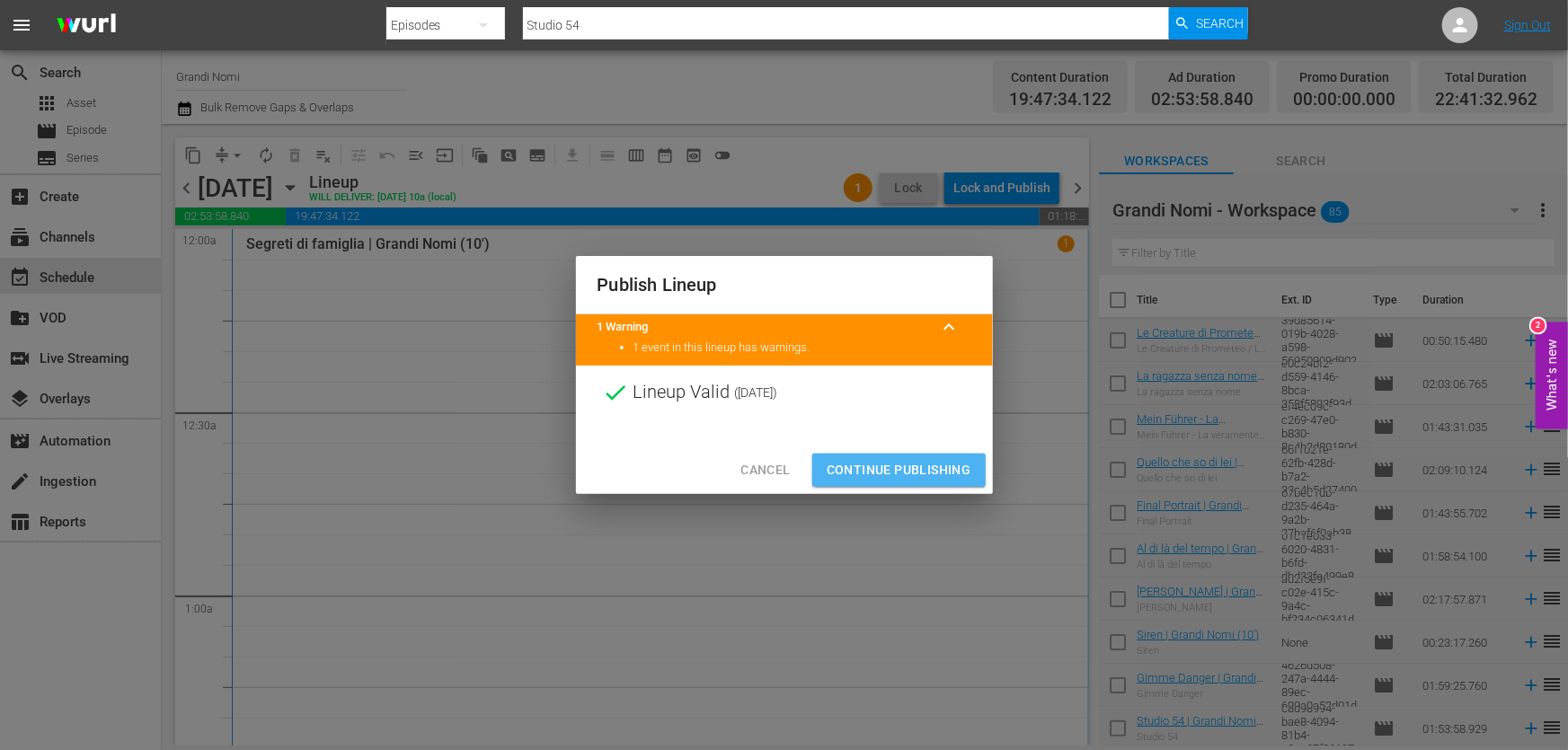
click at [917, 468] on span "Continue Publishing" at bounding box center [899, 470] width 145 height 22
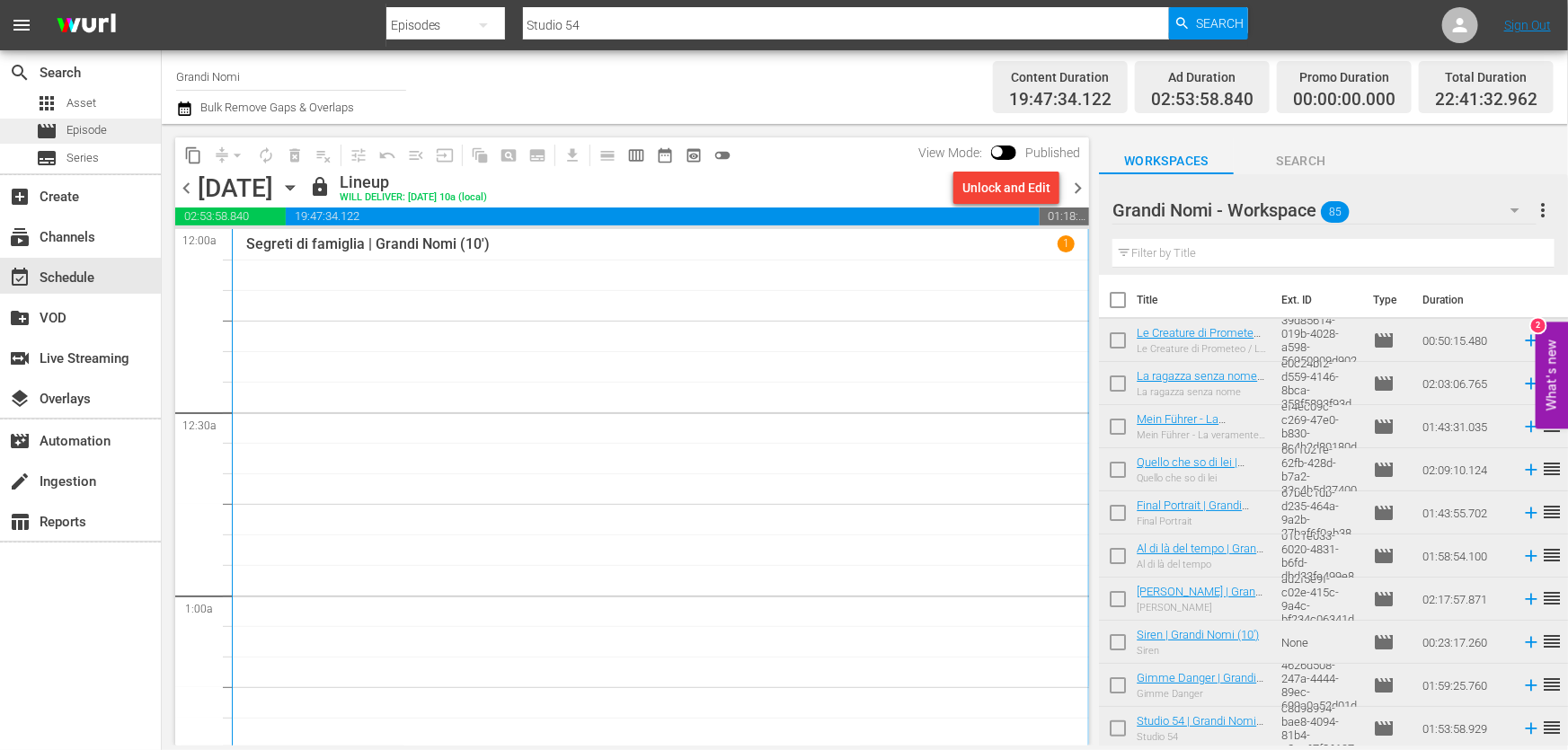
click at [112, 121] on div "movie Episode" at bounding box center [80, 130] width 160 height 25
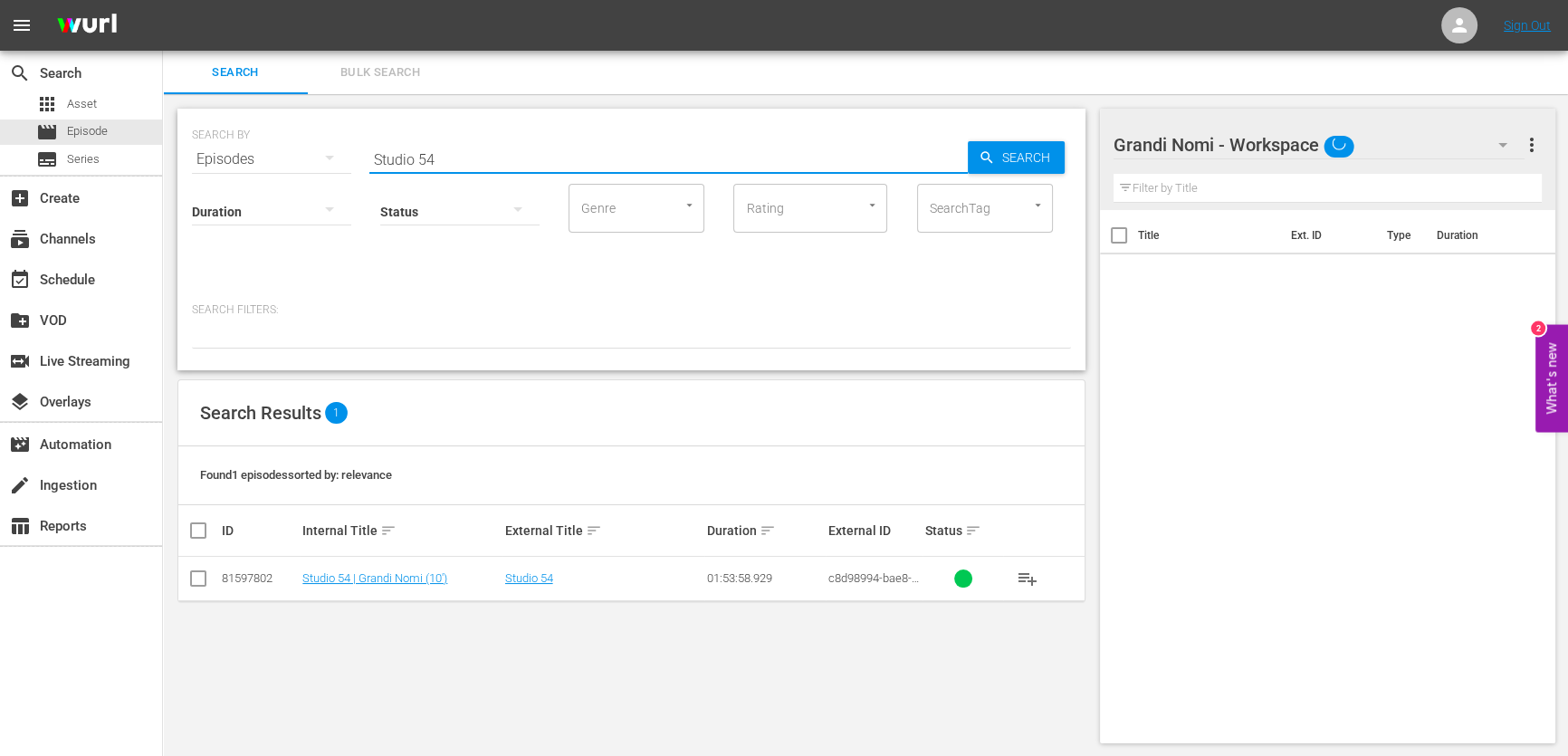
drag, startPoint x: 472, startPoint y: 158, endPoint x: 200, endPoint y: 219, distance: 278.8
click at [222, 214] on div "SEARCH BY Search By Episodes Search ID, Title, Description, Keywords, or Catego…" at bounding box center [631, 239] width 908 height 262
paste input "Little sister"
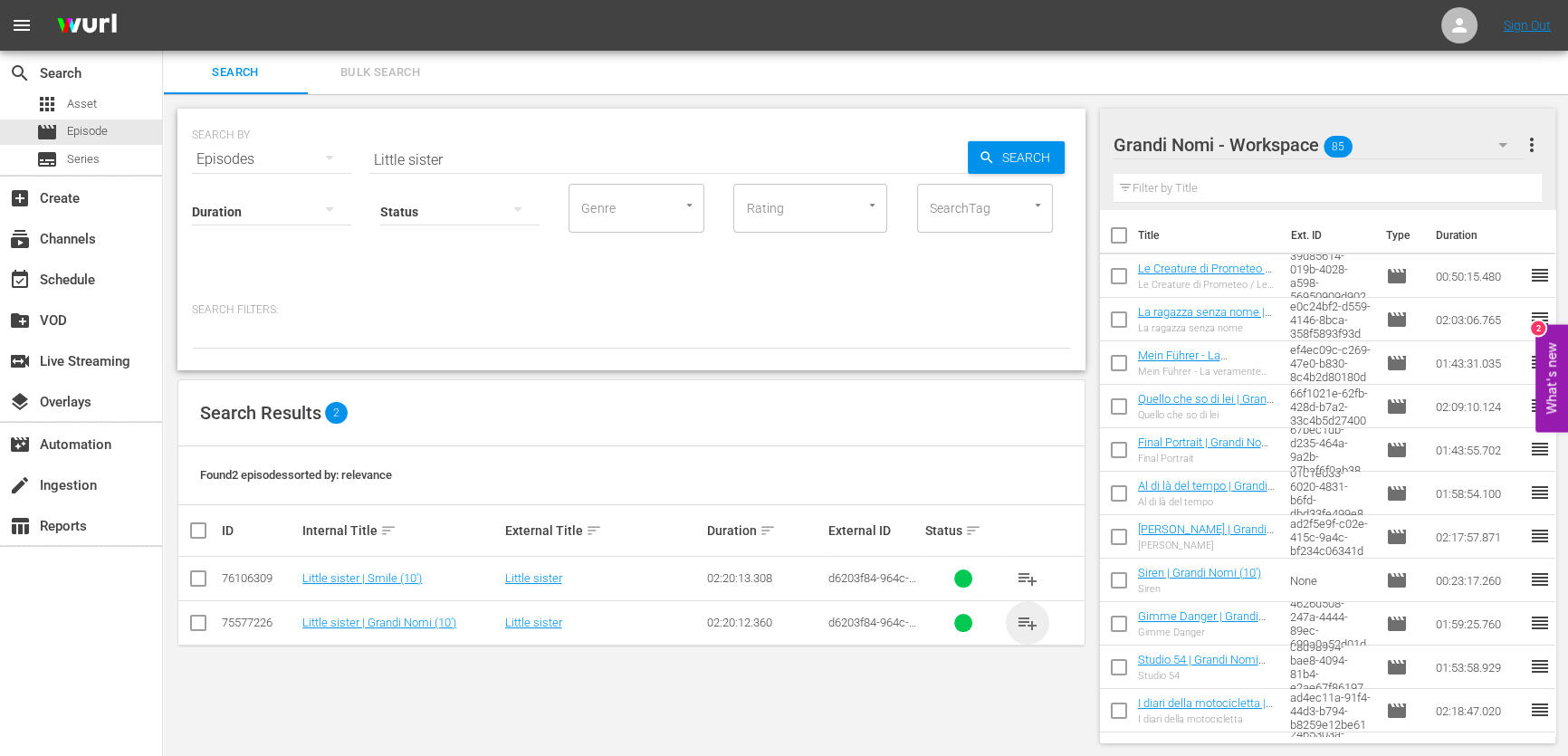
click at [1032, 625] on span "playlist_add" at bounding box center [1027, 623] width 22 height 22
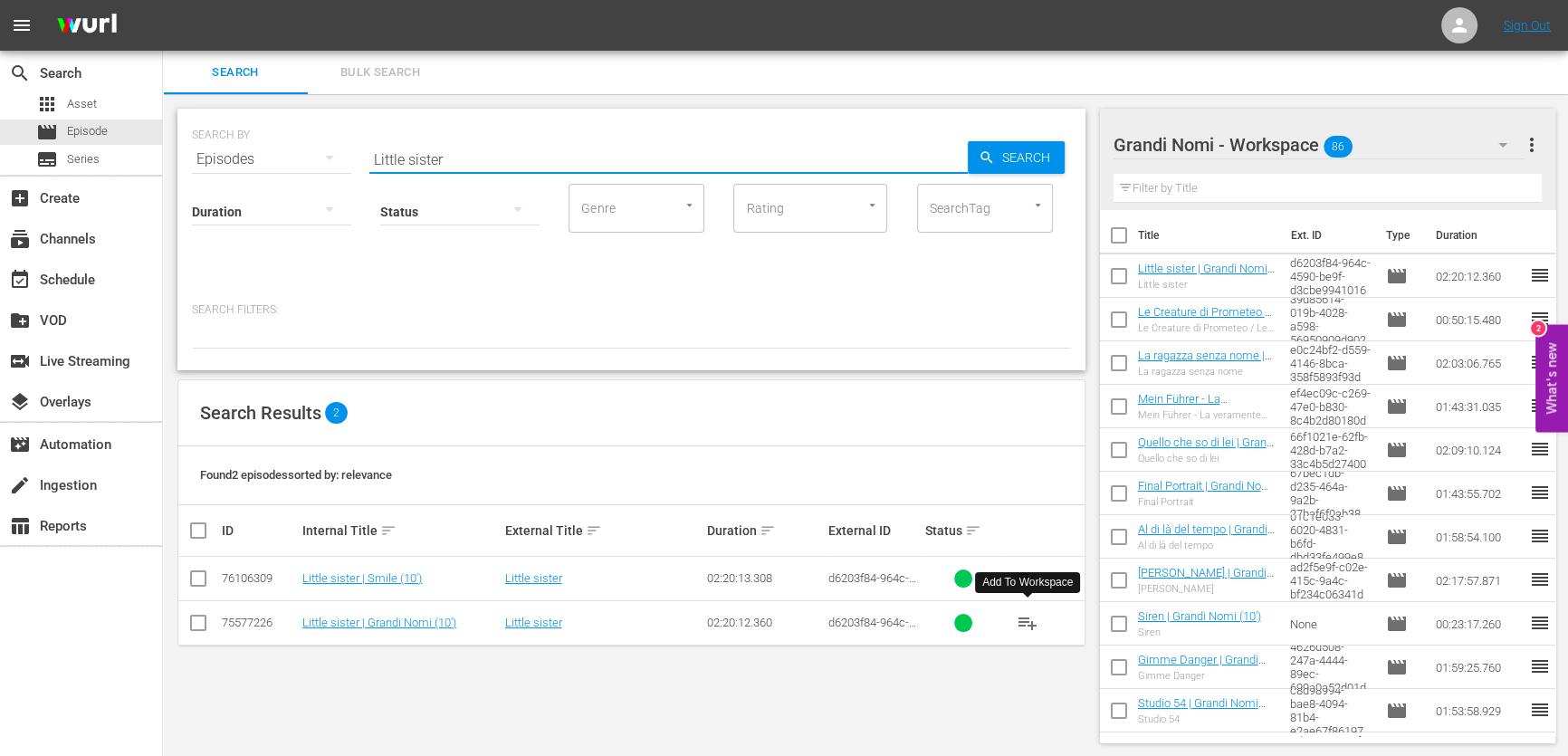
drag, startPoint x: 499, startPoint y: 163, endPoint x: 152, endPoint y: 217, distance: 351.2
click at [163, 0] on div "search Search apps Asset movie Episode subtitles Series add_box Create subscrip…" at bounding box center [865, 0] width 1405 height 0
paste input "Il giovane [PERSON_NAME] da [GEOGRAPHIC_DATA]"
click at [1024, 153] on span "Search" at bounding box center [1029, 157] width 69 height 32
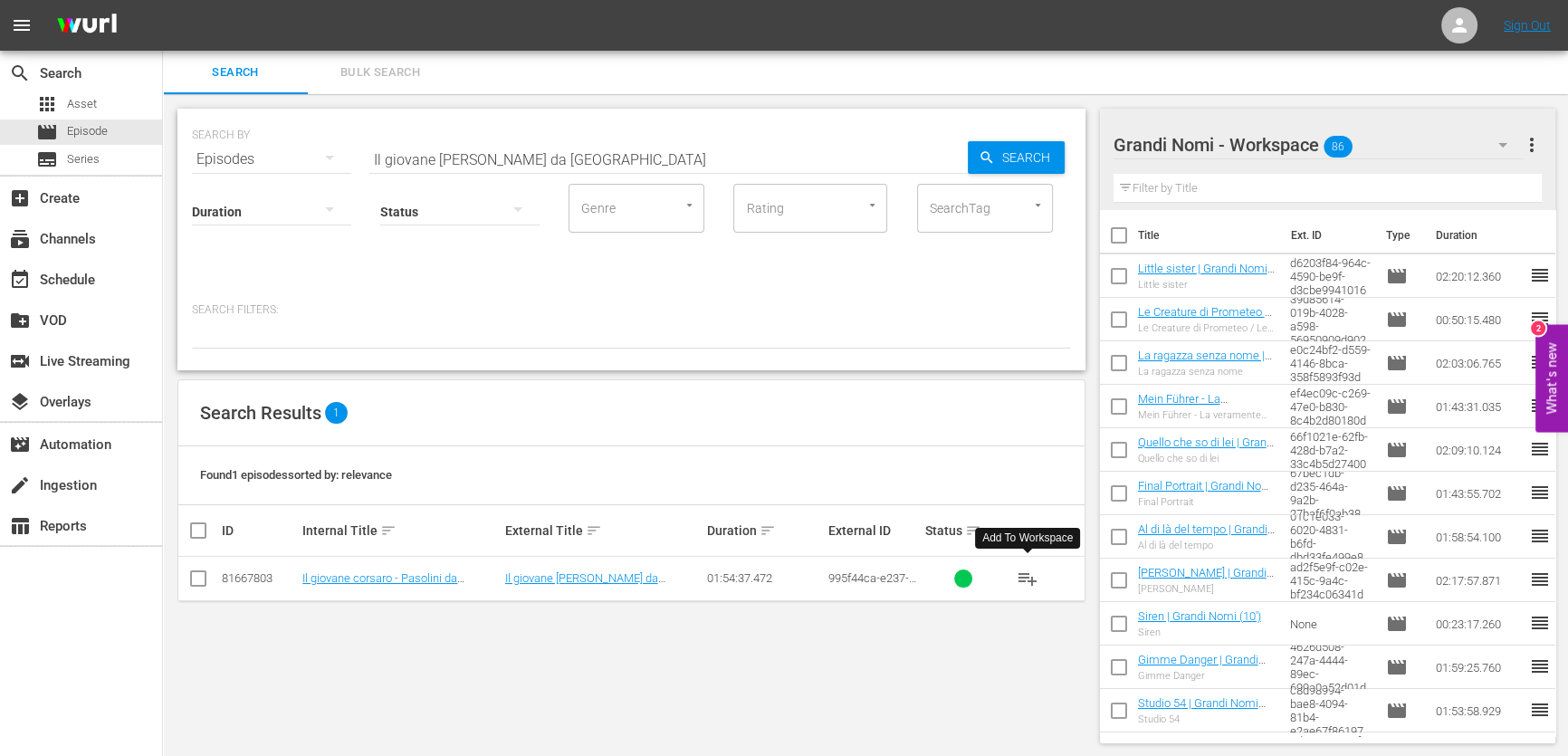
click at [1034, 582] on span "playlist_add" at bounding box center [1027, 579] width 22 height 22
drag, startPoint x: 647, startPoint y: 165, endPoint x: 148, endPoint y: 145, distance: 499.4
click at [163, 0] on div "search Search apps Asset movie Episode subtitles Series add_box Create subscrip…" at bounding box center [865, 0] width 1405 height 0
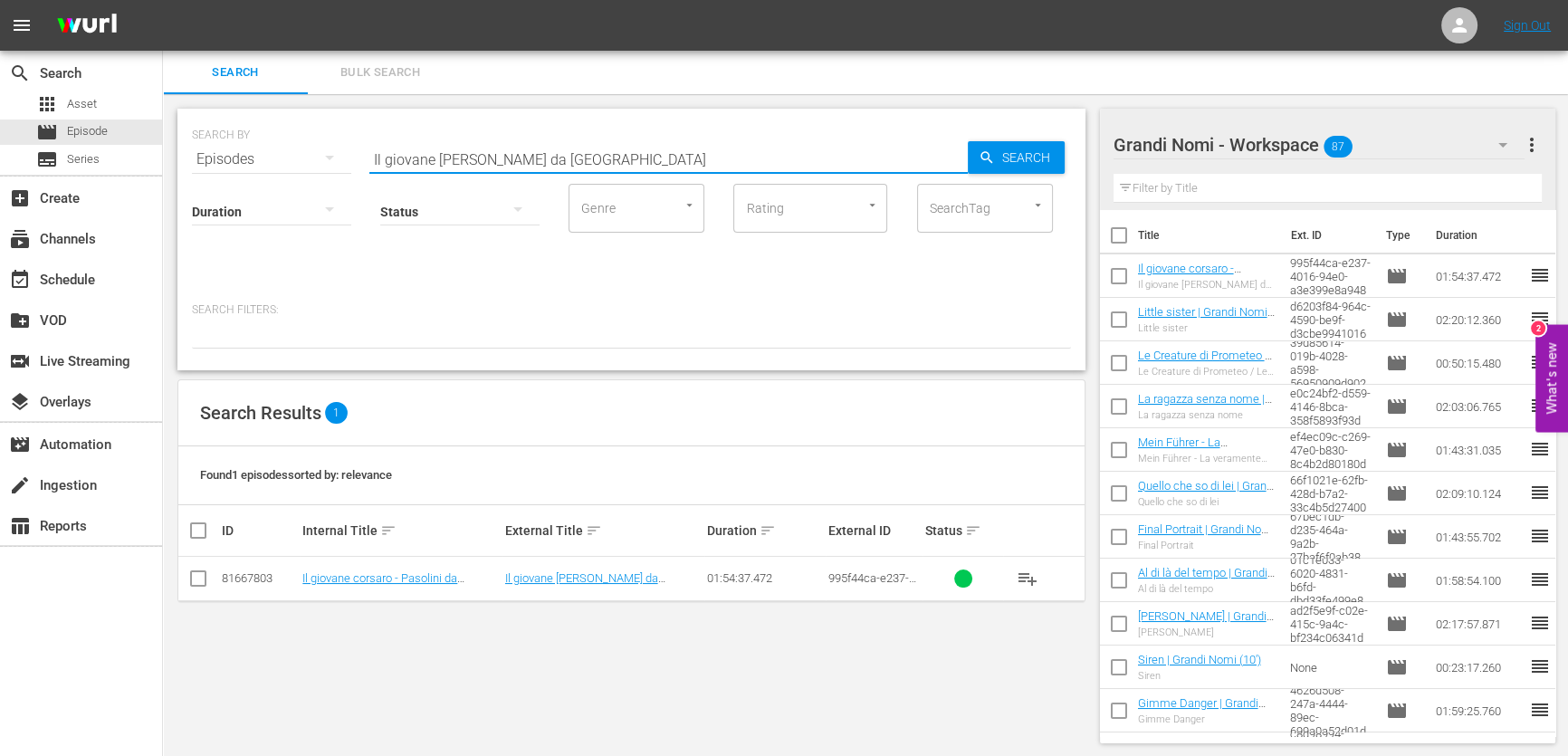
paste input "Papi Chulo"
click at [1007, 150] on span "Search" at bounding box center [1029, 157] width 69 height 32
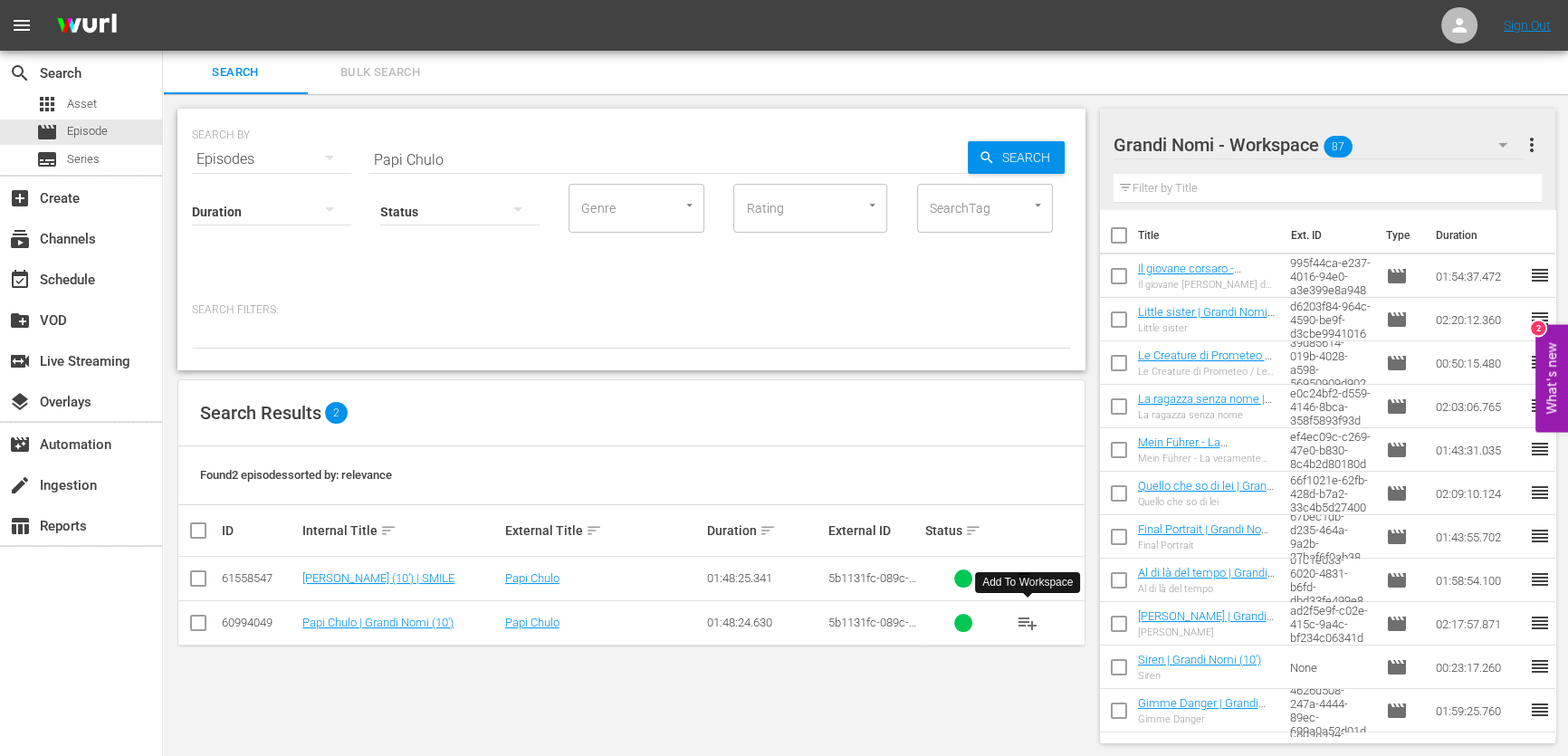
click at [1027, 619] on span "playlist_add" at bounding box center [1027, 623] width 22 height 22
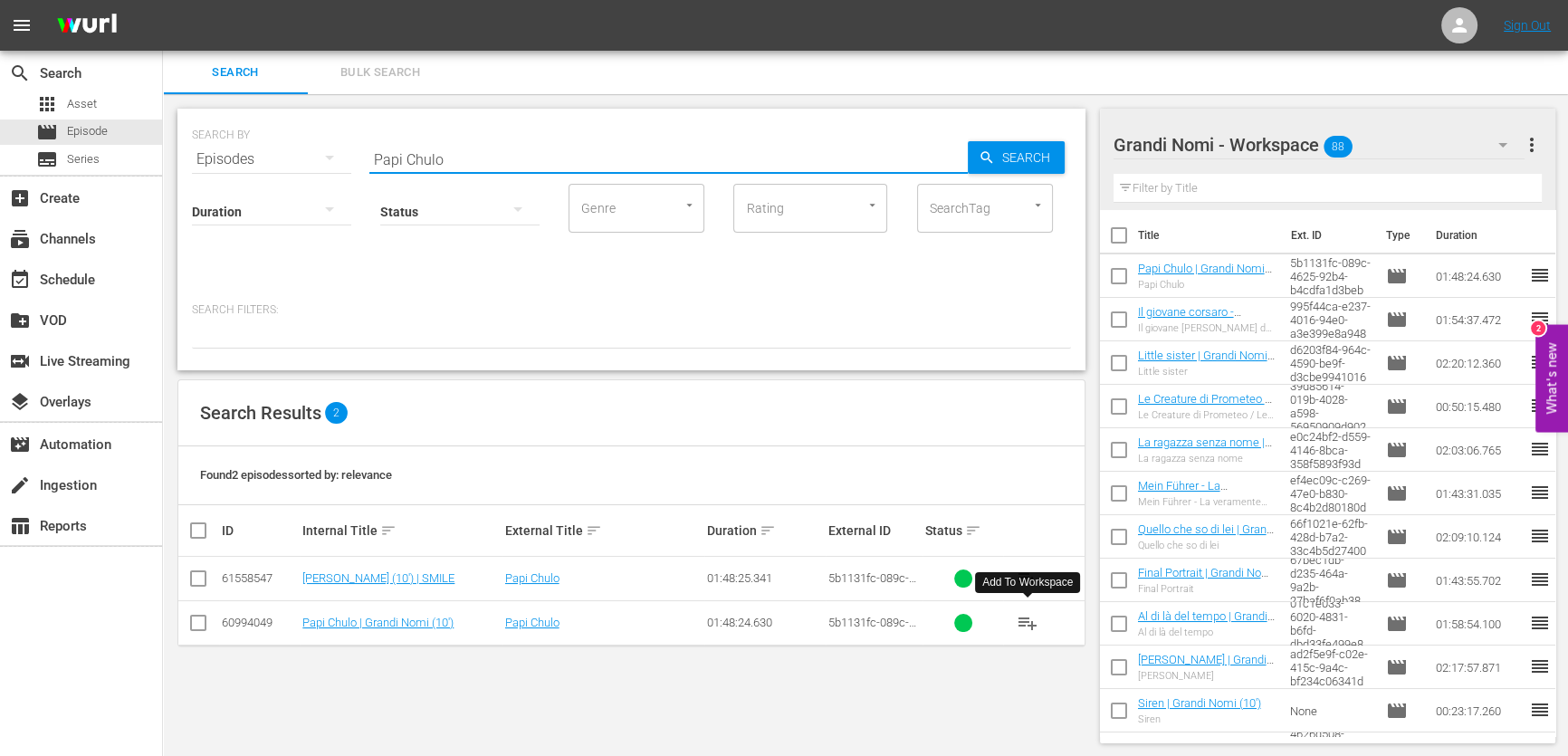
drag, startPoint x: 499, startPoint y: 156, endPoint x: 190, endPoint y: 219, distance: 315.4
click at [187, 202] on div "SEARCH BY Search By Episodes Search ID, Title, Description, Keywords, or Catego…" at bounding box center [631, 239] width 908 height 262
paste input "Broken - una vita spezzata"
click at [1031, 621] on span "playlist_add" at bounding box center [1027, 623] width 22 height 22
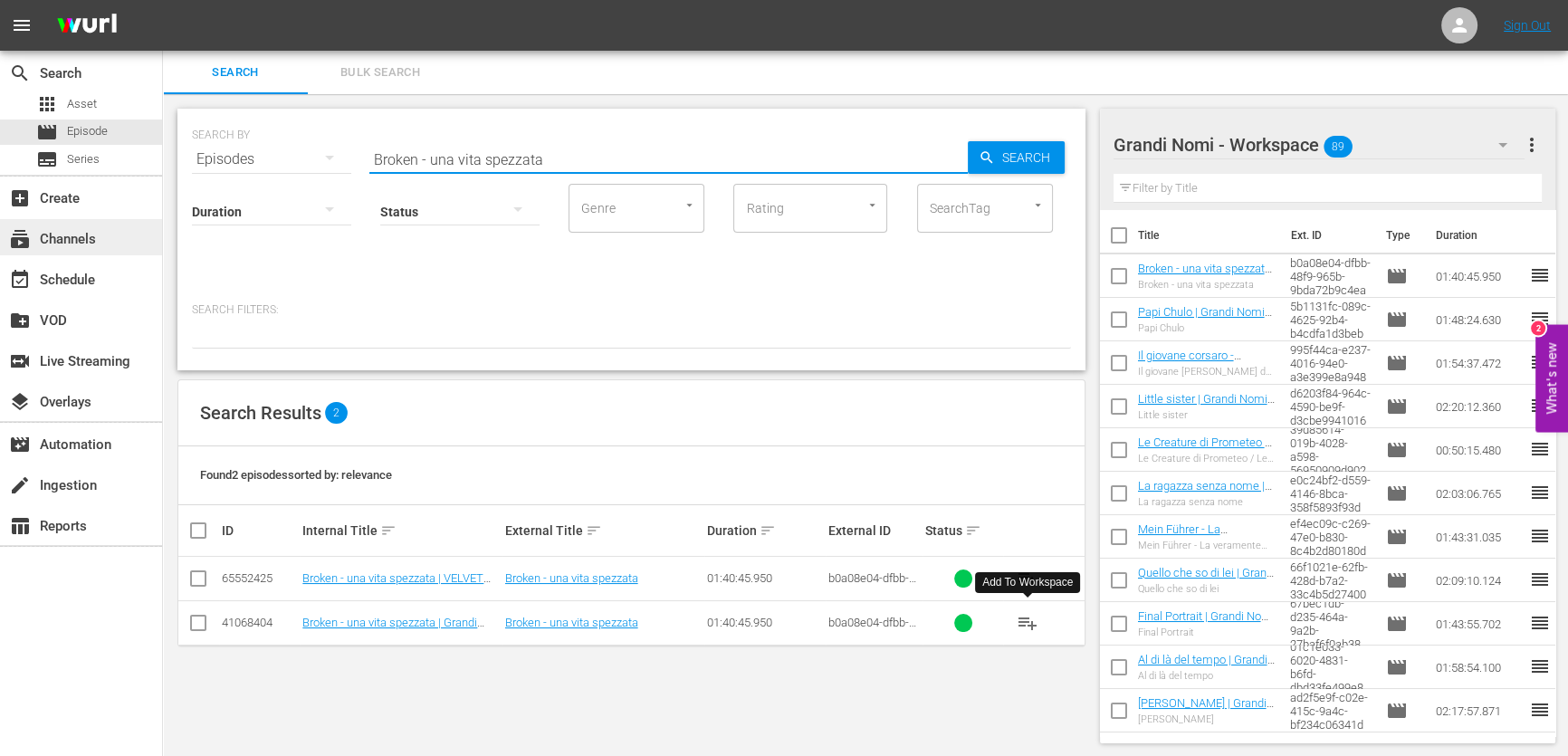
drag, startPoint x: 580, startPoint y: 167, endPoint x: 156, endPoint y: 236, distance: 429.6
click at [172, 228] on div "SEARCH BY Search By Episodes Search ID, Title, Description, Keywords, or Catego…" at bounding box center [631, 426] width 937 height 664
paste input "Fuggiamo insieme"
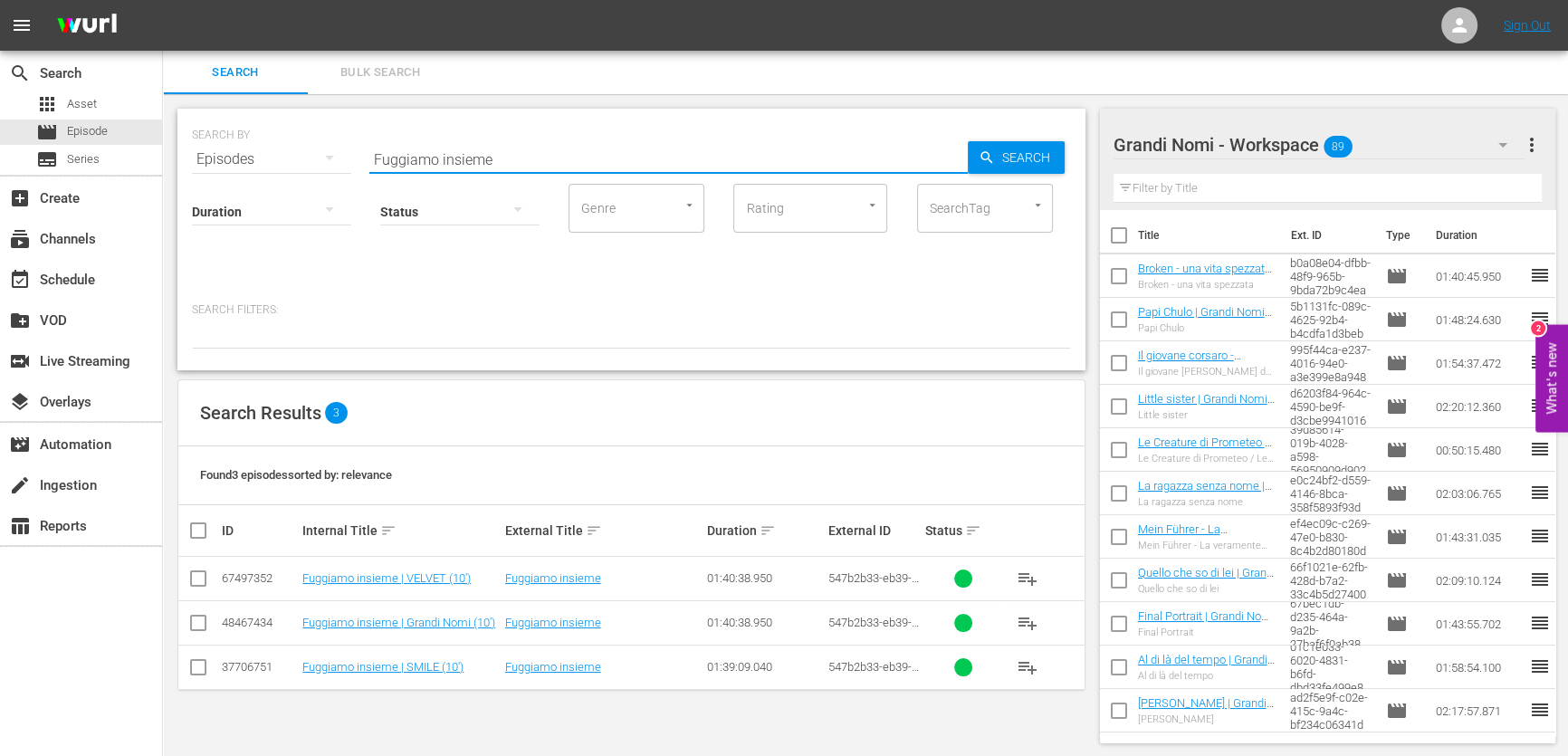
click at [1030, 616] on span "playlist_add" at bounding box center [1027, 623] width 22 height 22
drag, startPoint x: 542, startPoint y: 156, endPoint x: 43, endPoint y: 274, distance: 512.8
click at [163, 0] on div "search Search apps Asset movie Episode subtitles Series add_box Create subscrip…" at bounding box center [865, 0] width 1405 height 0
paste input "Moby Dick"
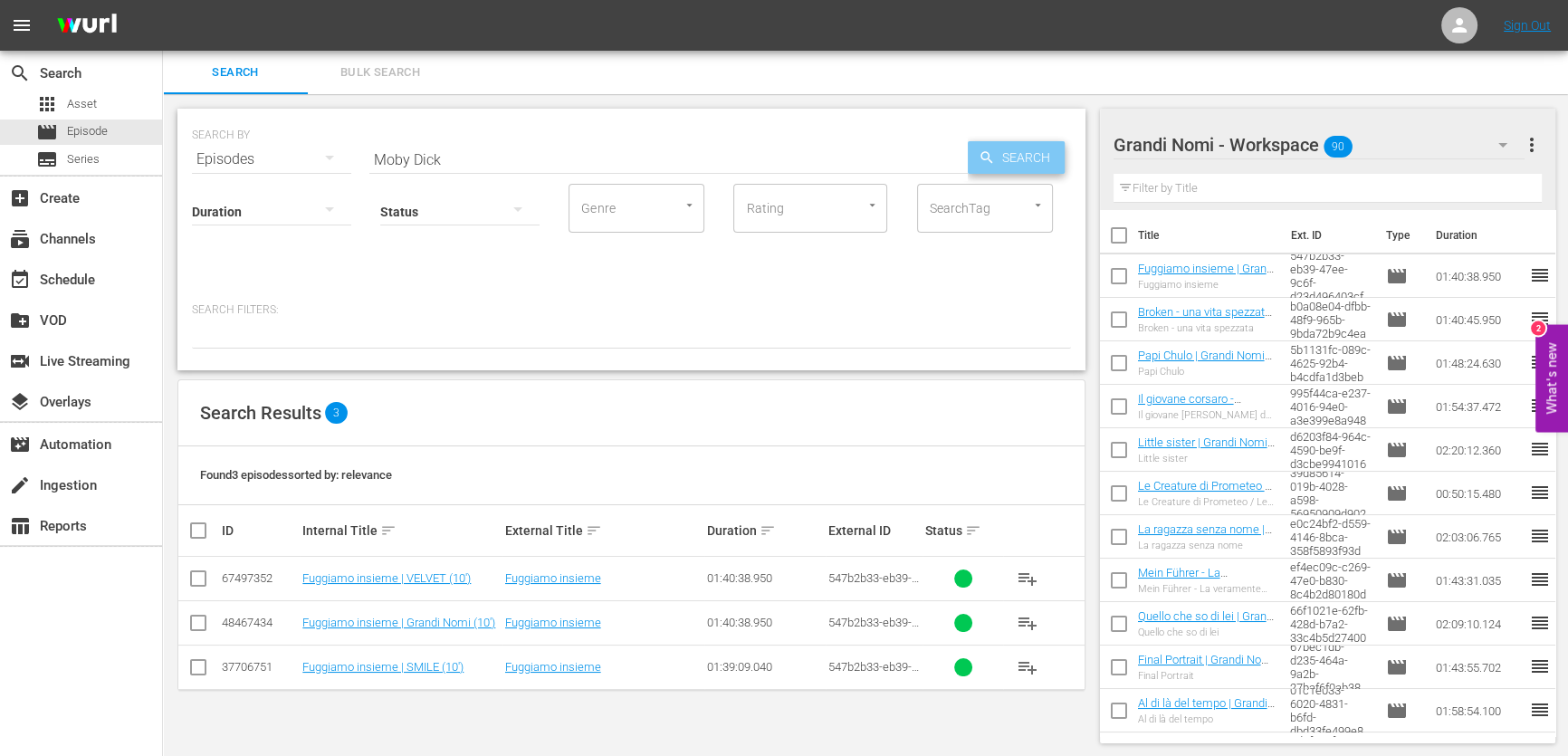
click at [1021, 154] on span "Search" at bounding box center [1029, 157] width 69 height 32
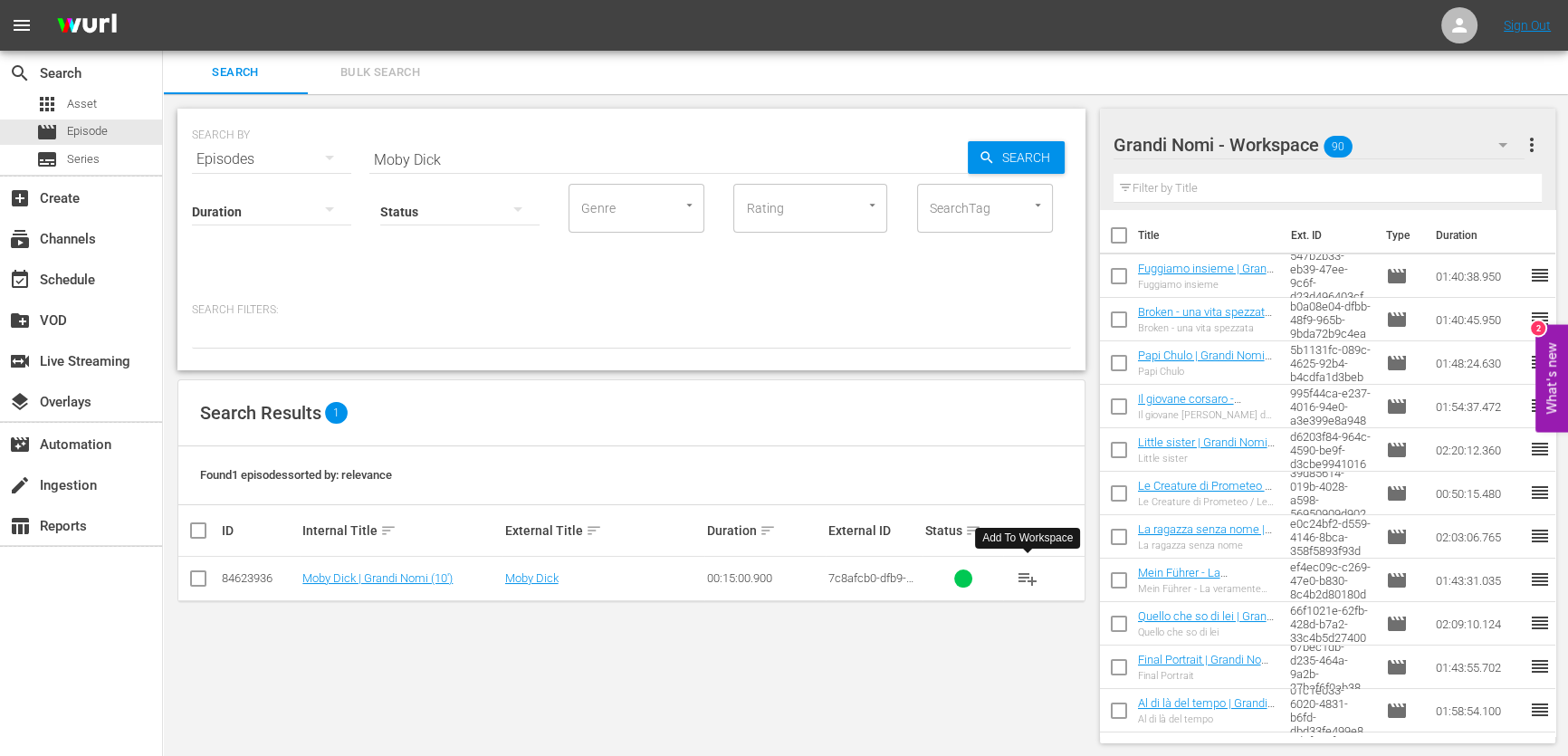
click at [1037, 567] on span "playlist_add" at bounding box center [1027, 579] width 22 height 22
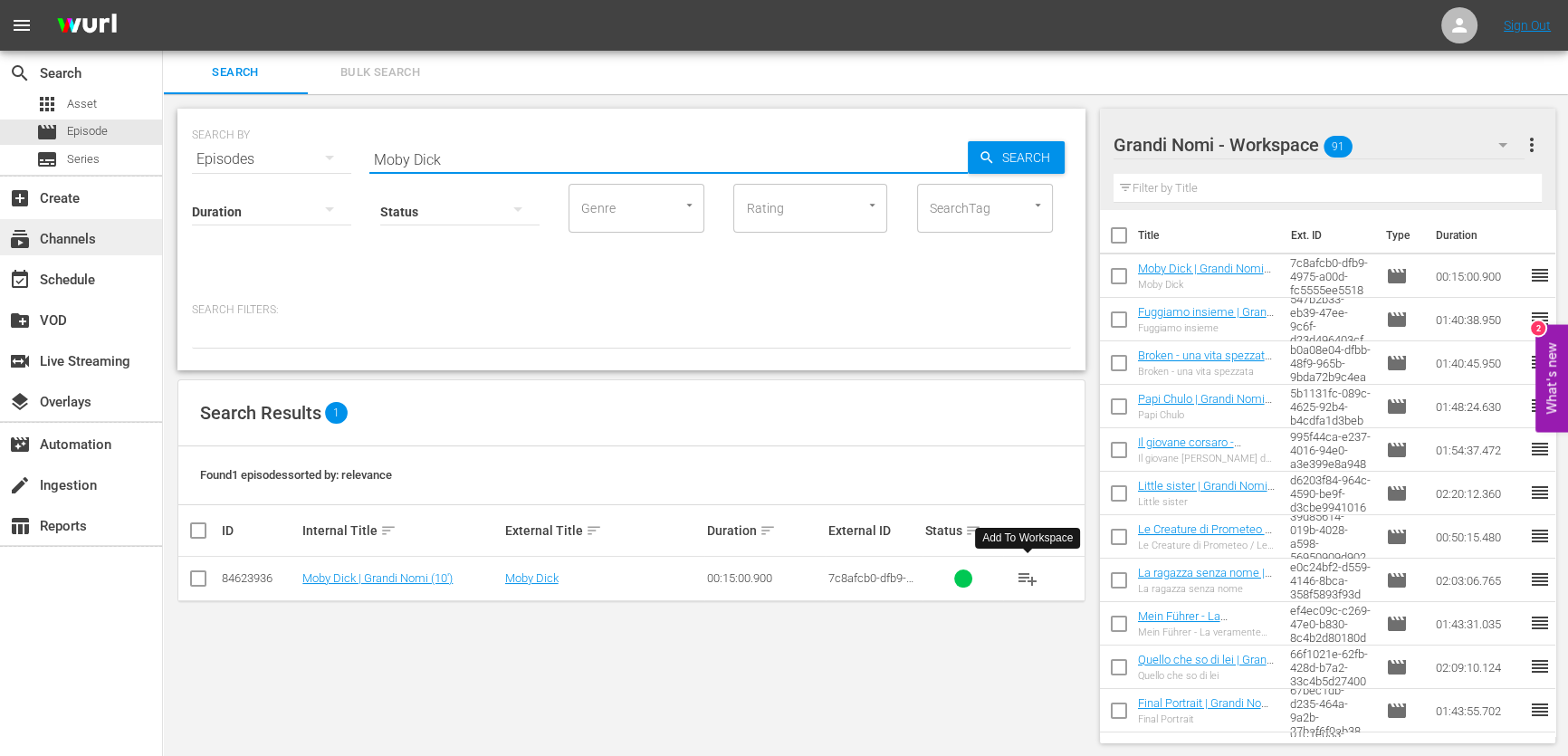
drag, startPoint x: 484, startPoint y: 158, endPoint x: 26, endPoint y: 225, distance: 462.9
click at [163, 0] on div "search Search apps Asset movie Episode subtitles Series add_box Create subscrip…" at bounding box center [865, 0] width 1405 height 0
paste input "Un padre, una figlia"
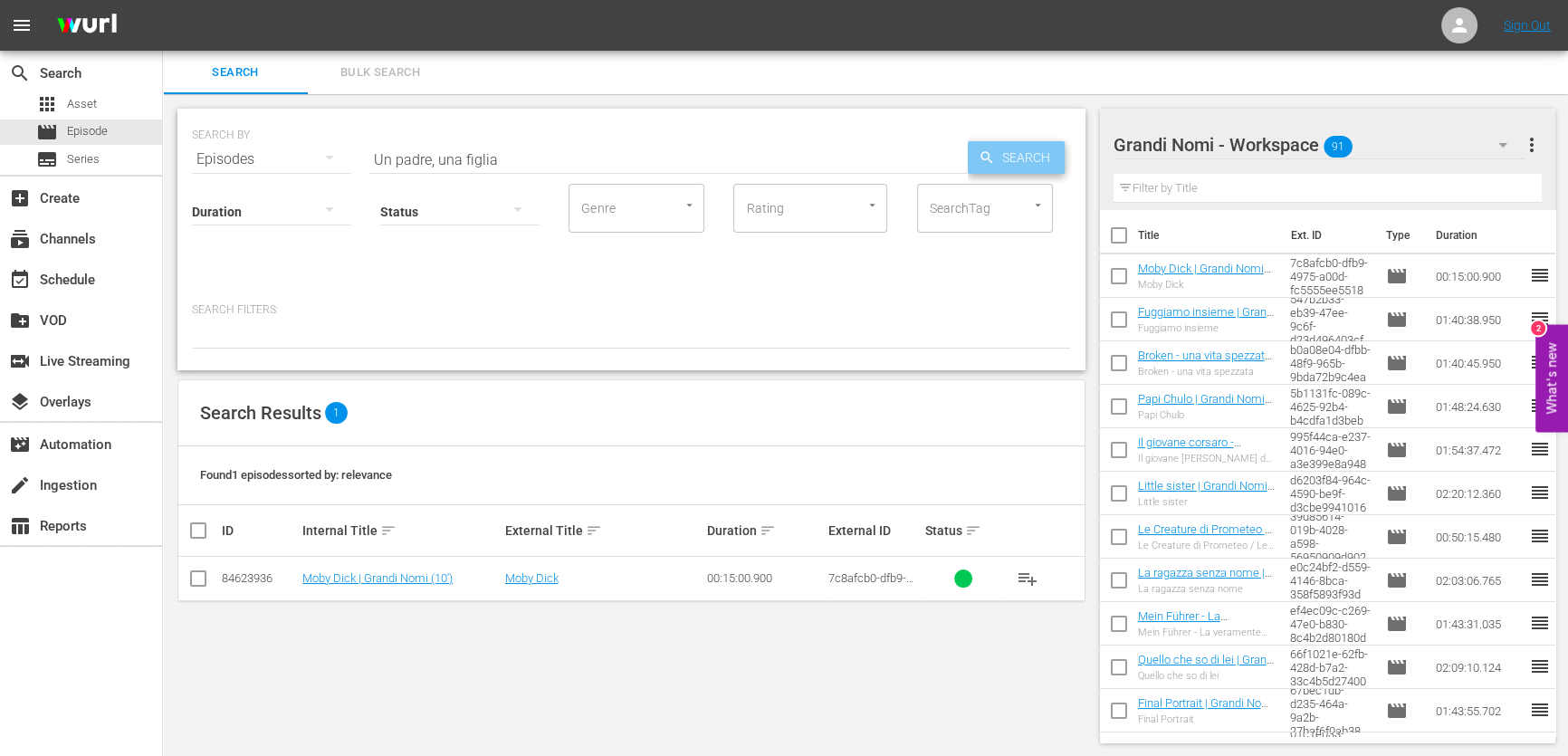
click at [999, 168] on span "Search" at bounding box center [1029, 157] width 69 height 32
click at [1033, 570] on span "playlist_add" at bounding box center [1027, 579] width 22 height 22
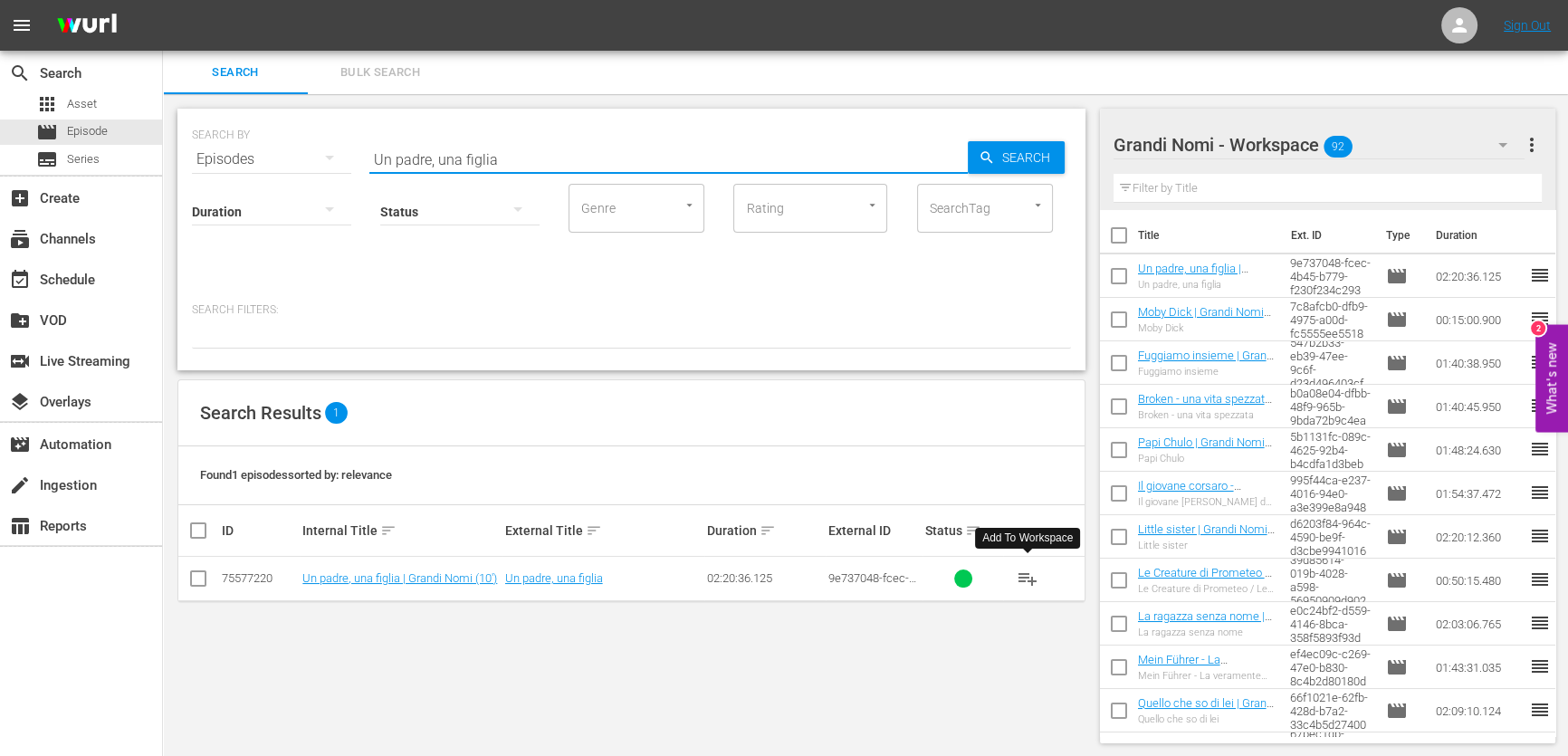
drag, startPoint x: 496, startPoint y: 159, endPoint x: 252, endPoint y: 192, distance: 246.2
click at [261, 189] on div "SEARCH BY Search By Episodes Search ID, Title, Description, Keywords, or Catego…" at bounding box center [631, 239] width 908 height 262
paste input "Il segreto di una fam"
click at [1015, 136] on div "SEARCH BY Search By Episodes Search ID, Title, Description, Keywords, or Catego…" at bounding box center [631, 148] width 879 height 66
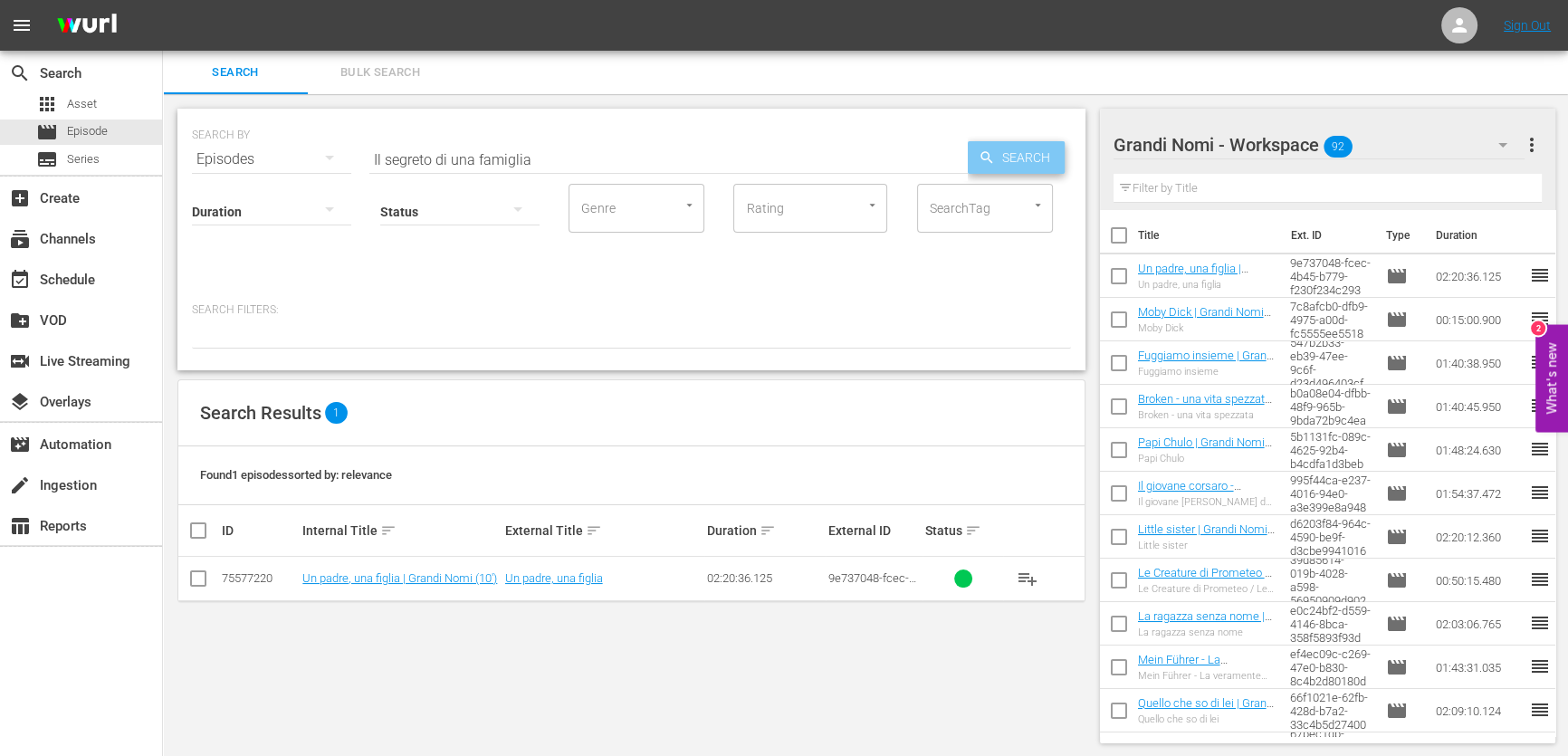
click at [1013, 145] on span "Search" at bounding box center [1029, 157] width 69 height 32
click at [1033, 574] on span "playlist_add" at bounding box center [1027, 579] width 22 height 22
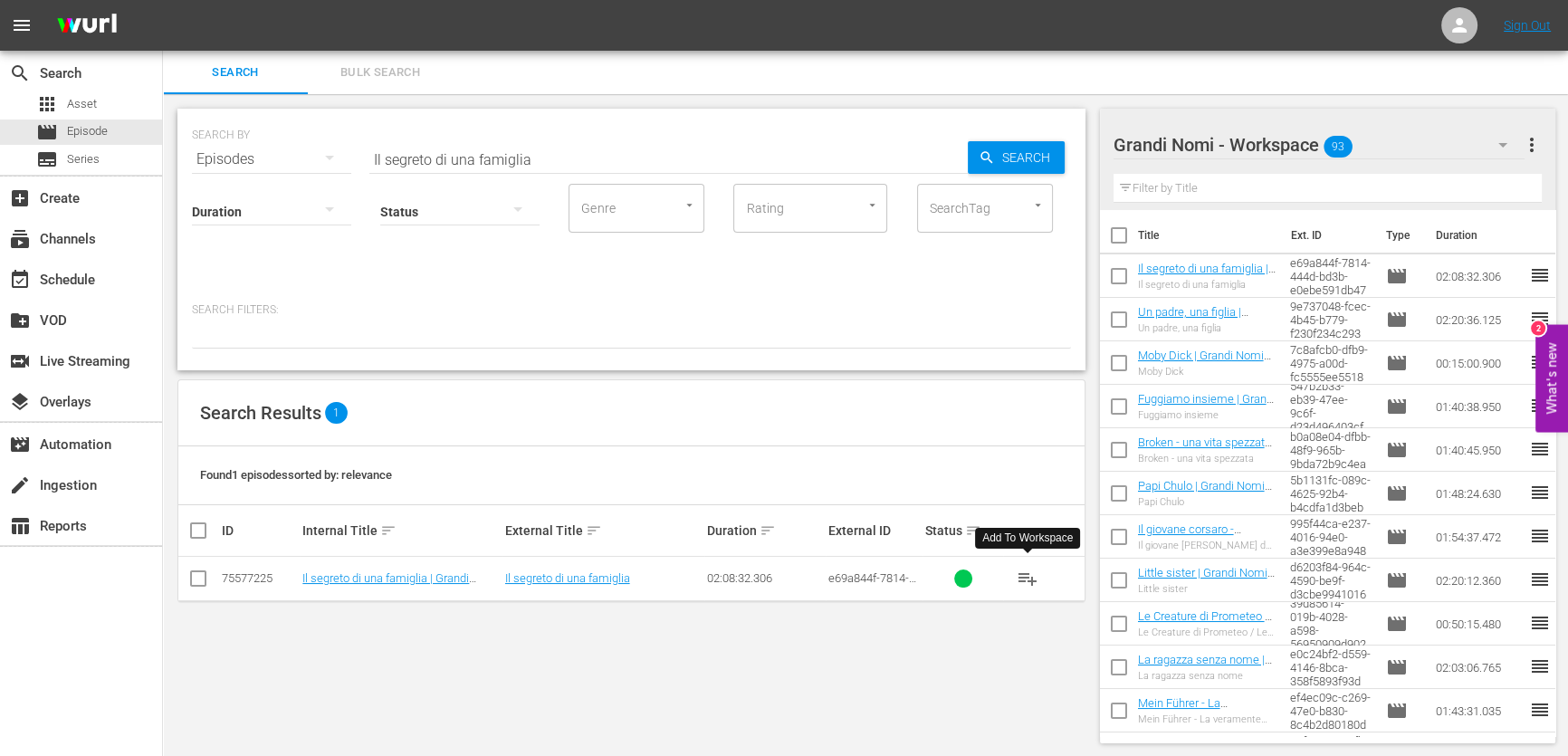
click at [533, 169] on div "Status" at bounding box center [460, 200] width 159 height 66
drag, startPoint x: 534, startPoint y: 163, endPoint x: 269, endPoint y: 180, distance: 265.5
click at [261, 174] on div "SEARCH BY Search By Episodes Search ID, Title, Description, Keywords, or Catego…" at bounding box center [631, 239] width 908 height 262
paste input "Attrici"
click at [1014, 156] on span "Search" at bounding box center [1029, 157] width 69 height 32
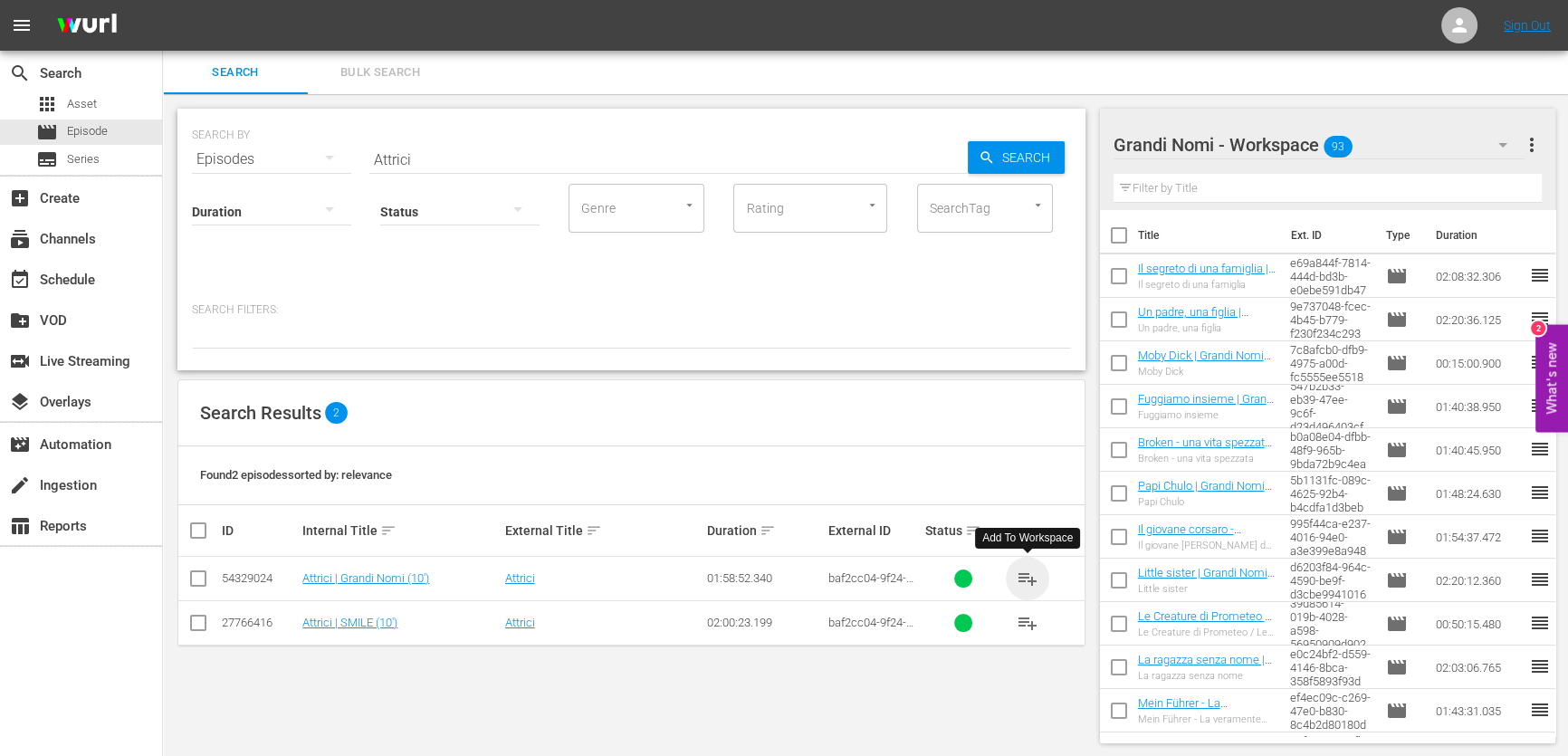
click at [1028, 579] on span "playlist_add" at bounding box center [1027, 579] width 22 height 22
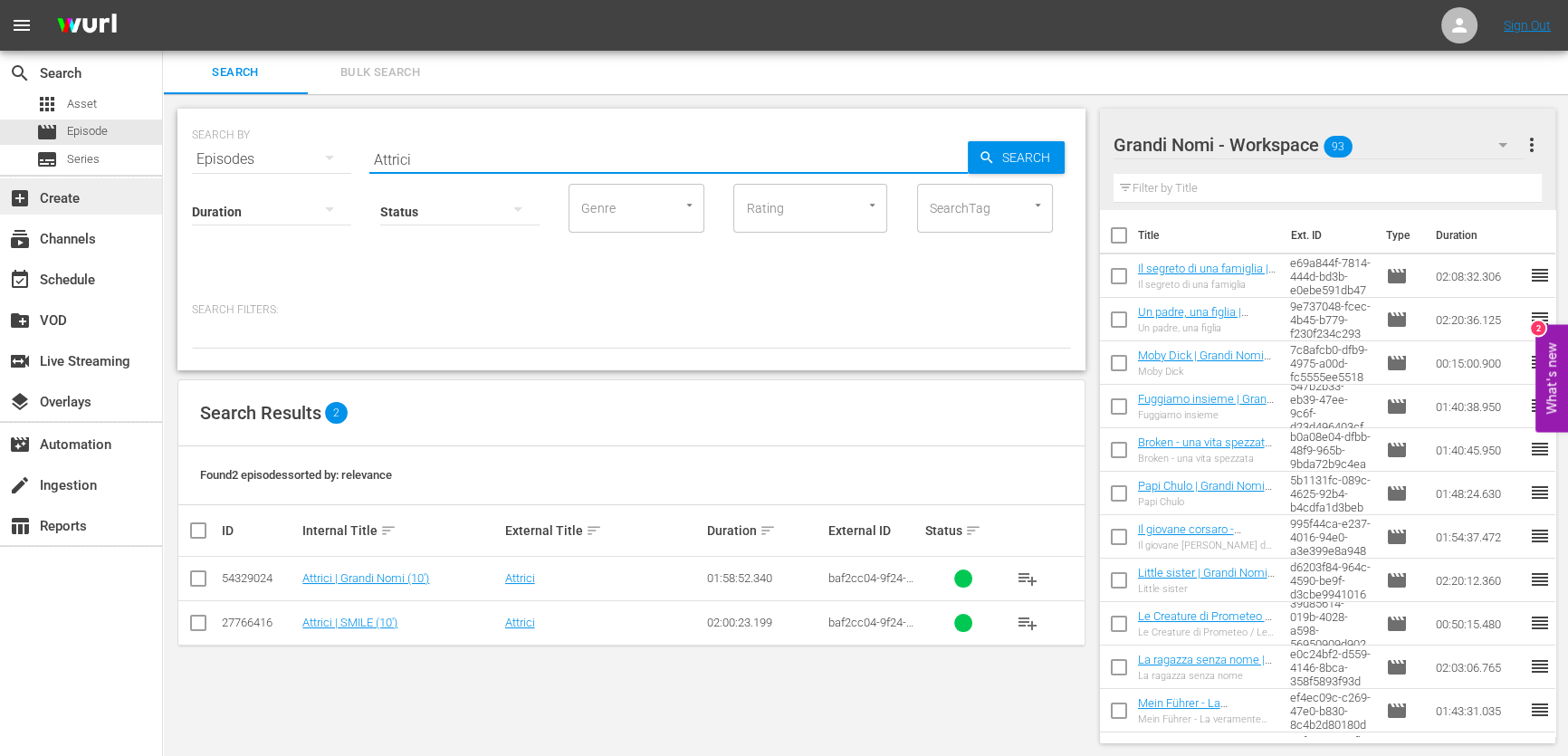
drag, startPoint x: 499, startPoint y: 153, endPoint x: 6, endPoint y: 190, distance: 494.4
click at [163, 0] on div "search Search apps Asset movie Episode subtitles Series add_box Create subscrip…" at bounding box center [865, 0] width 1405 height 0
paste input "ny Day Now"
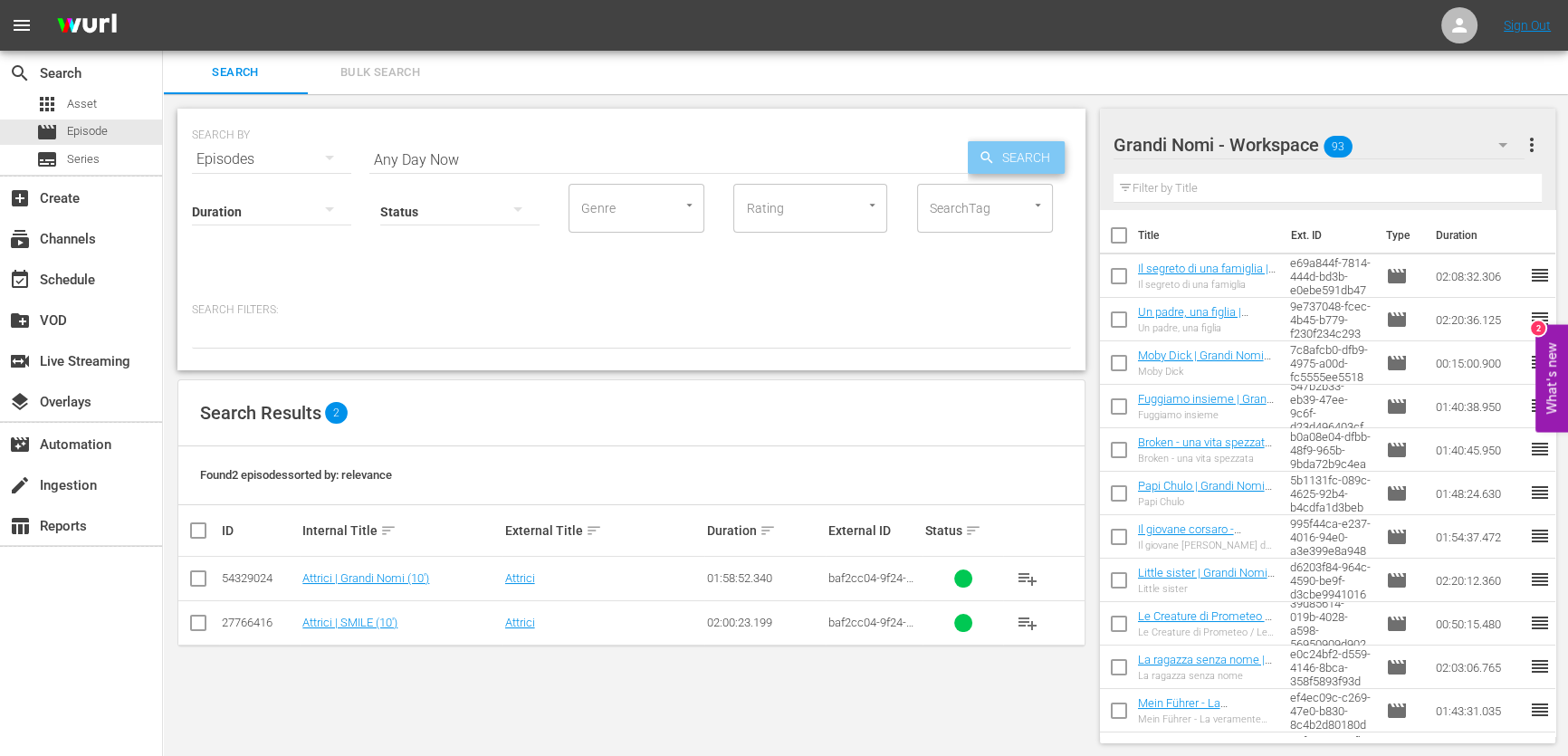
click at [1002, 151] on span "Search" at bounding box center [1029, 157] width 69 height 32
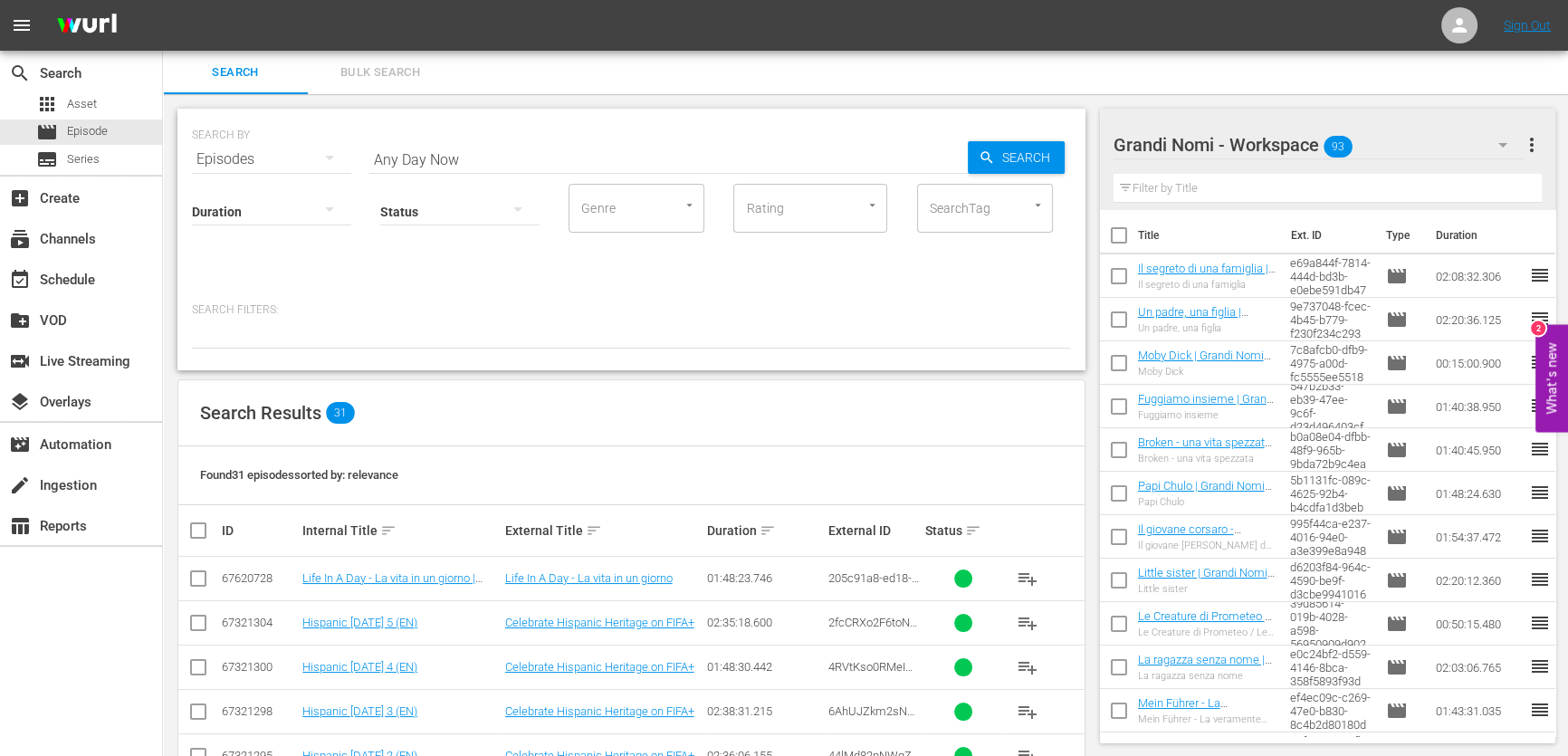
click at [582, 163] on input "Any Day Now" at bounding box center [669, 159] width 599 height 43
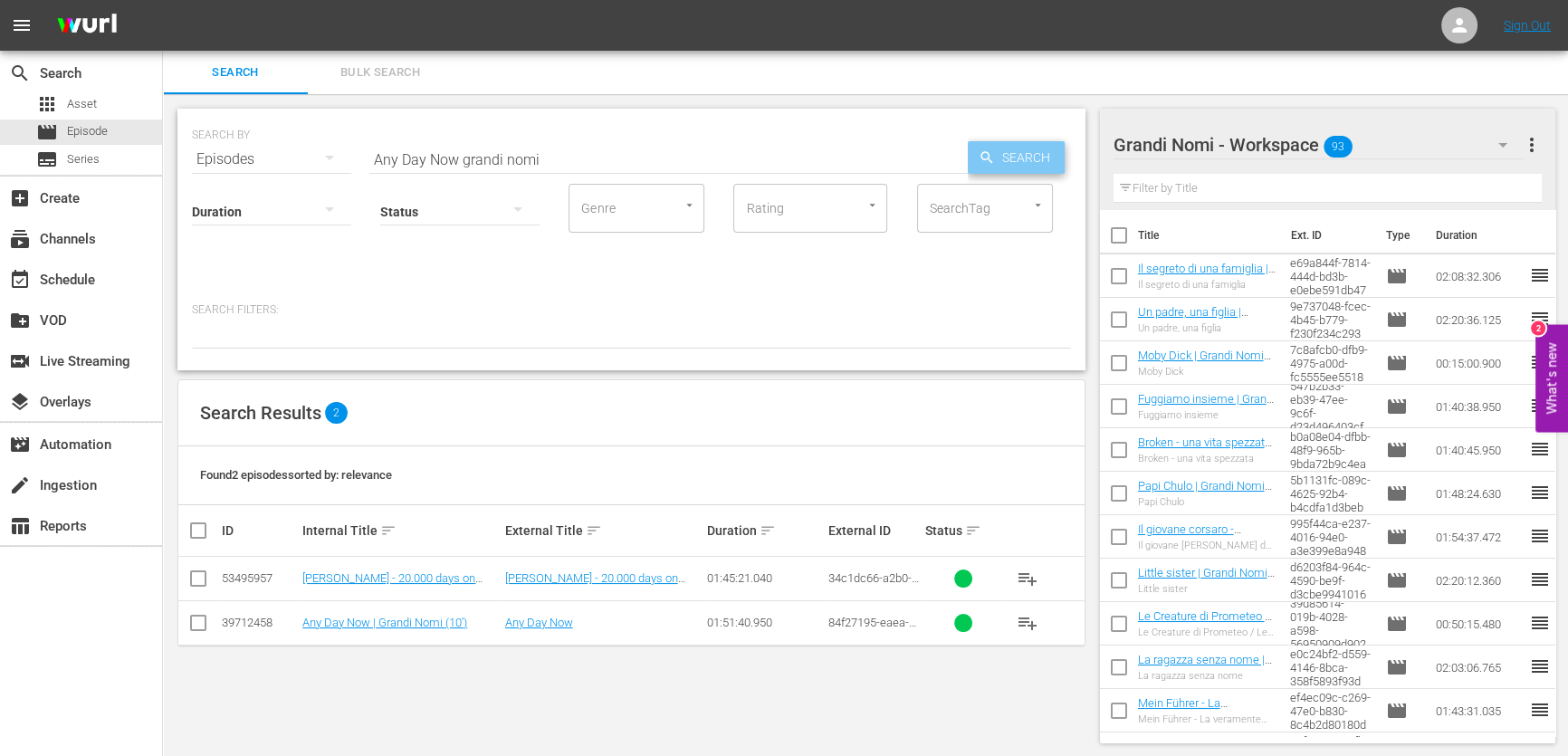
click at [1046, 162] on span "Search" at bounding box center [1029, 157] width 69 height 32
click at [1027, 620] on span "playlist_add" at bounding box center [1027, 623] width 22 height 22
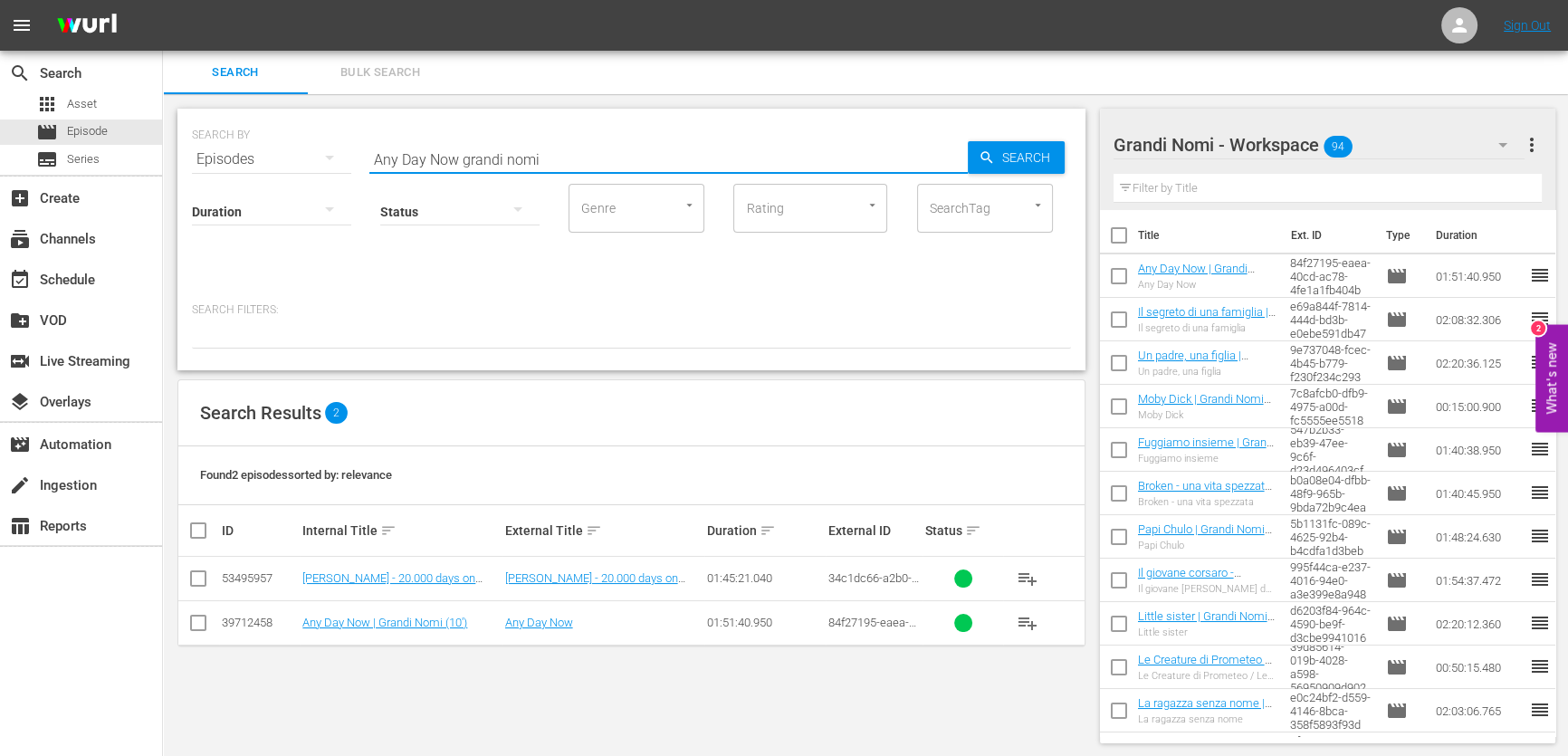
drag, startPoint x: 461, startPoint y: 160, endPoint x: 176, endPoint y: 200, distance: 287.8
click at [176, 200] on div "SEARCH BY Search By Episodes Search ID, Title, Description, Keywords, or Catego…" at bounding box center [631, 426] width 937 height 664
paste input "[GEOGRAPHIC_DATA]"
click at [1011, 165] on span "Search" at bounding box center [1029, 157] width 69 height 32
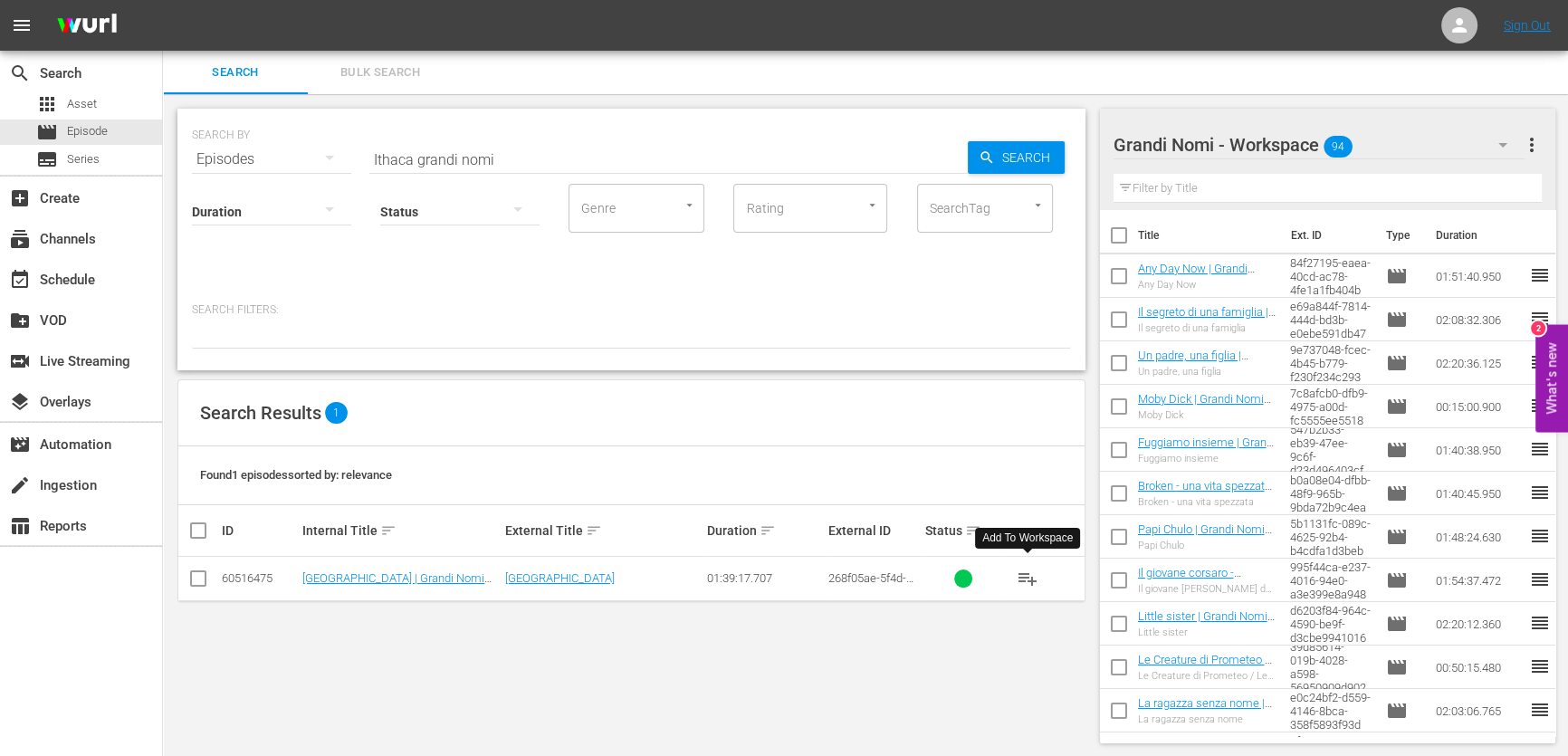
click at [1026, 562] on button "playlist_add" at bounding box center [1027, 579] width 43 height 43
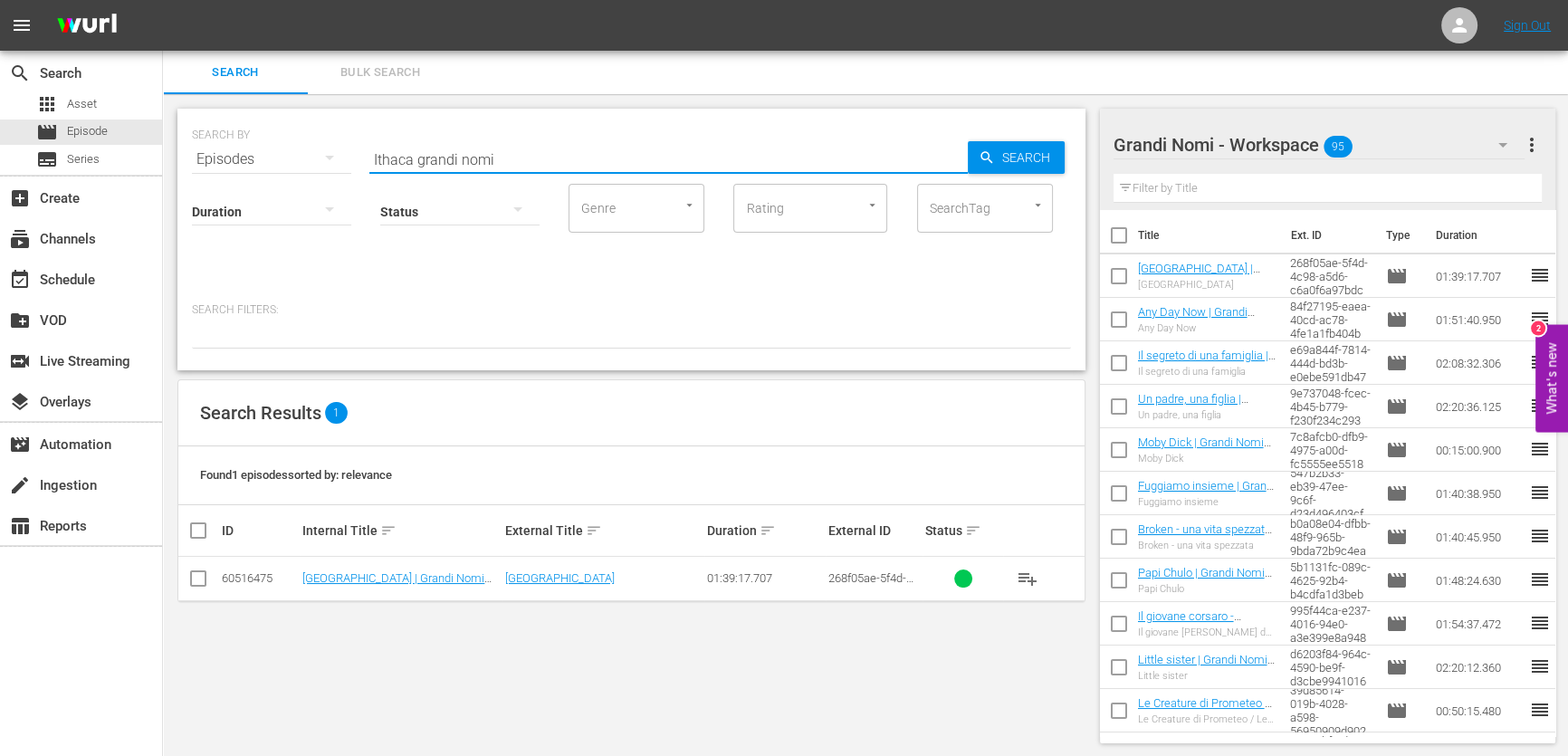
drag, startPoint x: 412, startPoint y: 152, endPoint x: 232, endPoint y: 175, distance: 181.5
click at [231, 174] on div "SEARCH BY Search By Episodes Search ID, Title, Description, Keywords, or Catego…" at bounding box center [631, 239] width 908 height 262
paste input "Rabbit Hole"
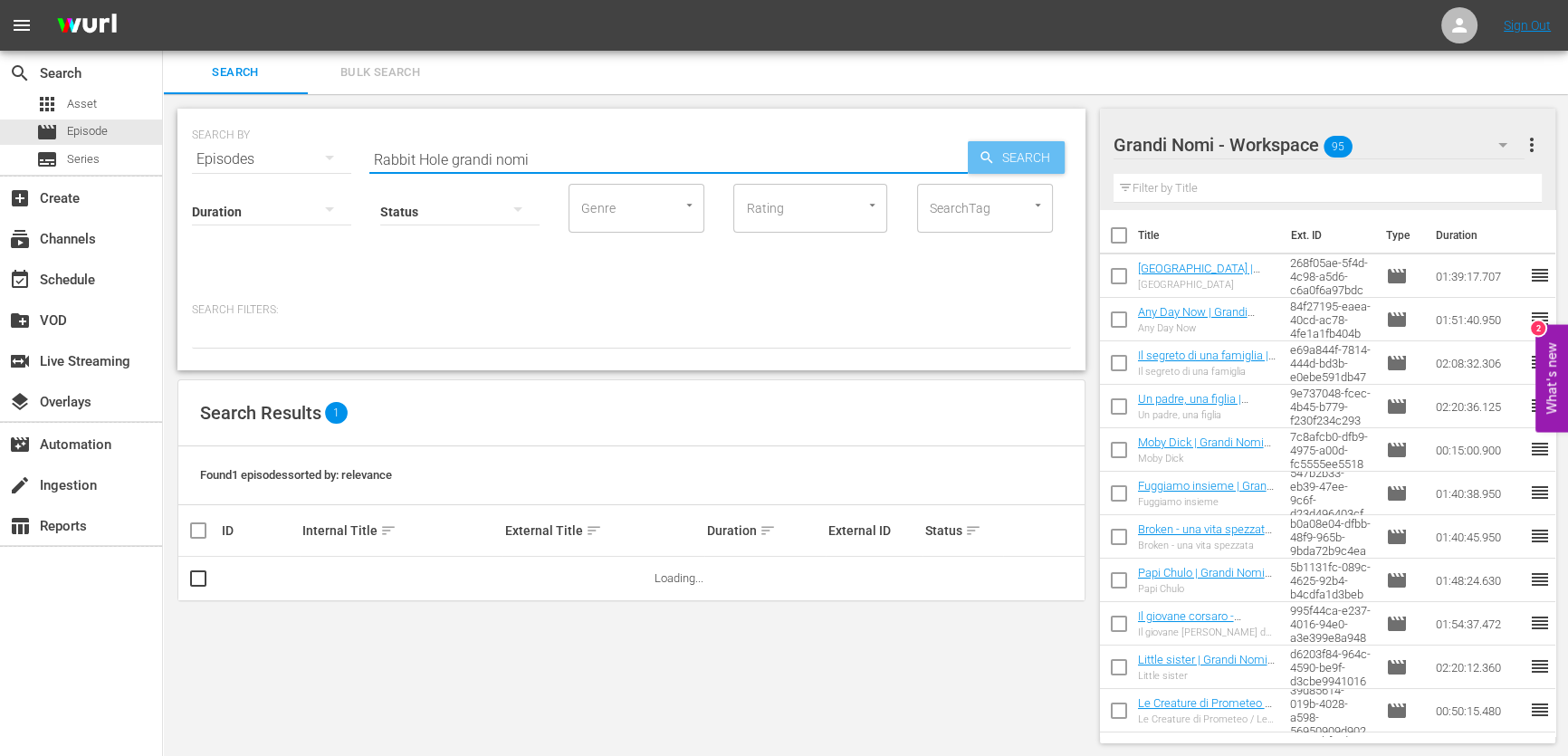
type input "Rabbit Hole grandi nomi"
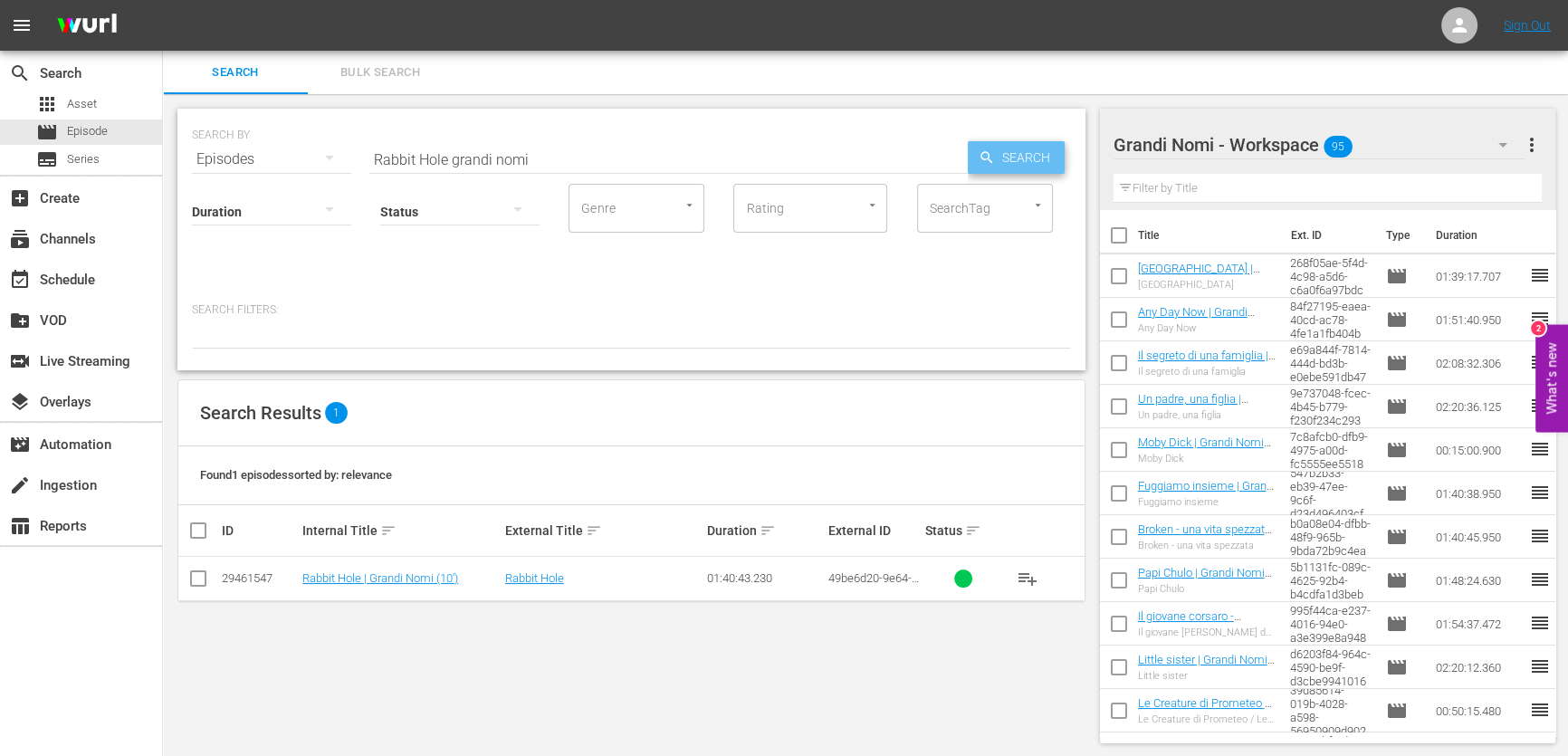
click at [993, 154] on icon "button" at bounding box center [987, 158] width 17 height 17
click at [1037, 582] on span "playlist_add" at bounding box center [1027, 579] width 22 height 22
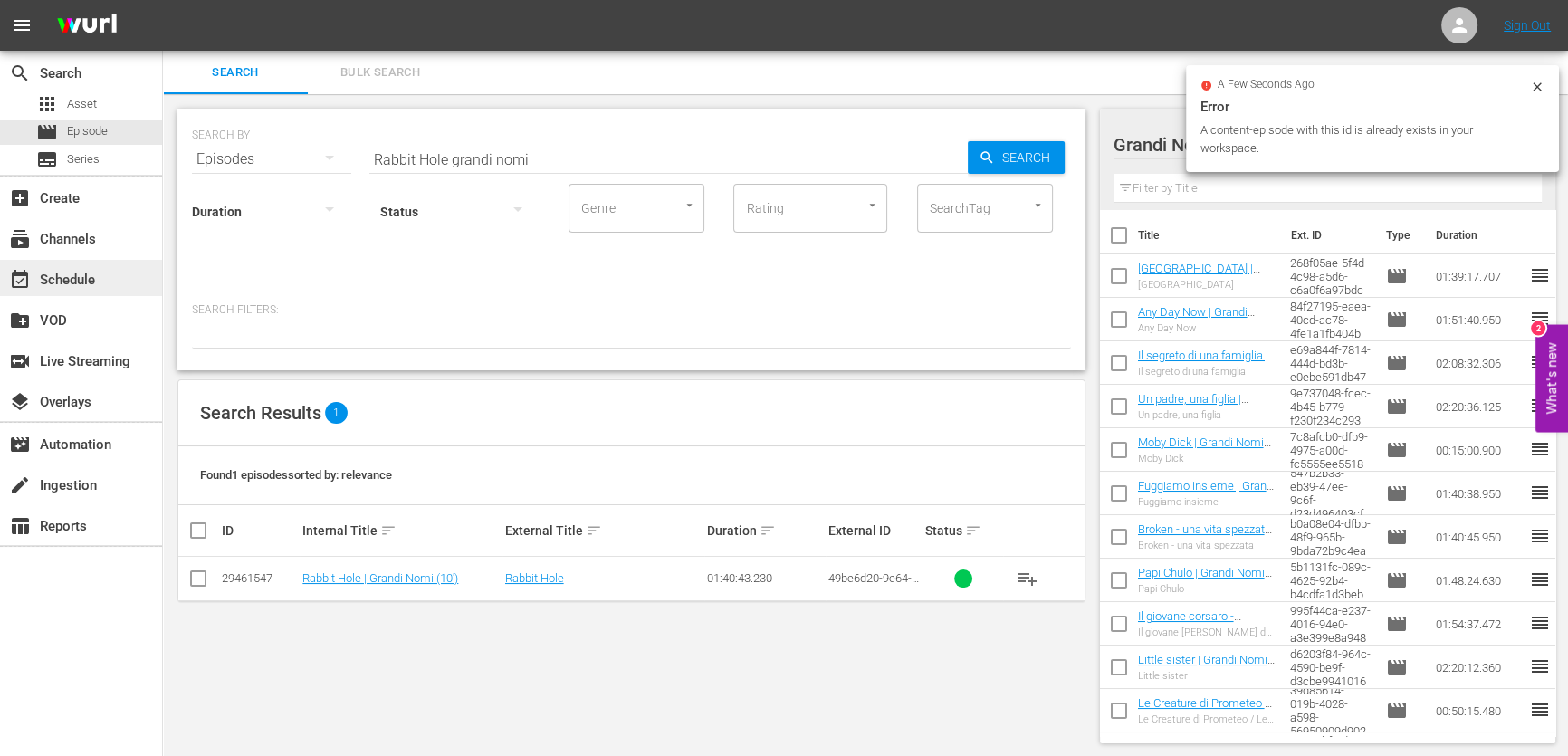
click at [105, 274] on div "event_available Schedule" at bounding box center [80, 277] width 162 height 36
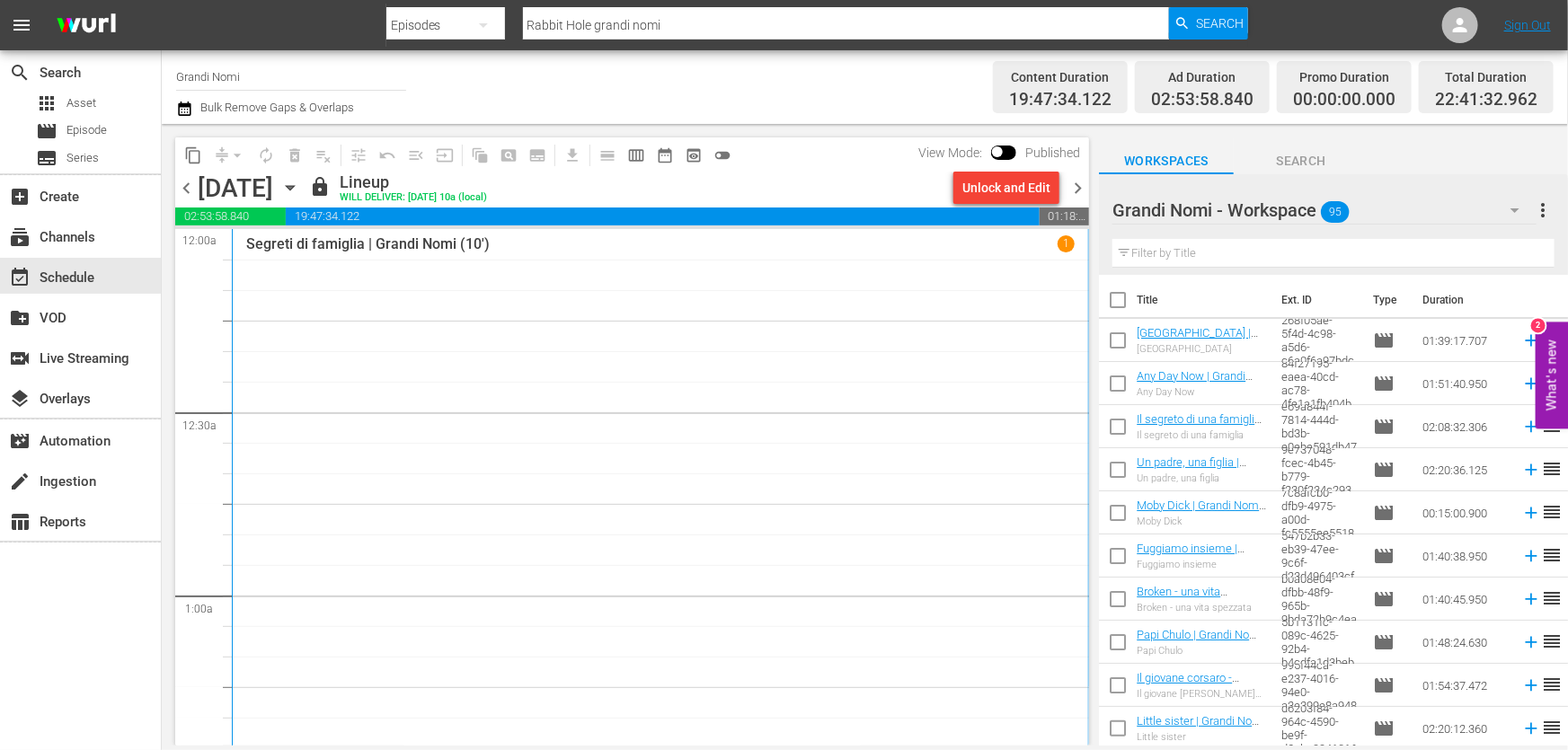
click at [1087, 182] on span "chevron_right" at bounding box center [1077, 188] width 22 height 22
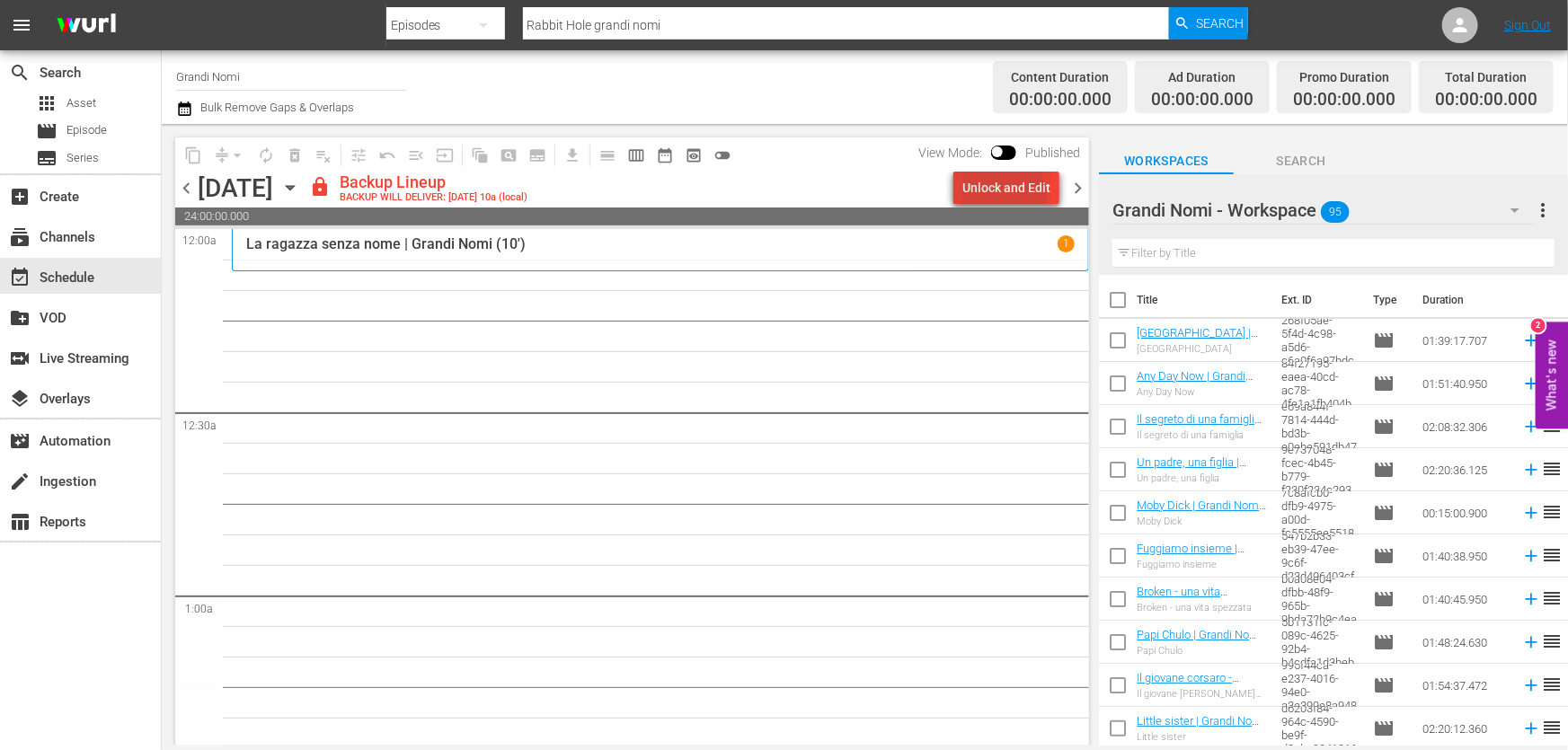
click at [995, 198] on div "Unlock and Edit" at bounding box center [1006, 187] width 88 height 32
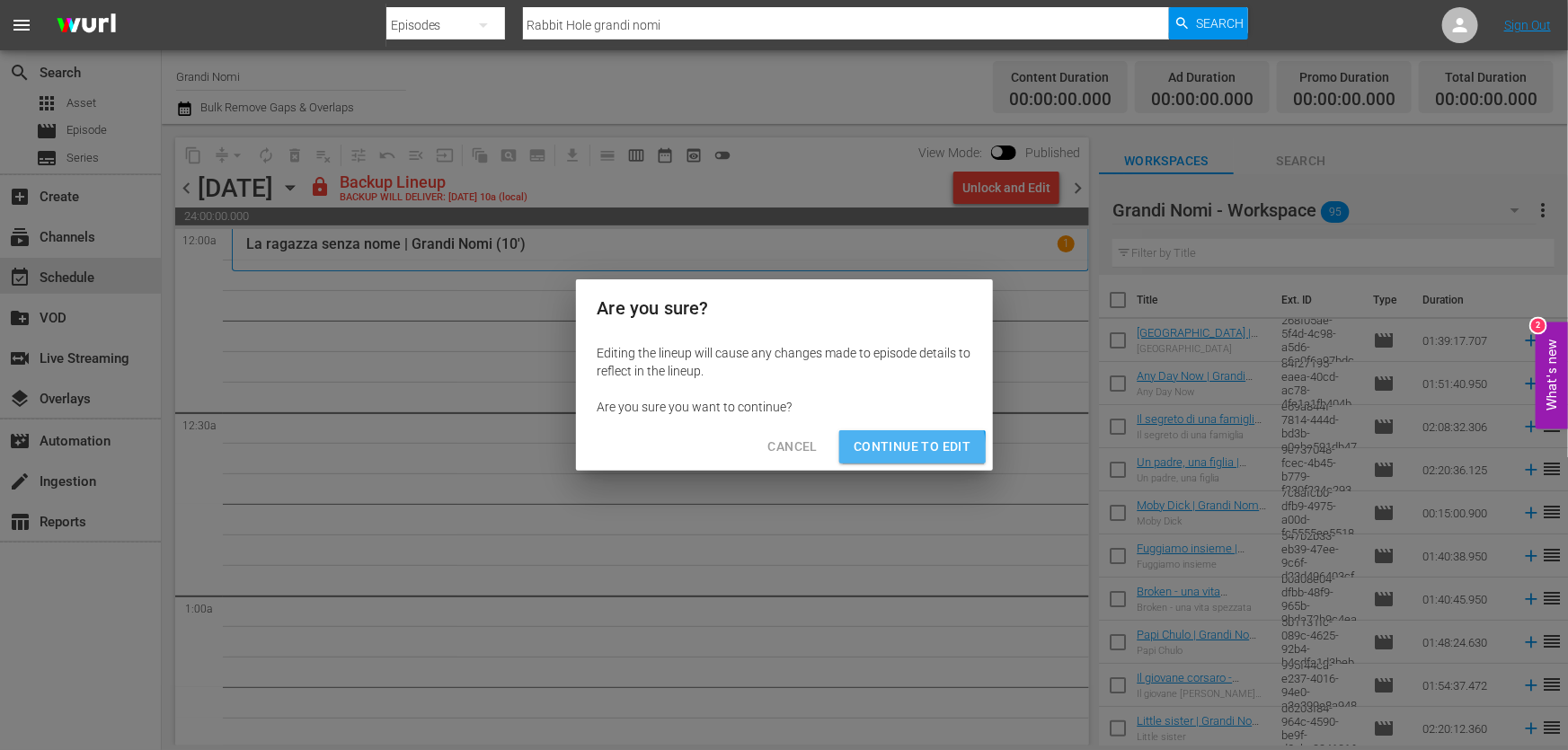
click at [870, 457] on span "Continue to Edit" at bounding box center [911, 447] width 116 height 22
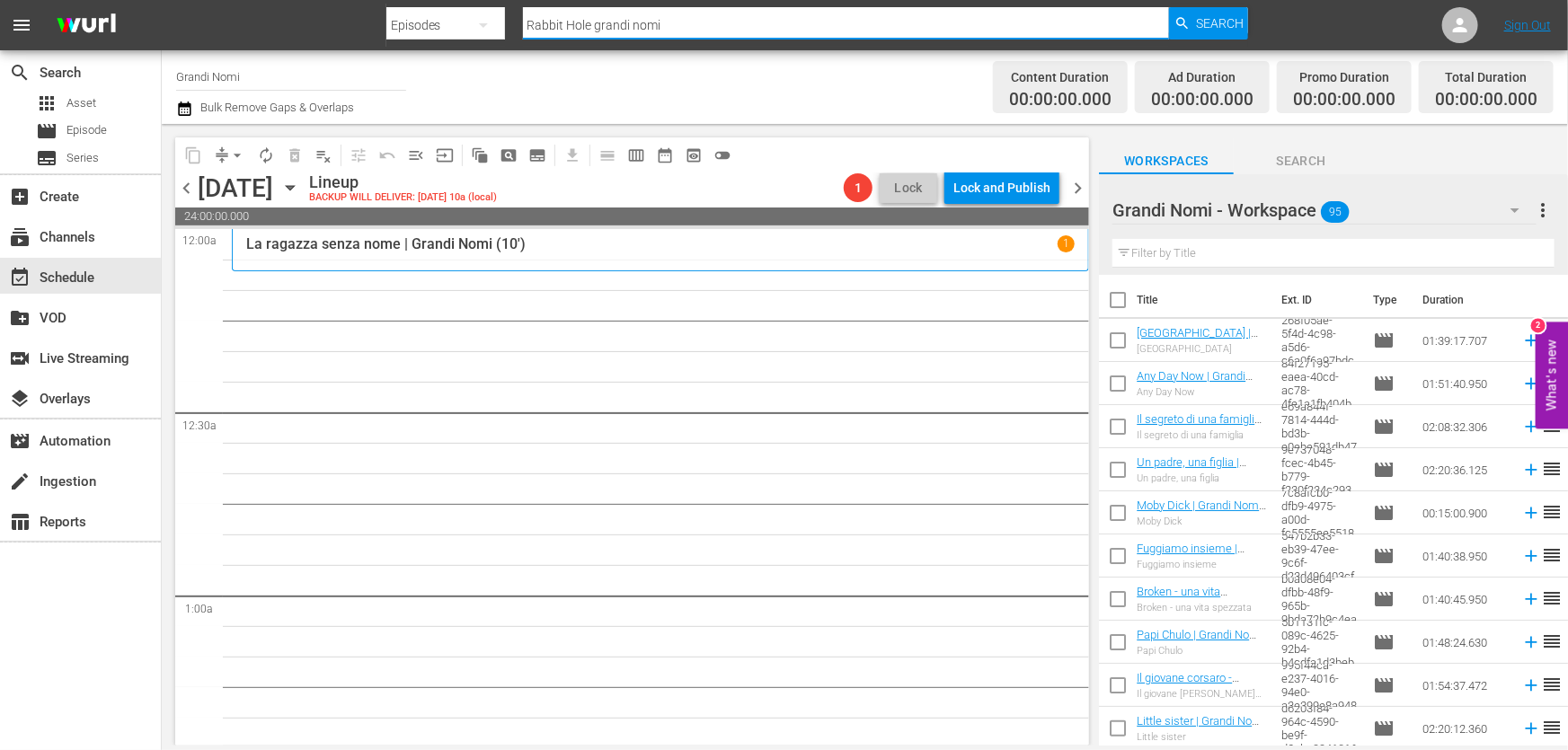
drag, startPoint x: 681, startPoint y: 35, endPoint x: 347, endPoint y: 47, distance: 334.2
click at [347, 47] on nav "menu Search By Episodes Search ID, Title, Description, Keywords, or Category Ra…" at bounding box center [784, 25] width 1568 height 50
paste input "Fuggiamo insieme"
type input "Fuggiamo insieme"
click at [1225, 20] on span "Search" at bounding box center [1220, 23] width 48 height 32
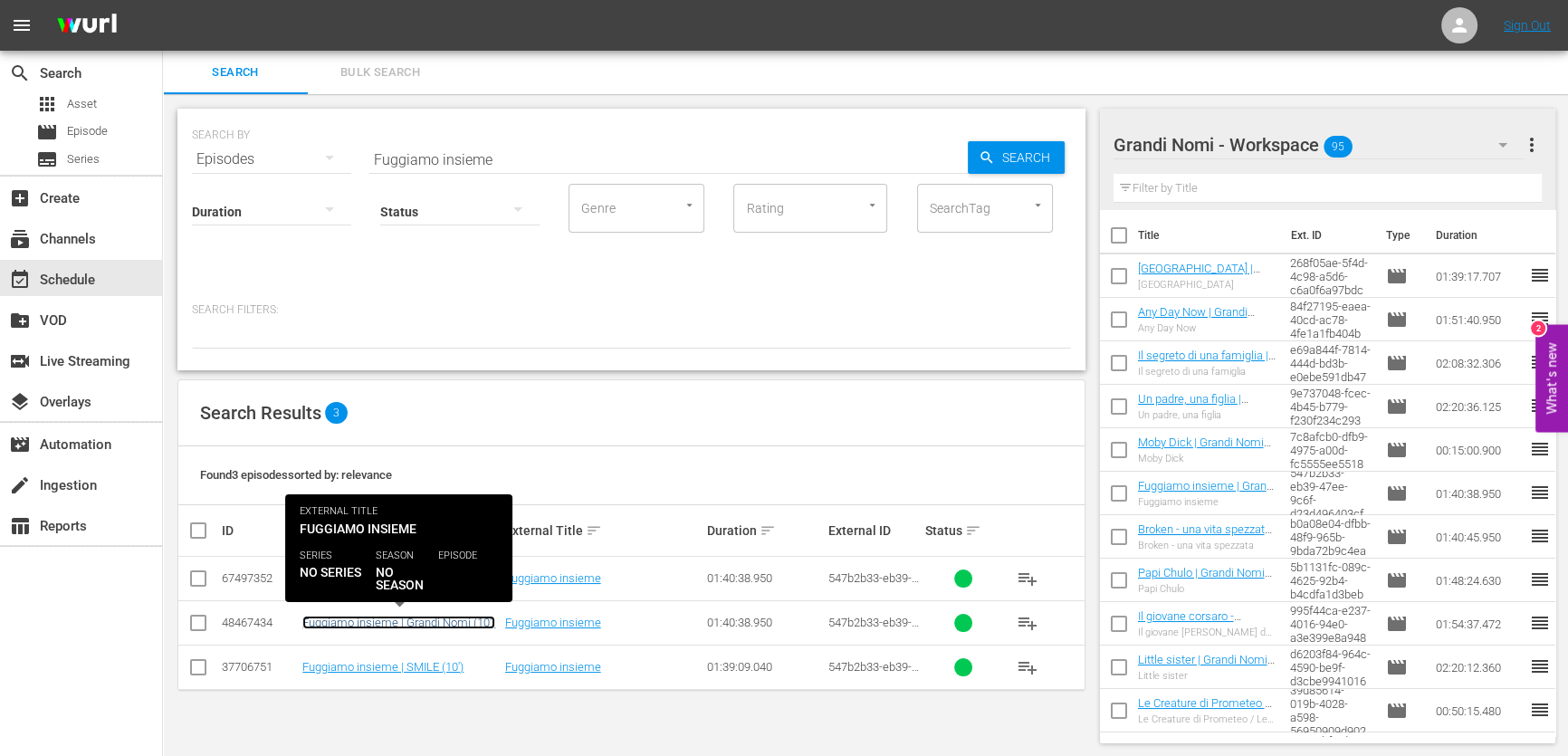
click at [427, 626] on link "Fuggiamo insieme | Grandi Nomi (10')" at bounding box center [398, 622] width 193 height 14
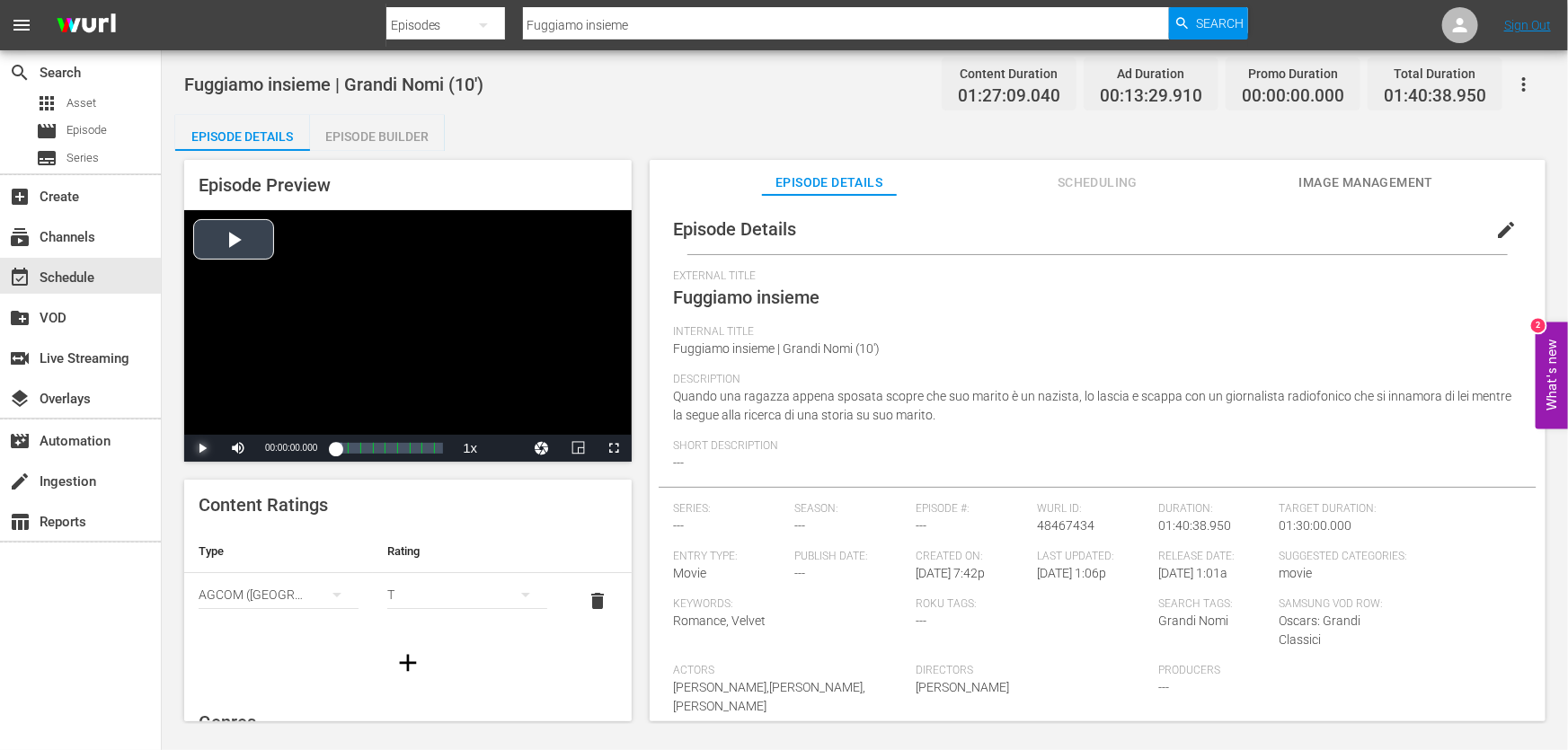
click at [202, 448] on span "Video Player" at bounding box center [202, 448] width 0 height 0
click at [359, 453] on div "Loaded : 26.48% 00:19:25.411 Fuggiamo insieme (2/9) 00:00:00.987" at bounding box center [389, 448] width 108 height 18
click at [375, 453] on div "00:37:38.042 Fuggiamo insieme (4/9)" at bounding box center [374, 448] width 1 height 18
click at [397, 449] on div "Progress Bar" at bounding box center [397, 447] width 0 height 23
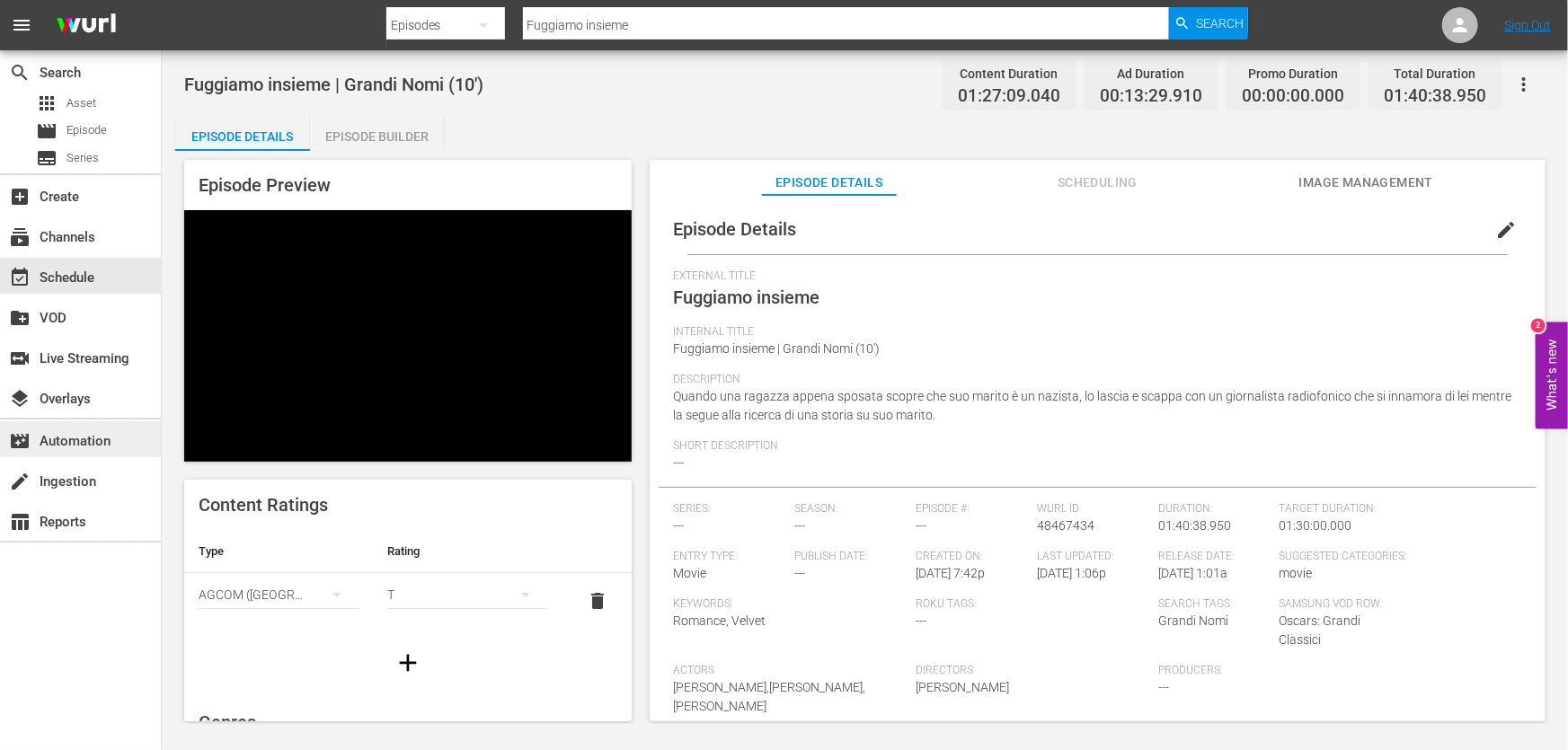
click at [79, 441] on div "movie_filter Automation" at bounding box center [50, 438] width 101 height 17
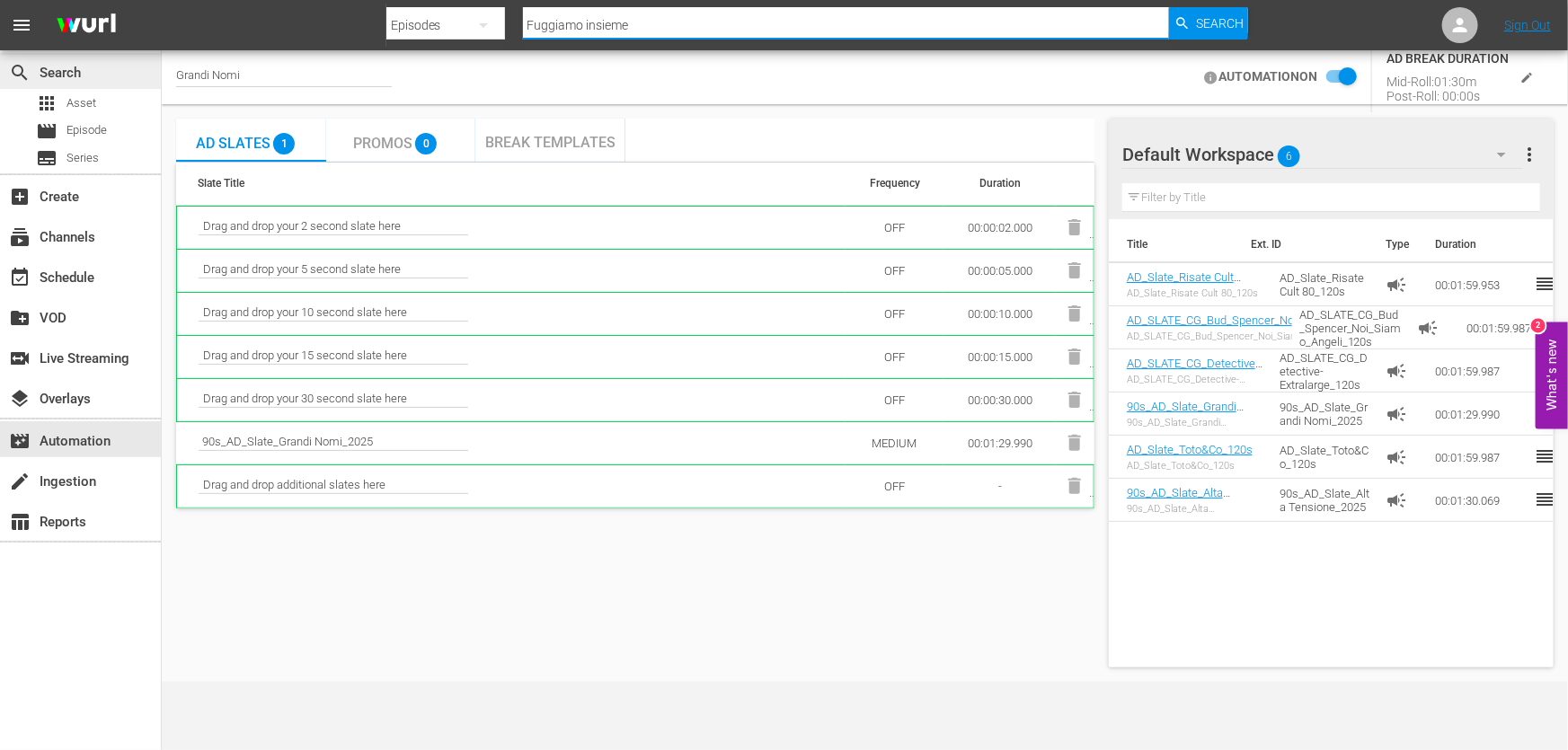
drag, startPoint x: 644, startPoint y: 22, endPoint x: 0, endPoint y: 53, distance: 644.7
click at [163, 50] on nav "menu Search By Episodes Search ID, Title, Description, Keywords, or Category Fu…" at bounding box center [784, 25] width 1568 height 50
paste input "Moby Dick"
type input "Moby Dick"
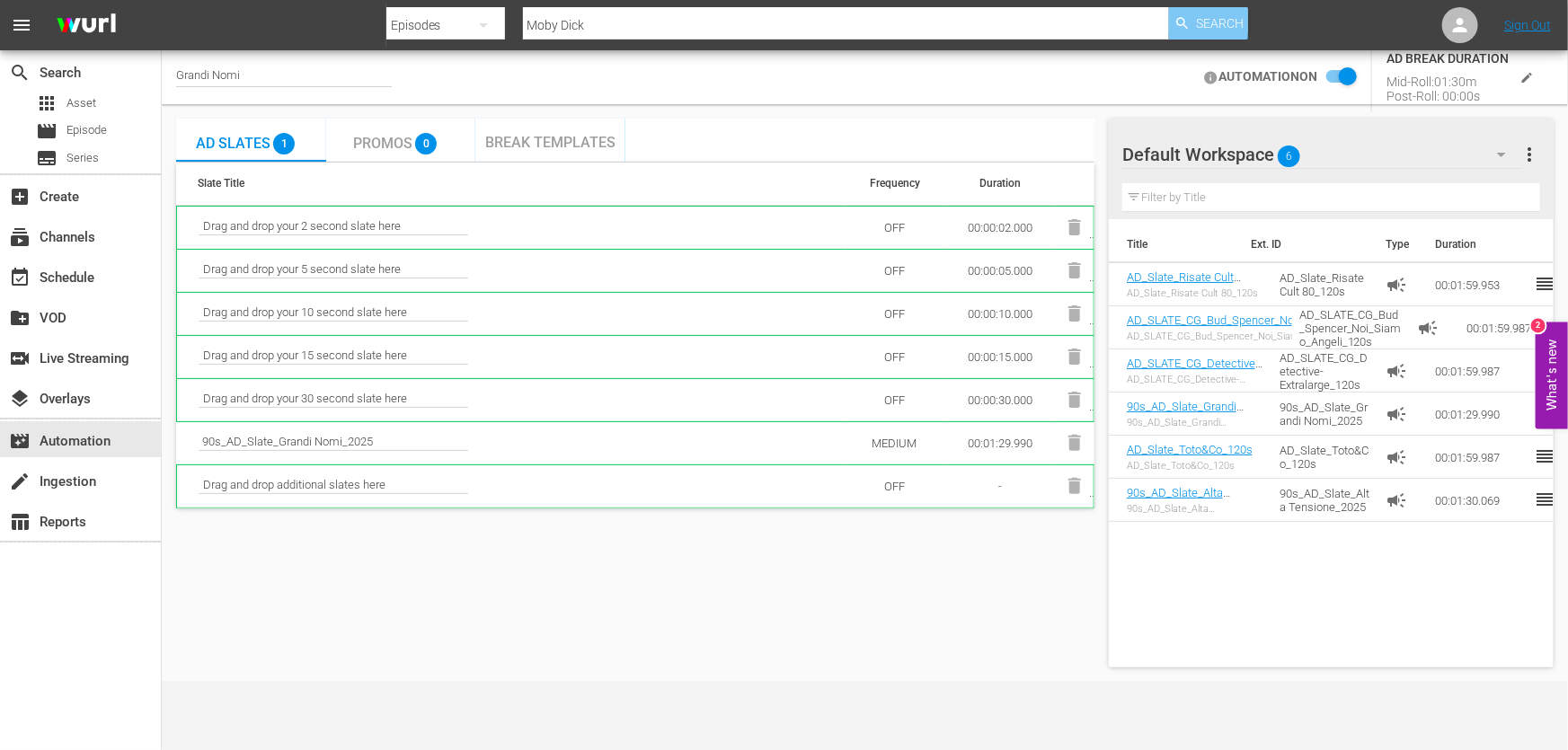
click at [1208, 23] on span "Search" at bounding box center [1220, 23] width 48 height 32
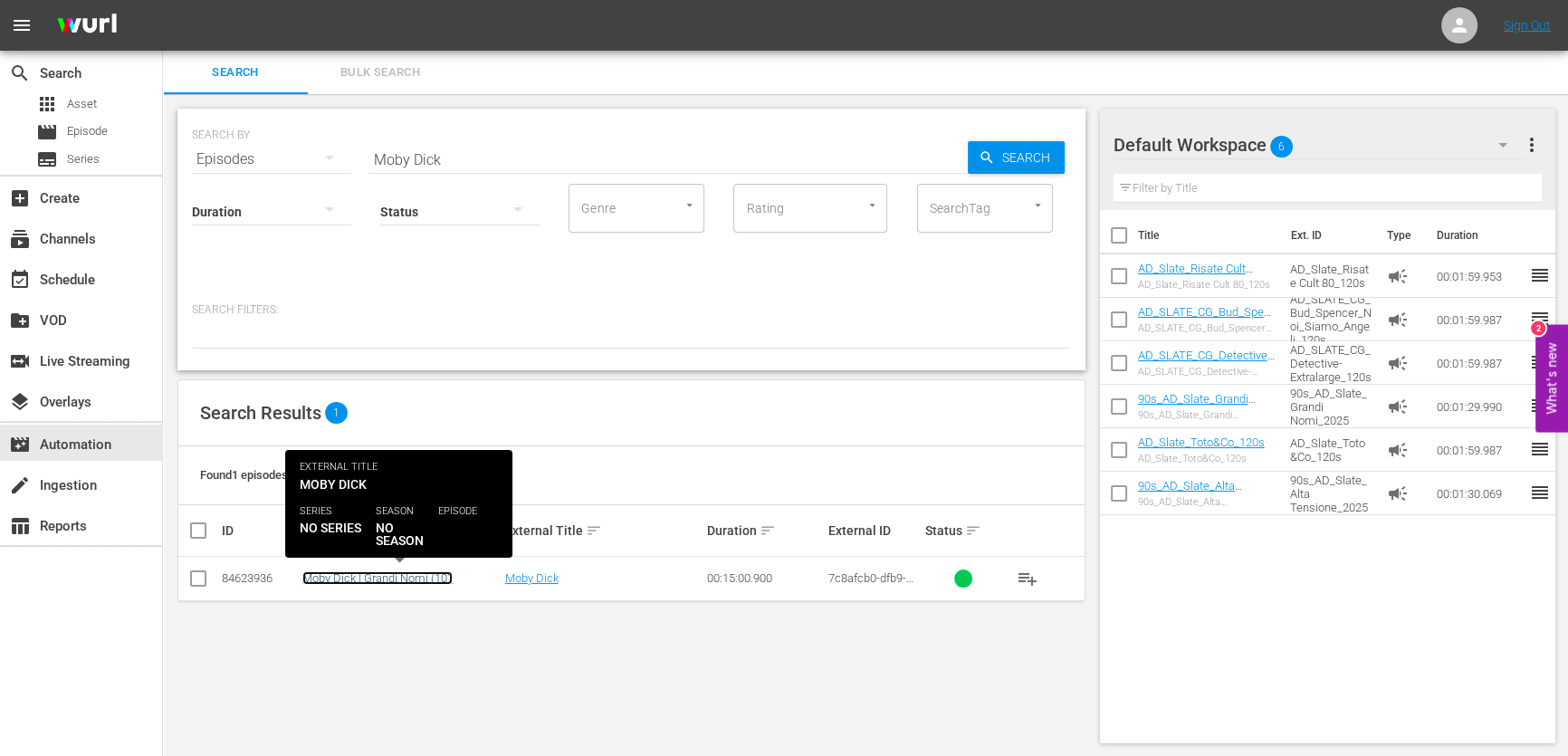
click at [379, 571] on link "Moby Dick | Grandi Nomi (10')" at bounding box center [377, 578] width 151 height 14
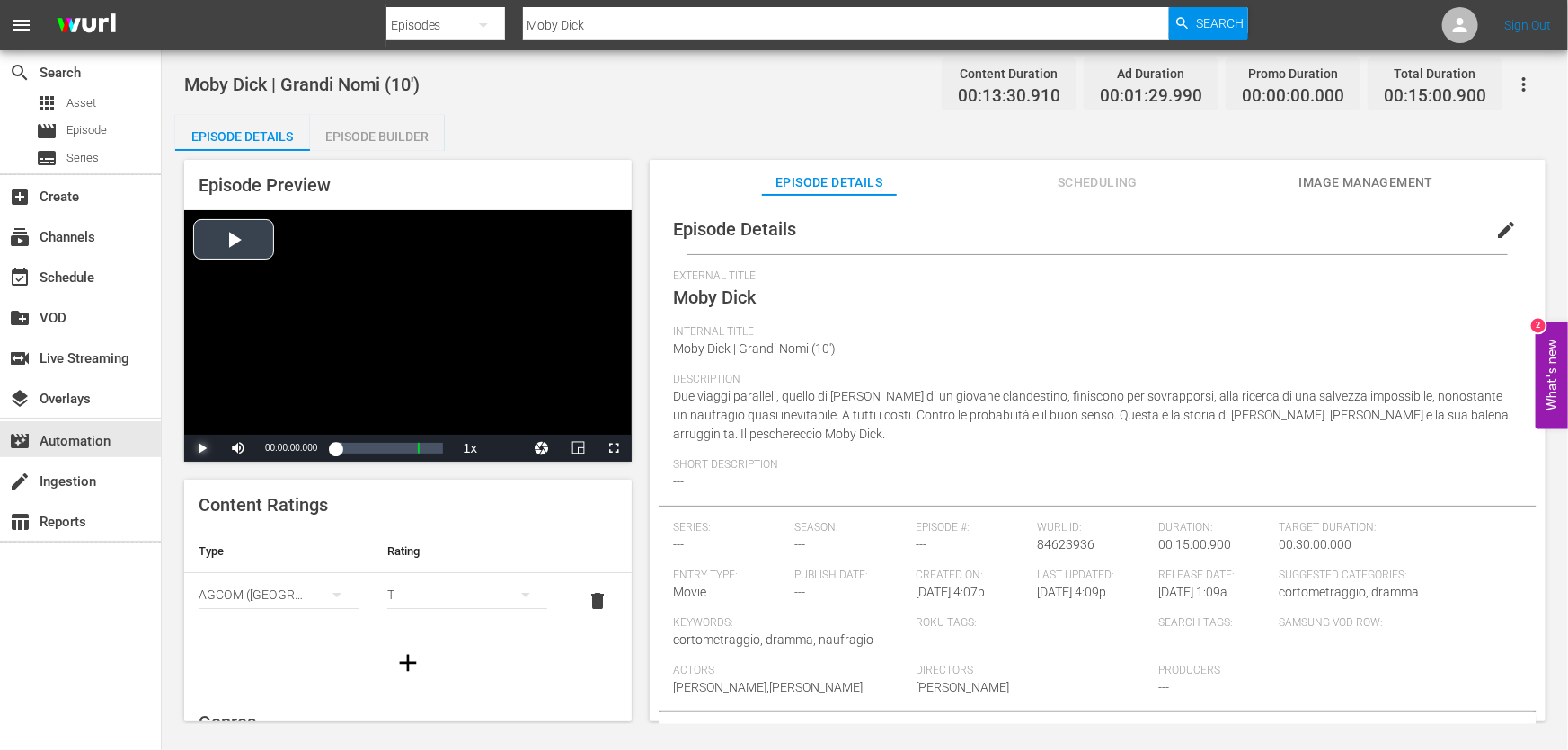
click at [202, 448] on span "Video Player" at bounding box center [202, 448] width 0 height 0
click at [349, 451] on div "00:00:01.253" at bounding box center [342, 448] width 15 height 18
click at [361, 451] on div "00:00:29.939" at bounding box center [348, 448] width 26 height 18
click at [362, 447] on div "00:02:13.430" at bounding box center [348, 448] width 27 height 18
click at [376, 452] on div "00:04:11.693" at bounding box center [355, 448] width 40 height 18
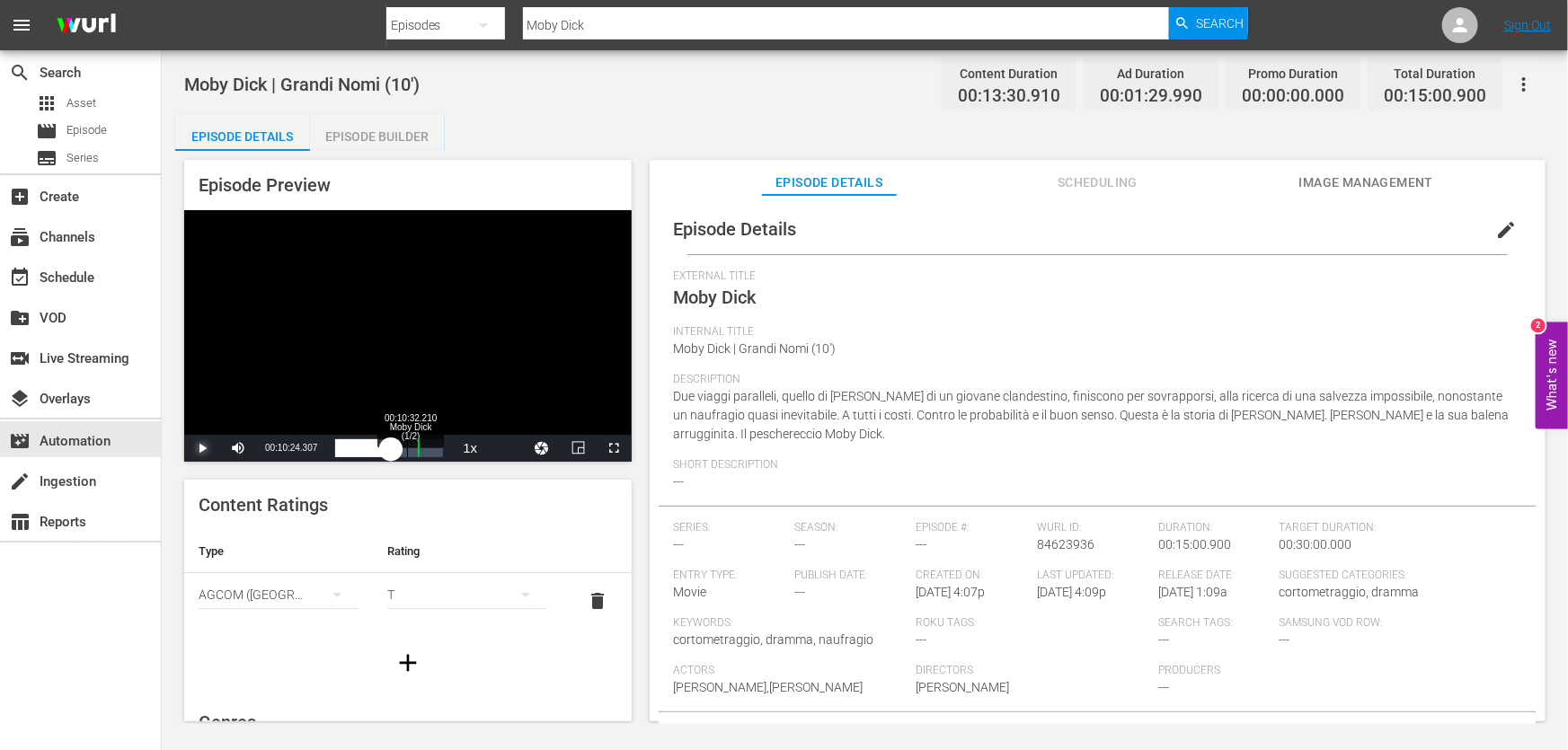
click at [412, 451] on div "Loaded : 49.61% 00:10:32.210 Moby Dick (1/2) 00:06:17.788 Cue Point 1: 00:11:29…" at bounding box center [389, 448] width 108 height 18
click at [428, 451] on div "00:13:33.971 Moby Dick (2/2)" at bounding box center [427, 448] width 1 height 18
click at [139, 263] on div "event_available Schedule" at bounding box center [80, 275] width 160 height 36
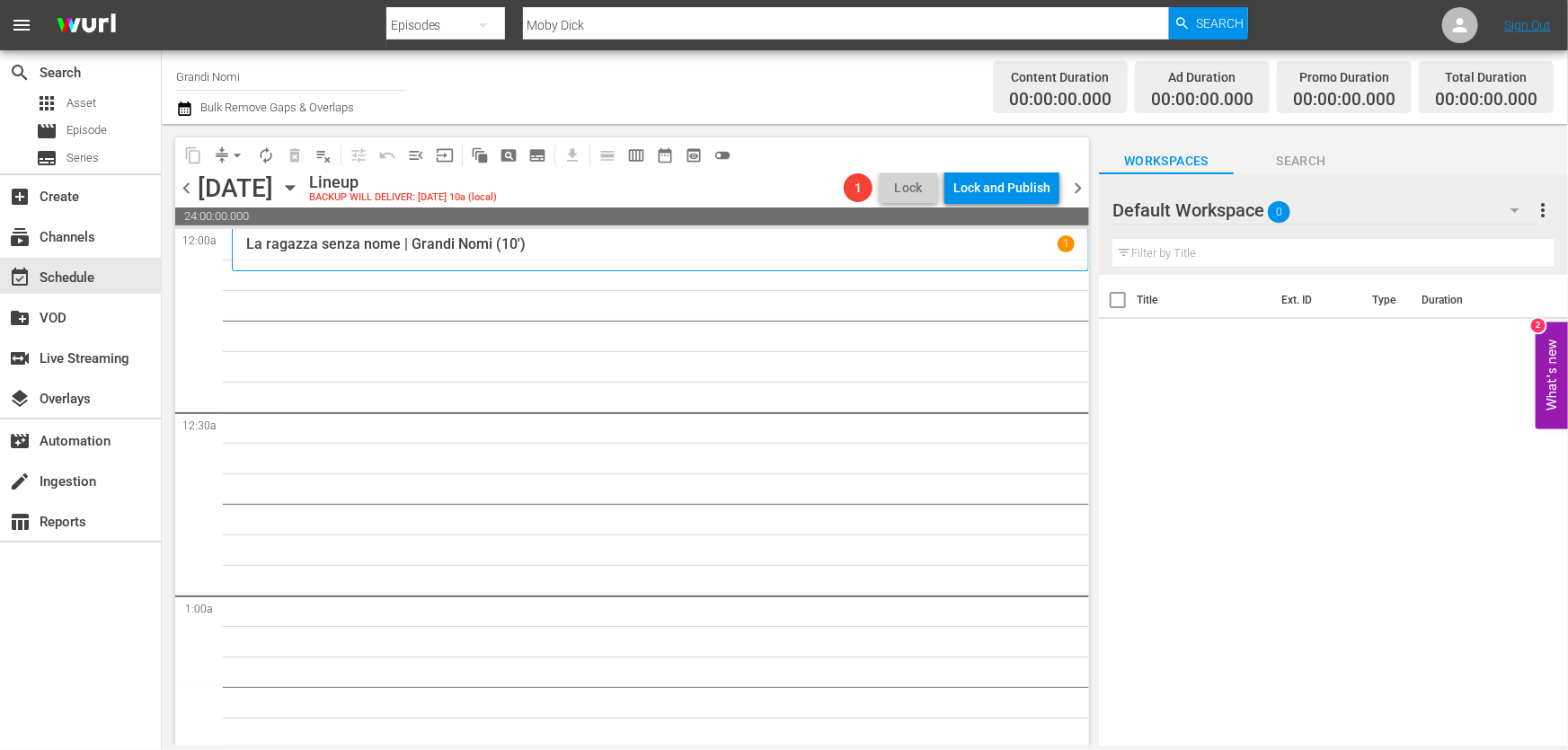
click at [1272, 252] on input "text" at bounding box center [1333, 253] width 442 height 28
paste input "Rabbit Hole"
click at [1331, 215] on div "Default Workspace 0" at bounding box center [1324, 210] width 424 height 50
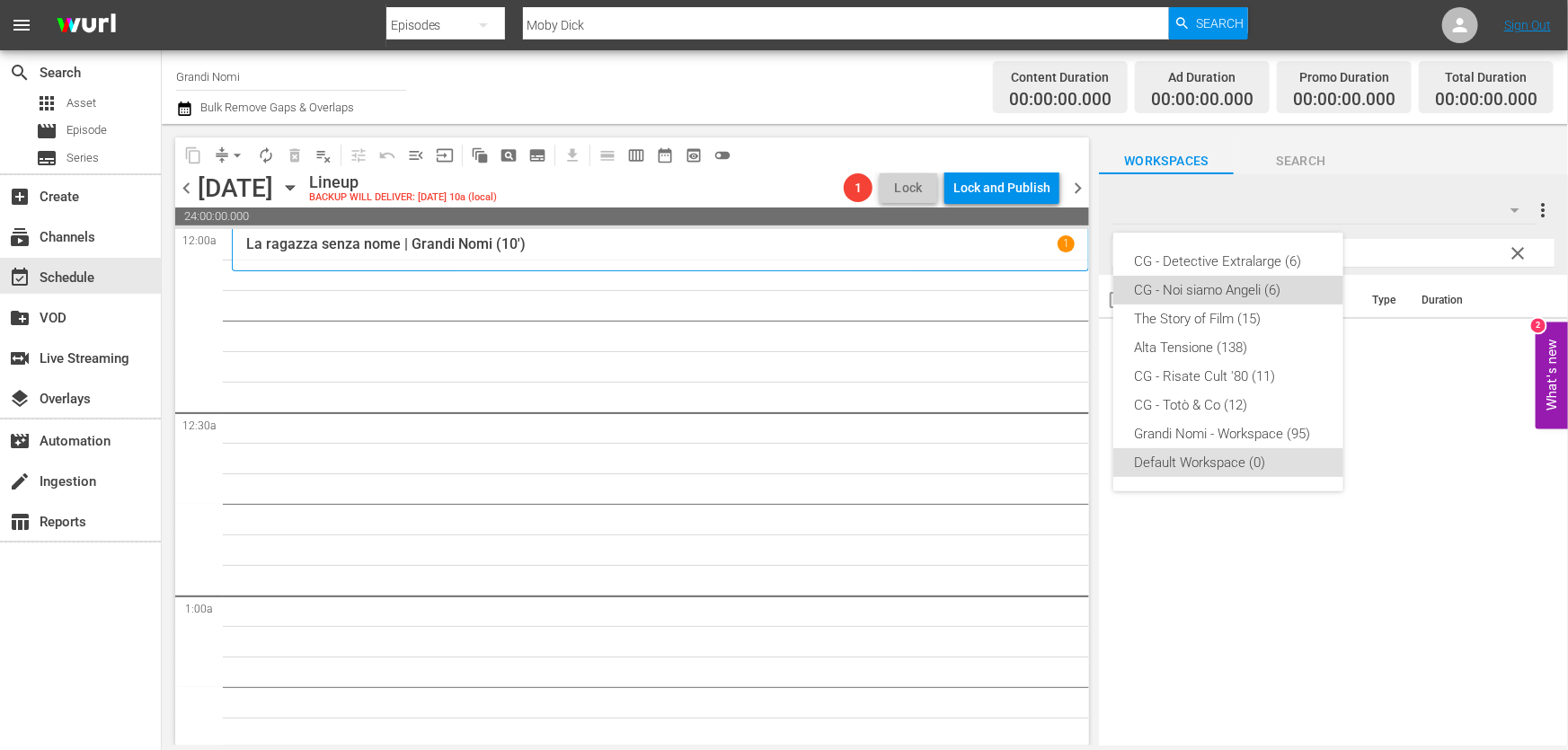
click at [1213, 280] on div "CG - Noi siamo Angeli (6)" at bounding box center [1229, 290] width 187 height 28
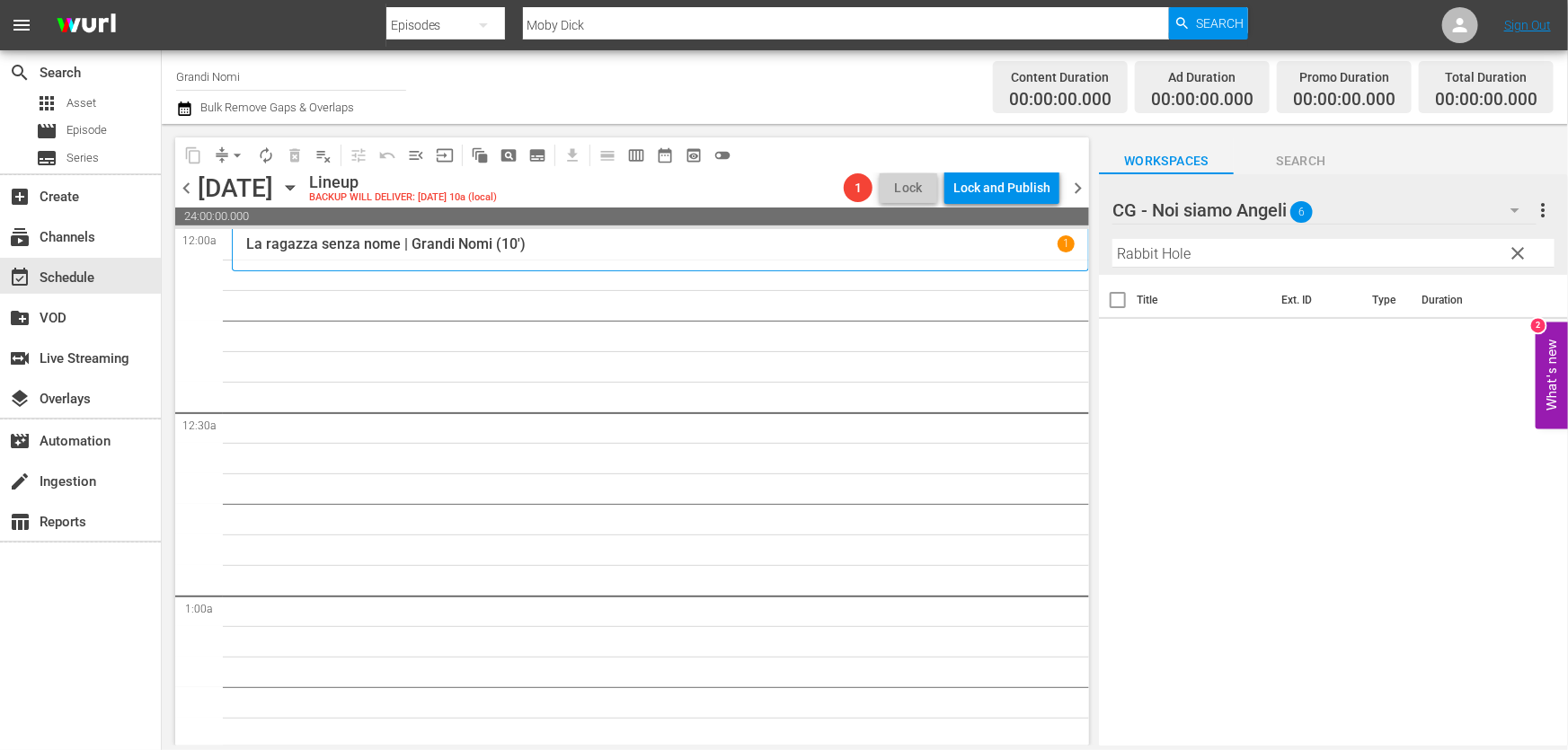
click at [1223, 221] on div at bounding box center [1217, 211] width 209 height 45
click at [1503, 205] on input "CG - Noi siamo Angeli" at bounding box center [1325, 210] width 425 height 43
click at [1272, 208] on input "CG - Noi siamo Angeli" at bounding box center [1325, 210] width 425 height 43
click at [1228, 212] on input "CG - Noi siamo Angeli" at bounding box center [1325, 210] width 425 height 43
click at [1220, 163] on span "Workspaces" at bounding box center [1165, 161] width 135 height 22
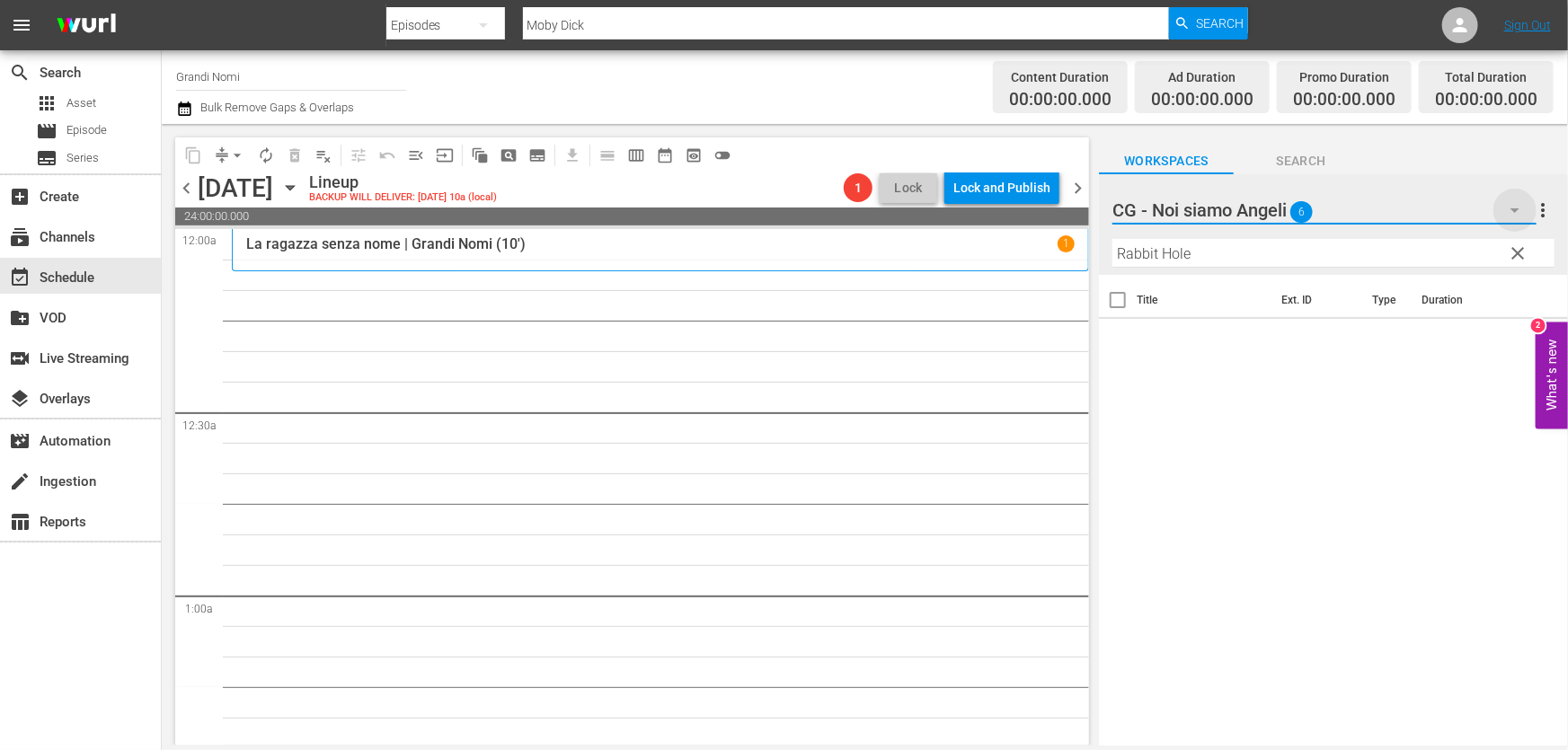
click at [1515, 205] on icon "button" at bounding box center [1515, 211] width 22 height 22
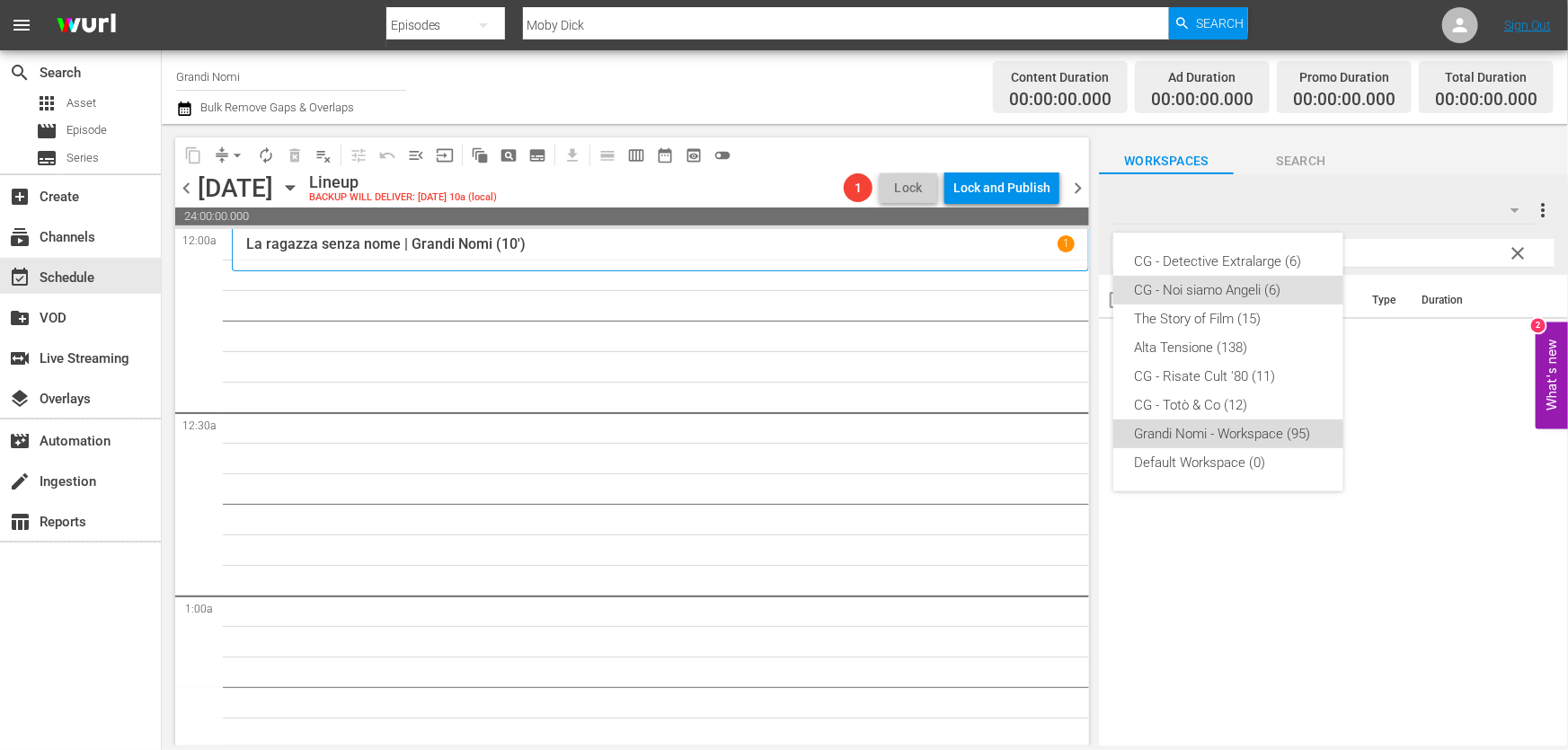
click at [1205, 438] on div "Grandi Nomi - Workspace (95)" at bounding box center [1229, 434] width 187 height 28
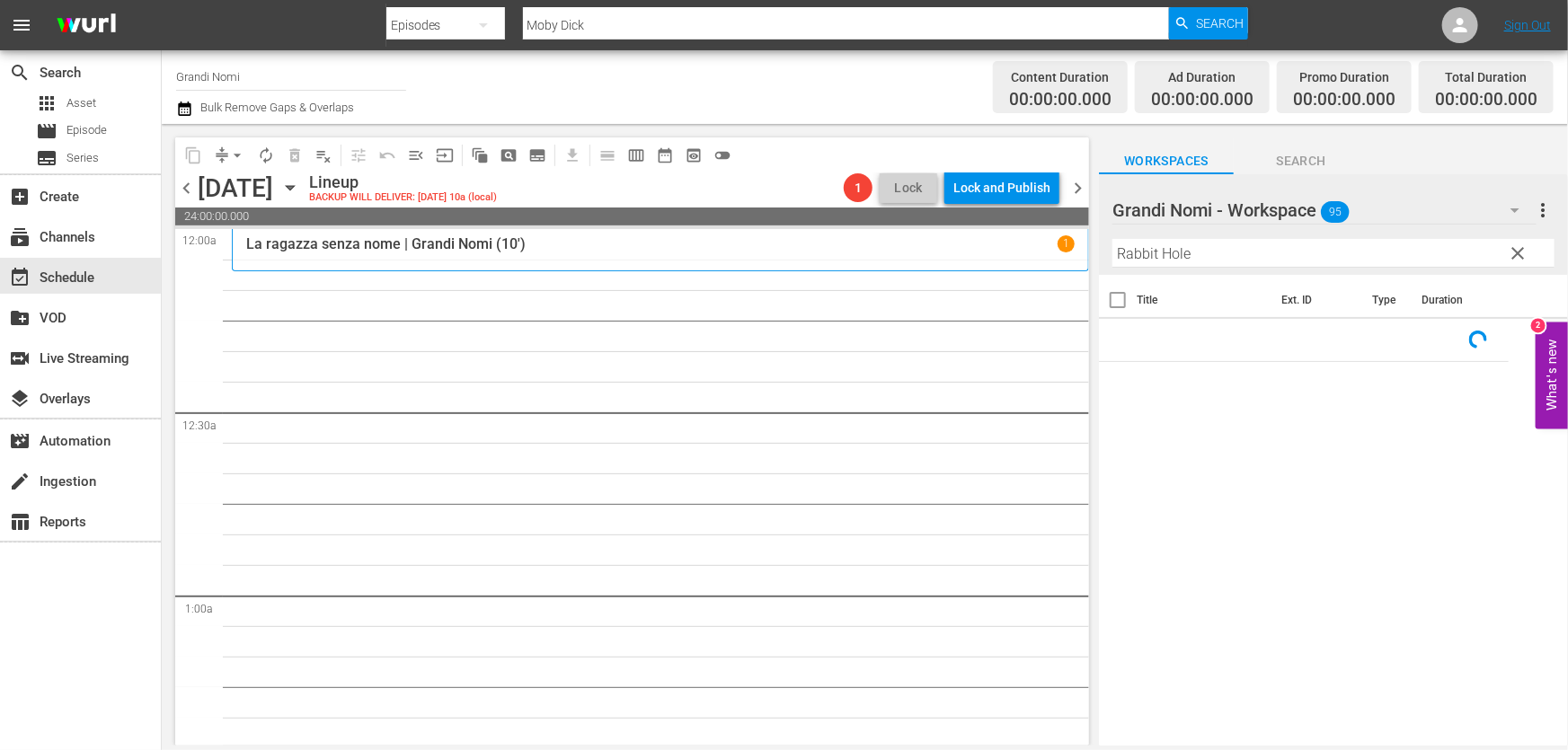
click at [1254, 251] on input "Rabbit Hole" at bounding box center [1333, 253] width 442 height 28
click at [1522, 340] on icon at bounding box center [1531, 341] width 20 height 20
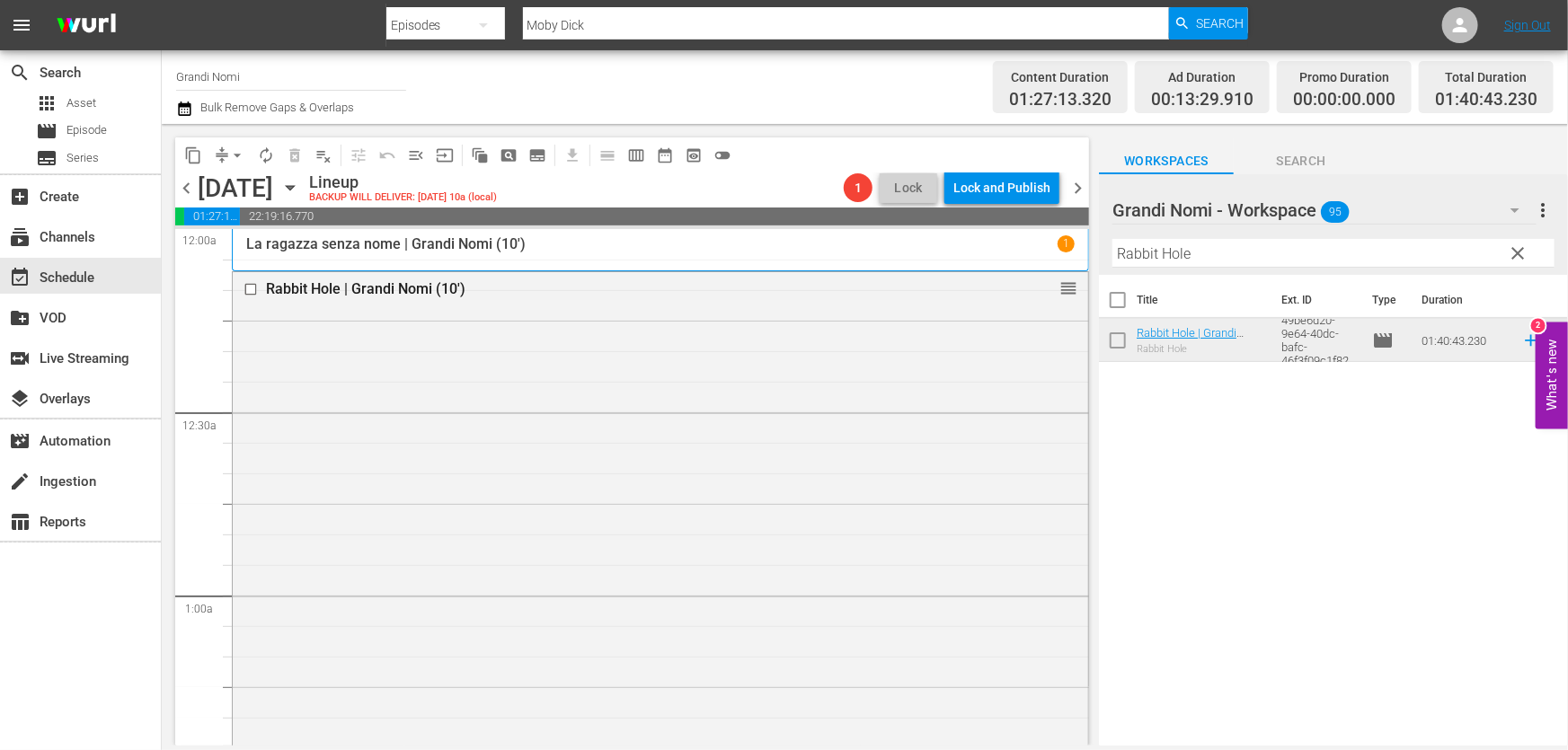
click at [1230, 268] on hr at bounding box center [1333, 267] width 442 height 1
drag, startPoint x: 1223, startPoint y: 259, endPoint x: 844, endPoint y: 296, distance: 380.8
click at [844, 296] on div "content_copy compress arrow_drop_down autorenew_outlined delete_forever_outline…" at bounding box center [864, 435] width 1406 height 622
paste input "Any Day Now"
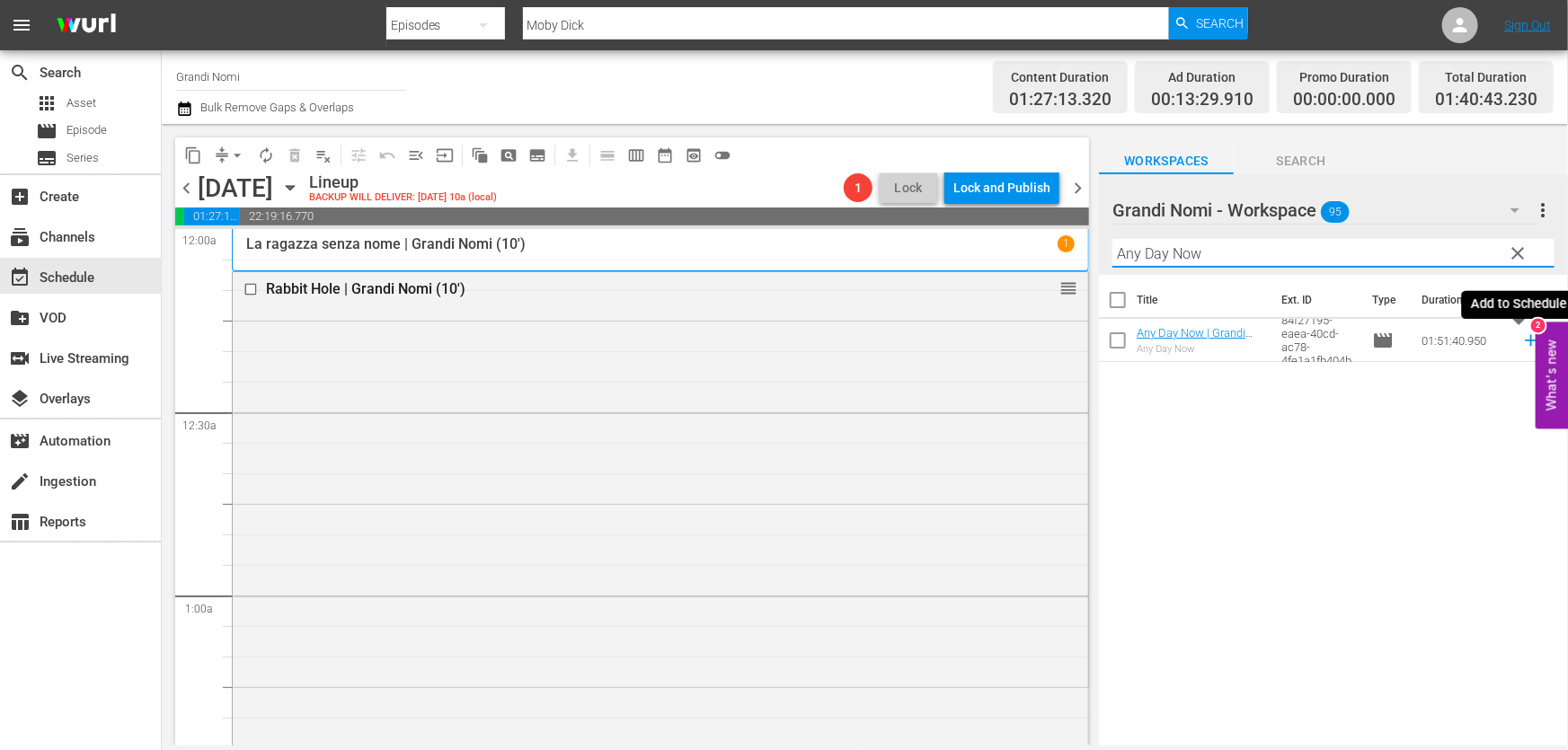
click at [1521, 344] on icon at bounding box center [1531, 341] width 20 height 20
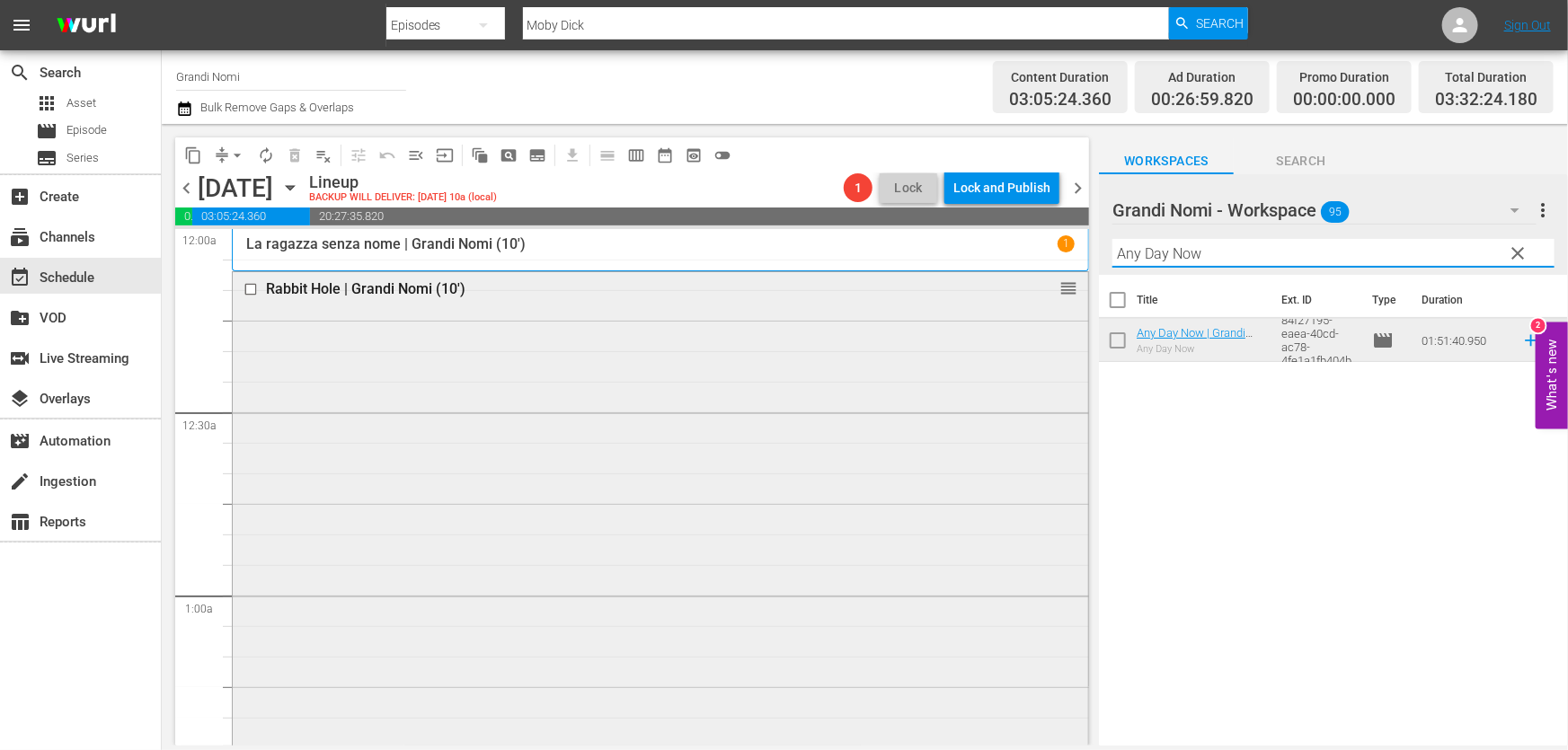
drag, startPoint x: 1250, startPoint y: 255, endPoint x: 778, endPoint y: 329, distance: 477.8
click at [843, 303] on div "content_copy compress arrow_drop_down autorenew_outlined delete_forever_outline…" at bounding box center [864, 435] width 1406 height 622
paste input "Il giovane [PERSON_NAME] da [GEOGRAPHIC_DATA]"
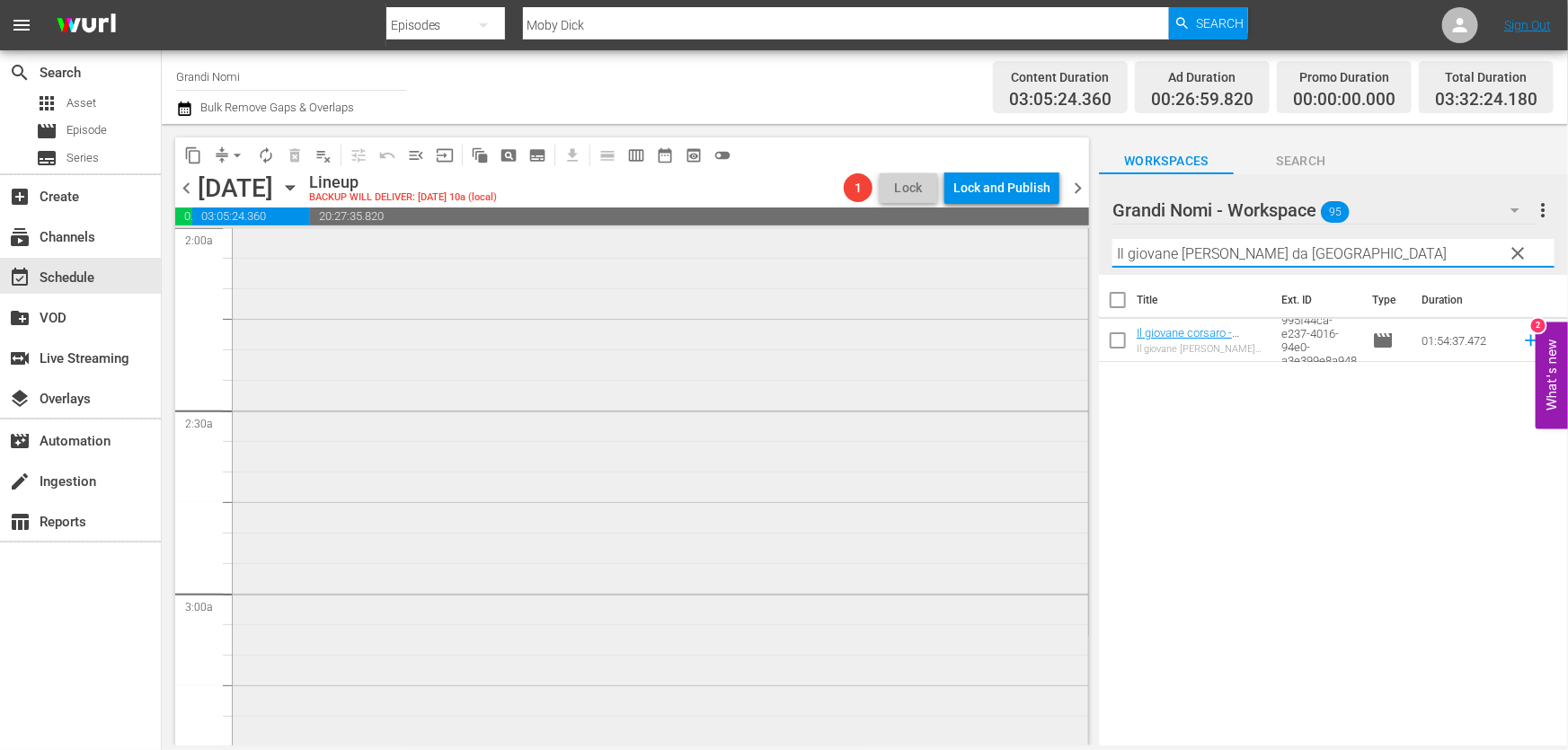
scroll to position [490, 0]
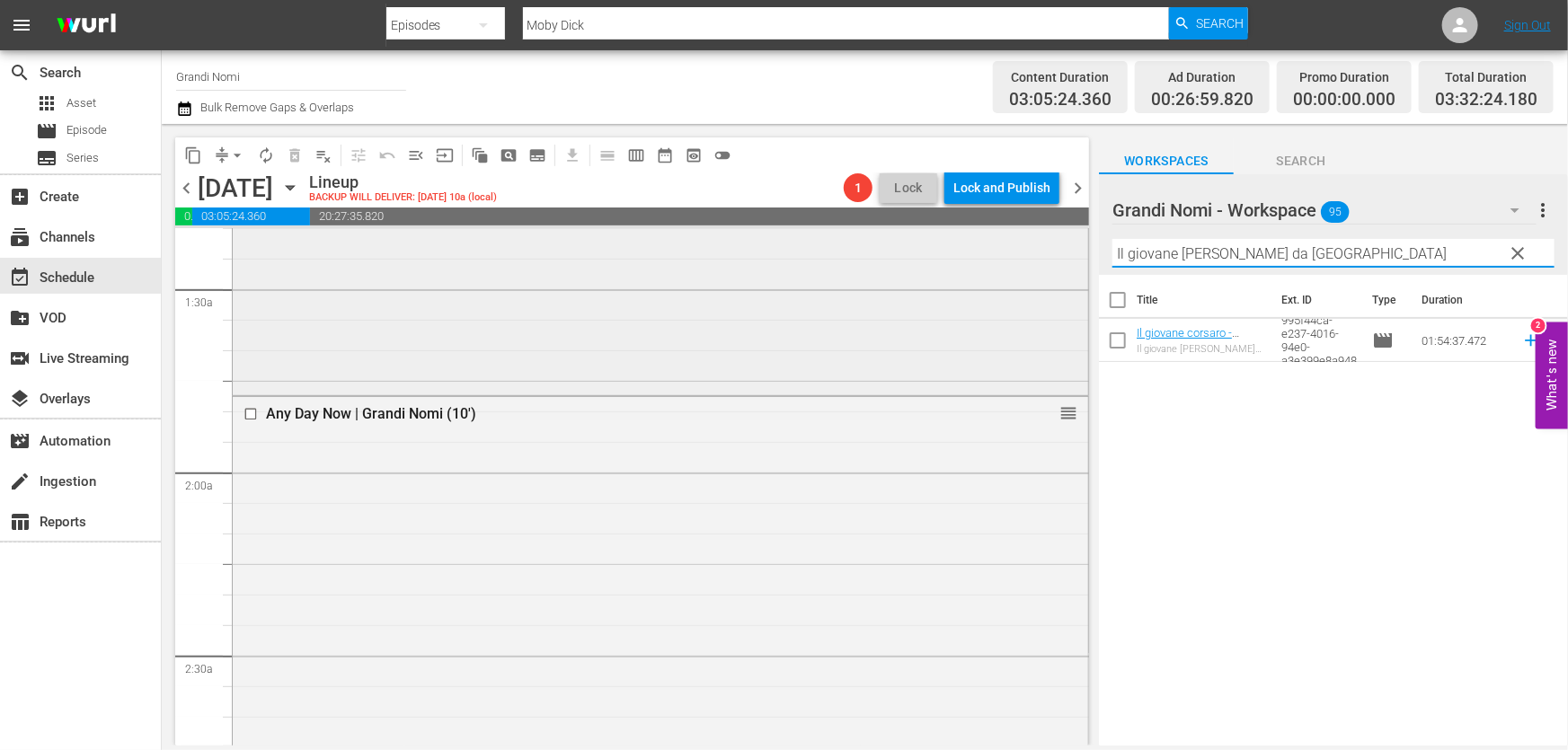
drag, startPoint x: 1403, startPoint y: 250, endPoint x: 513, endPoint y: 336, distance: 894.1
click at [697, 324] on div "content_copy compress arrow_drop_down autorenew_outlined delete_forever_outline…" at bounding box center [864, 435] width 1406 height 622
paste input "Broken - una vita spezzat"
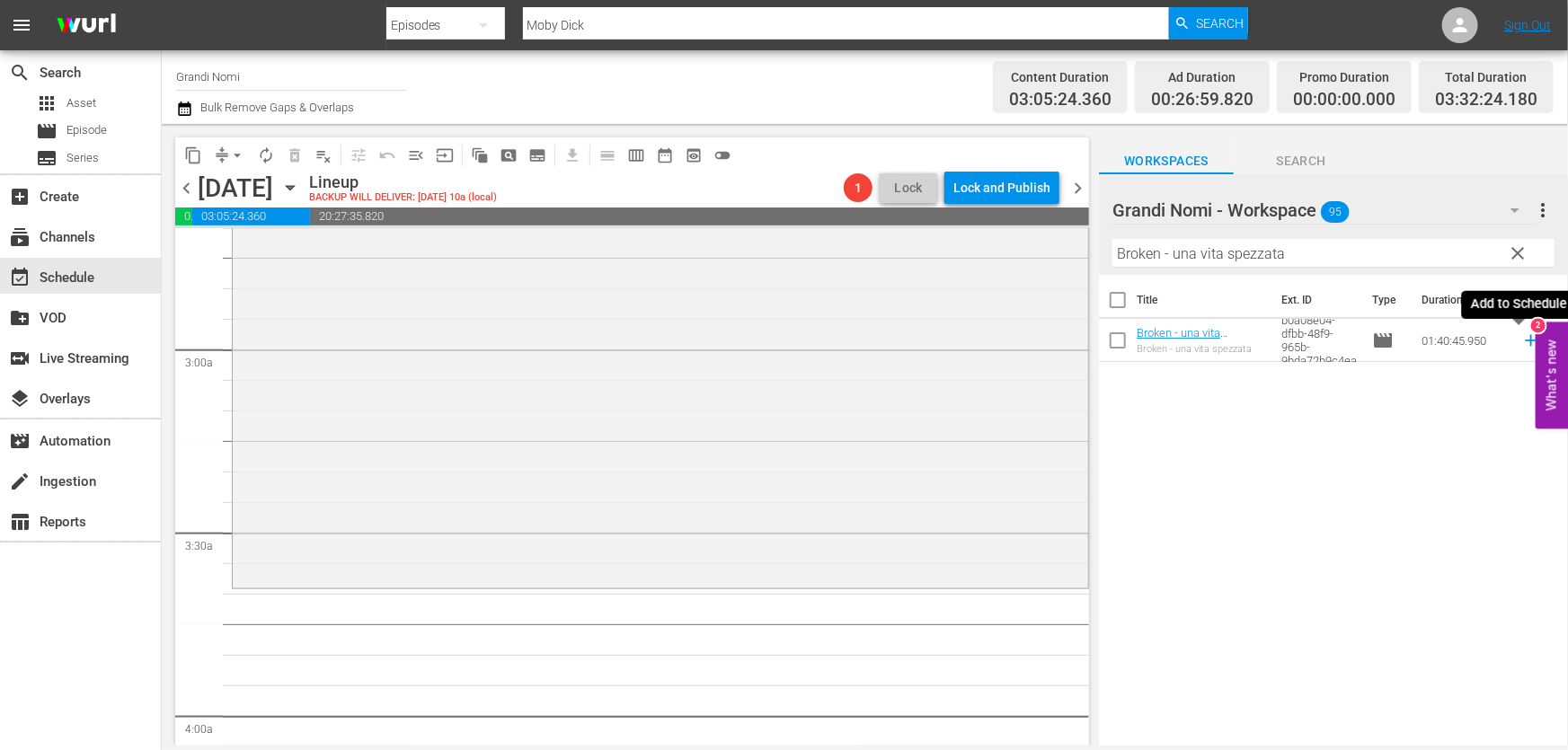
click at [1521, 347] on icon at bounding box center [1531, 341] width 20 height 20
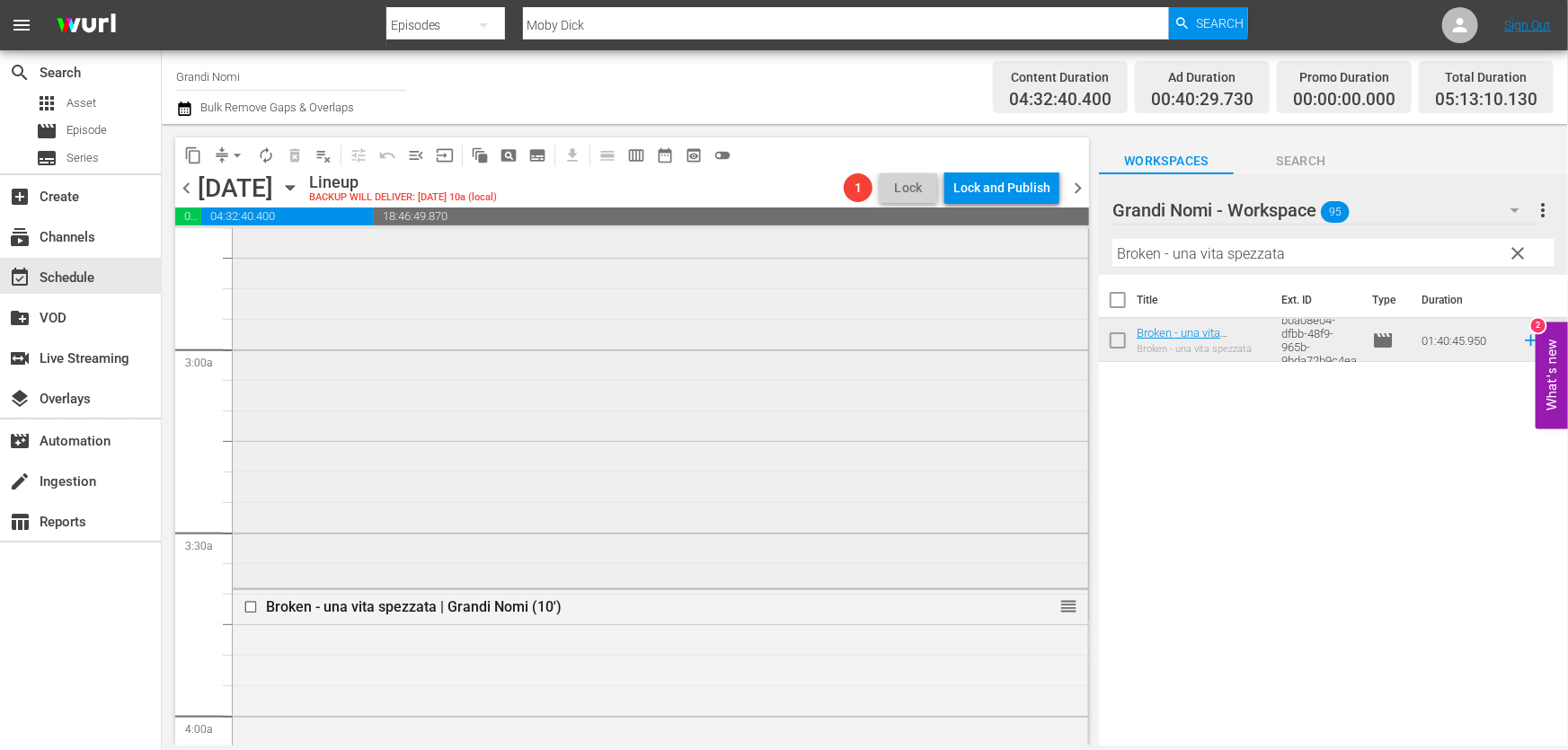
drag, startPoint x: 1315, startPoint y: 251, endPoint x: 784, endPoint y: 352, distance: 540.5
click at [856, 338] on div "content_copy compress arrow_drop_down autorenew_outlined delete_forever_outline…" at bounding box center [864, 435] width 1406 height 622
paste input "Il giovane [PERSON_NAME] da [PERSON_NAME]"
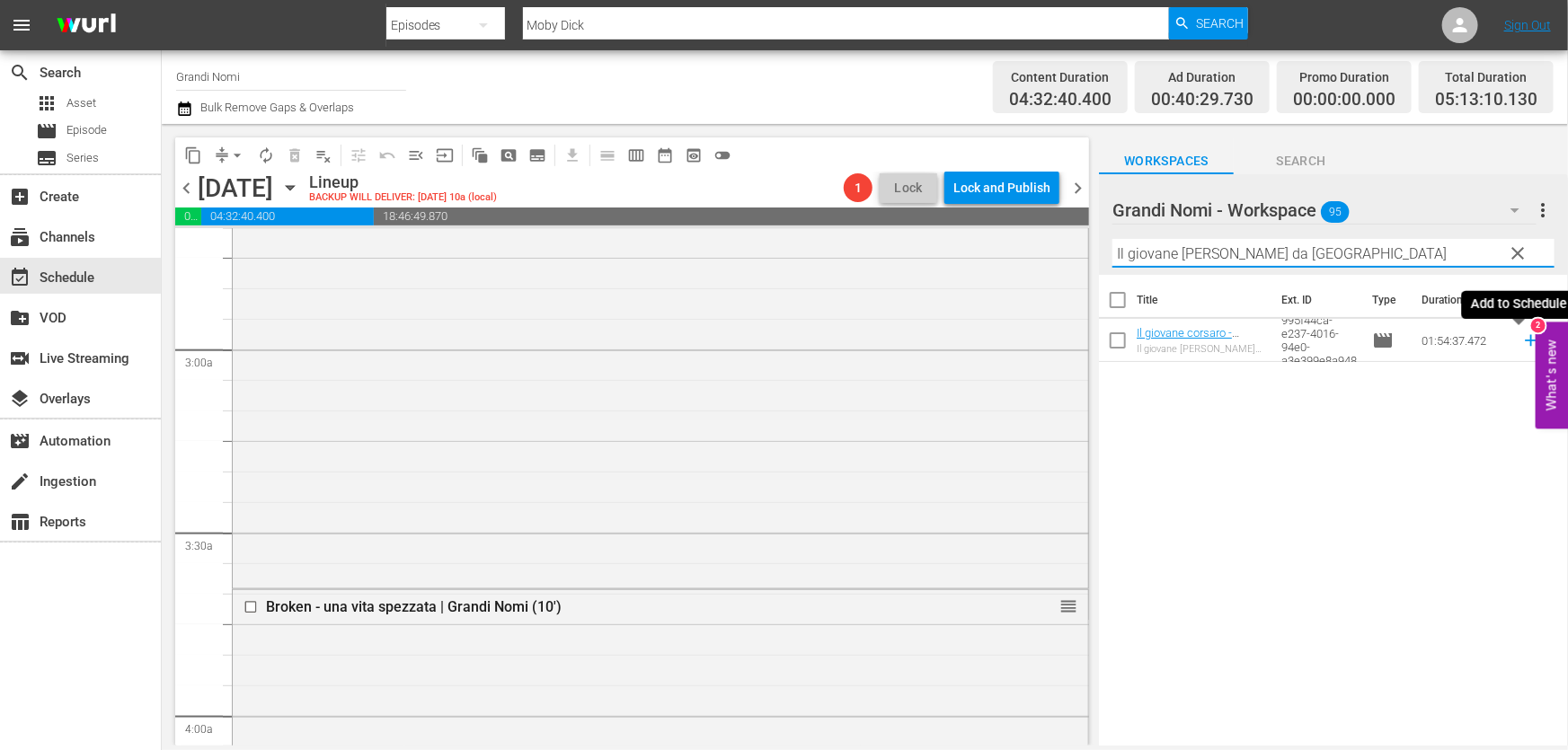
click at [1524, 343] on icon at bounding box center [1531, 341] width 20 height 20
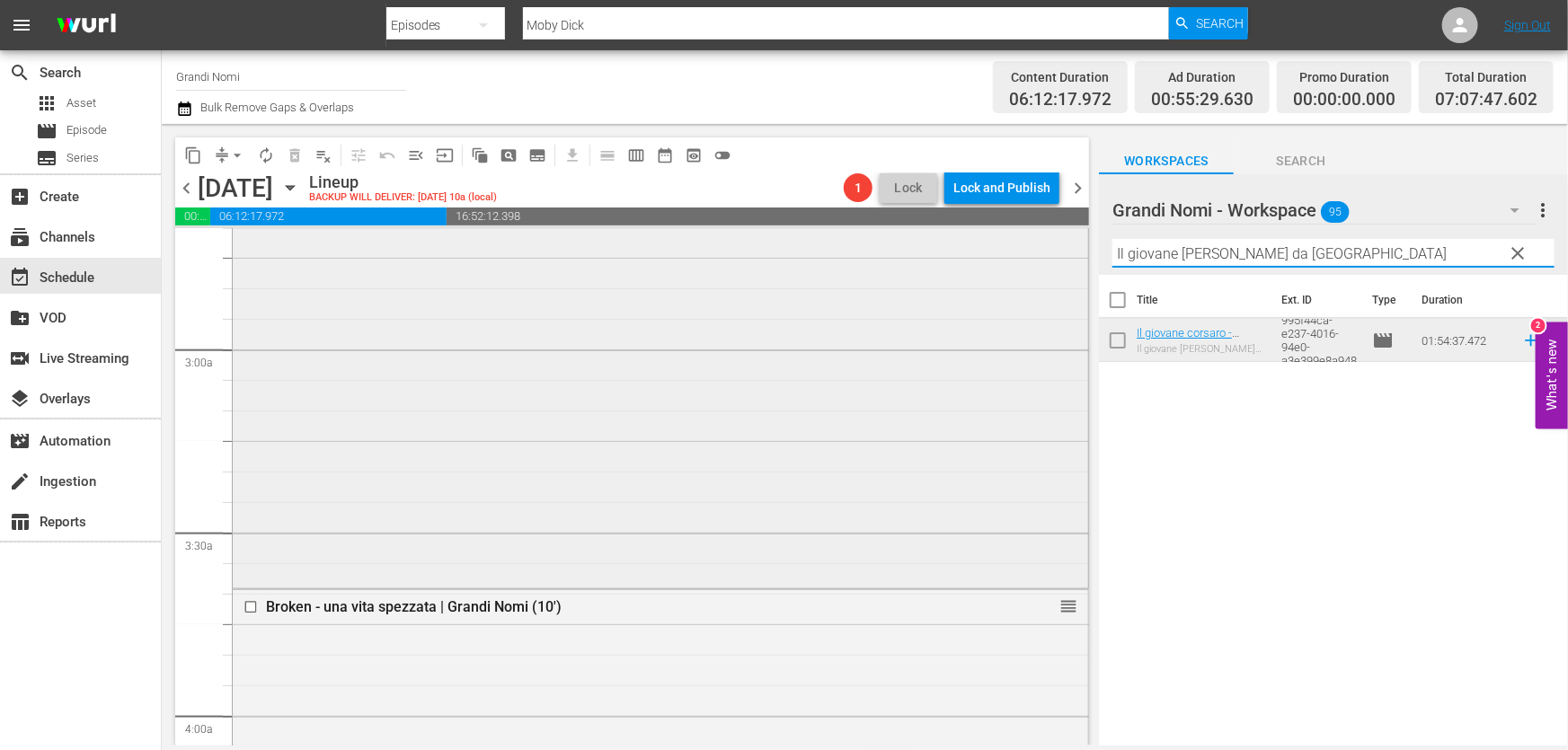
drag, startPoint x: 1417, startPoint y: 244, endPoint x: 712, endPoint y: 335, distance: 710.8
click at [712, 335] on div "content_copy compress arrow_drop_down autorenew_outlined delete_forever_outline…" at bounding box center [864, 435] width 1406 height 622
paste input "Papi Chulo"
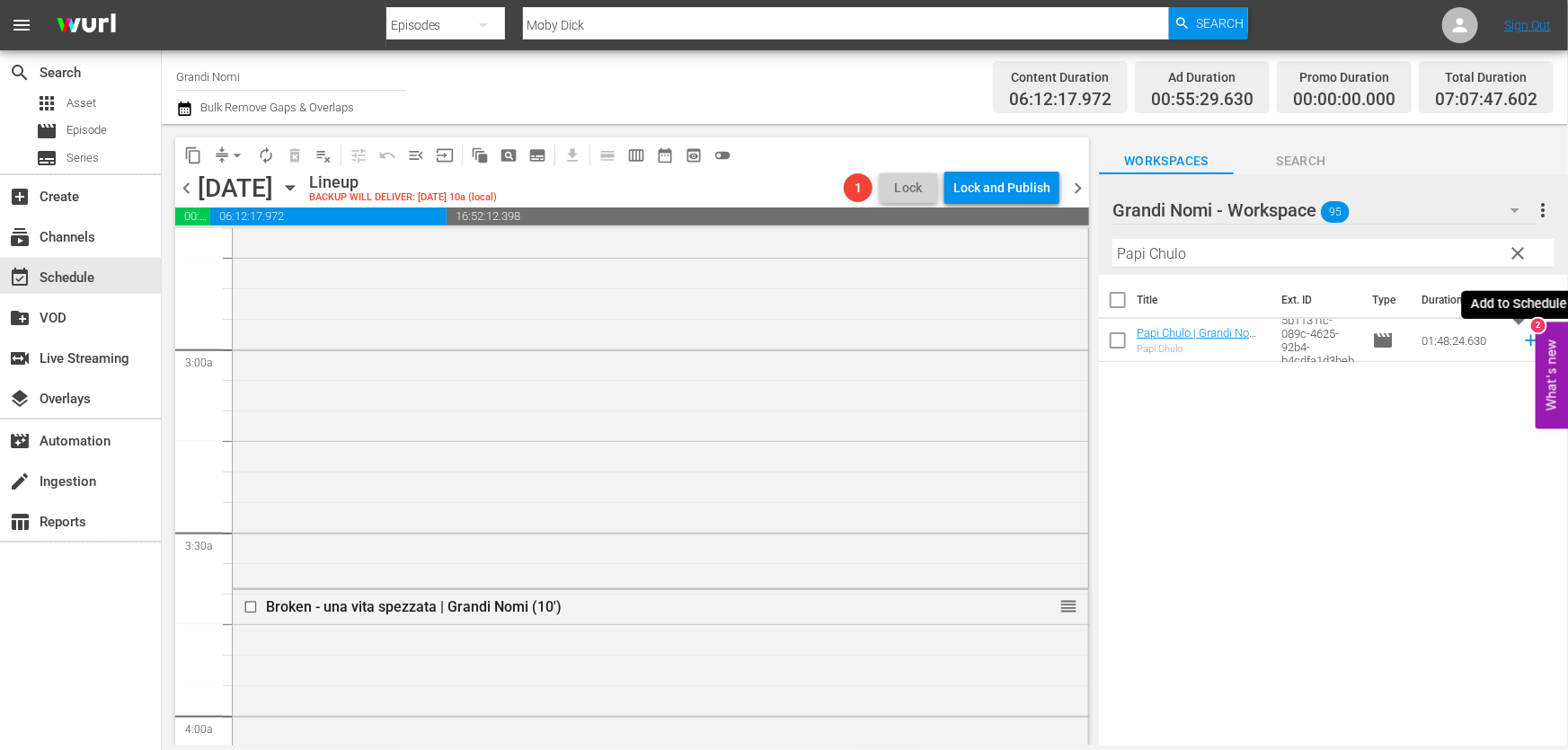
click at [1521, 346] on icon at bounding box center [1531, 341] width 20 height 20
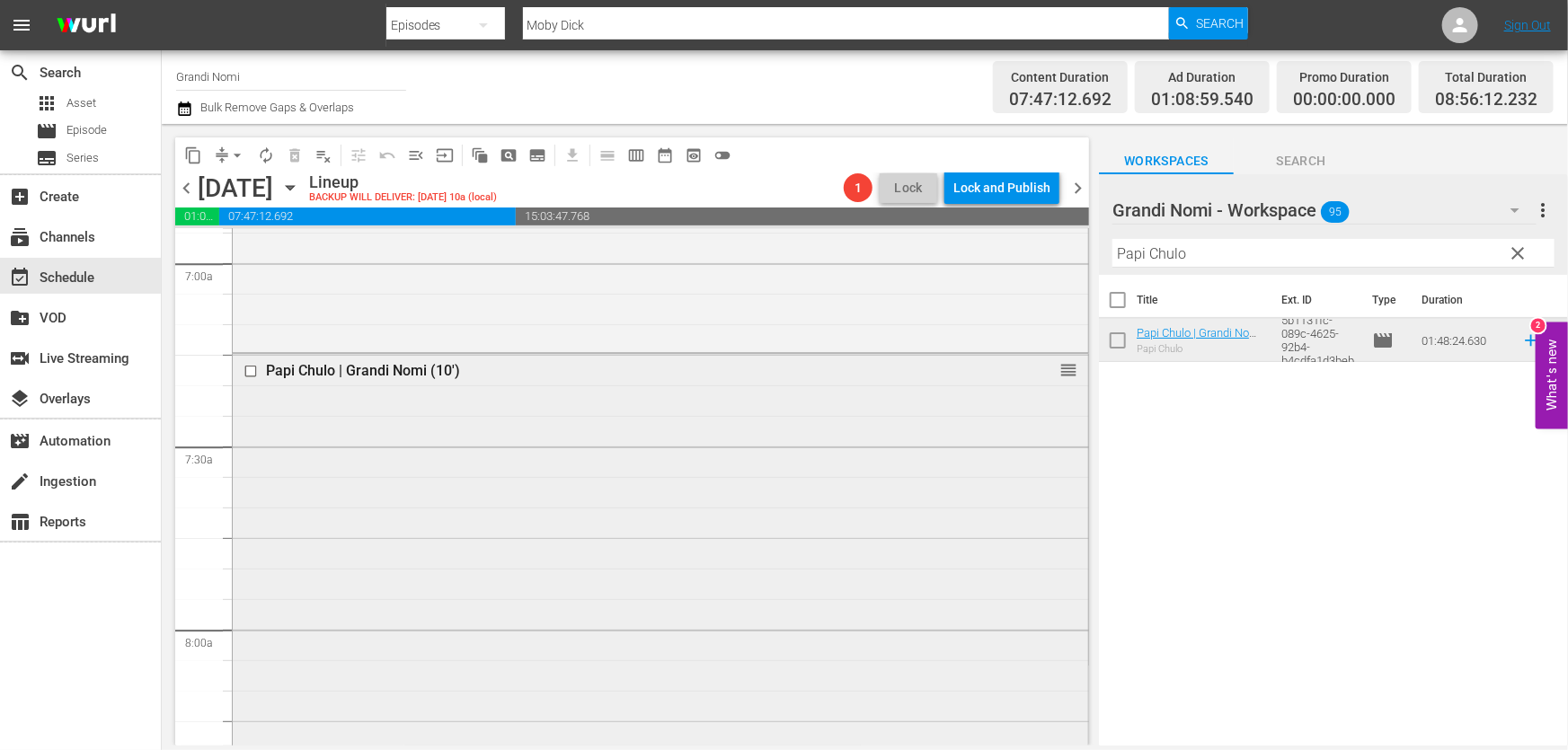
scroll to position [3021, 0]
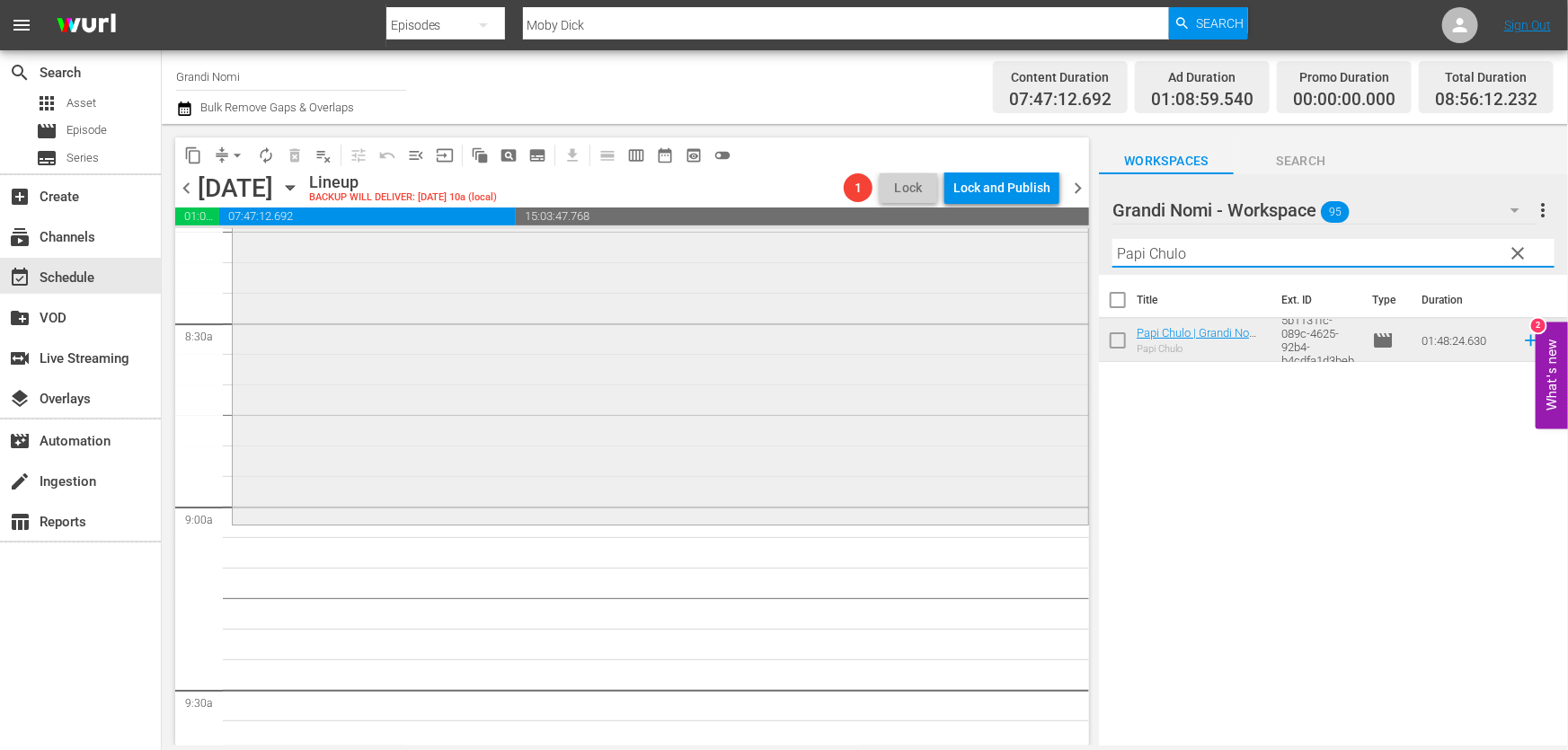
drag, startPoint x: 1310, startPoint y: 249, endPoint x: 514, endPoint y: 341, distance: 801.3
click at [613, 336] on div "content_copy compress arrow_drop_down autorenew_outlined delete_forever_outline…" at bounding box center [864, 435] width 1406 height 622
paste input "Attrici"
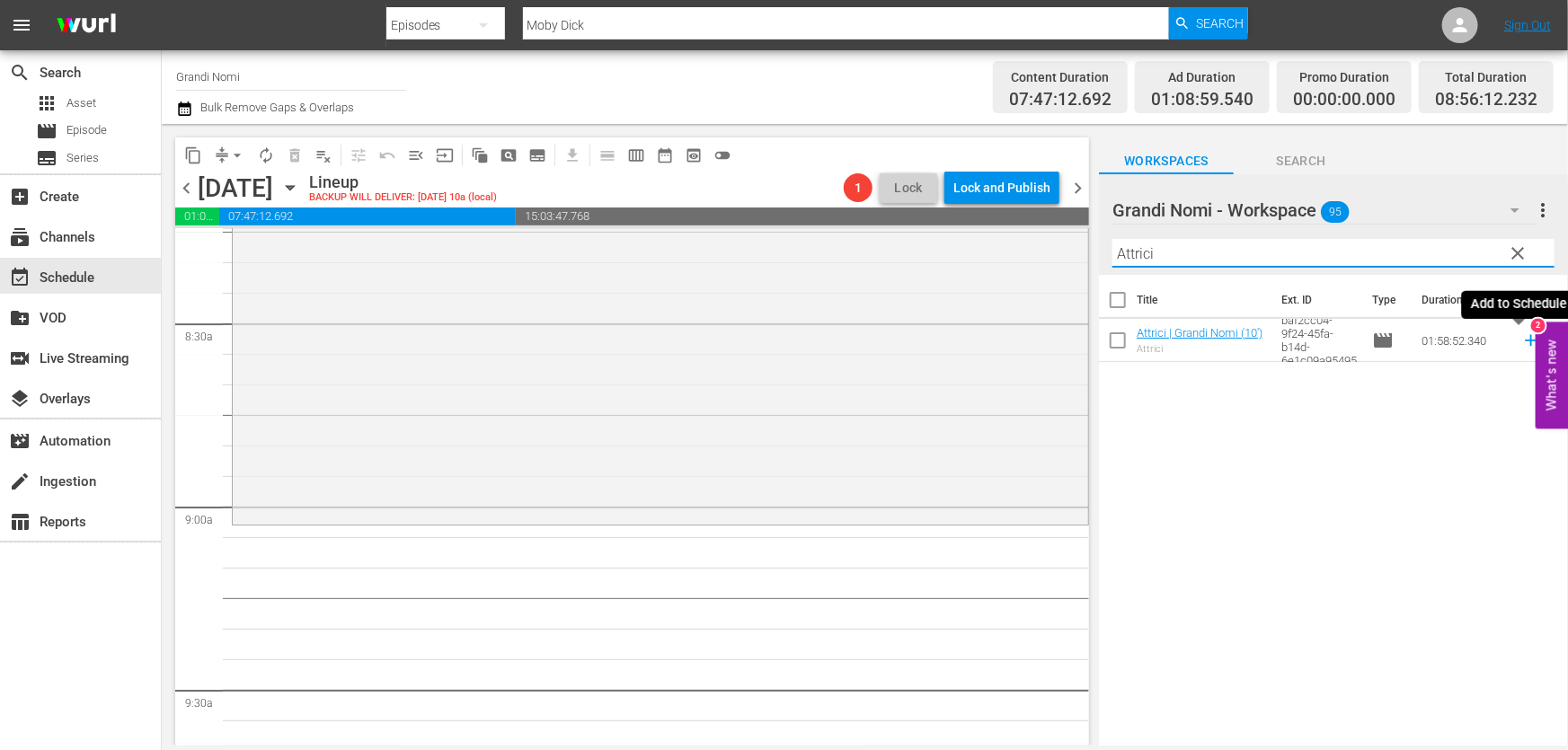
type input "Attrici"
click at [1521, 342] on icon at bounding box center [1531, 341] width 20 height 20
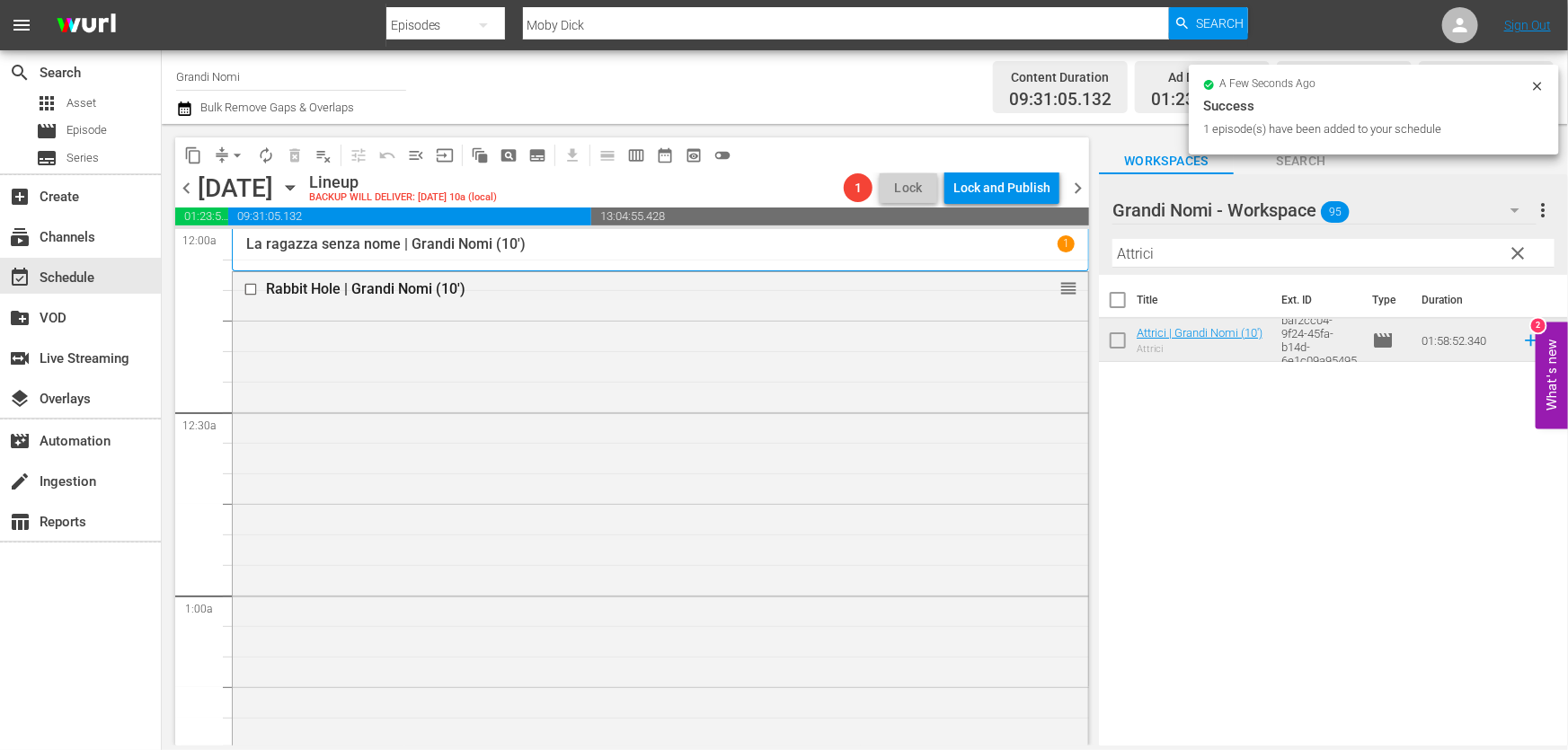
scroll to position [3021, 0]
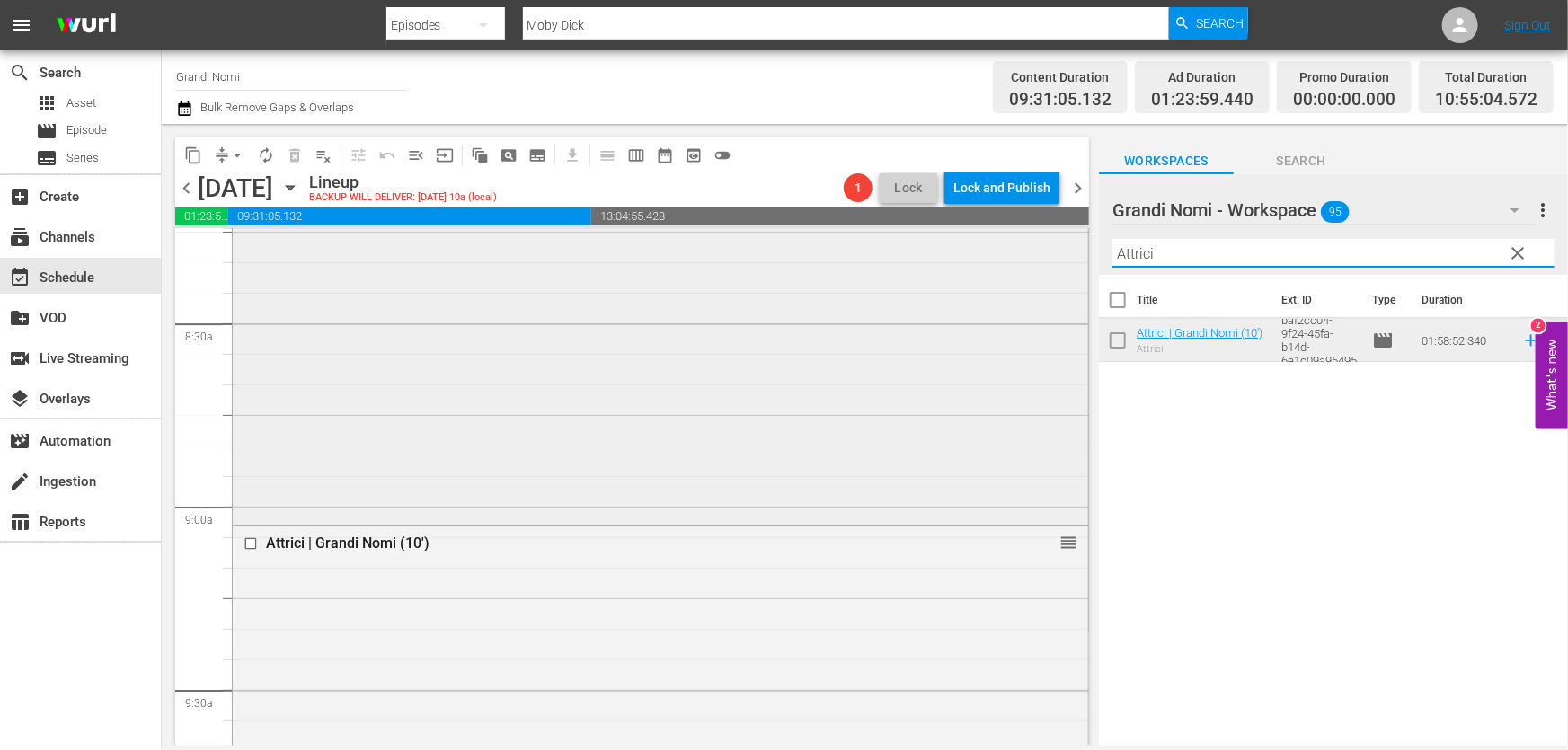
drag, startPoint x: 1154, startPoint y: 269, endPoint x: 905, endPoint y: 318, distance: 253.8
click at [931, 299] on div "content_copy compress arrow_drop_down autorenew_outlined delete_forever_outline…" at bounding box center [864, 435] width 1406 height 622
paste input "Fuggiamo insieme"
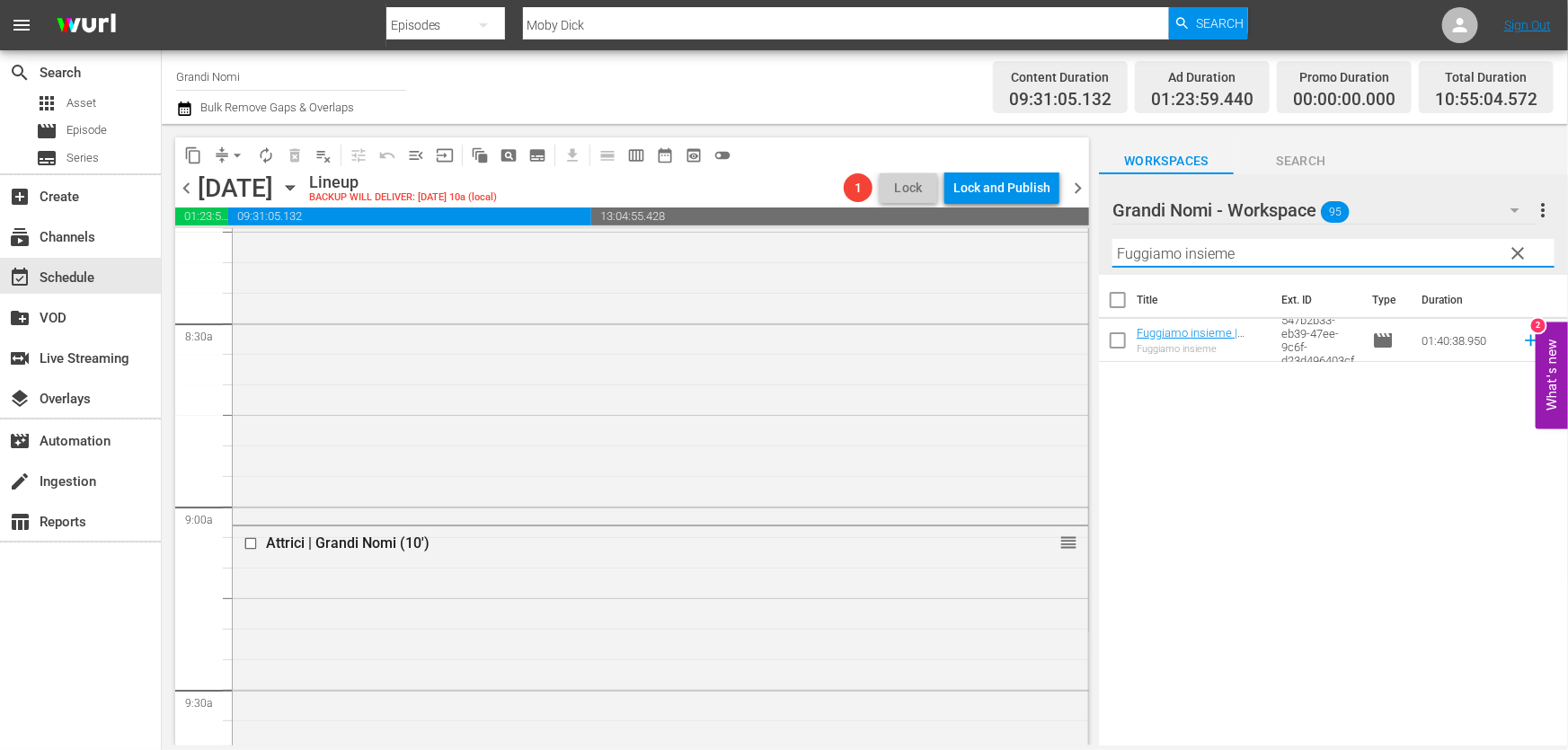
click at [1525, 337] on icon at bounding box center [1530, 340] width 12 height 12
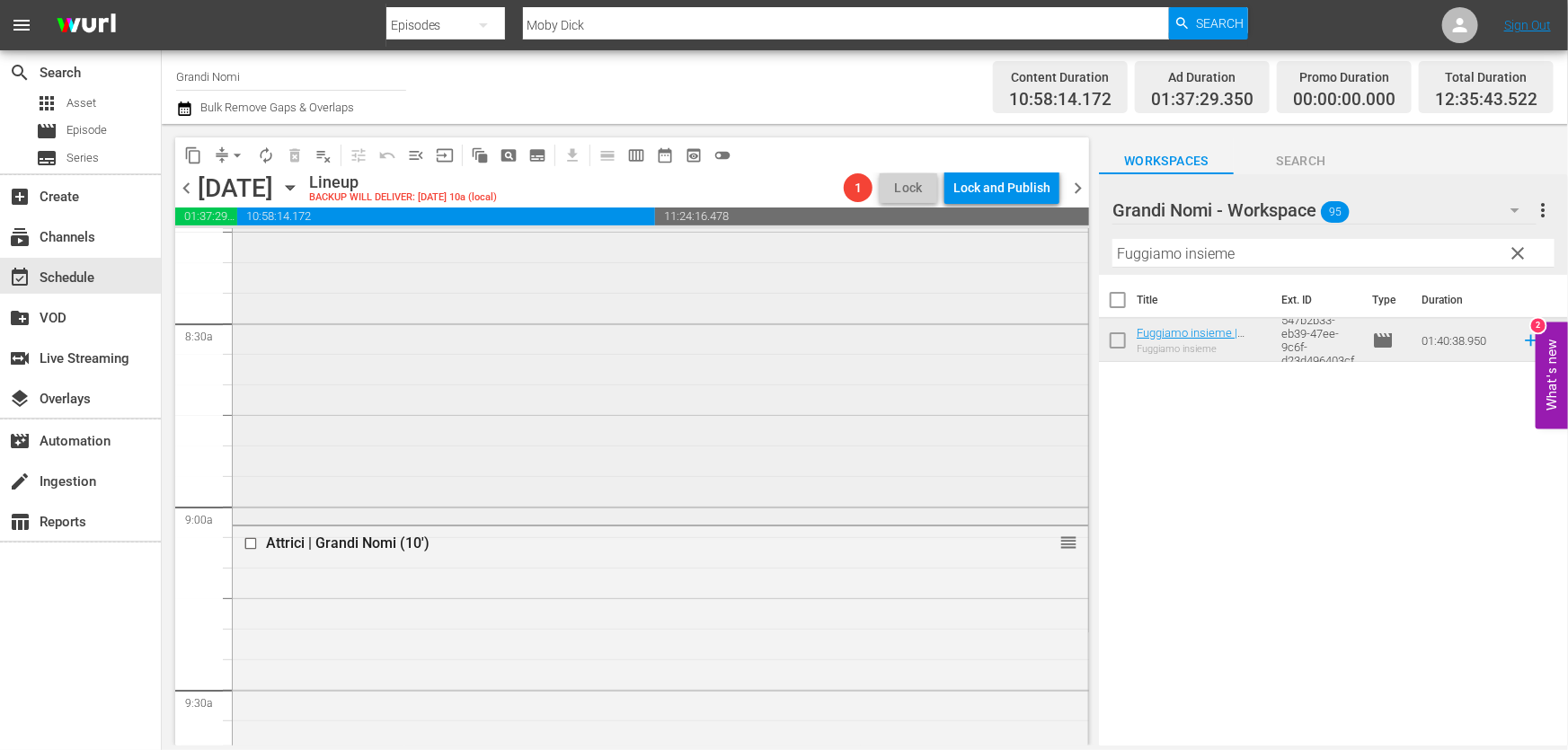
drag, startPoint x: 1275, startPoint y: 258, endPoint x: 485, endPoint y: 324, distance: 792.8
click at [682, 297] on div "content_copy compress arrow_drop_down autorenew_outlined delete_forever_outline…" at bounding box center [864, 435] width 1406 height 622
paste input "Moby Dick"
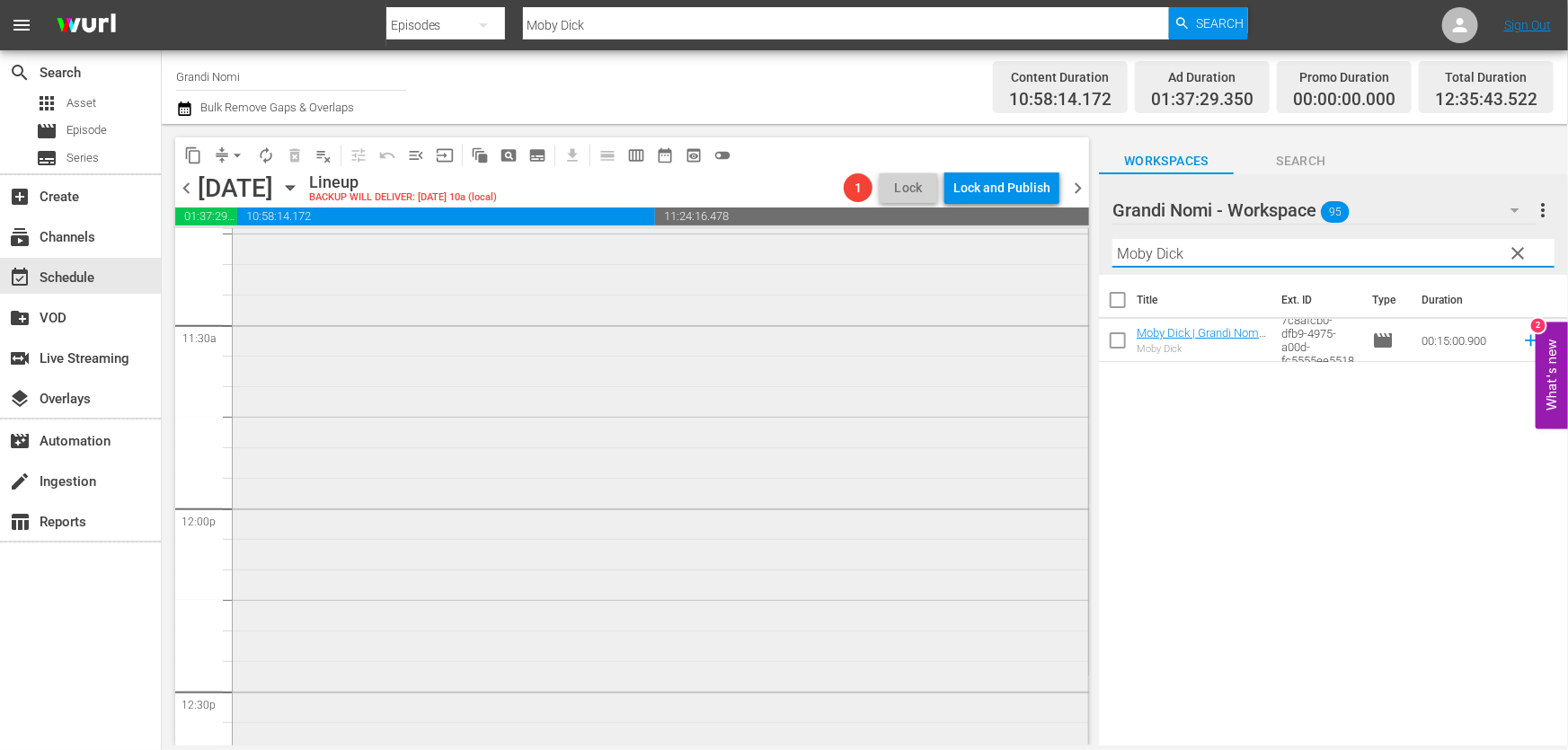
scroll to position [4247, 0]
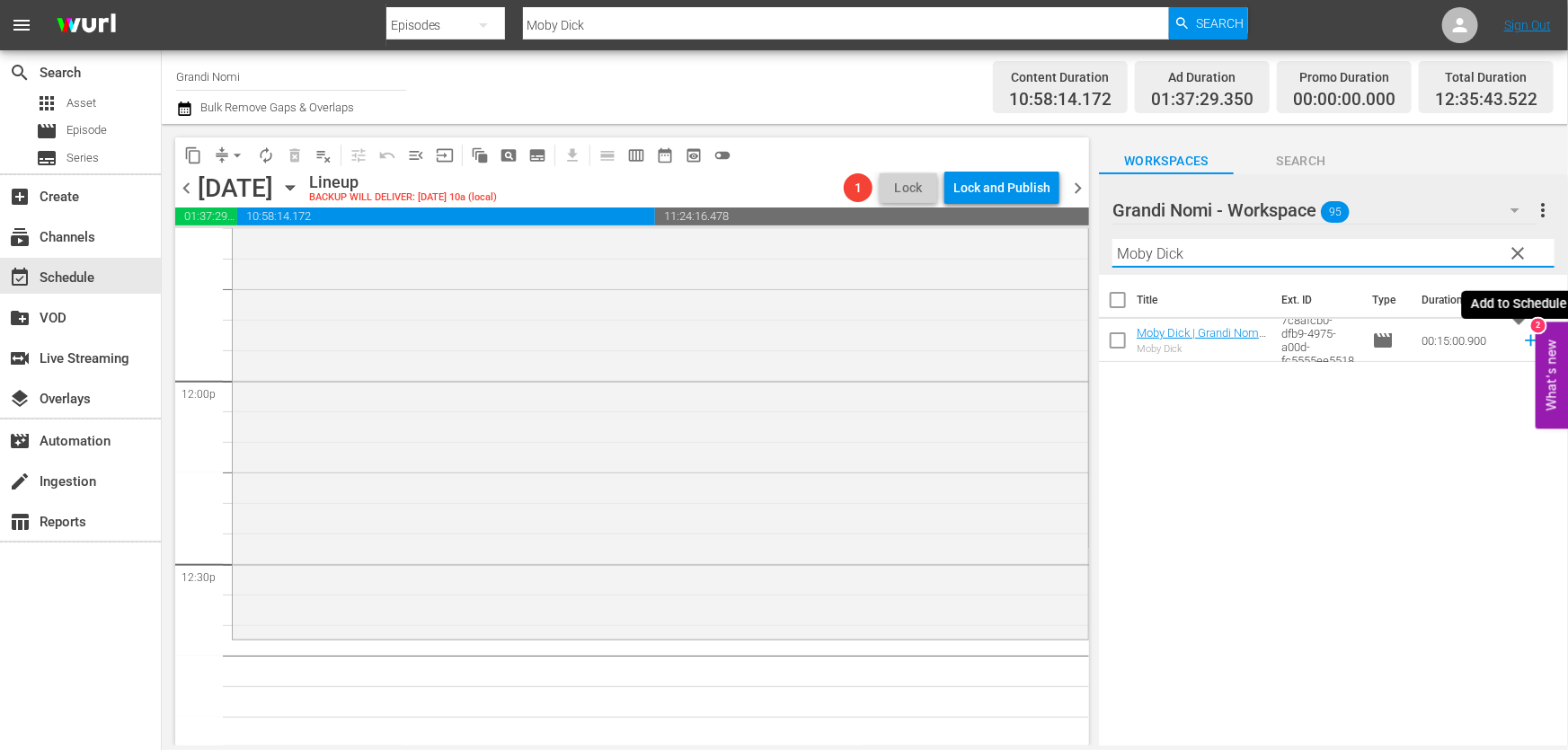
click at [1521, 347] on icon at bounding box center [1531, 341] width 20 height 20
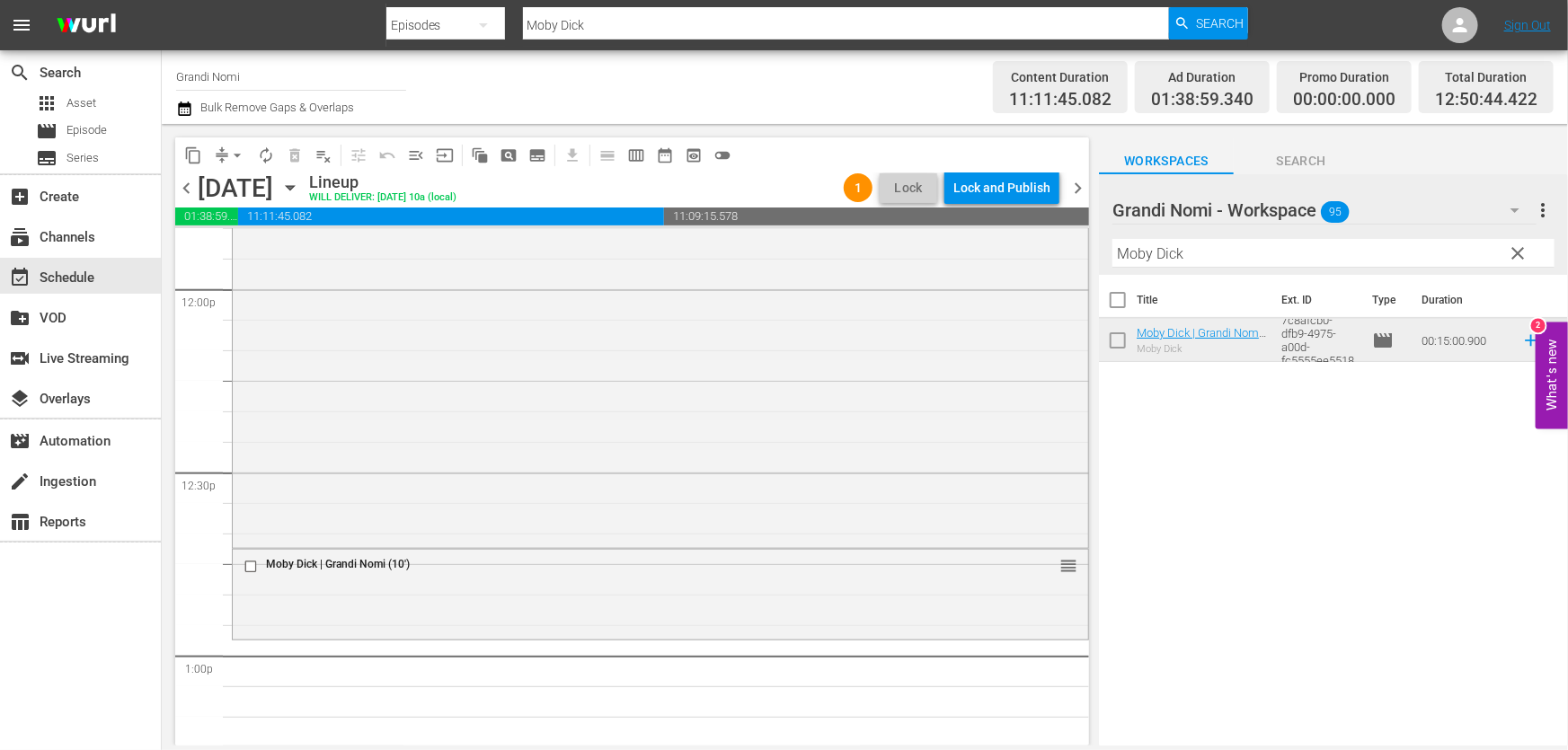
scroll to position [4410, 0]
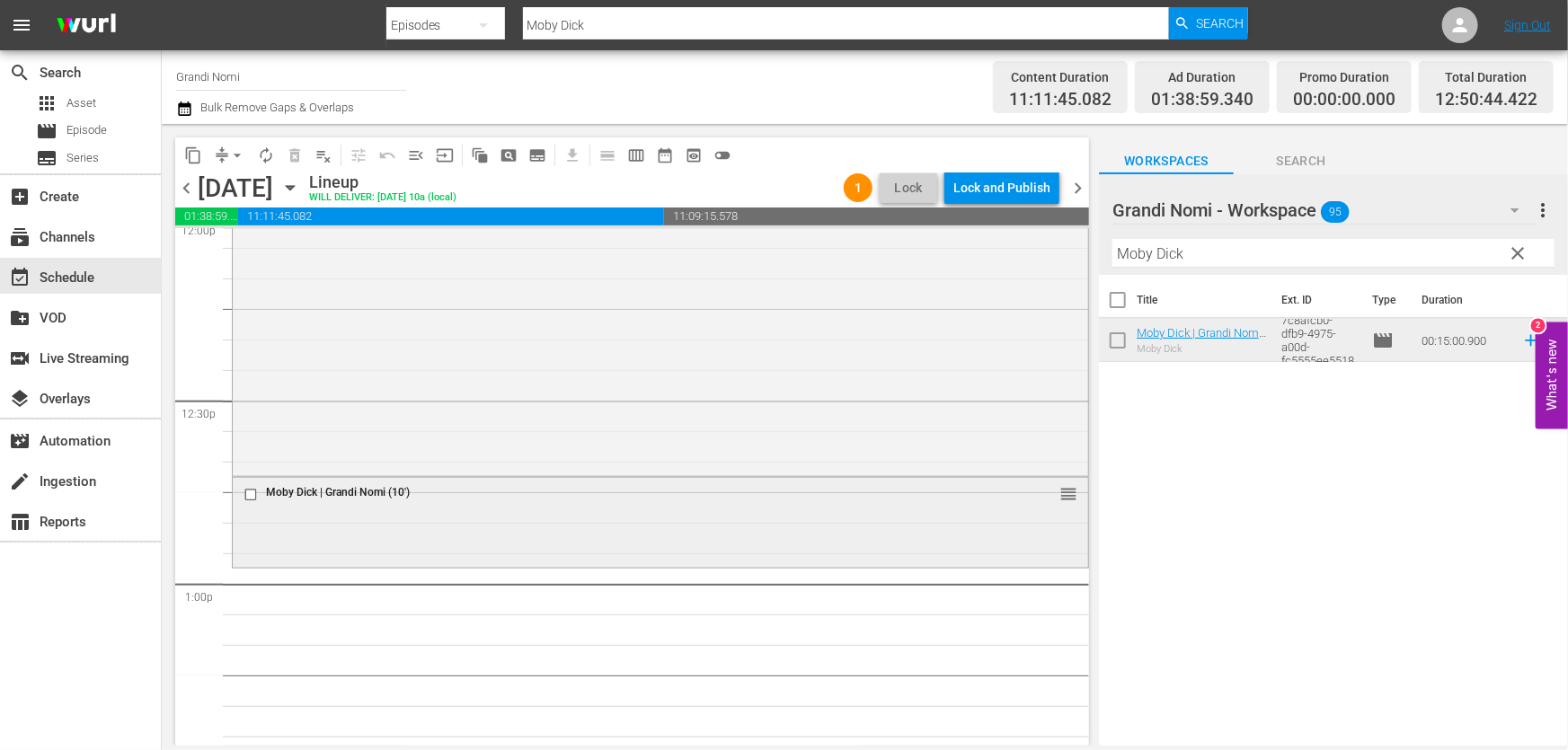
click at [533, 539] on div "Moby Dick | Grandi Nomi (10') reorder" at bounding box center [660, 521] width 856 height 86
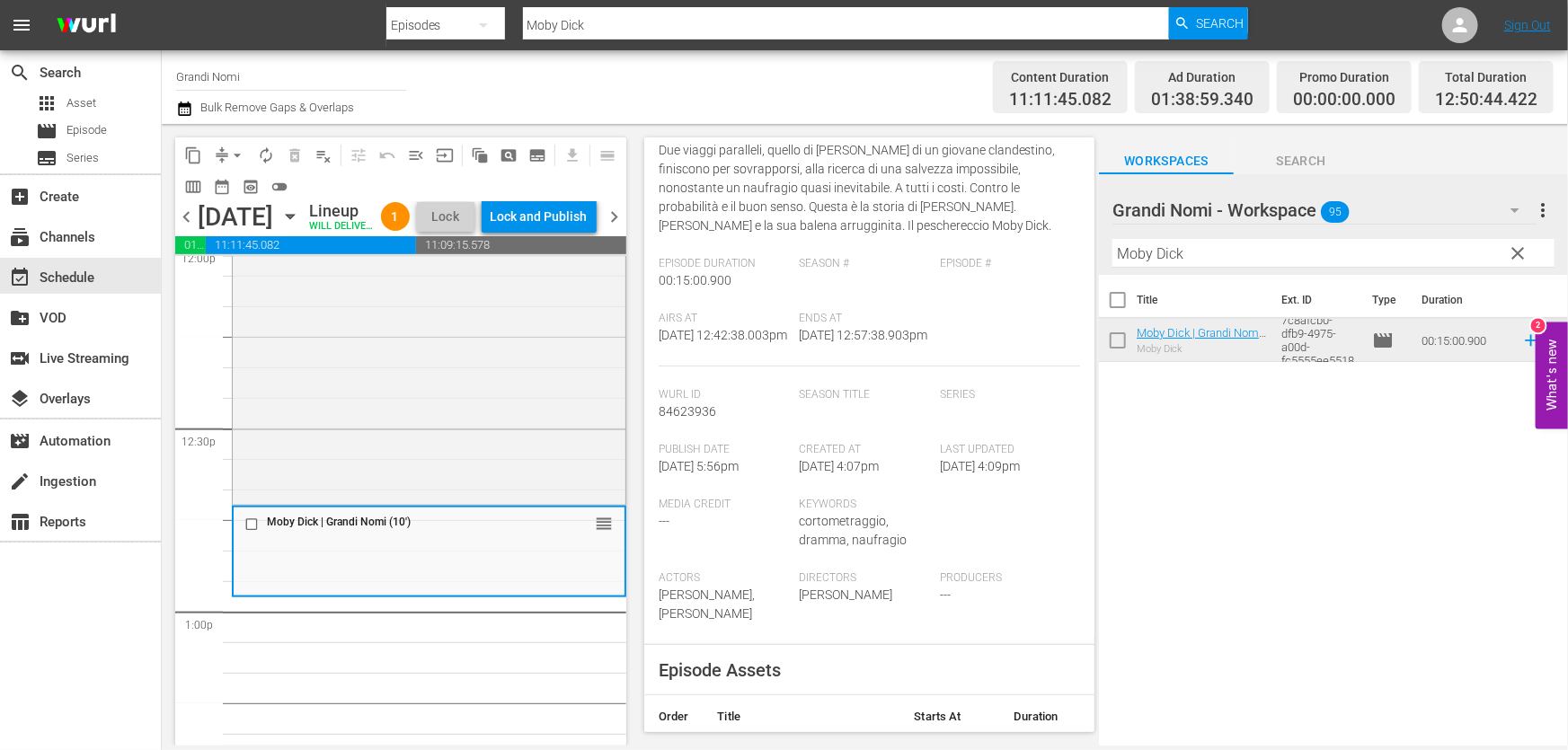
scroll to position [386, 0]
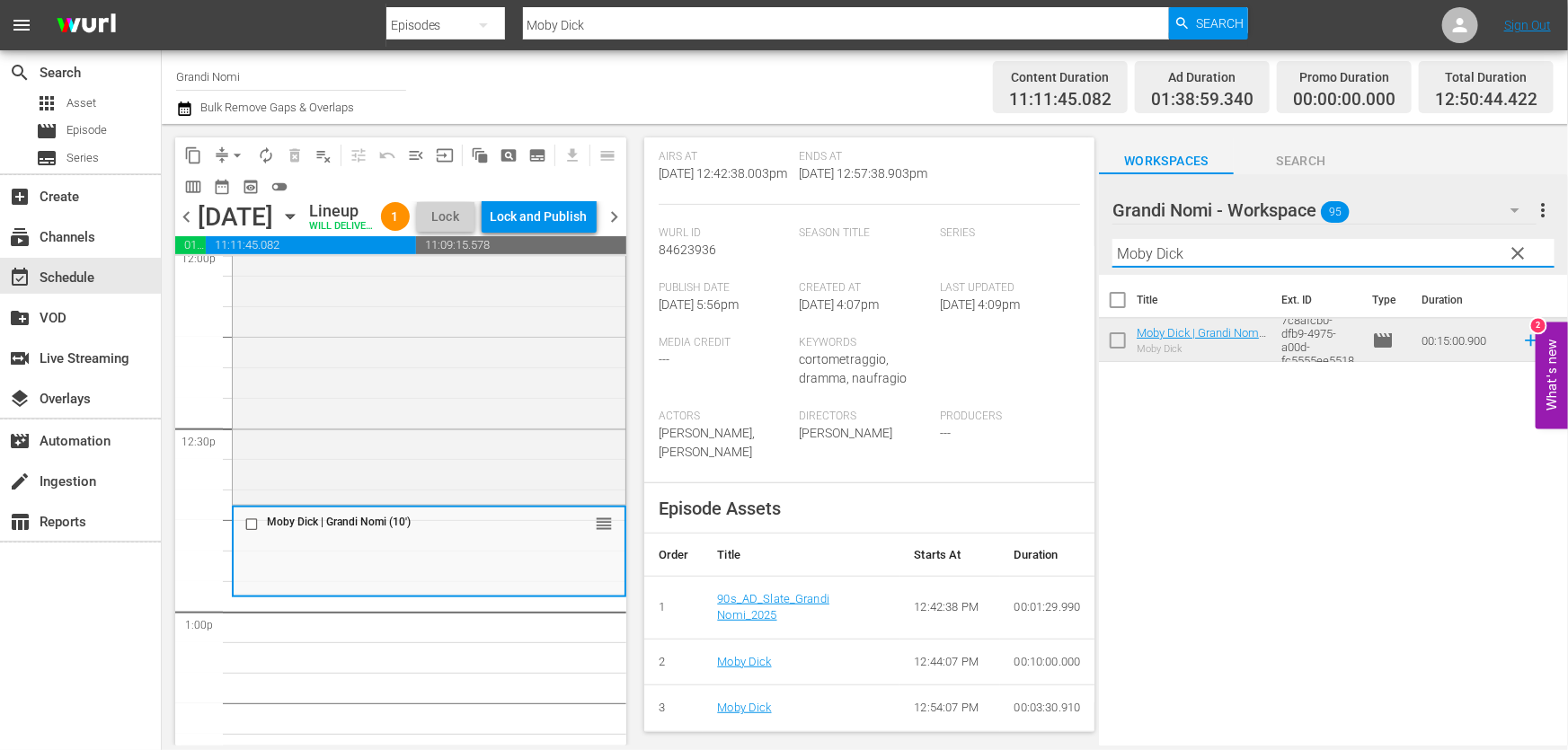
drag, startPoint x: 1263, startPoint y: 255, endPoint x: 781, endPoint y: 287, distance: 483.1
click at [781, 270] on div "content_copy compress arrow_drop_down autorenew_outlined delete_forever_outline…" at bounding box center [864, 435] width 1406 height 622
paste input "Little sister"
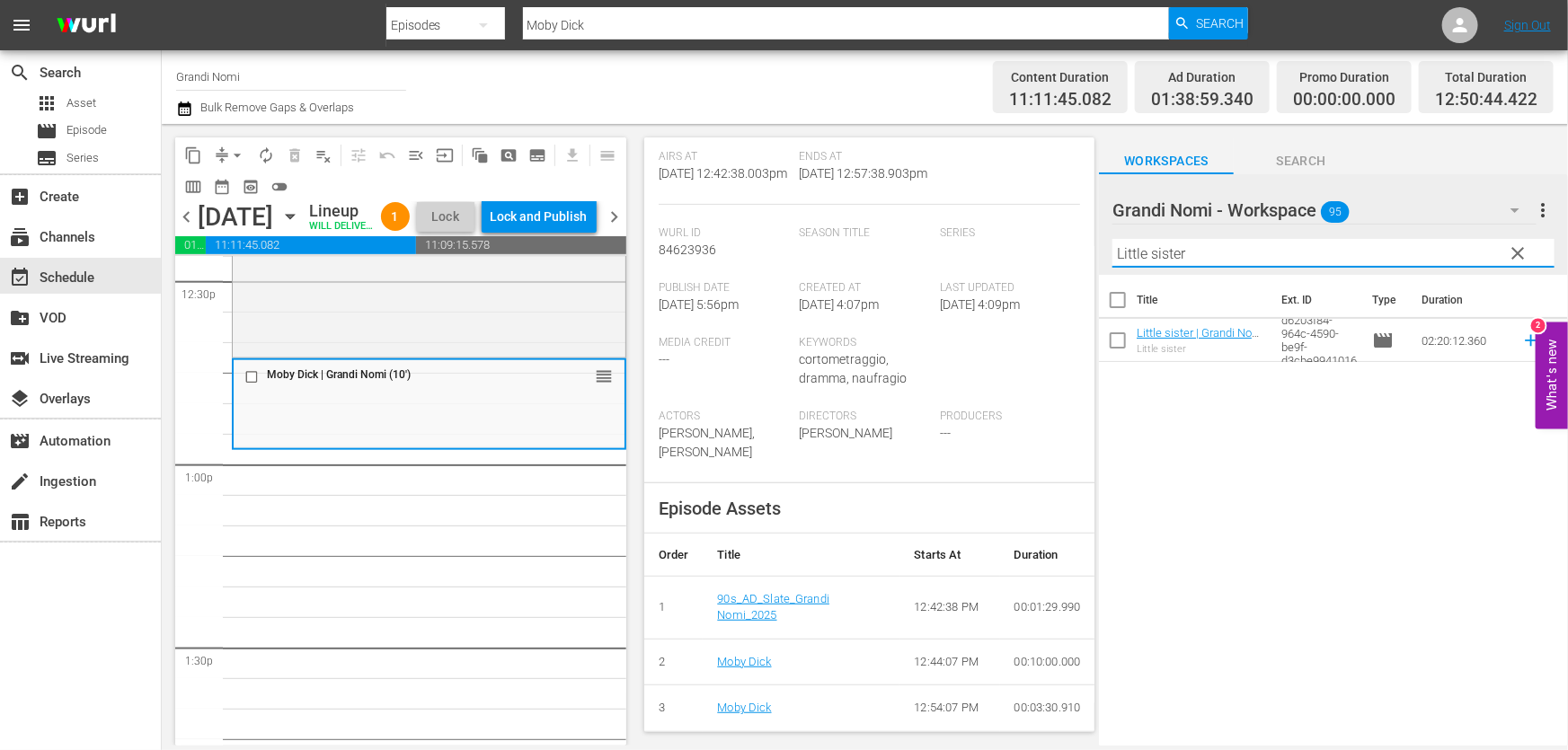
scroll to position [4573, 0]
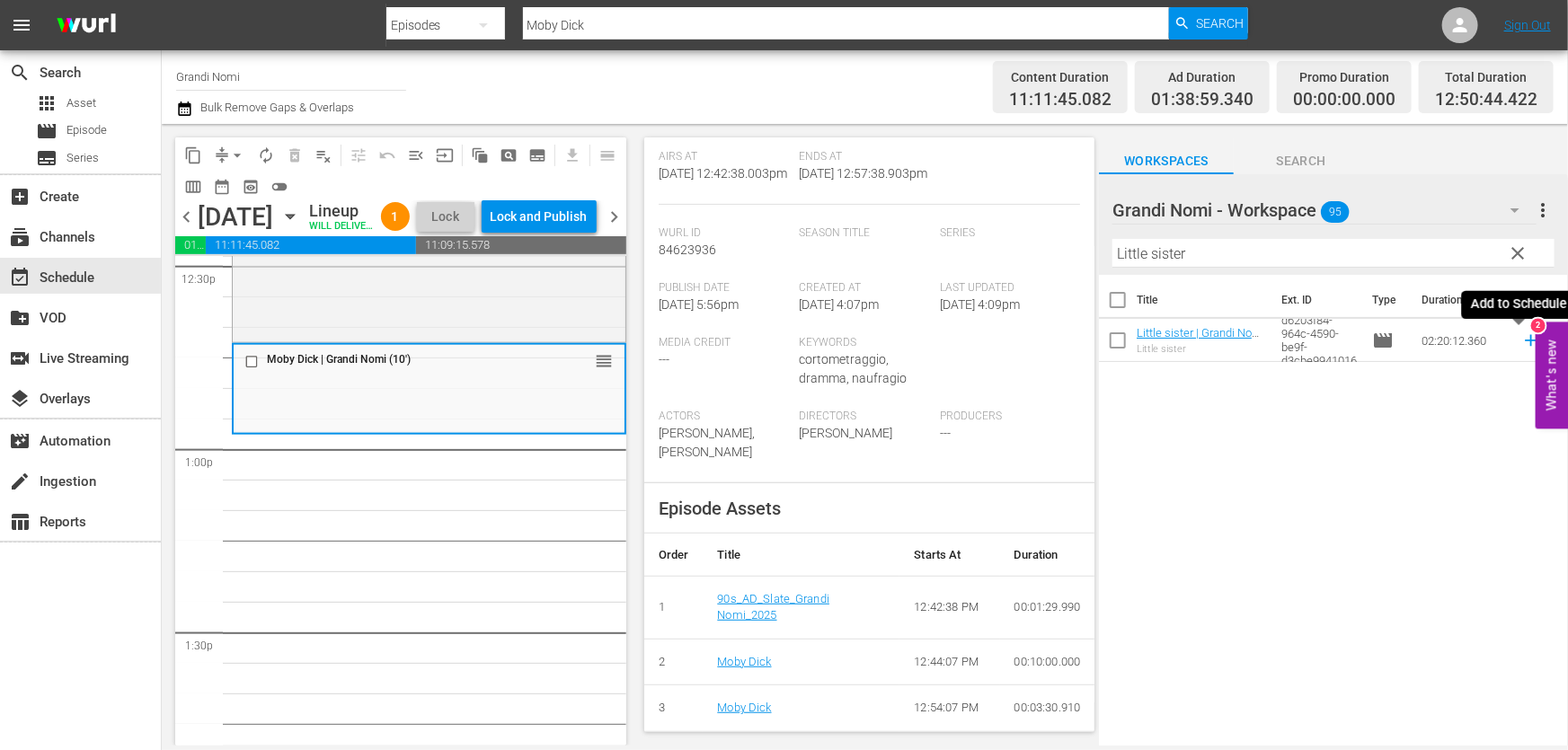
click at [1525, 341] on icon at bounding box center [1530, 340] width 12 height 12
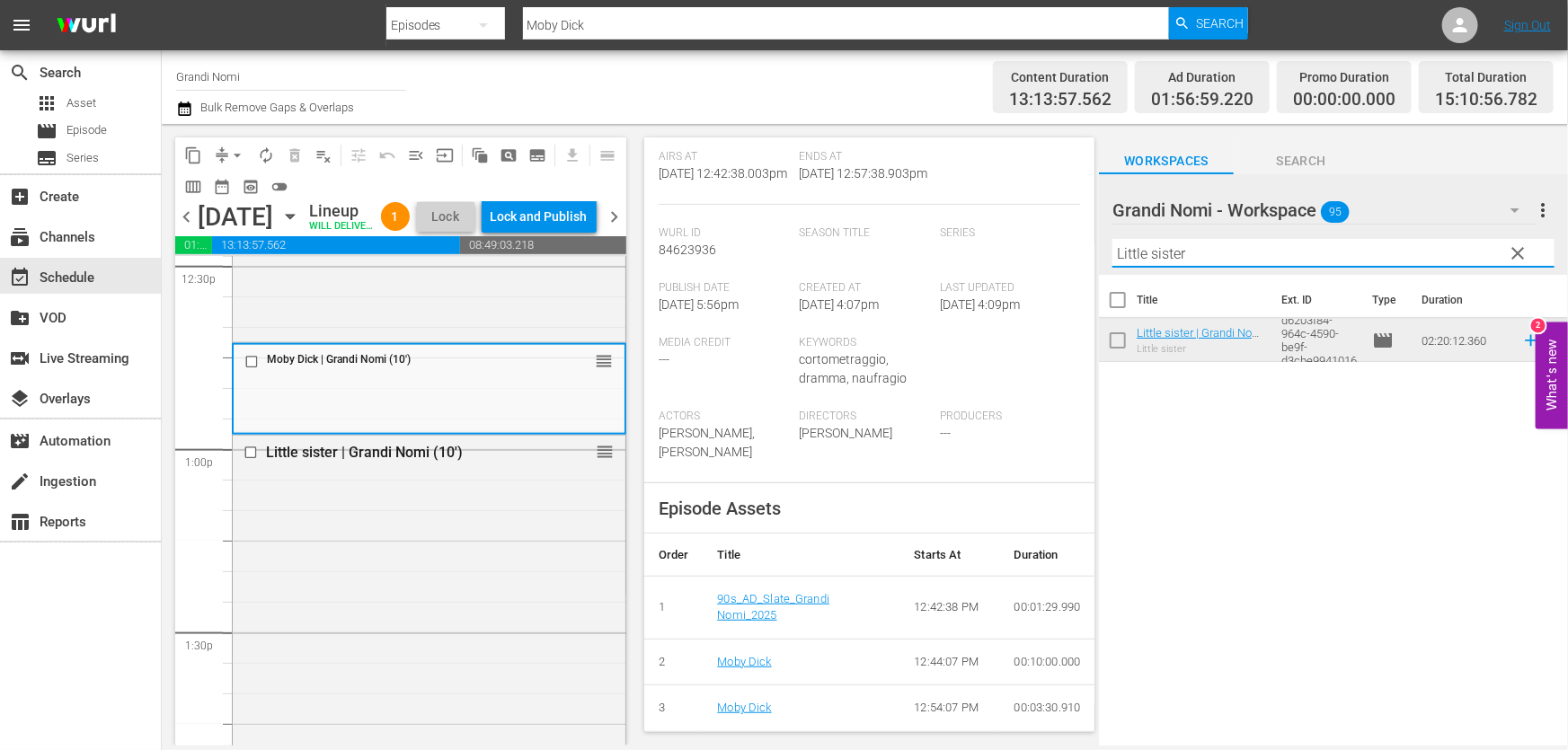
drag, startPoint x: 1275, startPoint y: 246, endPoint x: 724, endPoint y: 333, distance: 557.8
click at [774, 318] on div "content_copy compress arrow_drop_down autorenew_outlined delete_forever_outline…" at bounding box center [864, 435] width 1406 height 622
paste input "[GEOGRAPHIC_DATA]"
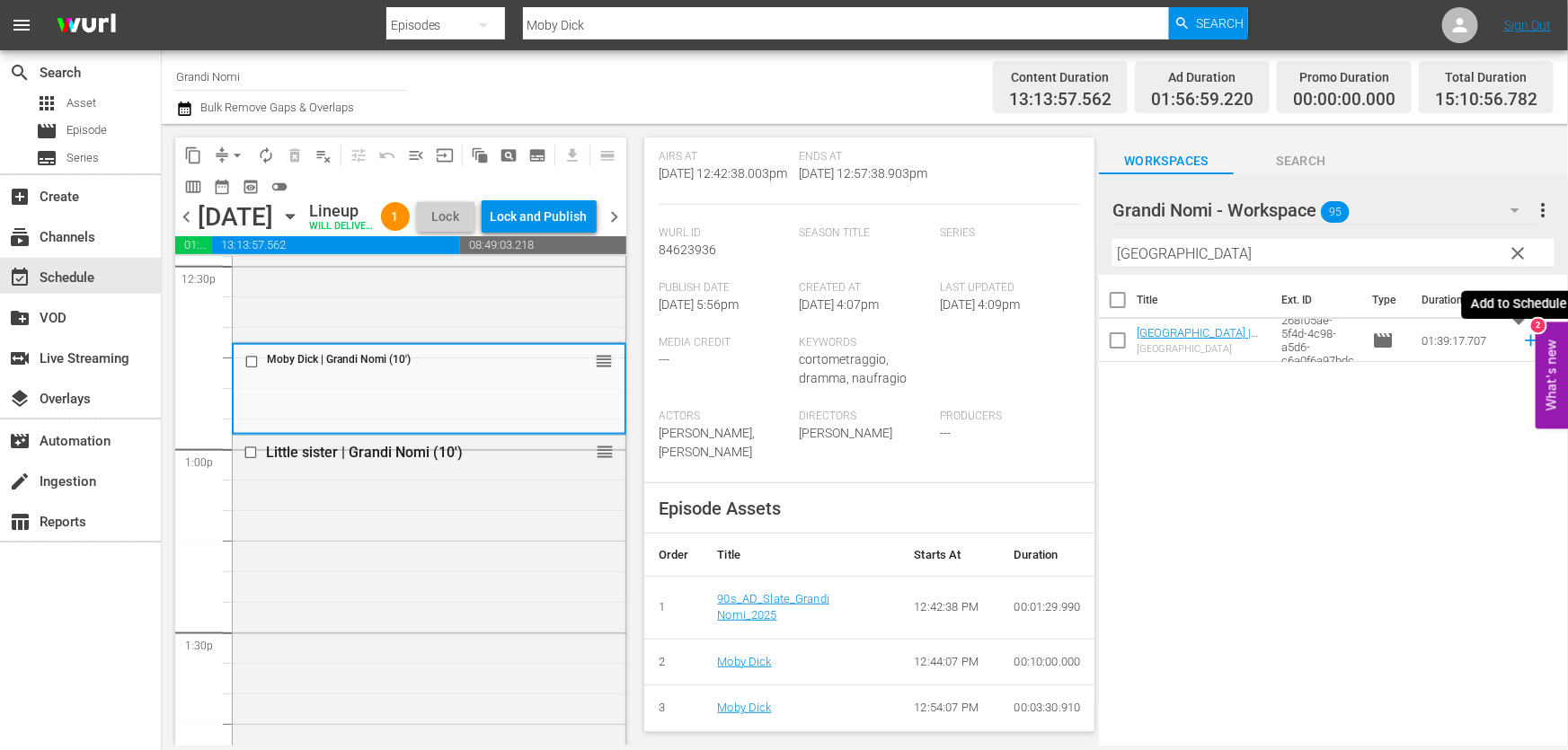
click at [1525, 336] on icon at bounding box center [1530, 340] width 12 height 12
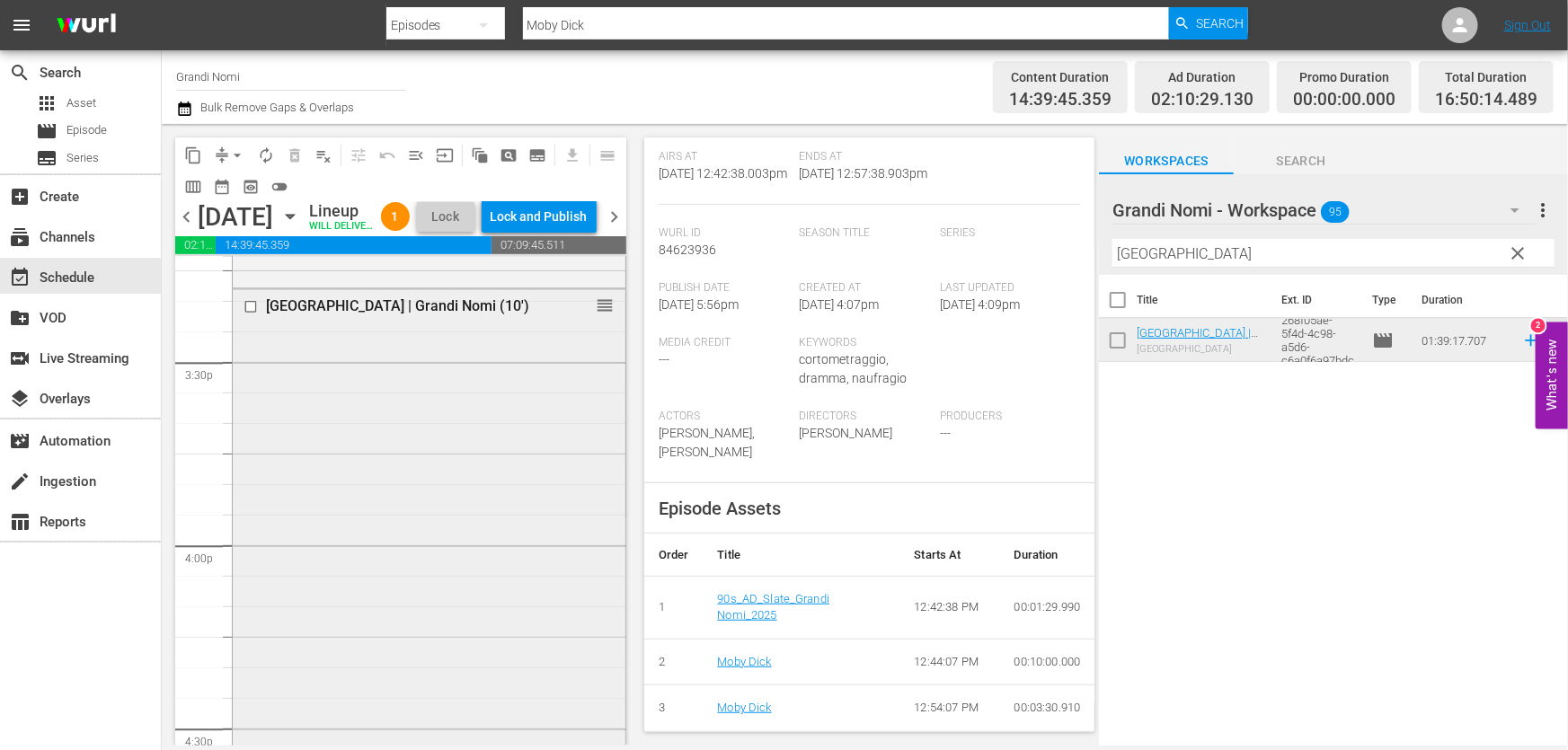
scroll to position [5880, 0]
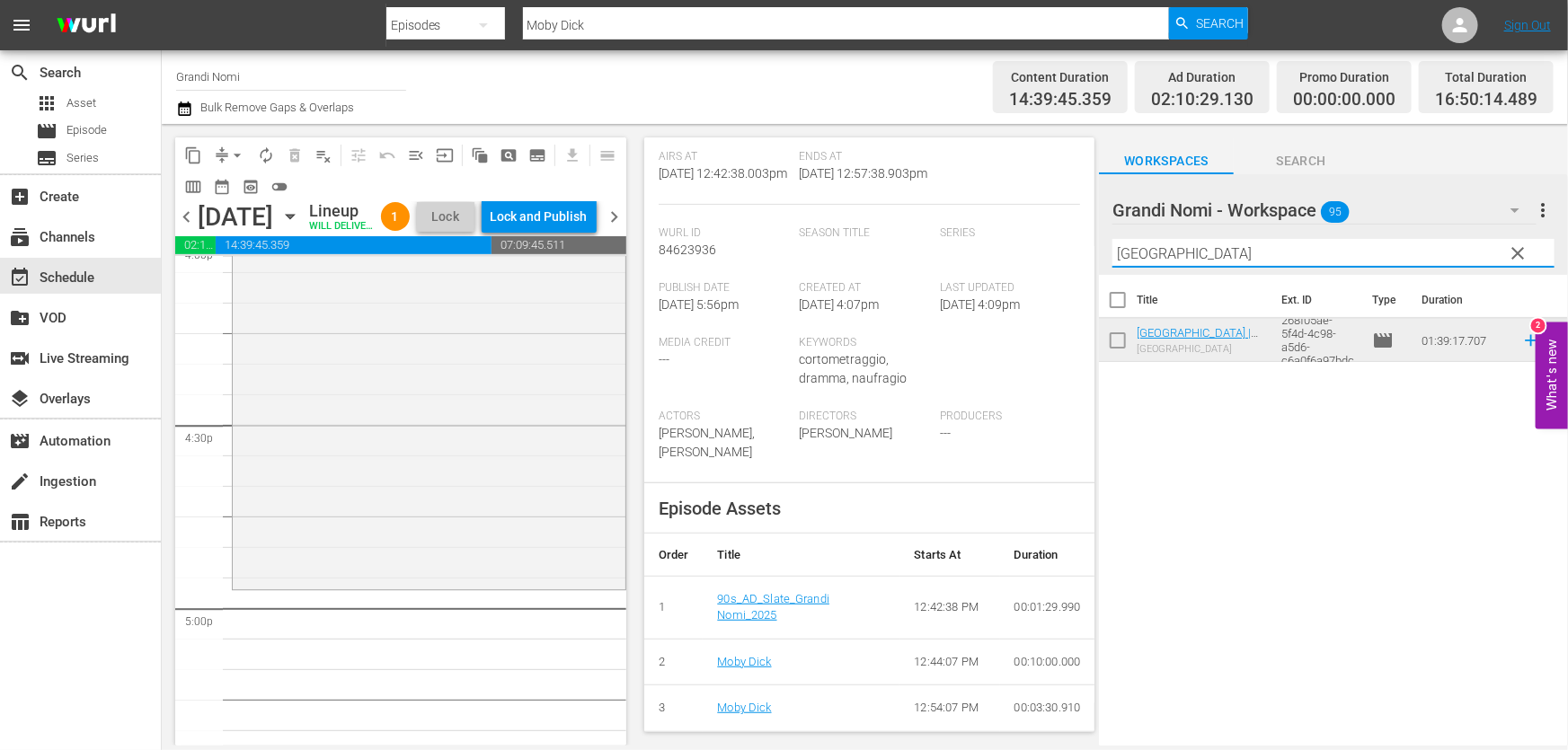
drag, startPoint x: 1231, startPoint y: 248, endPoint x: 849, endPoint y: 257, distance: 382.1
click at [849, 257] on div "content_copy compress arrow_drop_down autorenew_outlined delete_forever_outline…" at bounding box center [864, 435] width 1406 height 622
paste input "l segreto di una famigli"
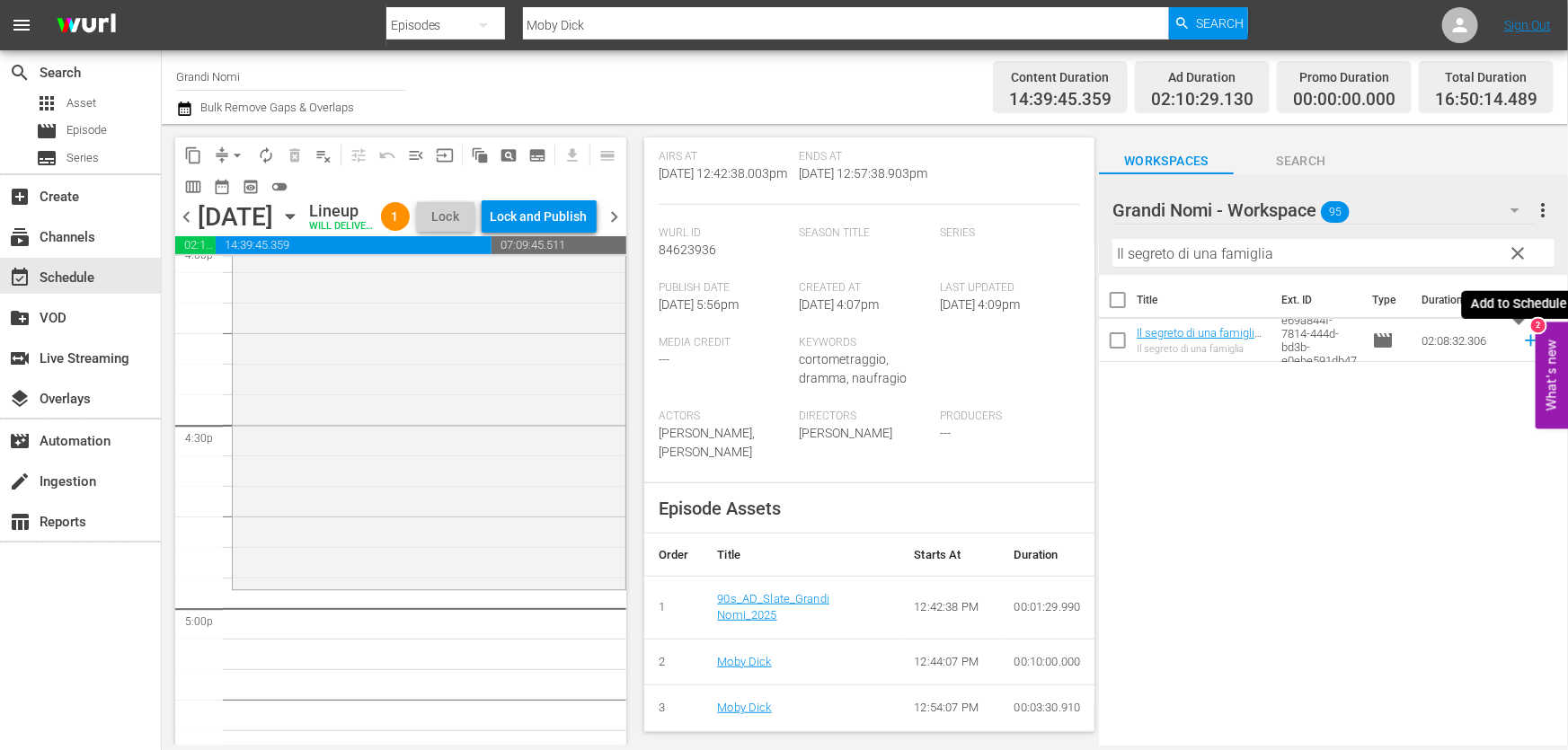
click at [1521, 342] on icon at bounding box center [1531, 341] width 20 height 20
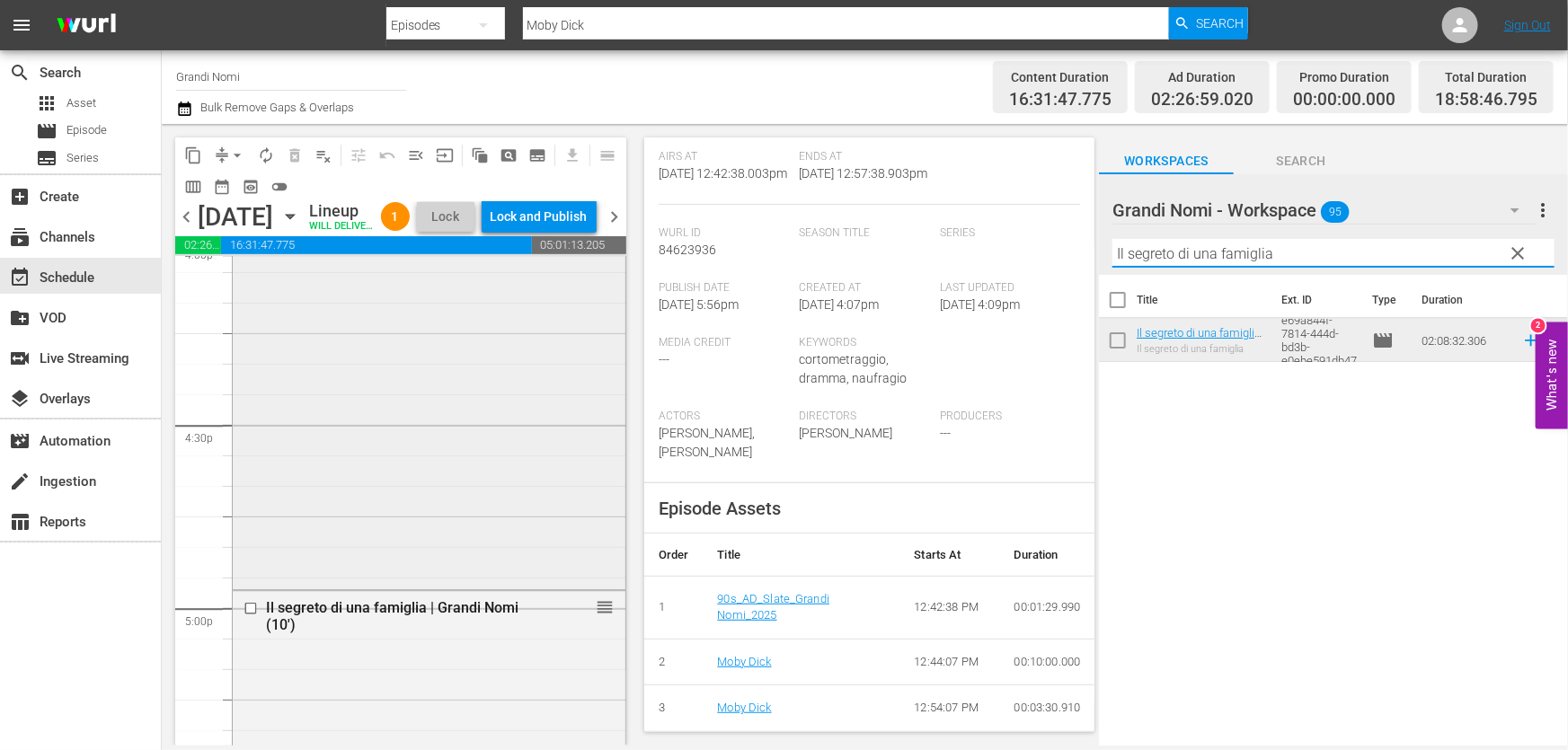
drag, startPoint x: 1110, startPoint y: 281, endPoint x: 609, endPoint y: 316, distance: 502.2
click at [618, 318] on div "content_copy compress arrow_drop_down autorenew_outlined delete_forever_outline…" at bounding box center [864, 435] width 1406 height 622
paste input "Un padre, una f"
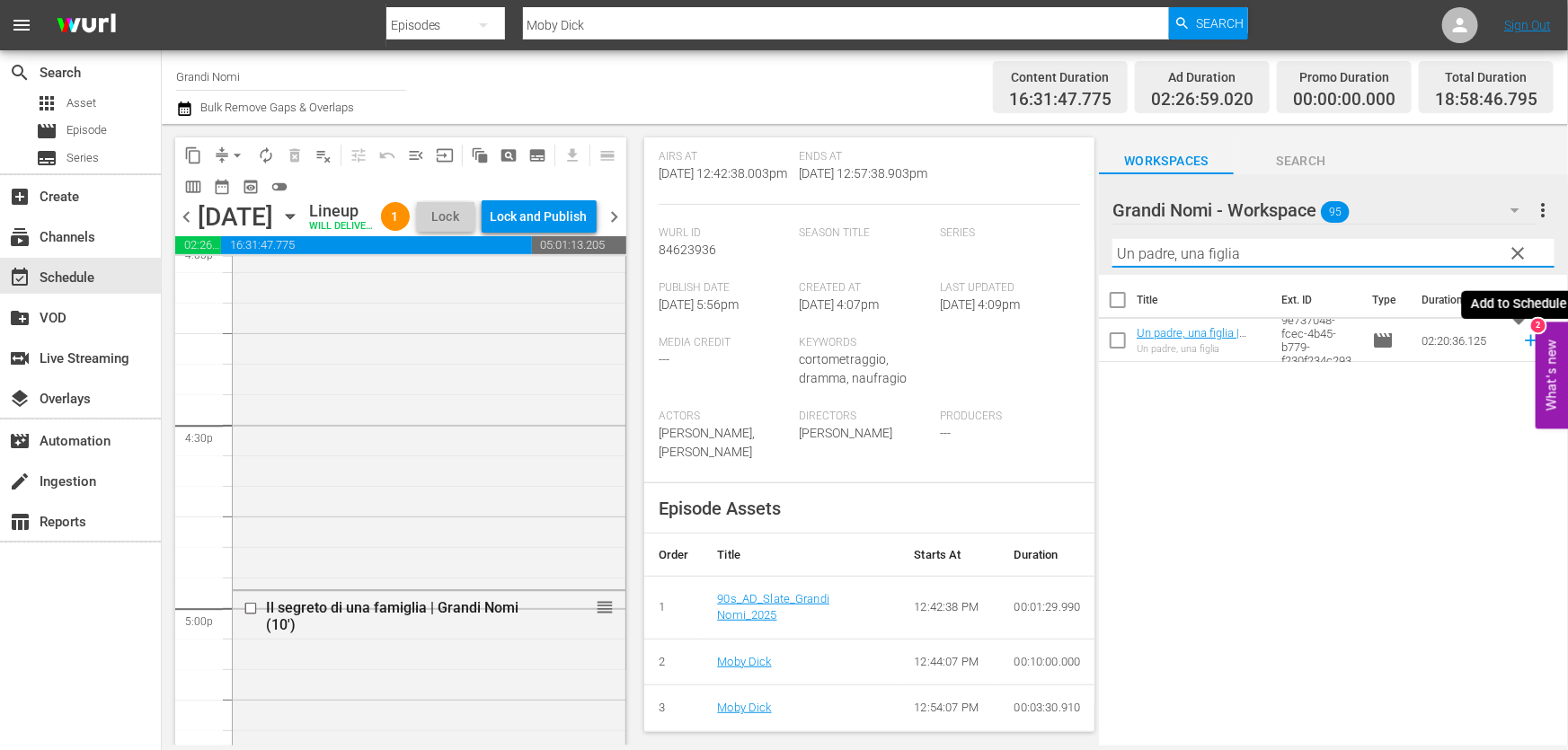
click at [1525, 341] on icon at bounding box center [1530, 340] width 12 height 12
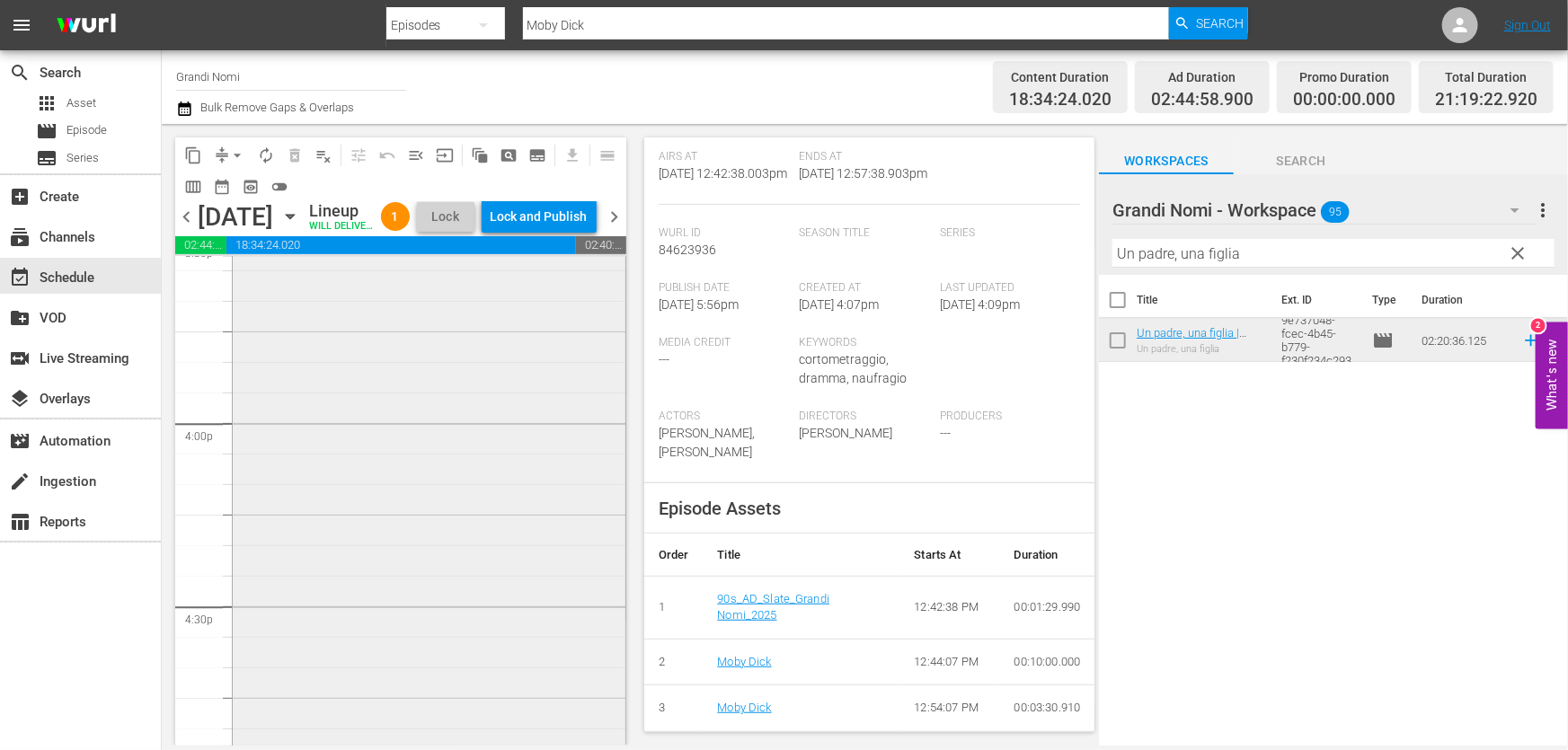
scroll to position [5553, 0]
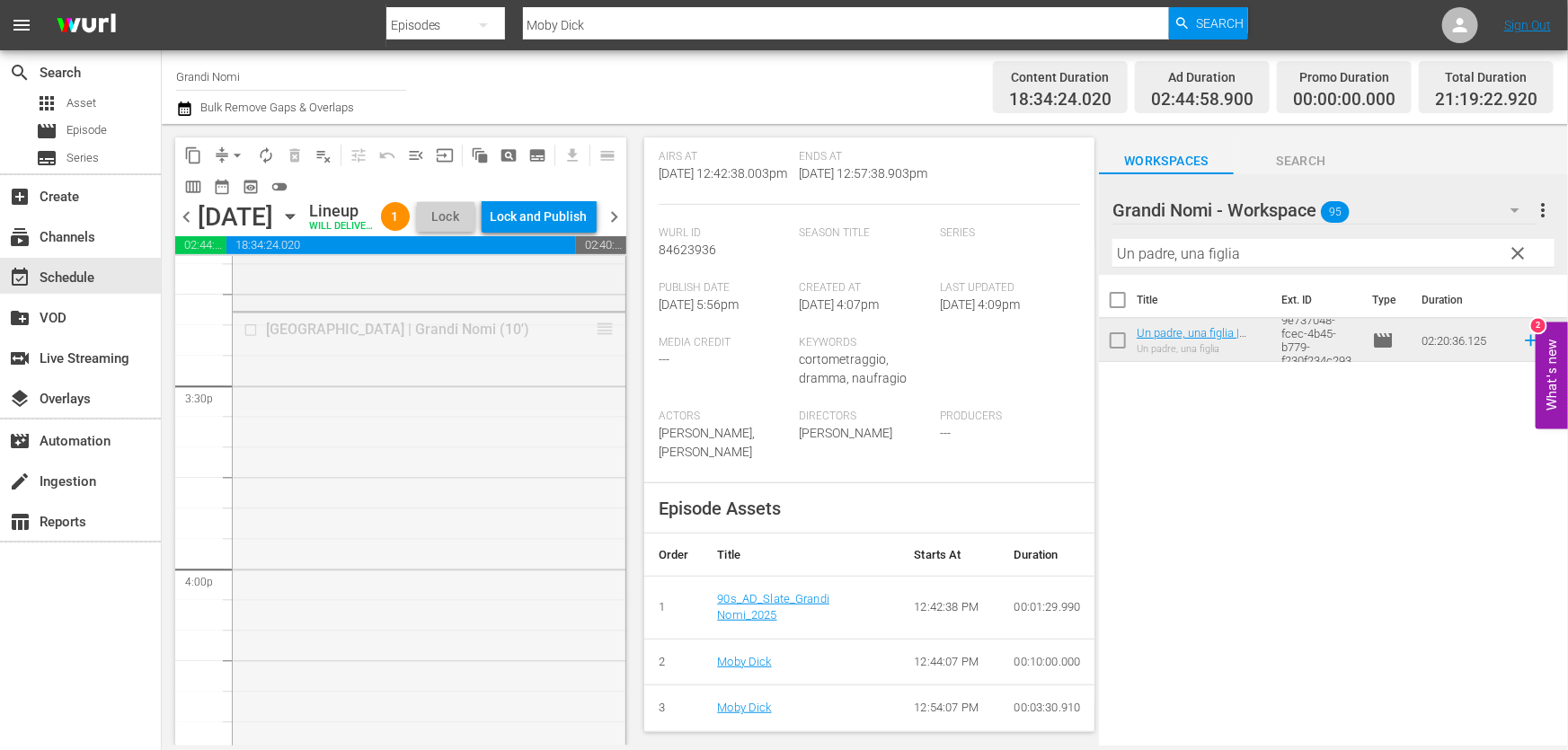
drag, startPoint x: 598, startPoint y: 360, endPoint x: 565, endPoint y: 544, distance: 186.9
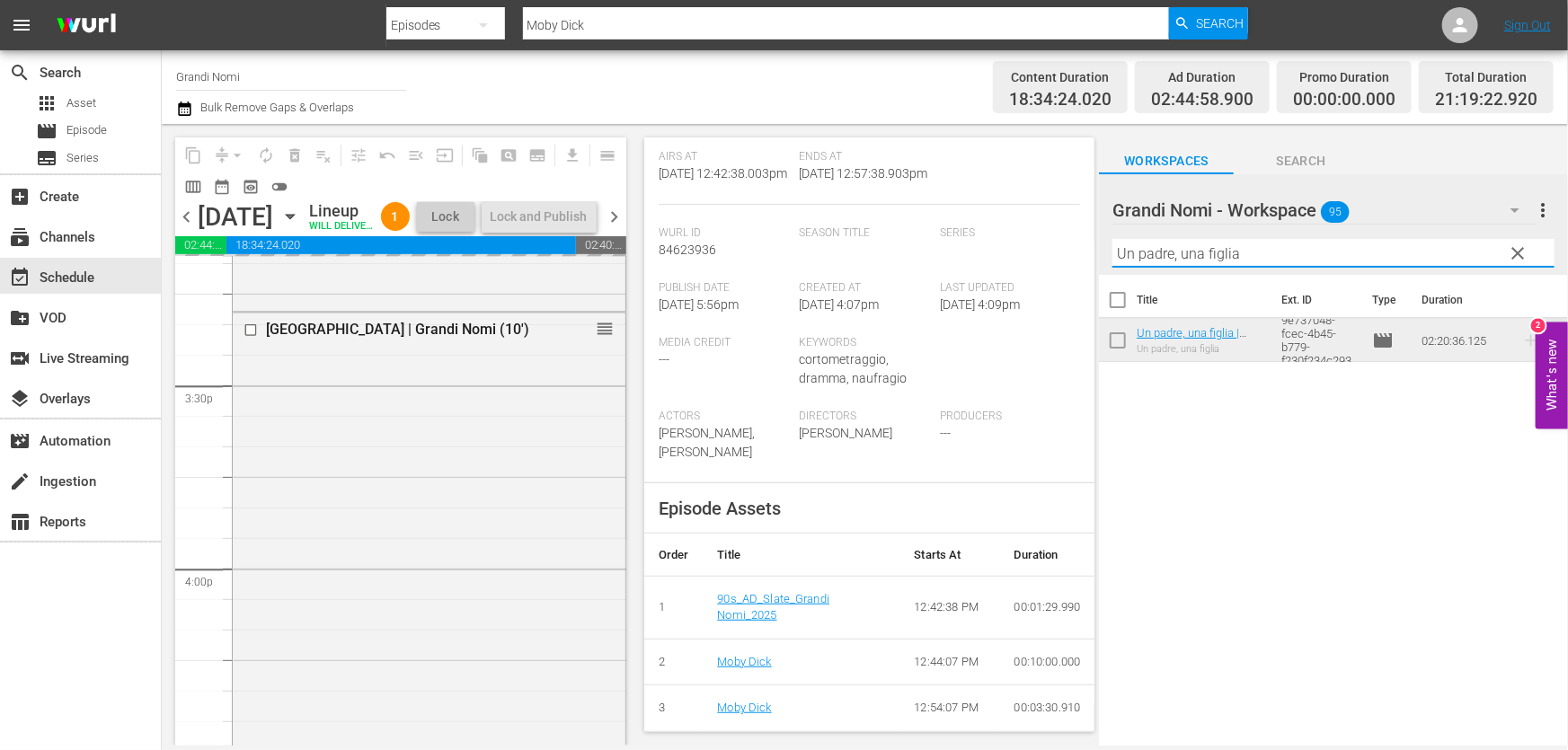
drag, startPoint x: 1317, startPoint y: 267, endPoint x: 1300, endPoint y: 257, distance: 19.7
click at [1304, 260] on input "Un padre, una figlia" at bounding box center [1333, 253] width 442 height 28
drag, startPoint x: 1300, startPoint y: 257, endPoint x: 856, endPoint y: 292, distance: 445.4
click at [856, 292] on div "content_copy compress arrow_drop_down autorenew_outlined delete_forever_outline…" at bounding box center [864, 435] width 1406 height 622
paste input "All That Divides Us"
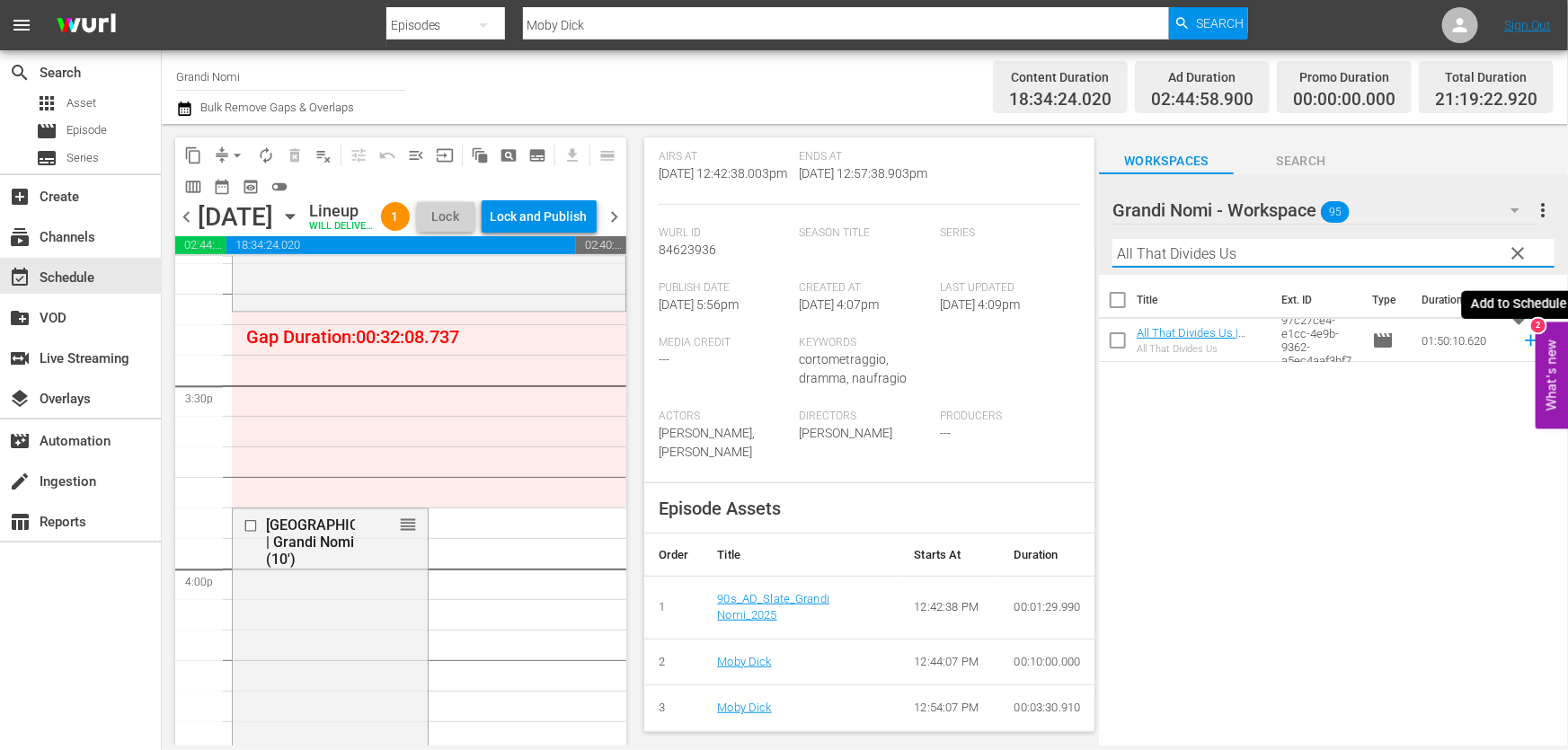
type input "All That Divides Us"
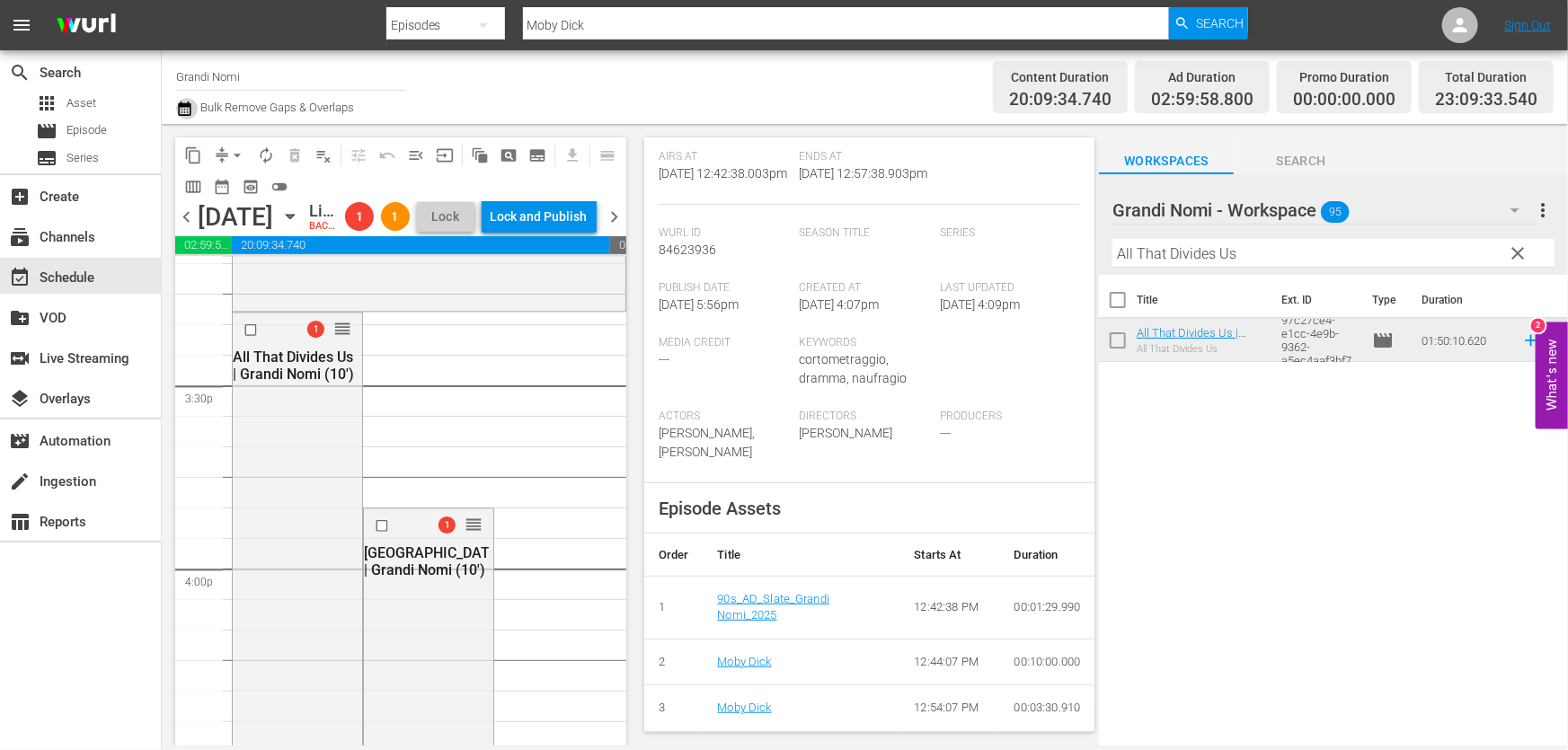
click at [192, 103] on icon "button" at bounding box center [184, 109] width 17 height 22
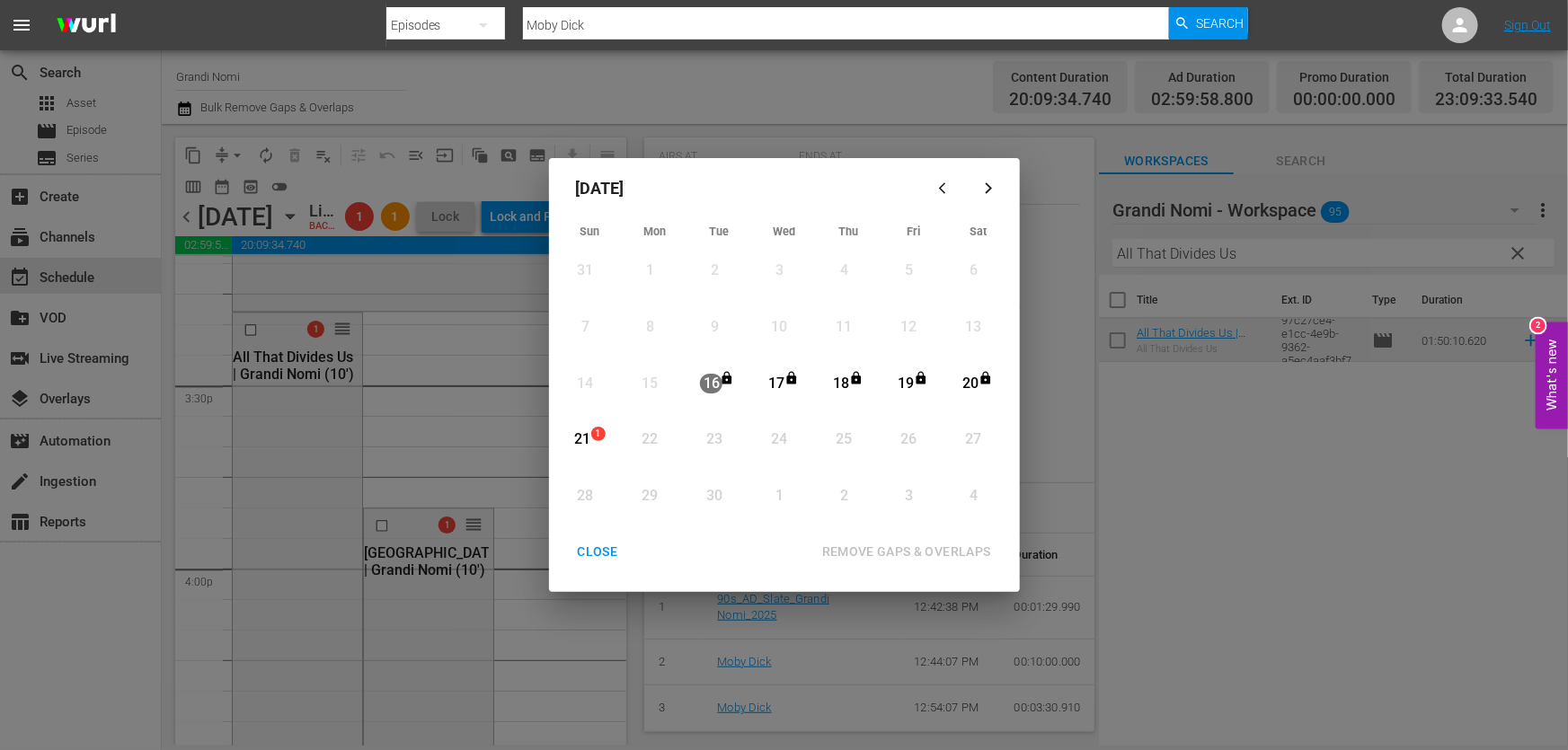
click at [582, 429] on div "21" at bounding box center [582, 439] width 22 height 21
click at [906, 544] on div "REMOVE GAPS & OVERLAPS" at bounding box center [907, 552] width 198 height 22
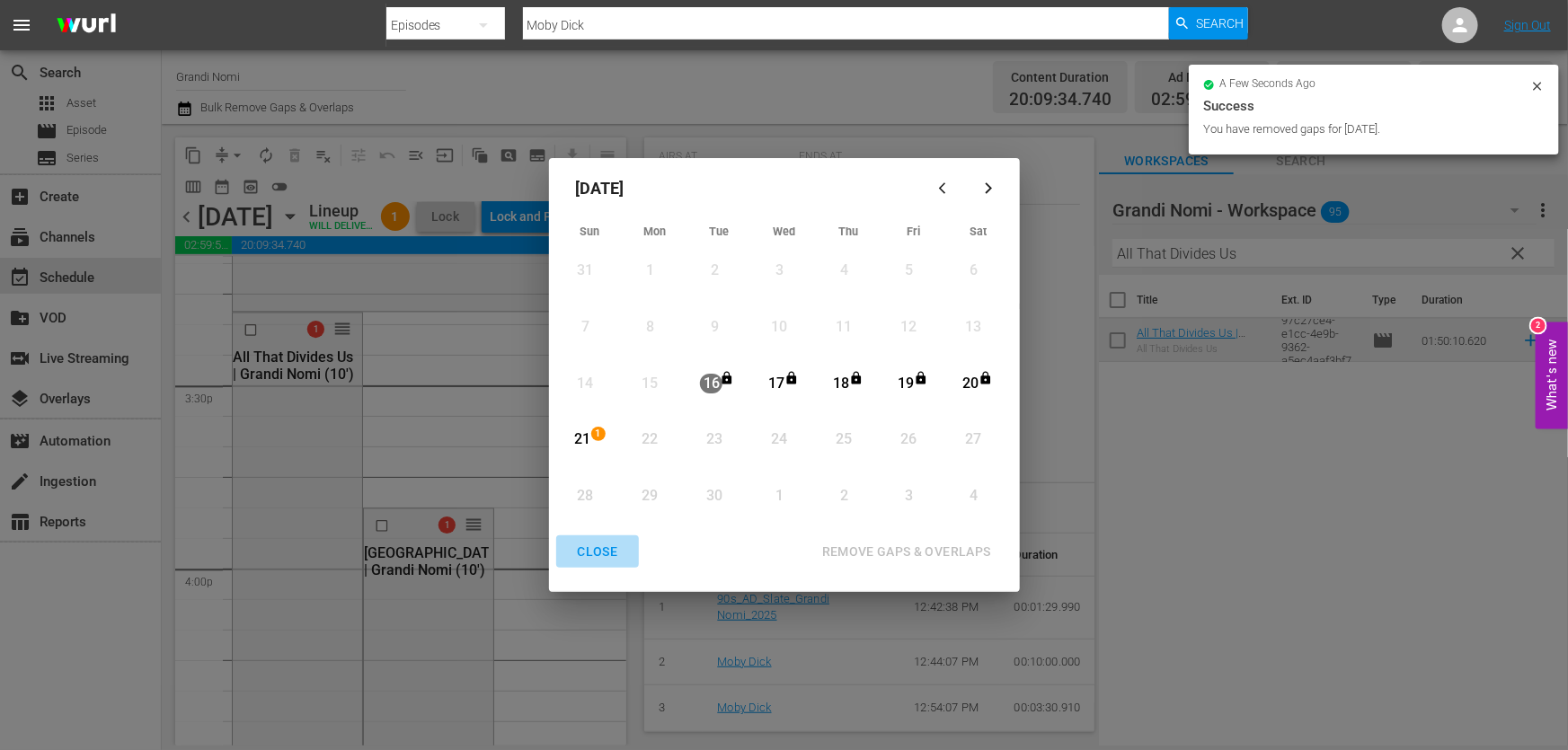
click at [591, 549] on div "CLOSE" at bounding box center [597, 552] width 69 height 22
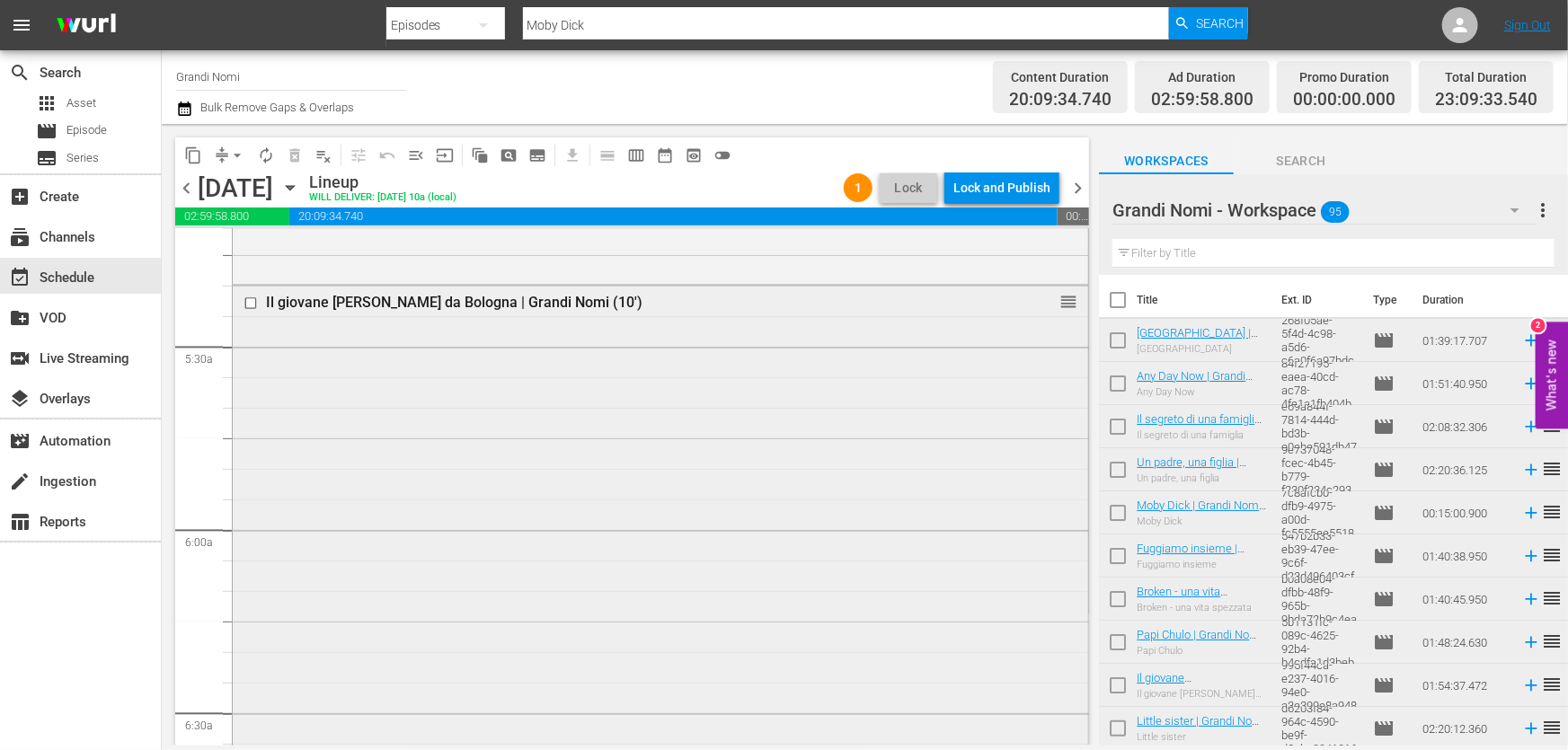
scroll to position [1797, 0]
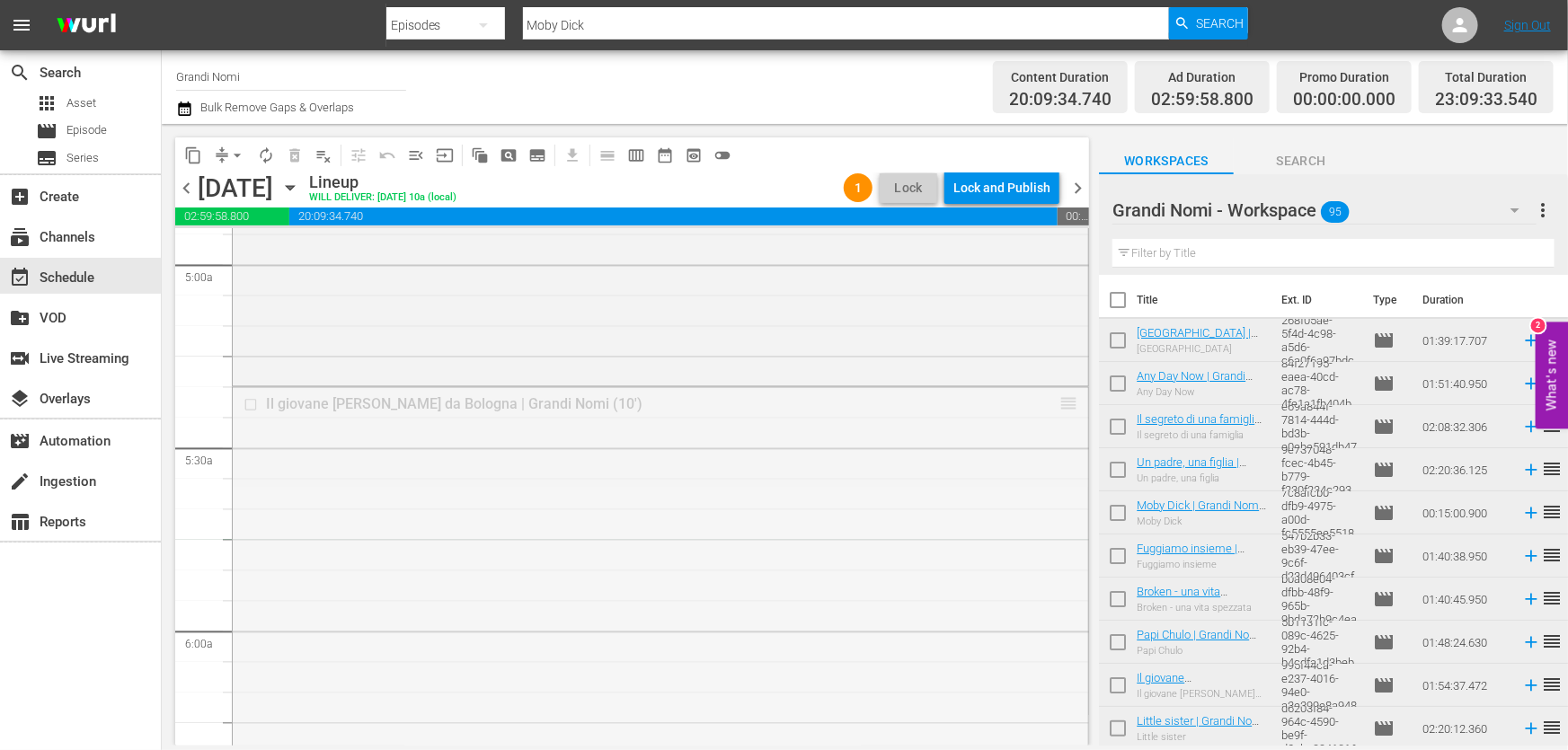
drag, startPoint x: 1050, startPoint y: 410, endPoint x: 1030, endPoint y: 553, distance: 144.4
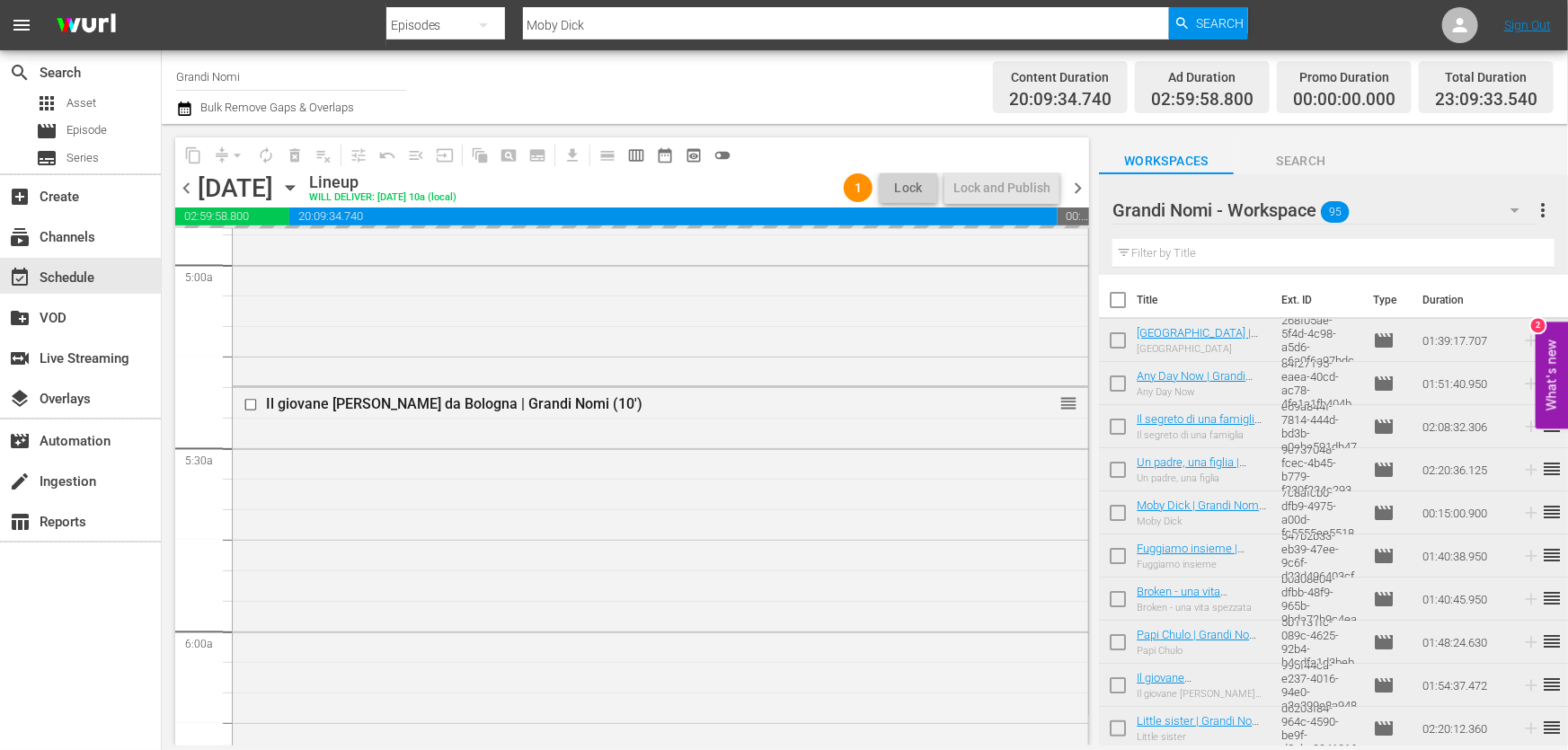
click at [1254, 247] on input "text" at bounding box center [1333, 253] width 442 height 28
paste input "I figli delle nuvole"
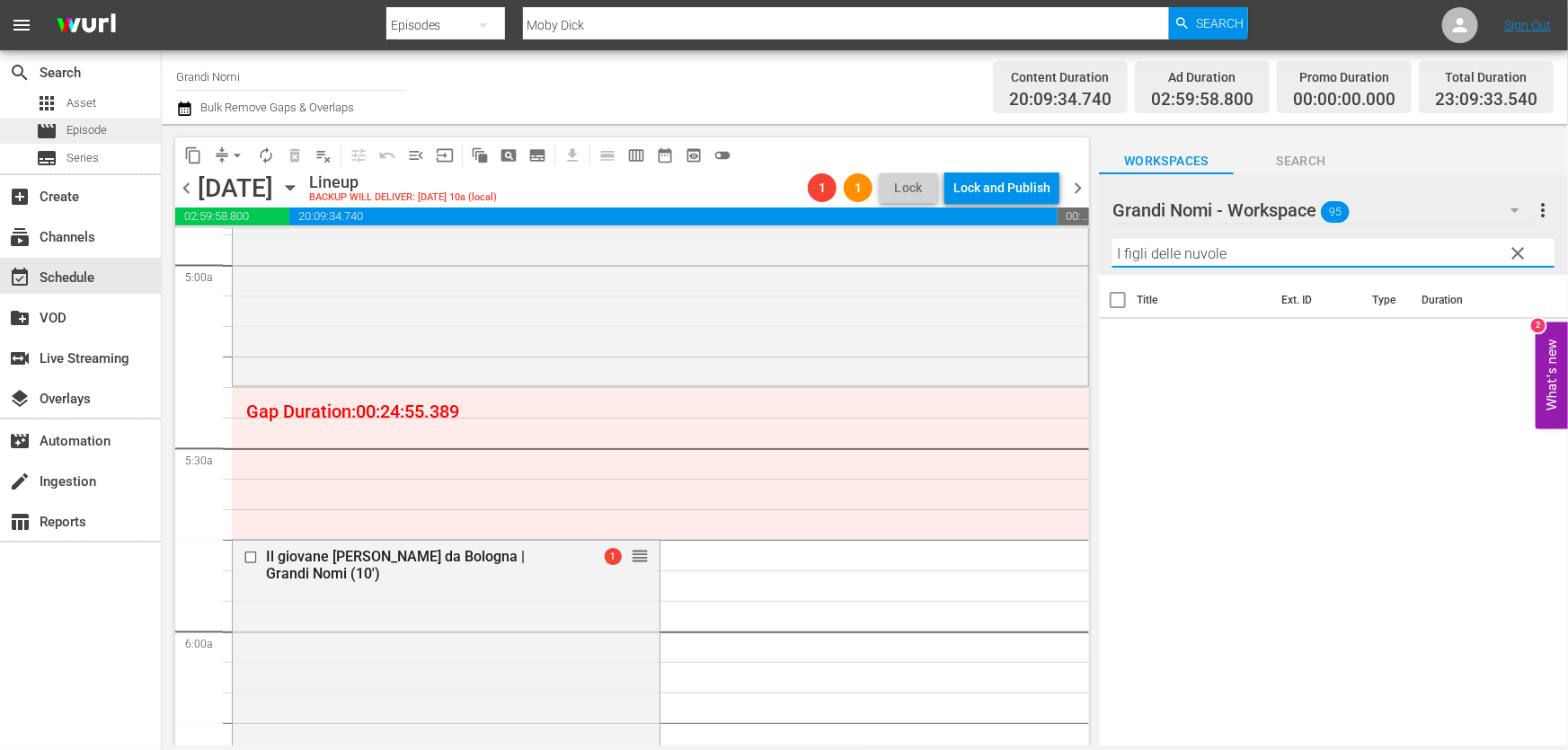
type input "I figli delle nuvole"
click at [67, 133] on div "movie Episode" at bounding box center [71, 130] width 71 height 25
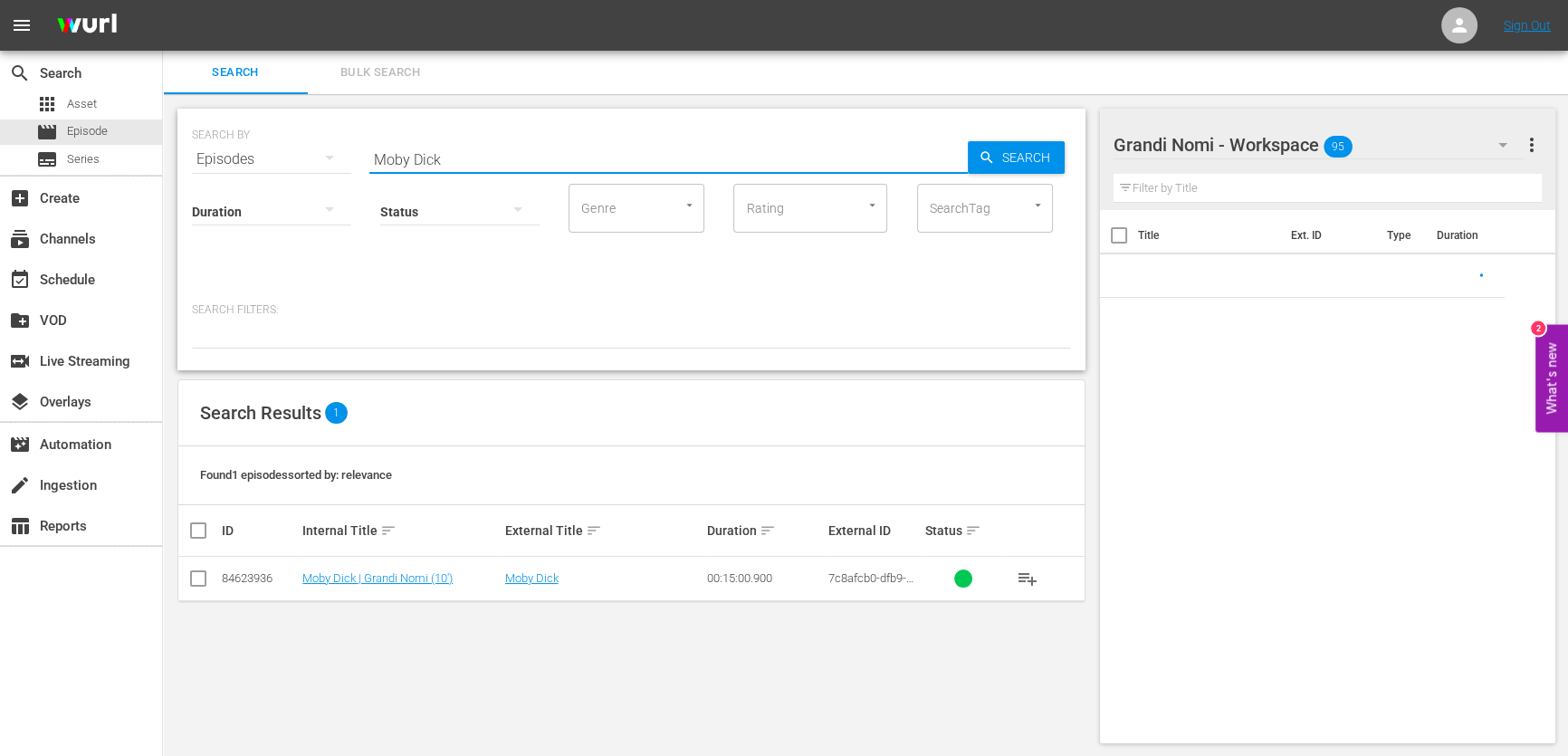
click at [460, 156] on input "Moby Dick" at bounding box center [669, 159] width 599 height 43
drag, startPoint x: 461, startPoint y: 156, endPoint x: 210, endPoint y: 163, distance: 251.1
click at [210, 163] on div "SEARCH BY Search By Episodes Search ID, Title, Description, Keywords, or Catego…" at bounding box center [631, 148] width 879 height 66
paste input "I figli delle nuvole"
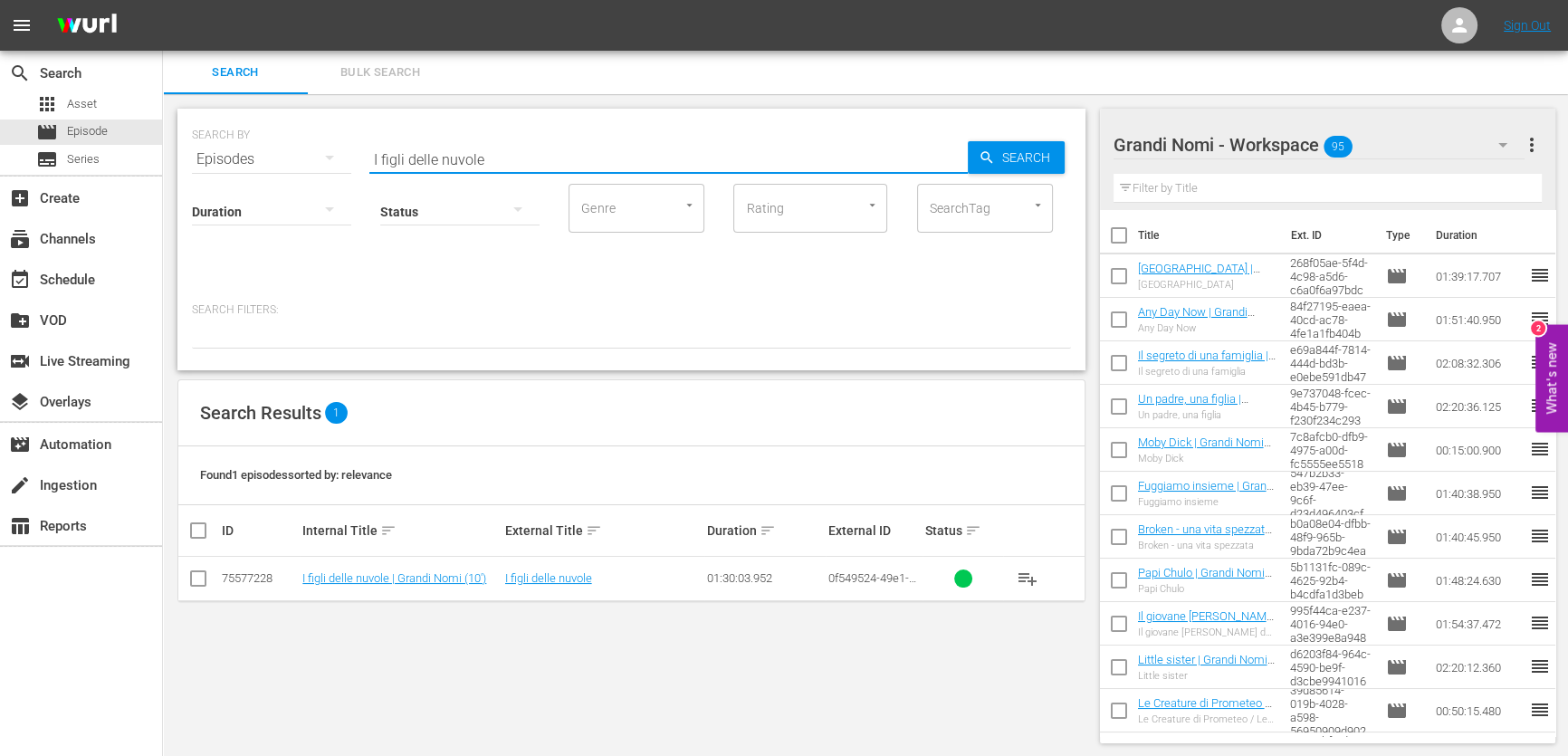
type input "I figli delle nuvole"
click at [1030, 574] on span "playlist_add" at bounding box center [1027, 579] width 22 height 22
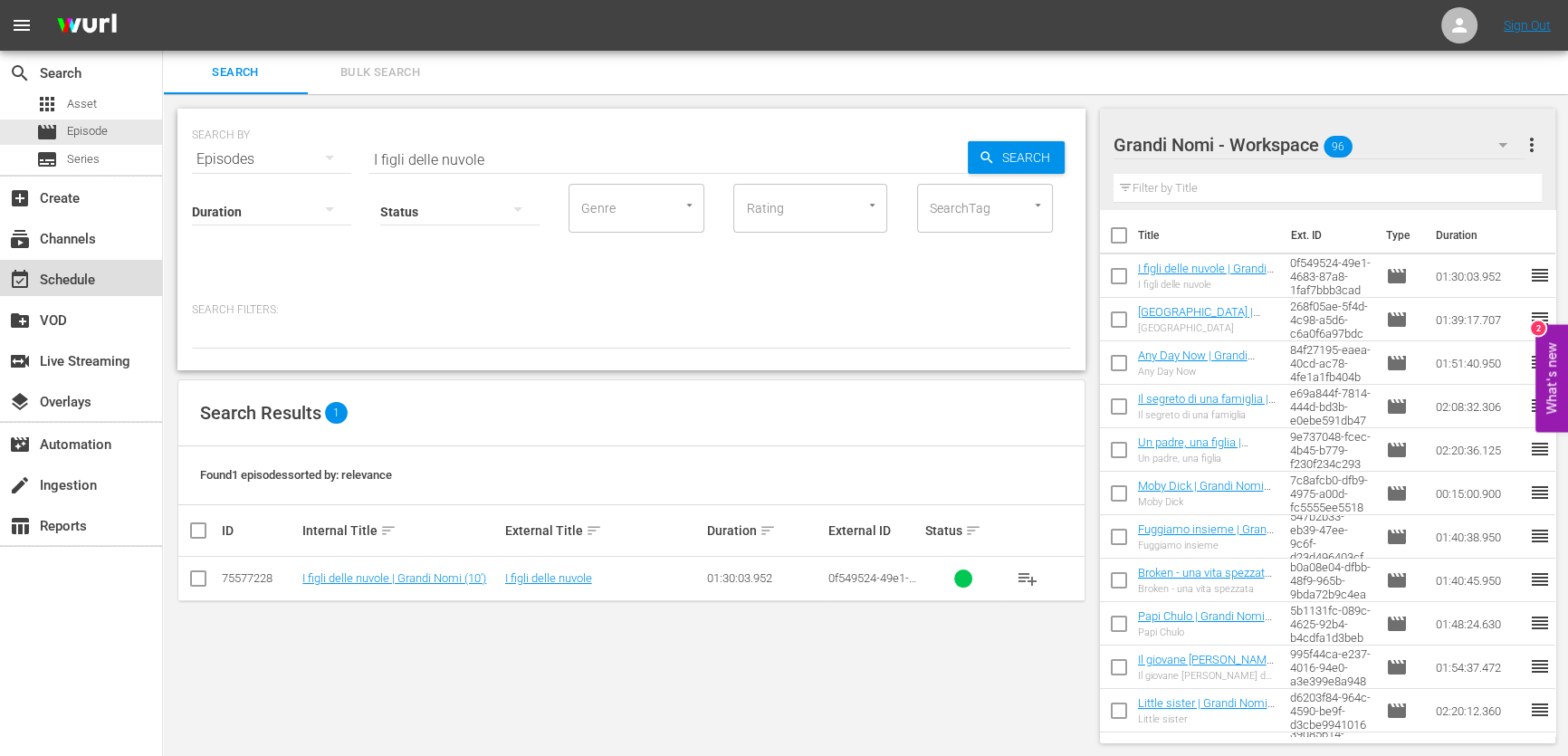
click at [82, 285] on div "event_available Schedule" at bounding box center [51, 277] width 102 height 17
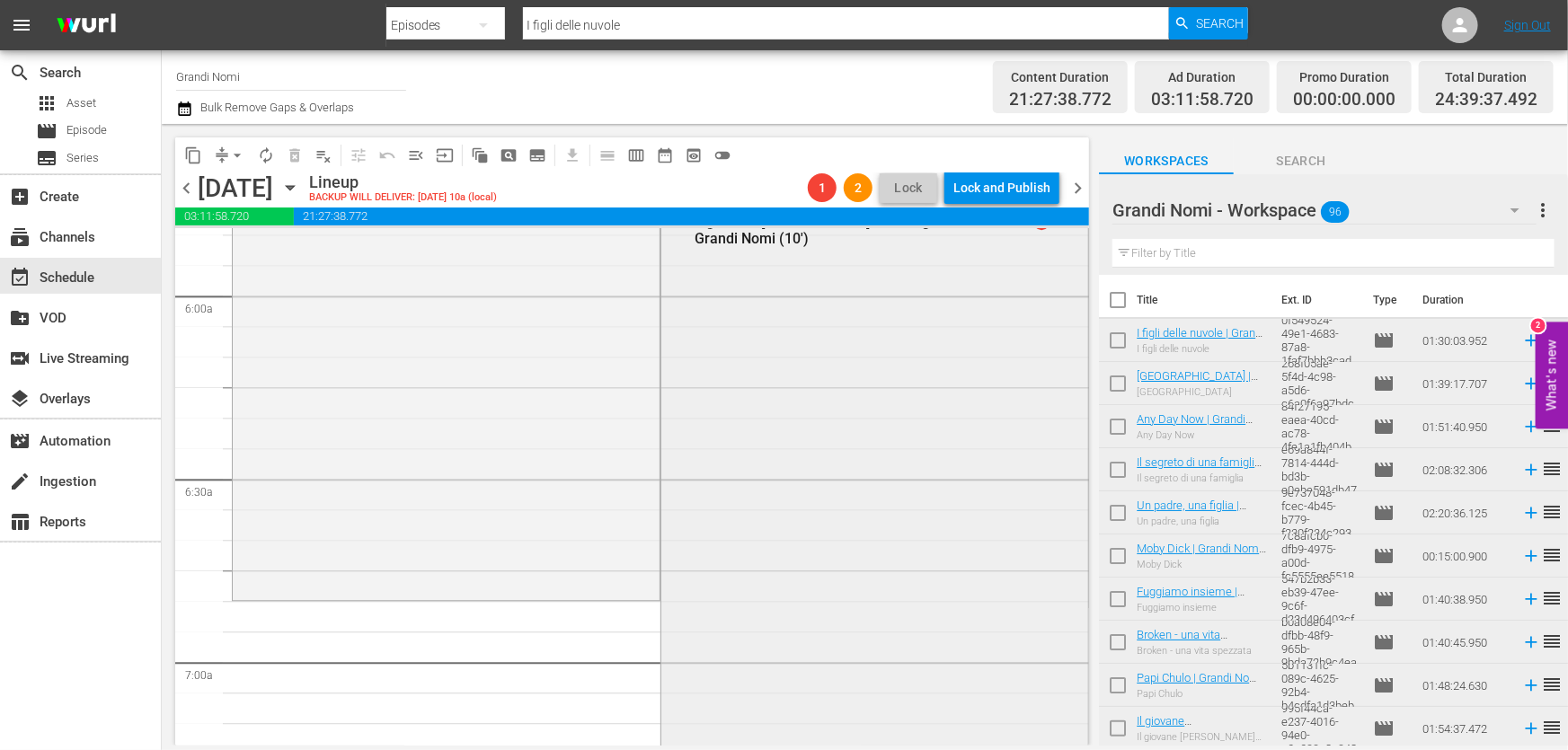
scroll to position [1878, 0]
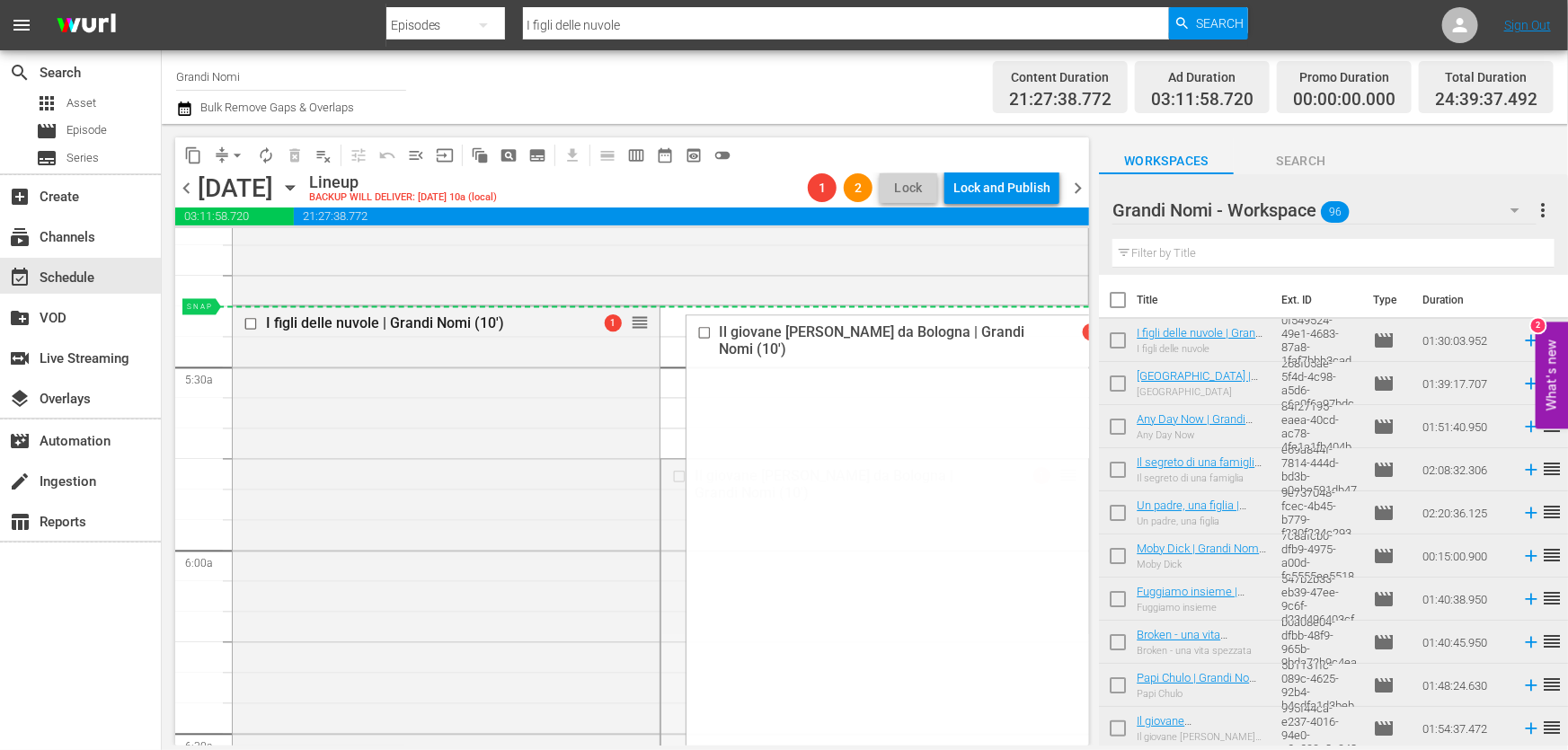
drag, startPoint x: 1058, startPoint y: 475, endPoint x: 1028, endPoint y: 312, distance: 165.7
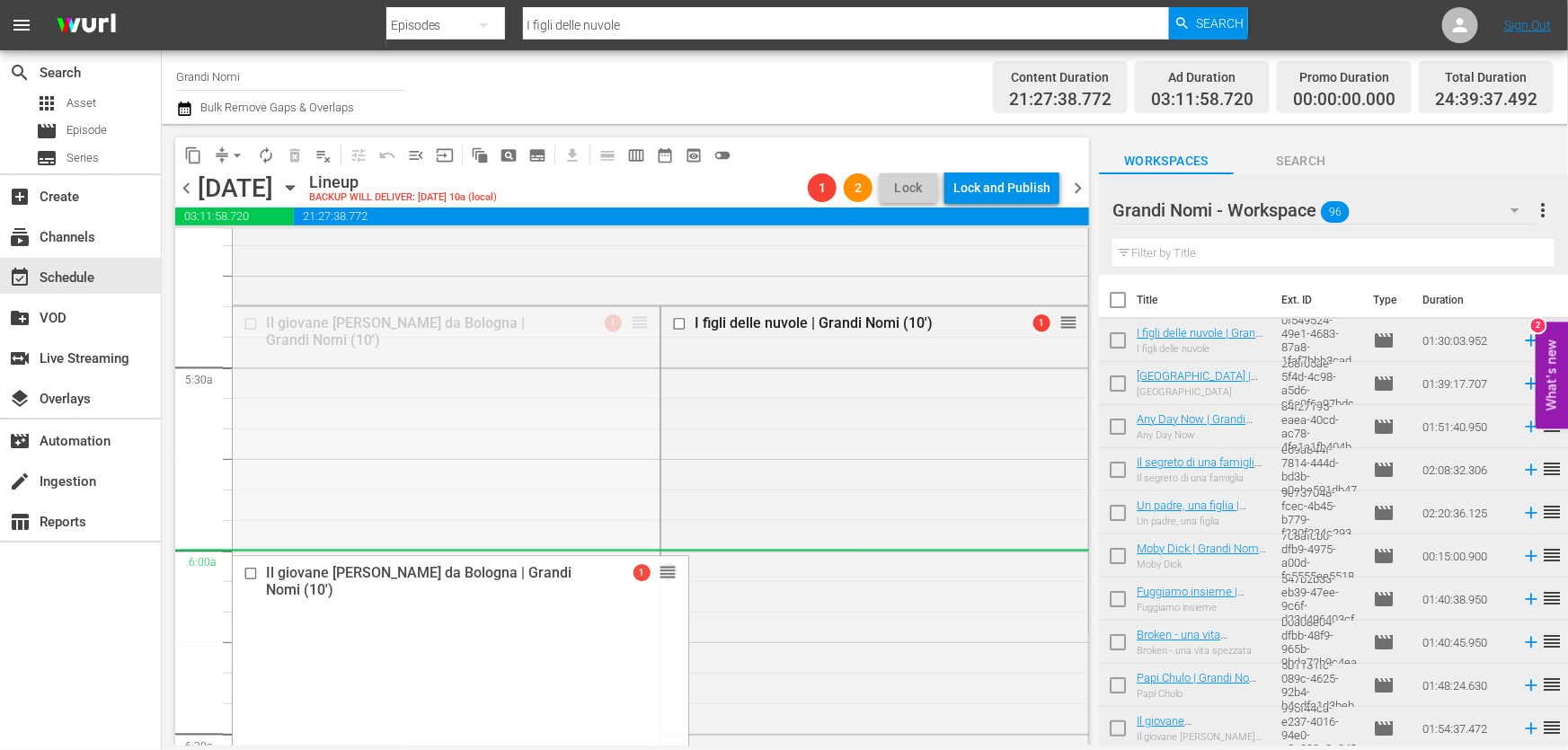
drag, startPoint x: 629, startPoint y: 335, endPoint x: 556, endPoint y: 573, distance: 248.9
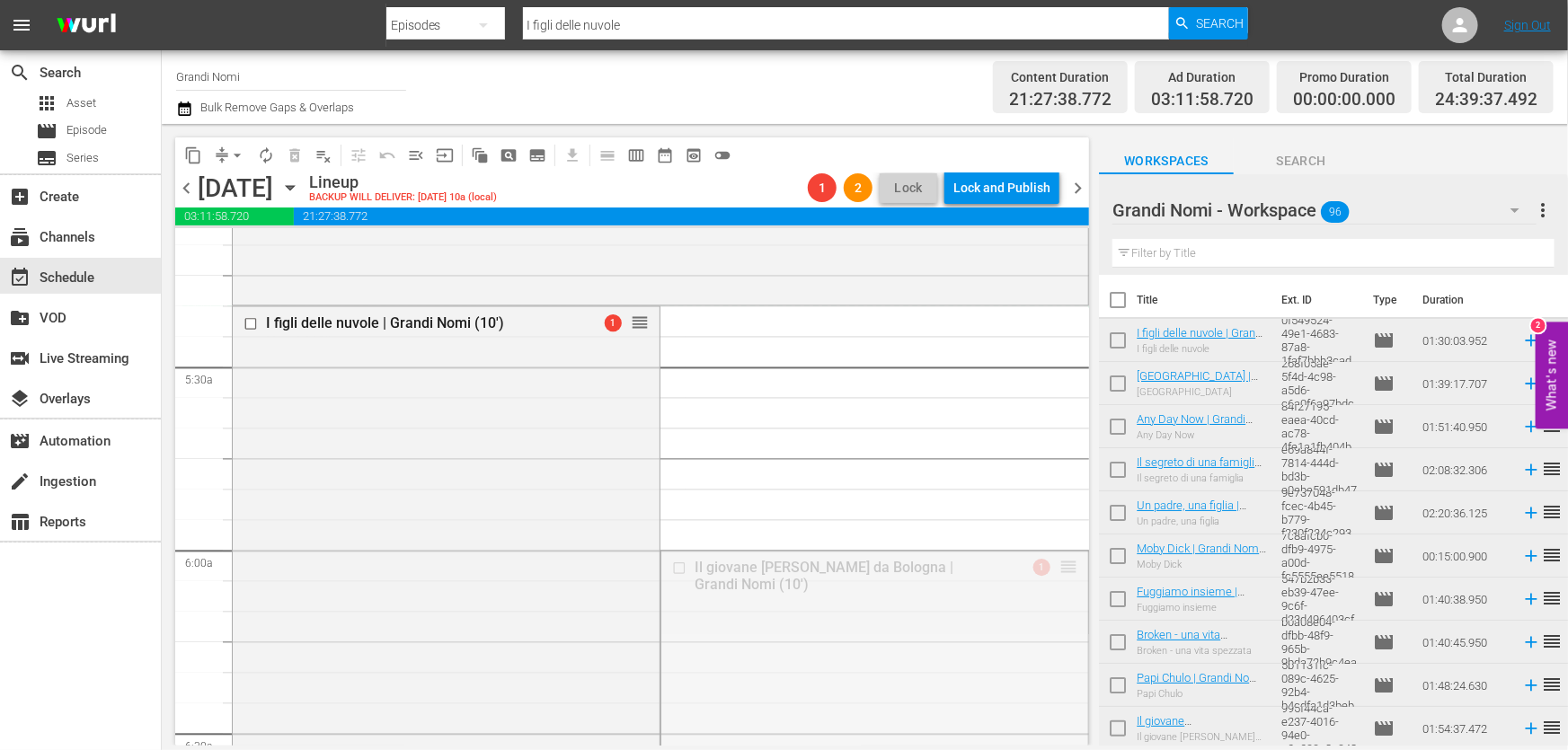
drag, startPoint x: 1058, startPoint y: 568, endPoint x: 1006, endPoint y: 309, distance: 264.2
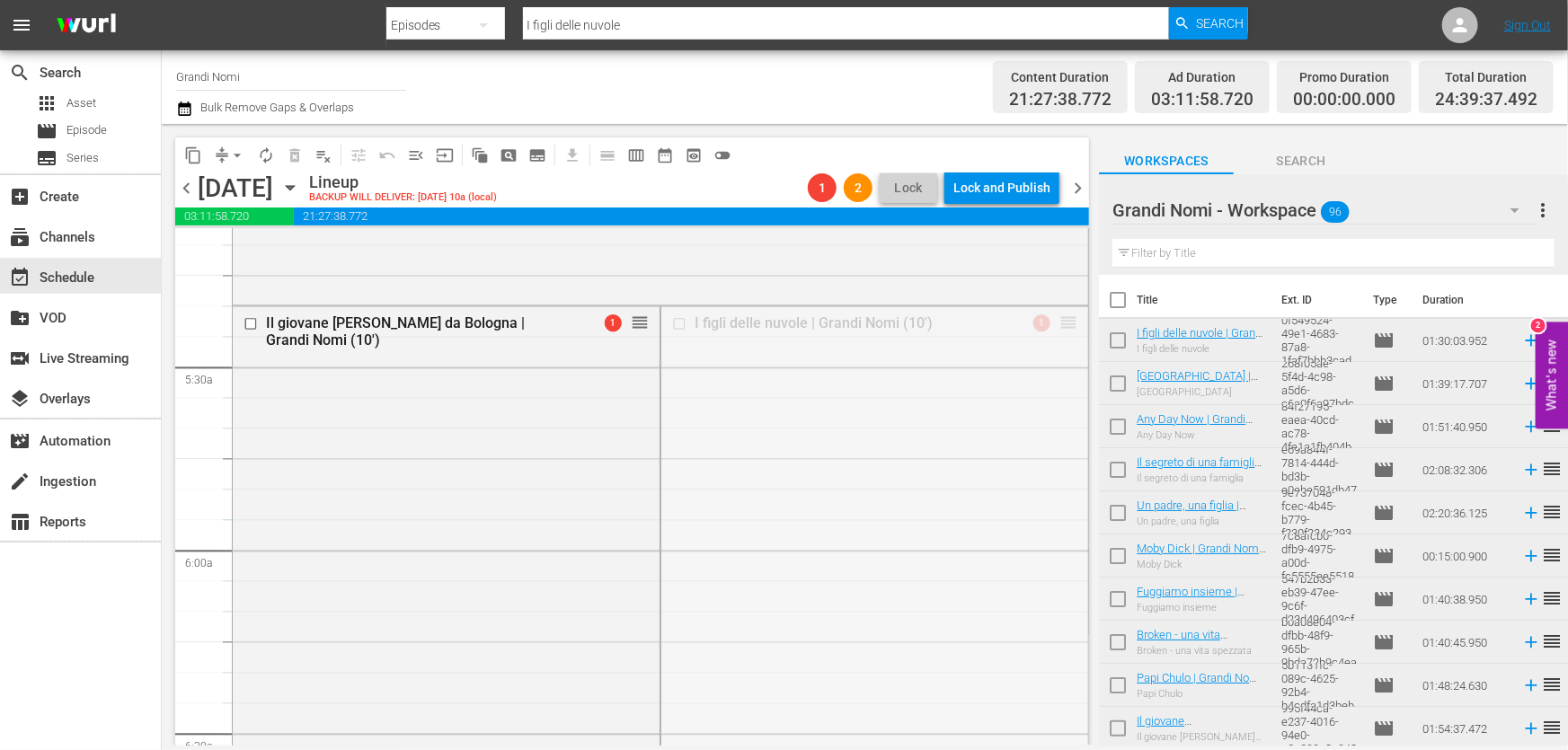
drag, startPoint x: 1052, startPoint y: 320, endPoint x: 992, endPoint y: 524, distance: 212.6
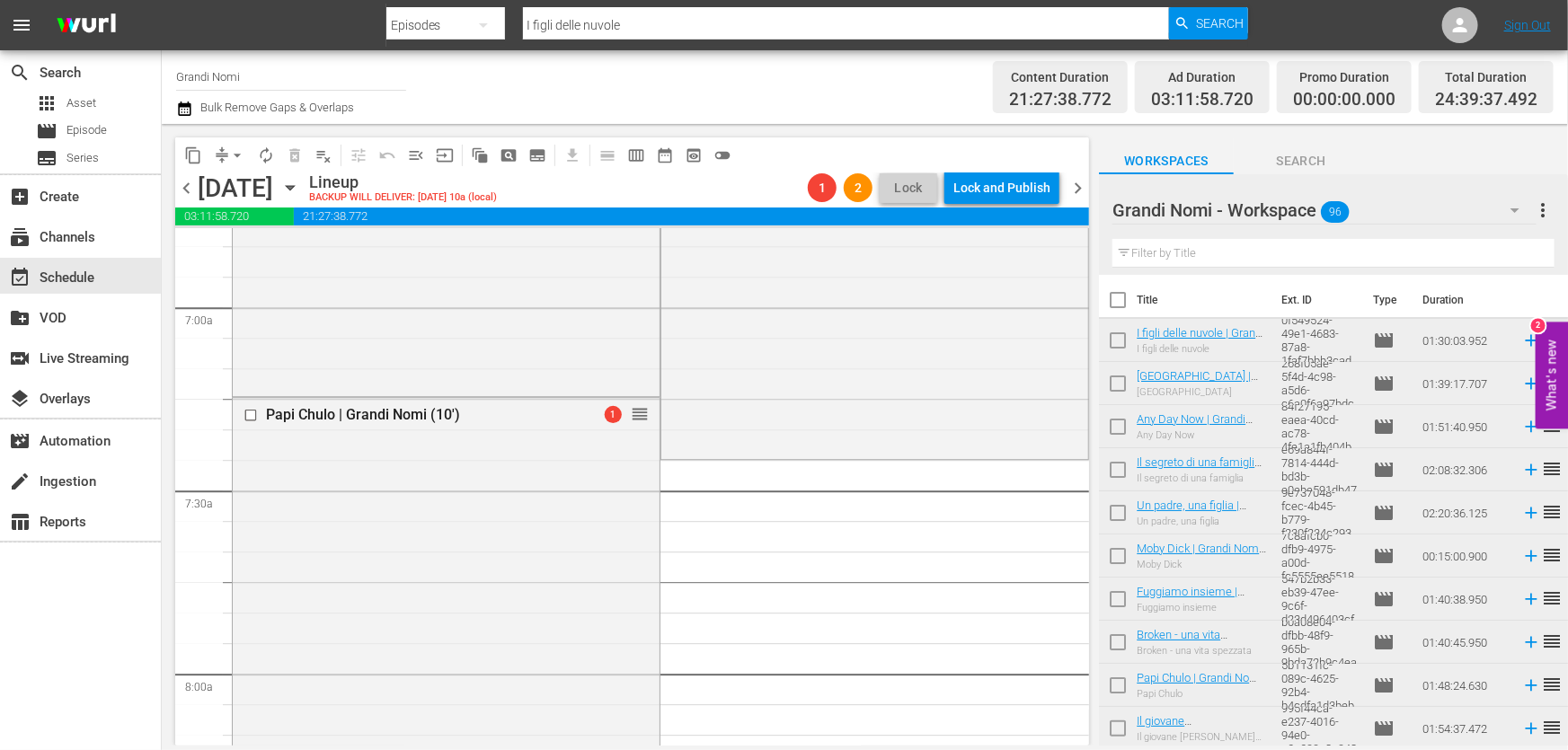
scroll to position [2696, 0]
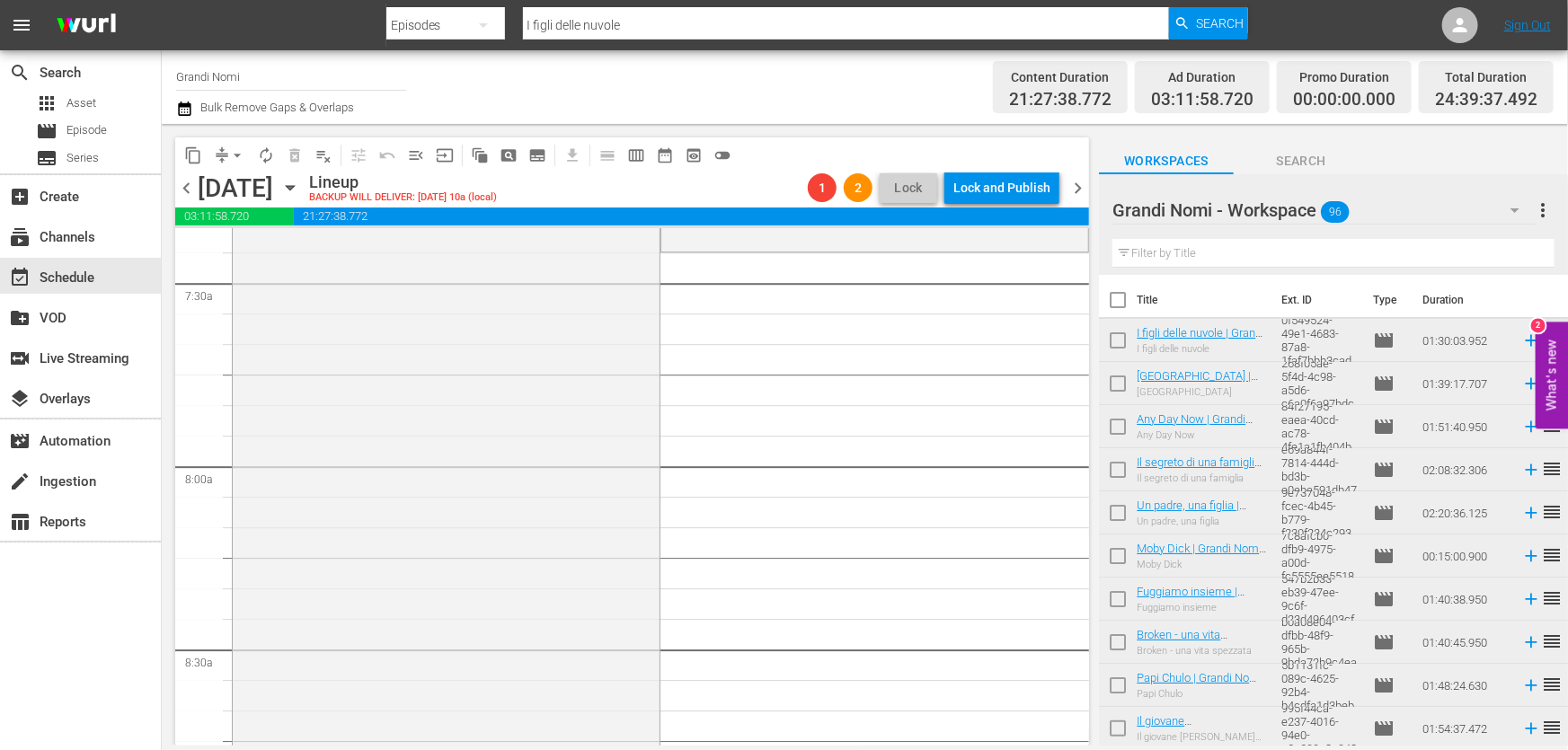
click at [203, 105] on span "Bulk Remove Gaps & Overlaps" at bounding box center [276, 107] width 156 height 14
click at [189, 101] on icon "button" at bounding box center [184, 109] width 17 height 22
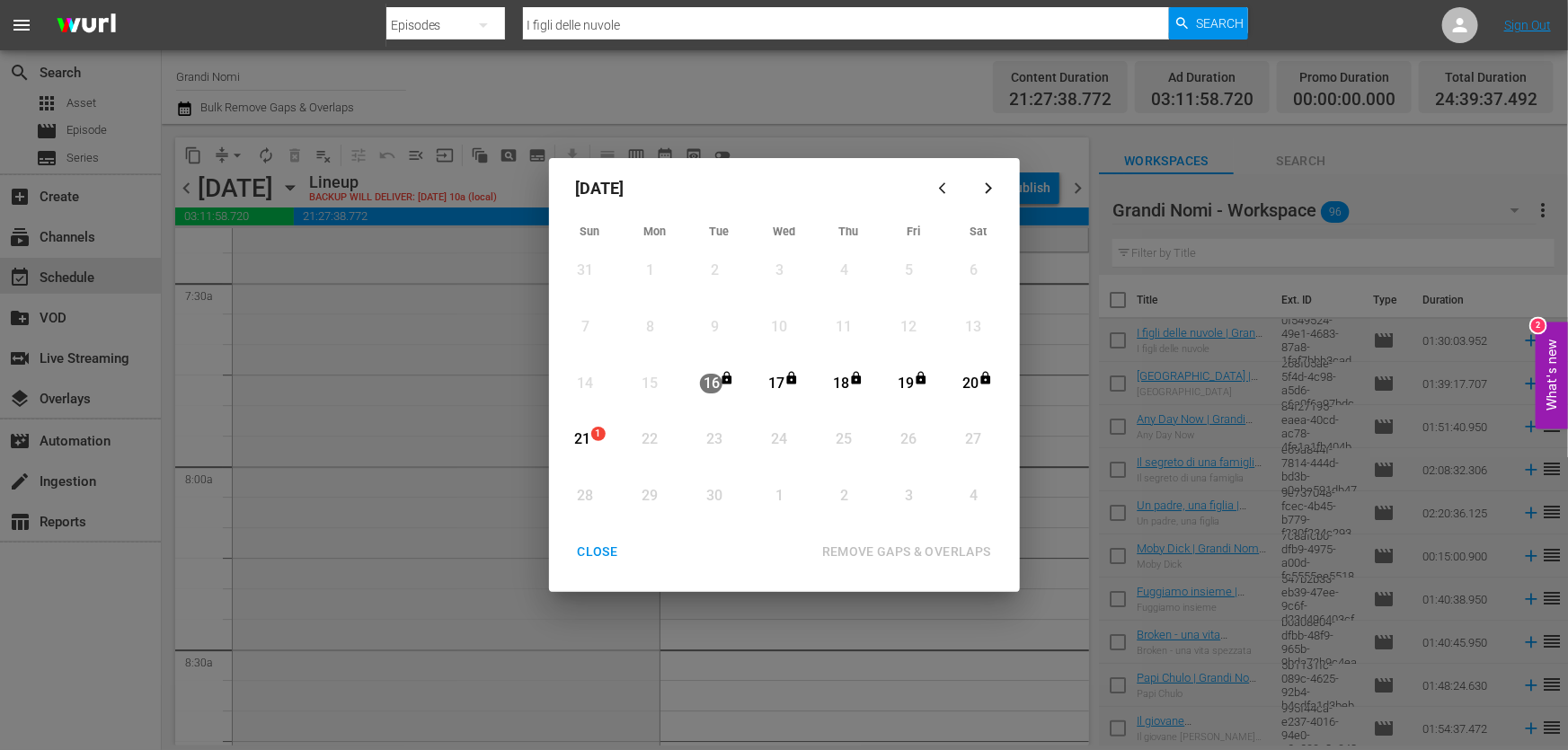
click at [584, 434] on div "21" at bounding box center [582, 439] width 22 height 21
click at [924, 554] on div "REMOVE GAPS & OVERLAPS" at bounding box center [907, 552] width 198 height 22
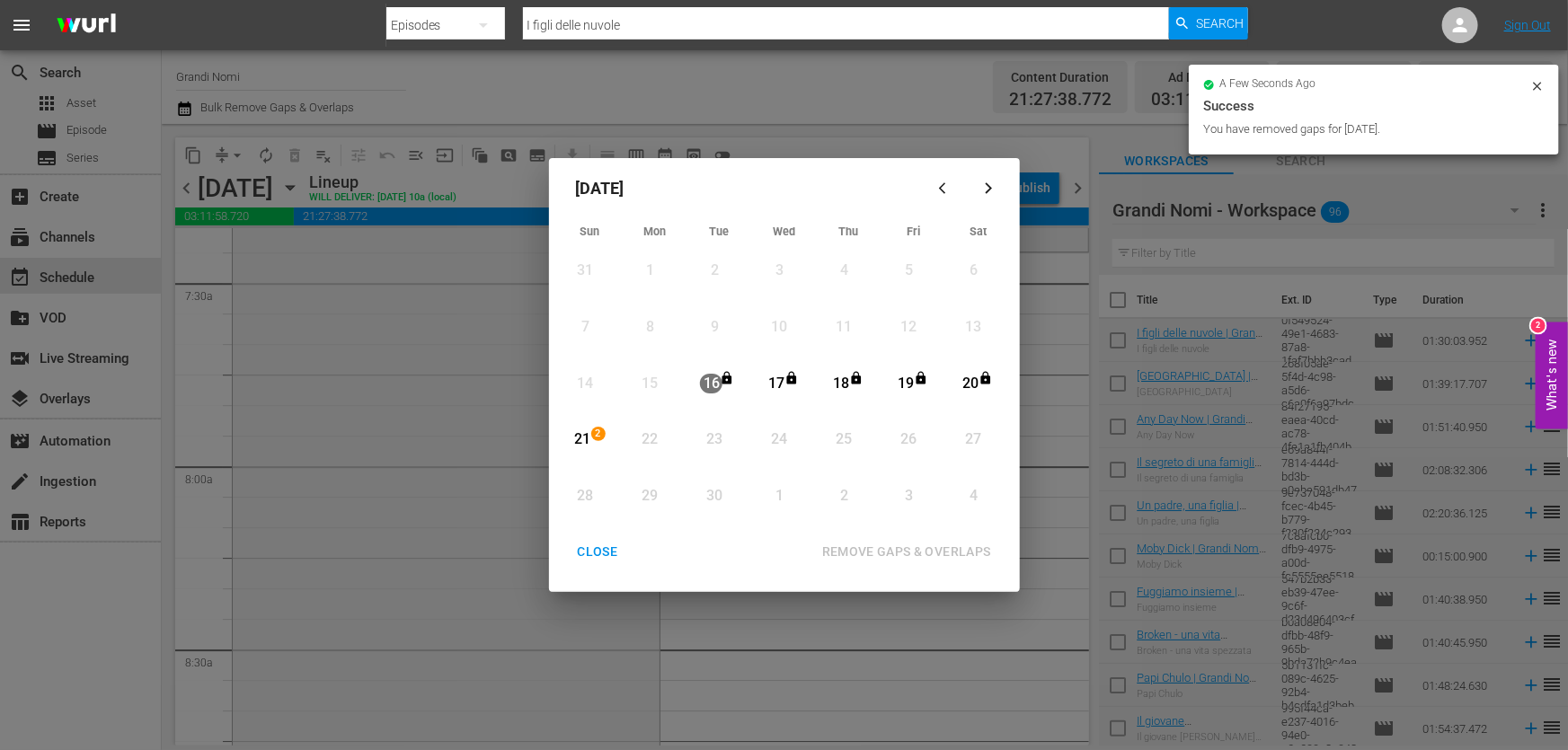
click at [602, 550] on div "CLOSE" at bounding box center [597, 552] width 69 height 22
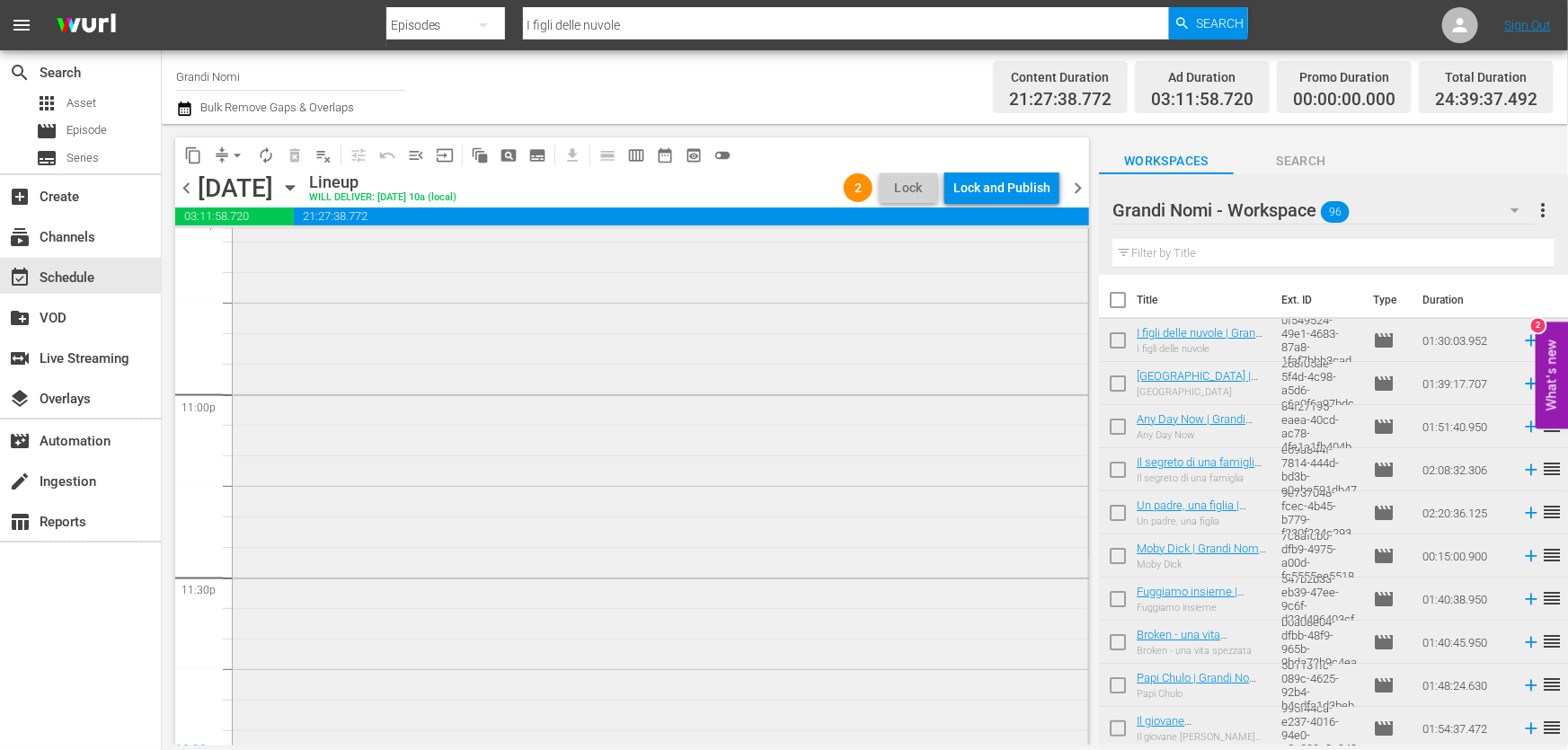
scroll to position [8563, 0]
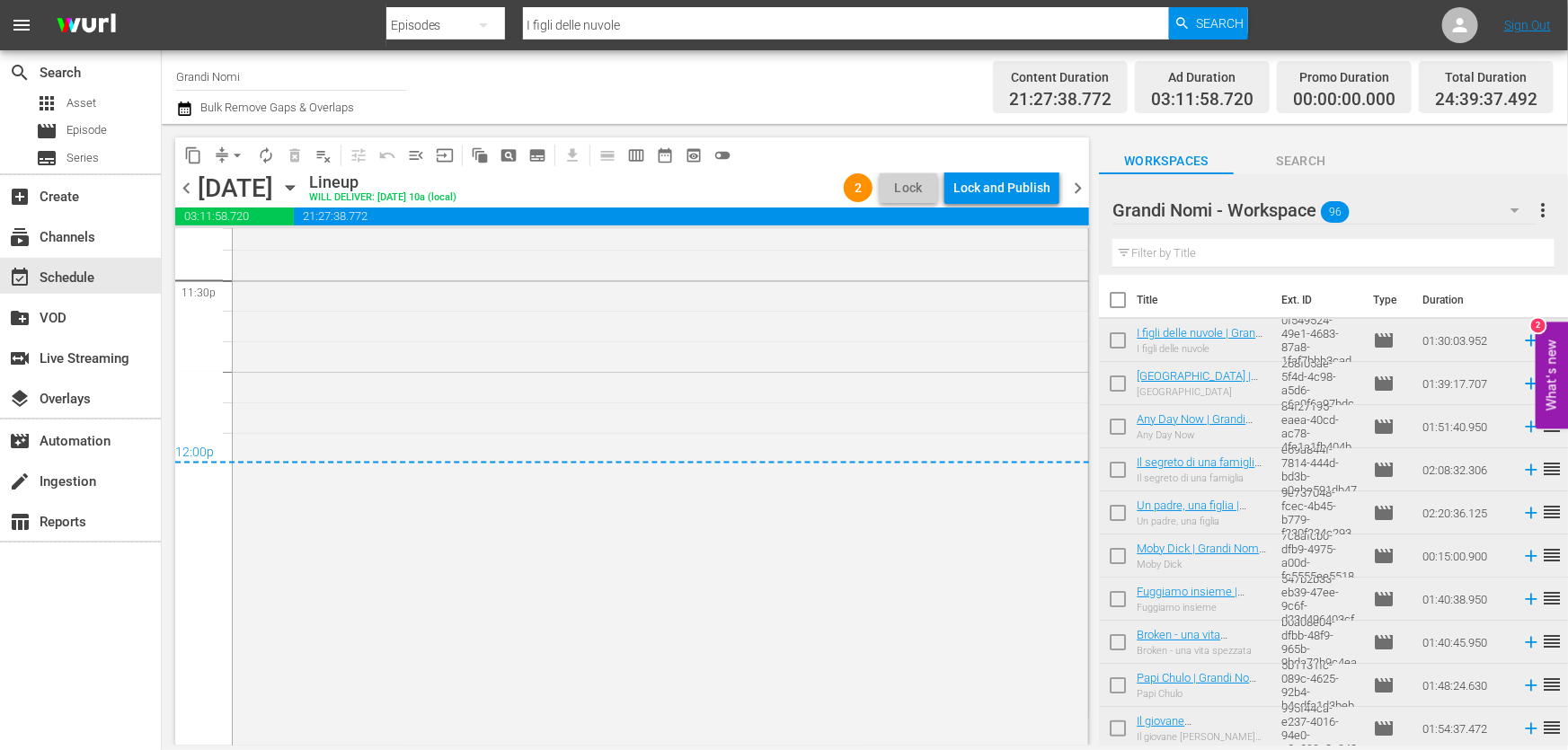
click at [187, 110] on icon "button" at bounding box center [184, 109] width 17 height 22
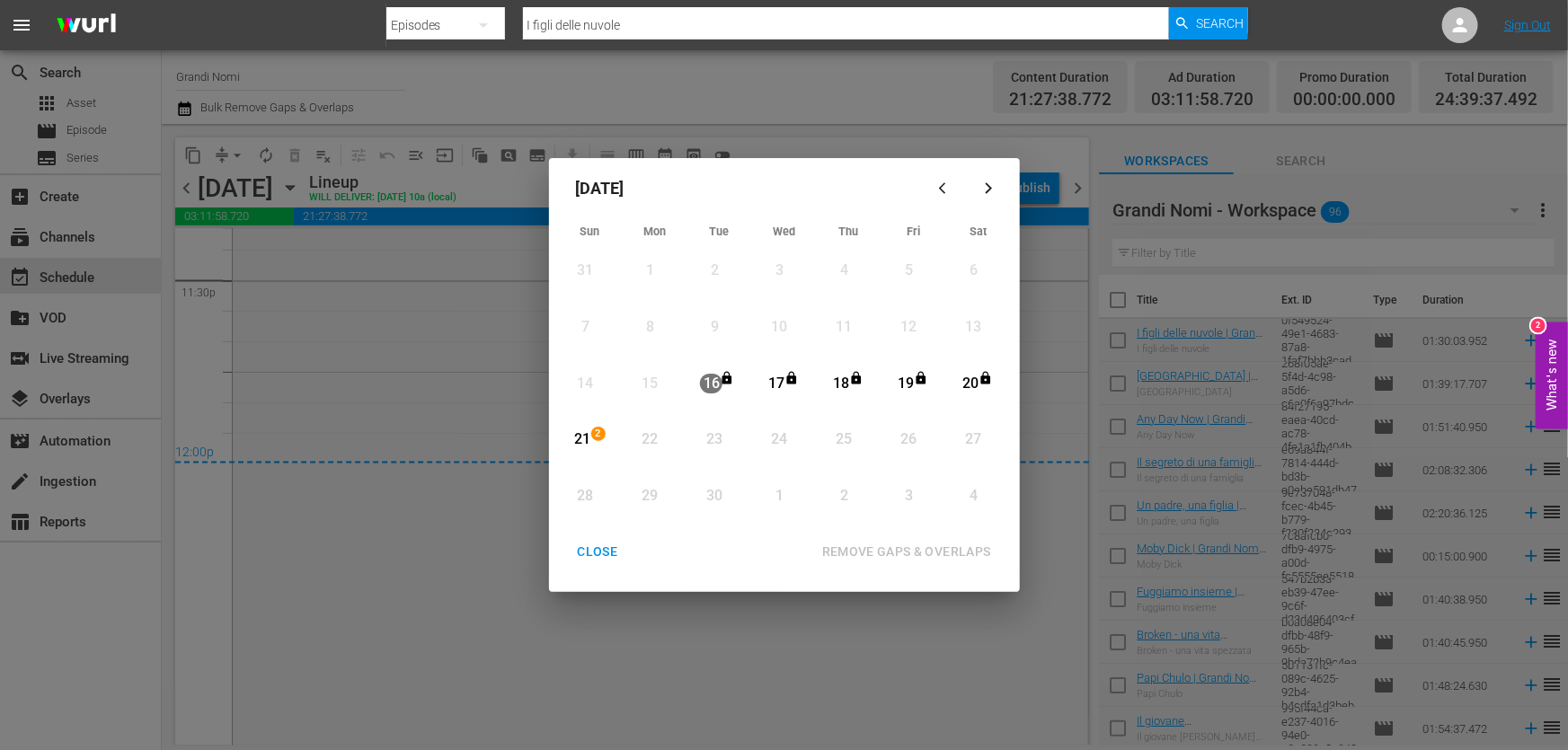
click at [592, 430] on span "2" at bounding box center [599, 434] width 13 height 15
click at [908, 548] on div "REMOVE GAPS & OVERLAPS" at bounding box center [907, 552] width 198 height 22
click at [599, 536] on button "CLOSE" at bounding box center [598, 552] width 83 height 33
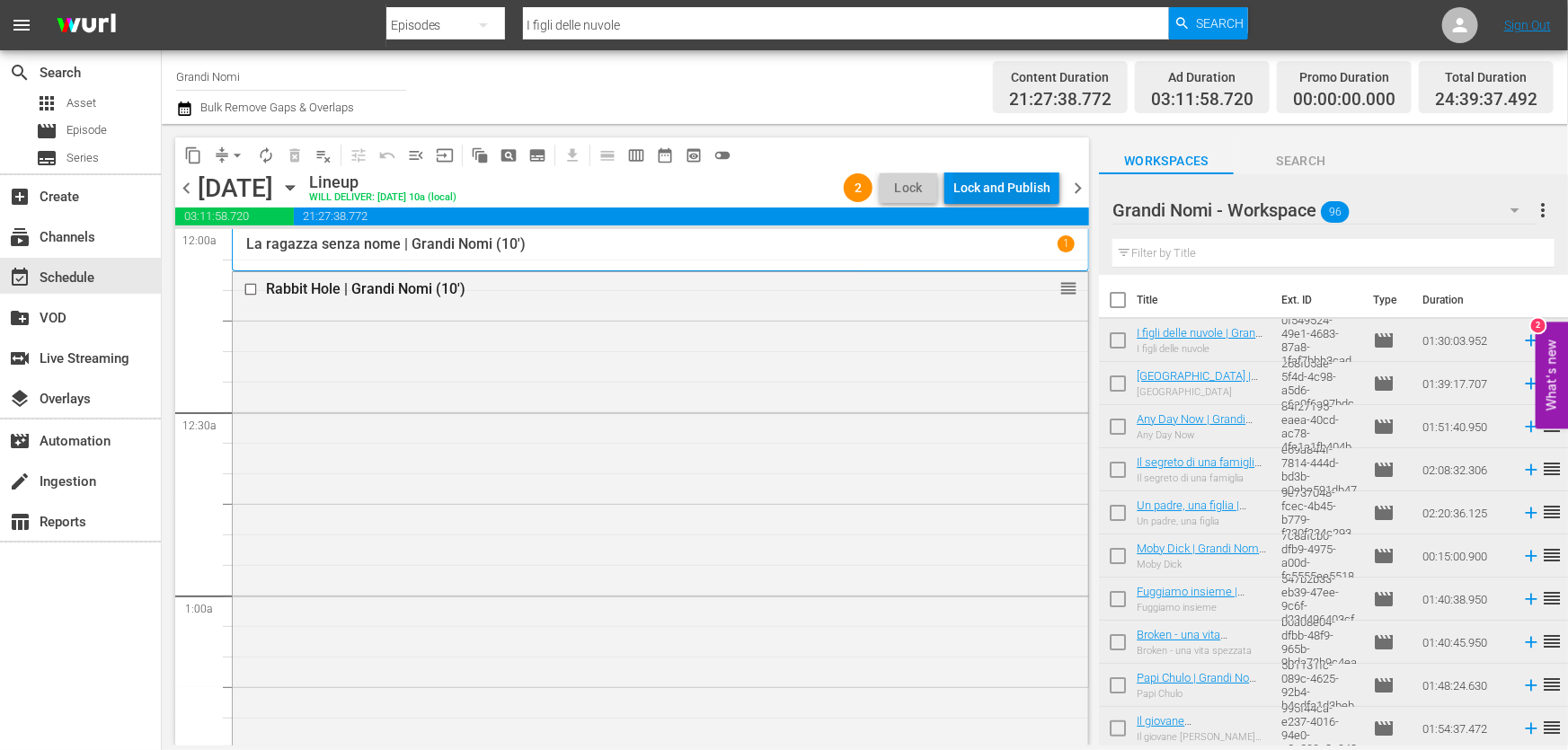
click at [1032, 196] on div "Lock and Publish" at bounding box center [1002, 187] width 97 height 32
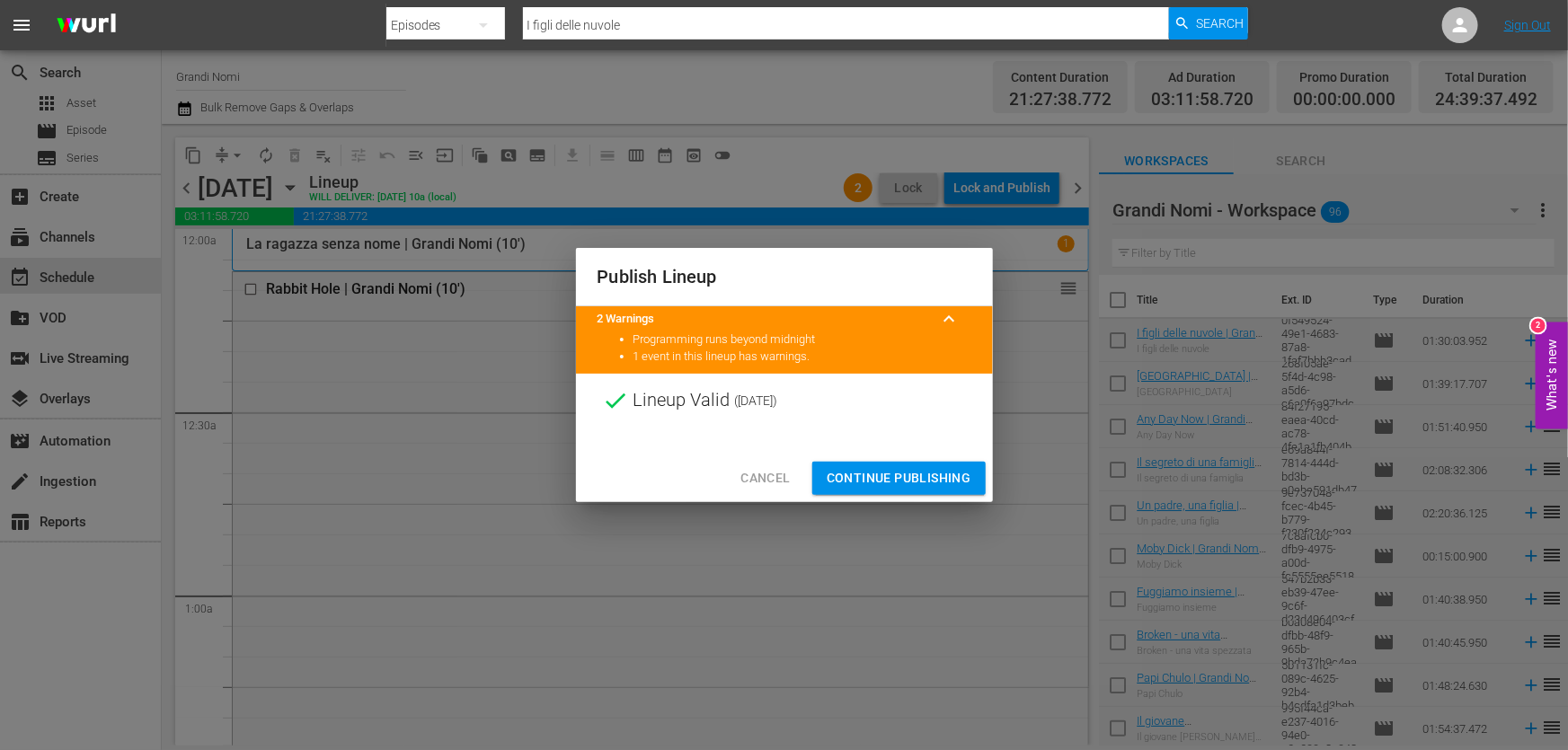
click at [929, 468] on span "Continue Publishing" at bounding box center [899, 479] width 145 height 22
